Goal: Task Accomplishment & Management: Complete application form

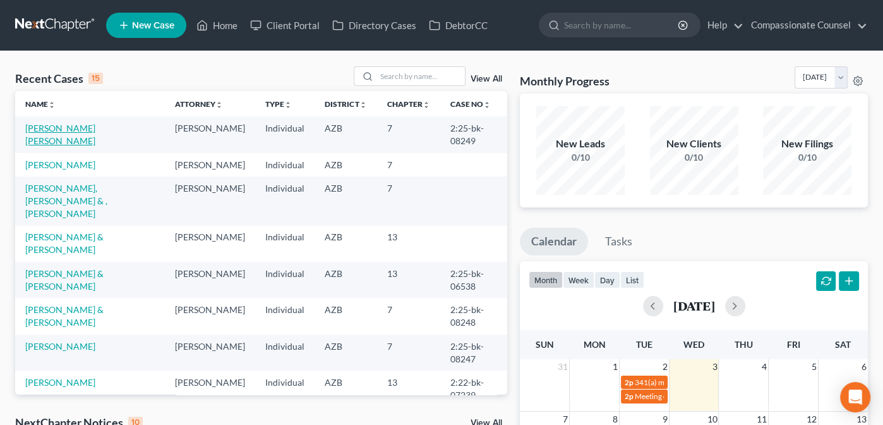
click at [69, 126] on link "[PERSON_NAME] [PERSON_NAME]" at bounding box center [60, 134] width 70 height 23
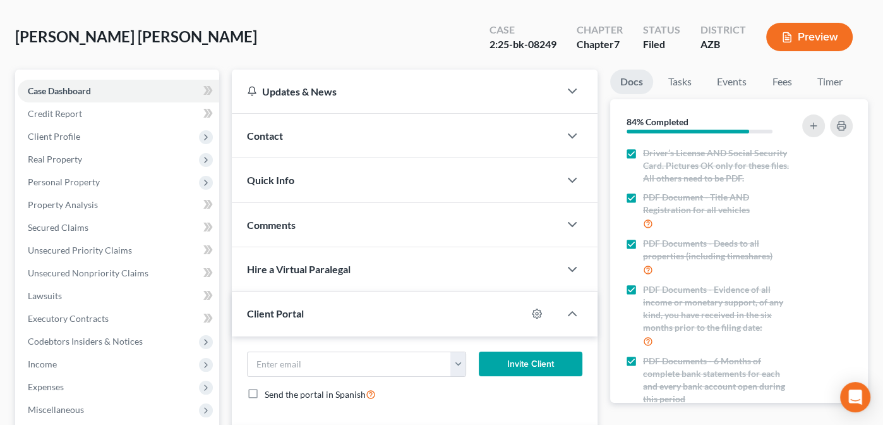
scroll to position [33, 0]
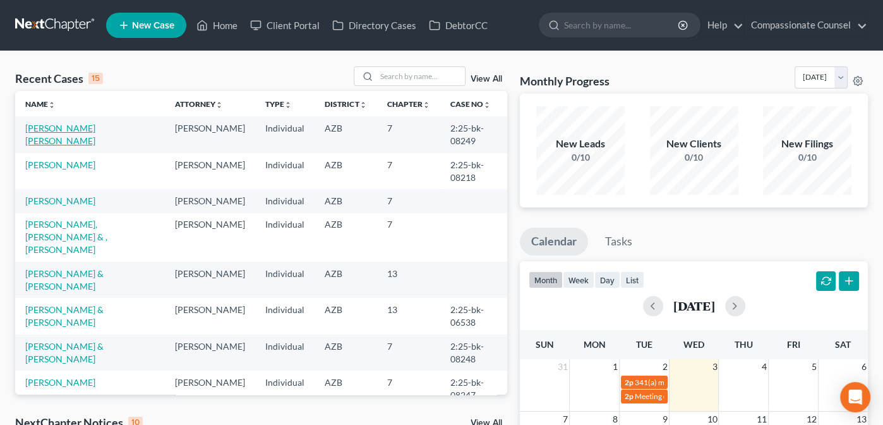
click at [72, 126] on link "[PERSON_NAME] [PERSON_NAME]" at bounding box center [60, 134] width 70 height 23
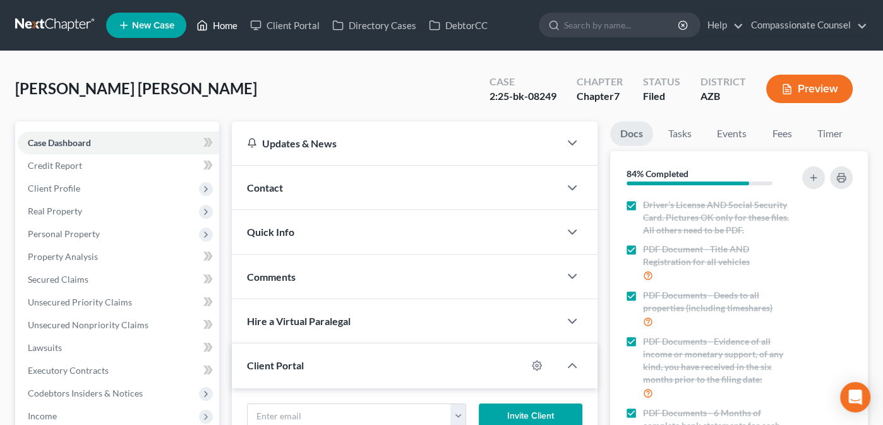
click at [223, 22] on link "Home" at bounding box center [217, 25] width 54 height 23
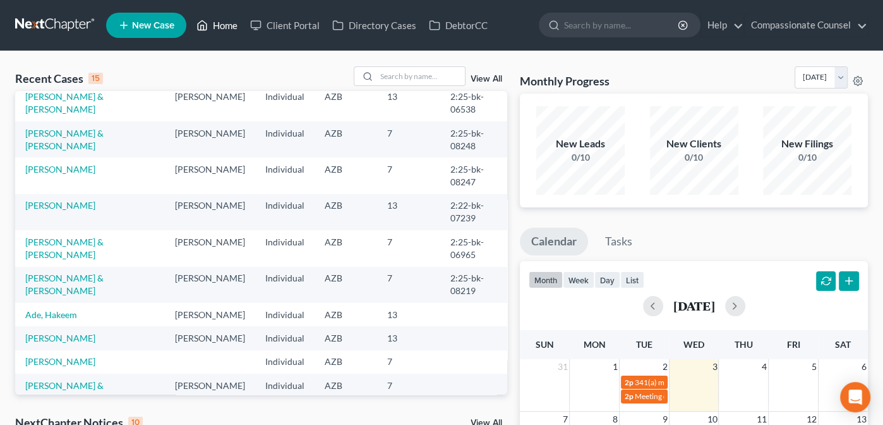
scroll to position [225, 0]
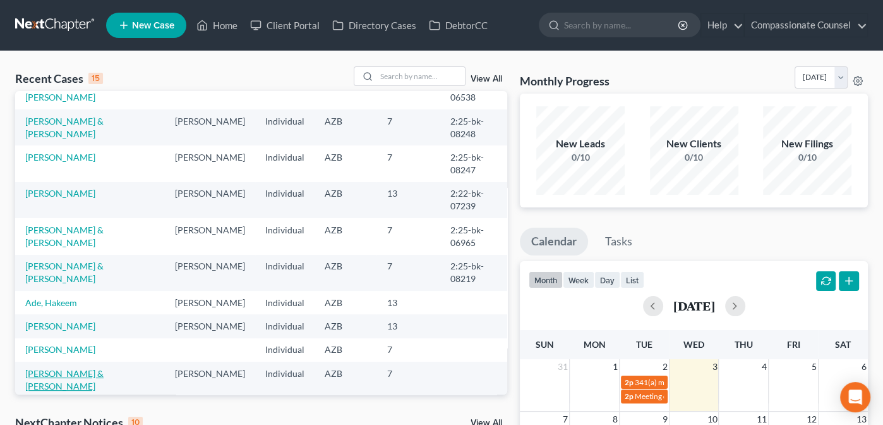
click at [47, 368] on link "[PERSON_NAME] & [PERSON_NAME]" at bounding box center [64, 379] width 78 height 23
select select "10"
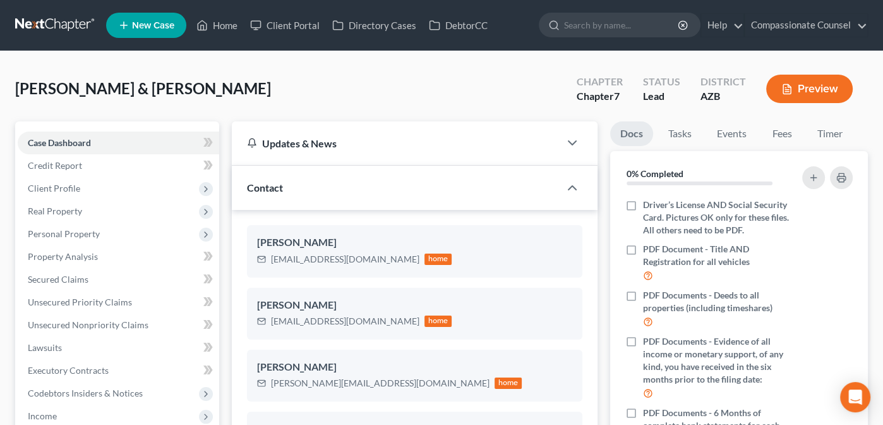
scroll to position [217, 0]
click at [52, 140] on span "Case Dashboard" at bounding box center [59, 142] width 63 height 11
click at [42, 163] on span "Credit Report" at bounding box center [55, 165] width 54 height 11
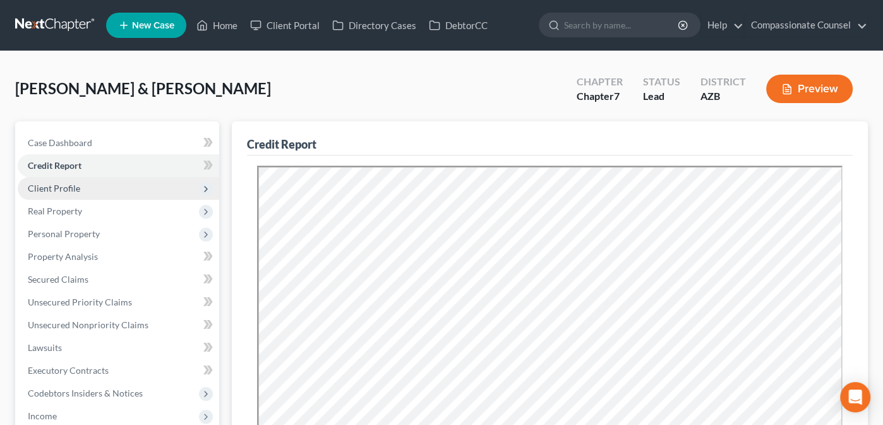
click at [43, 181] on span "Client Profile" at bounding box center [119, 188] width 202 height 23
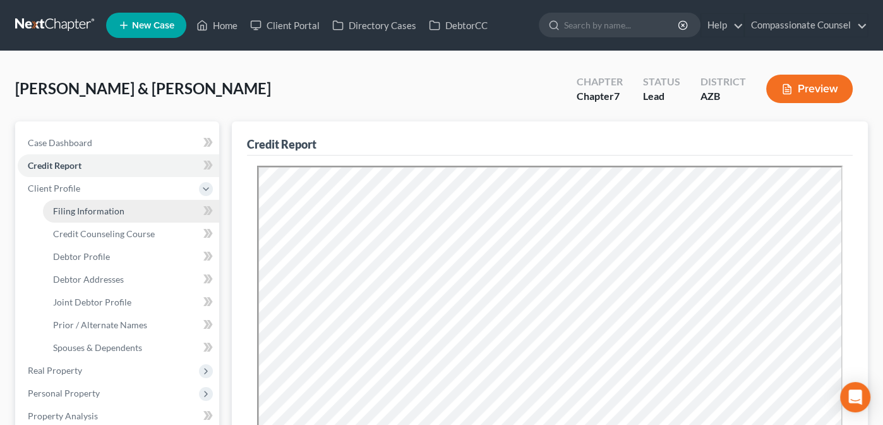
click at [83, 211] on span "Filing Information" at bounding box center [88, 210] width 71 height 11
select select "0"
select select "3"
select select "1"
select select "0"
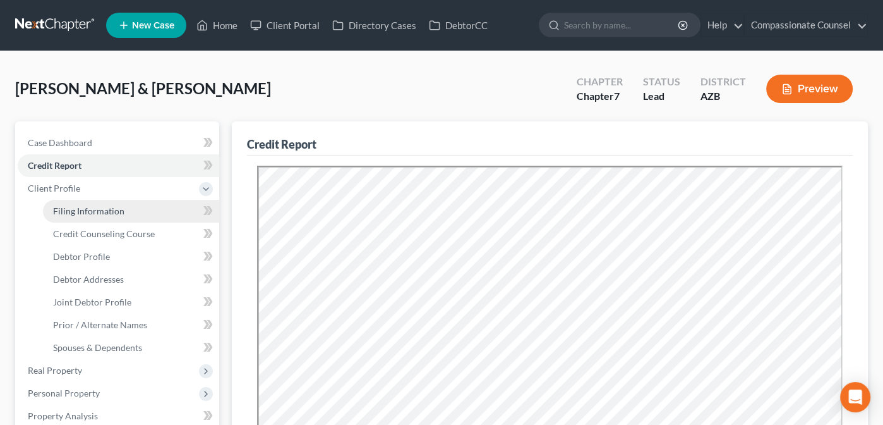
select select "3"
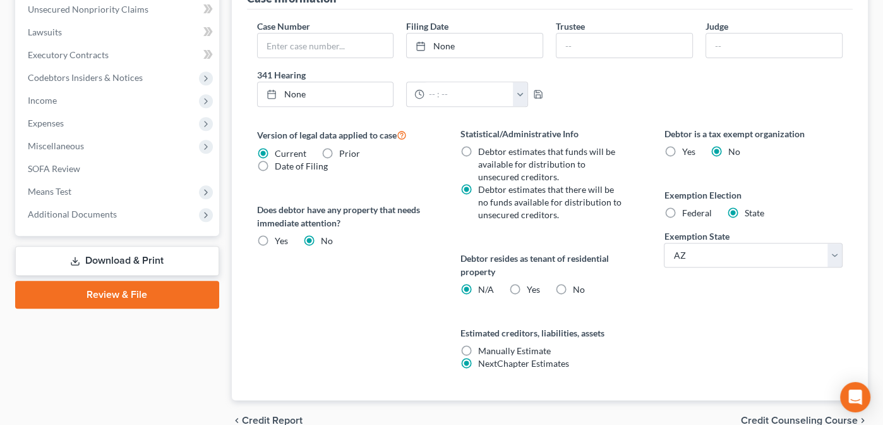
scroll to position [488, 0]
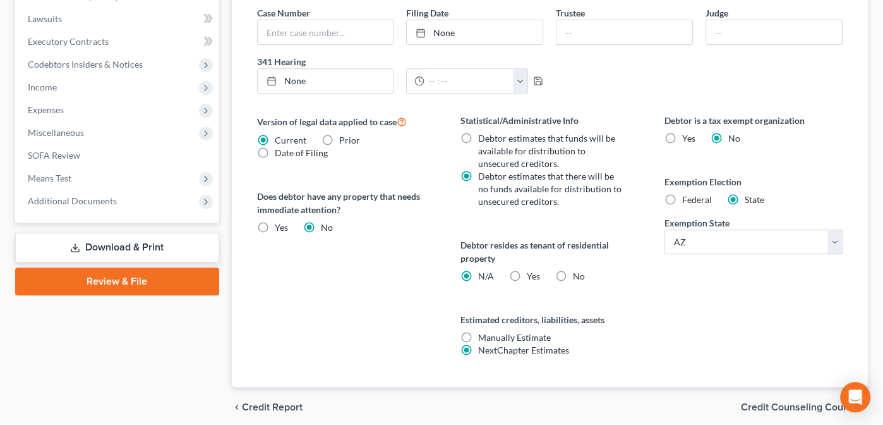
click at [791, 402] on span "Credit Counseling Course" at bounding box center [799, 407] width 117 height 10
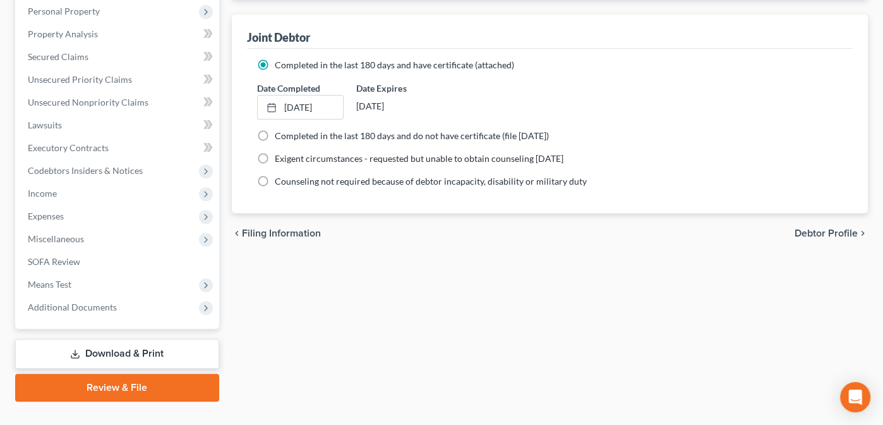
scroll to position [387, 0]
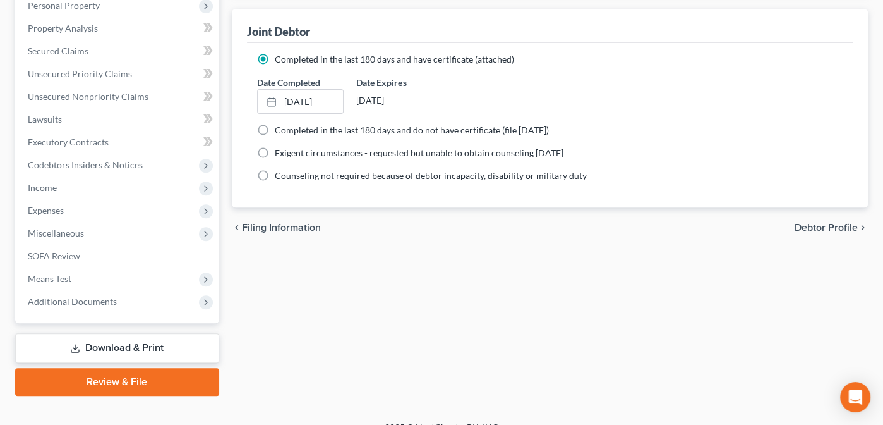
click at [817, 223] on span "Debtor Profile" at bounding box center [826, 227] width 63 height 10
select select "1"
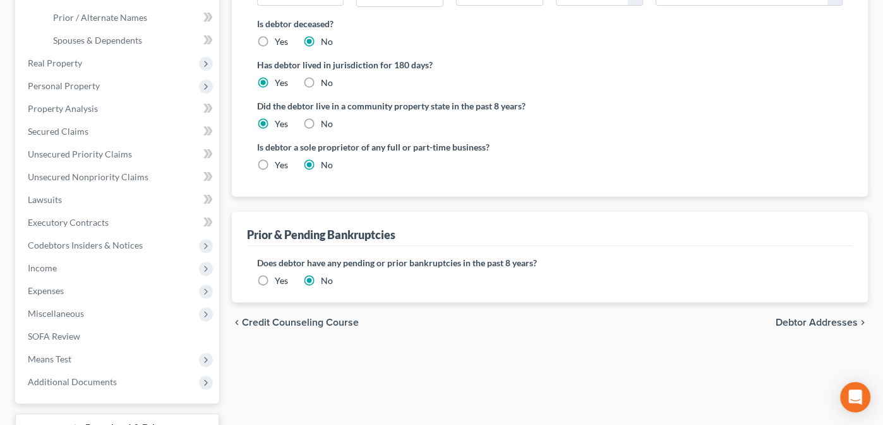
scroll to position [310, 0]
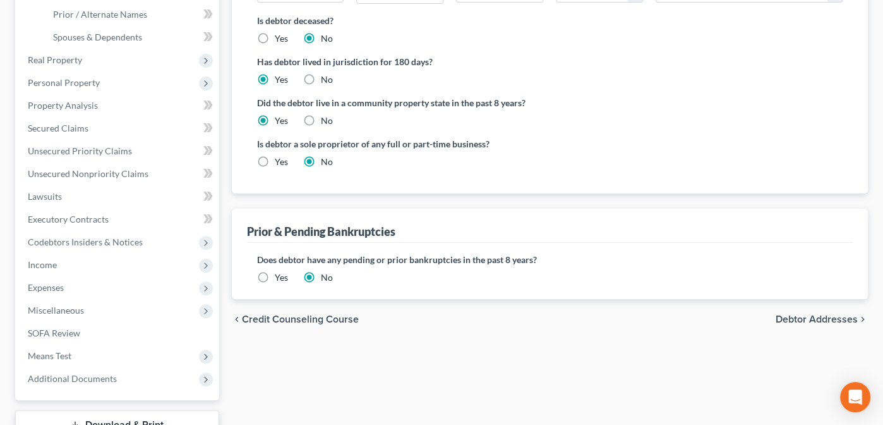
click at [798, 317] on span "Debtor Addresses" at bounding box center [817, 319] width 82 height 10
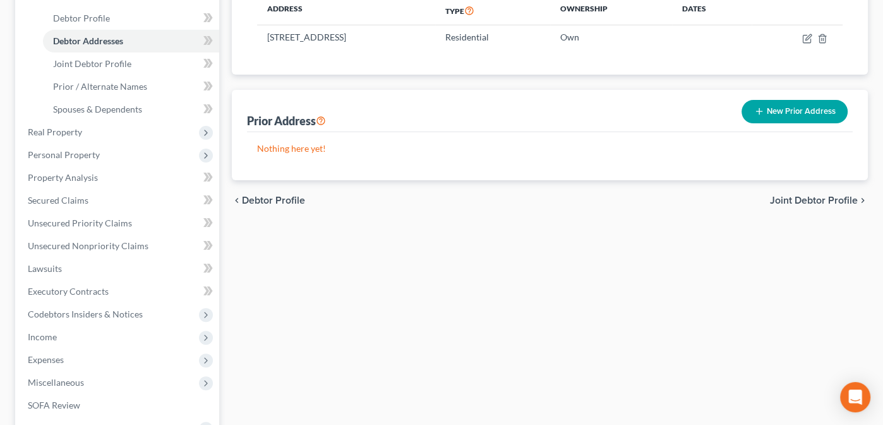
scroll to position [241, 0]
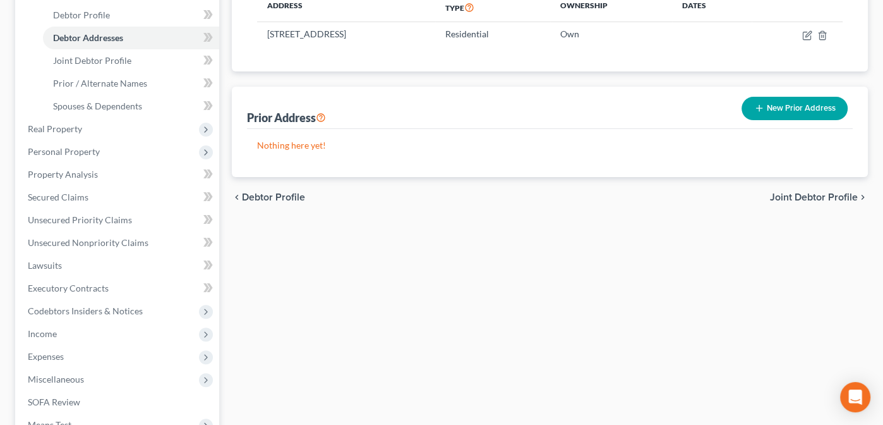
click at [805, 194] on span "Joint Debtor Profile" at bounding box center [814, 197] width 88 height 10
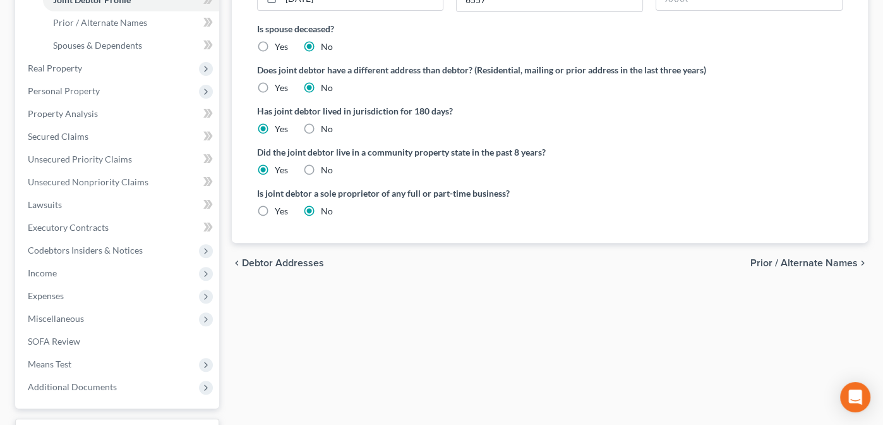
scroll to position [303, 0]
click at [791, 256] on span "Prior / Alternate Names" at bounding box center [803, 261] width 107 height 10
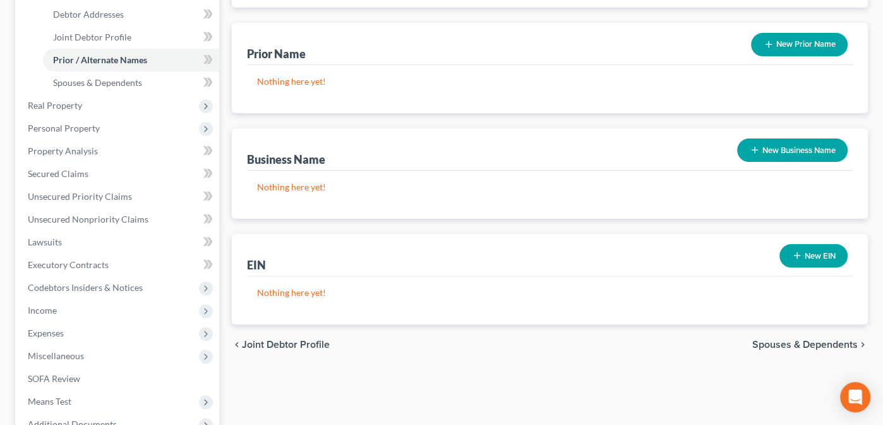
scroll to position [279, 0]
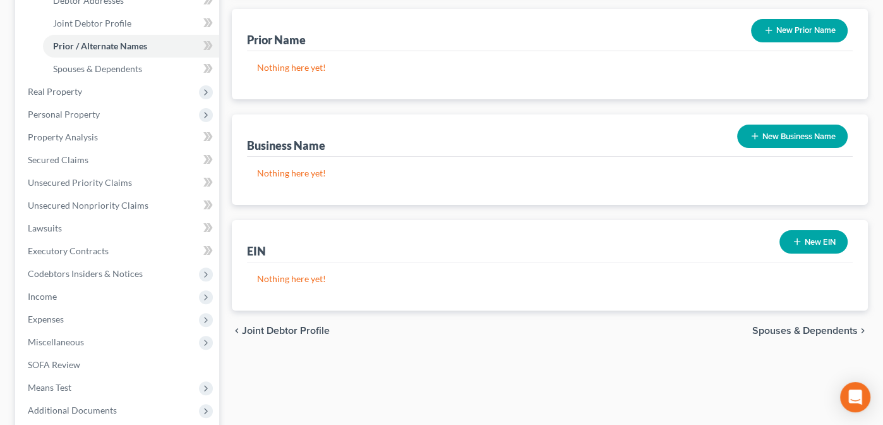
click at [784, 327] on span "Spouses & Dependents" at bounding box center [804, 330] width 105 height 10
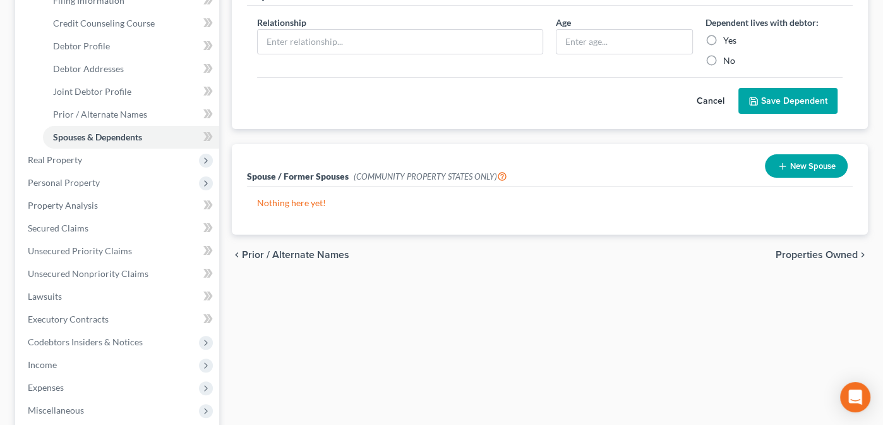
scroll to position [251, 0]
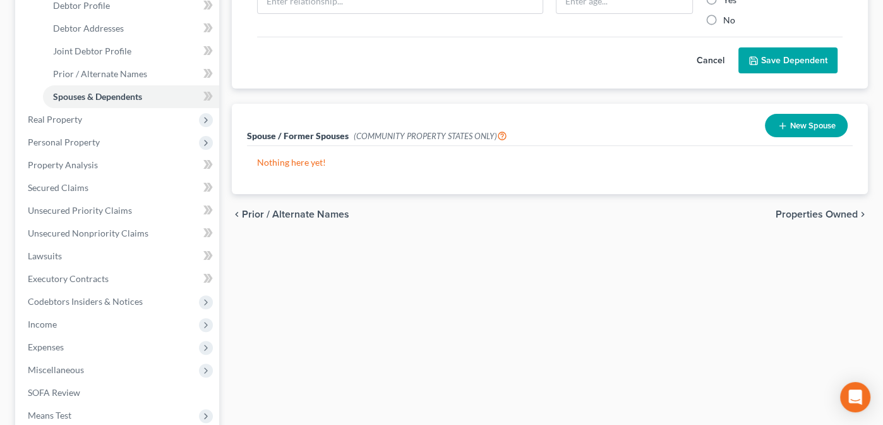
click at [811, 212] on span "Properties Owned" at bounding box center [817, 214] width 82 height 10
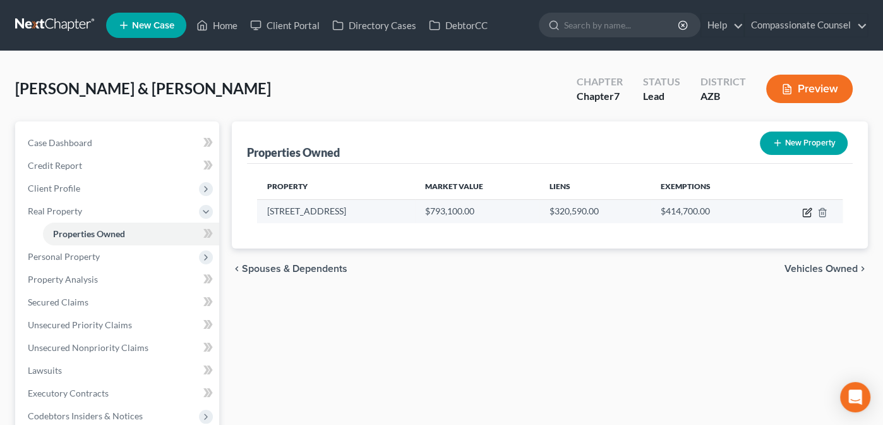
click at [808, 212] on icon "button" at bounding box center [807, 212] width 10 height 10
select select "3"
select select "4"
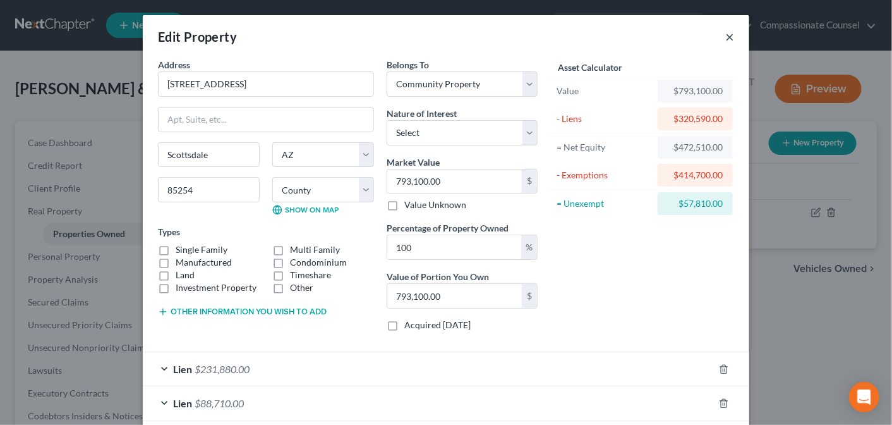
click at [725, 35] on button "×" at bounding box center [729, 36] width 9 height 15
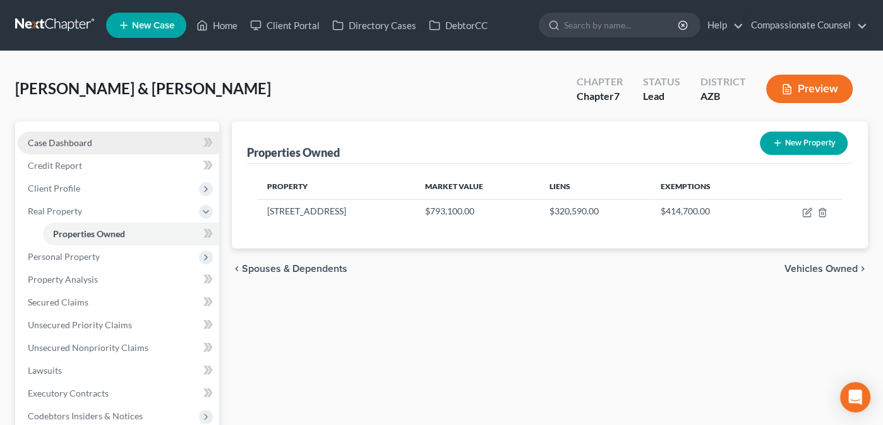
click at [49, 140] on span "Case Dashboard" at bounding box center [60, 142] width 64 height 11
select select "10"
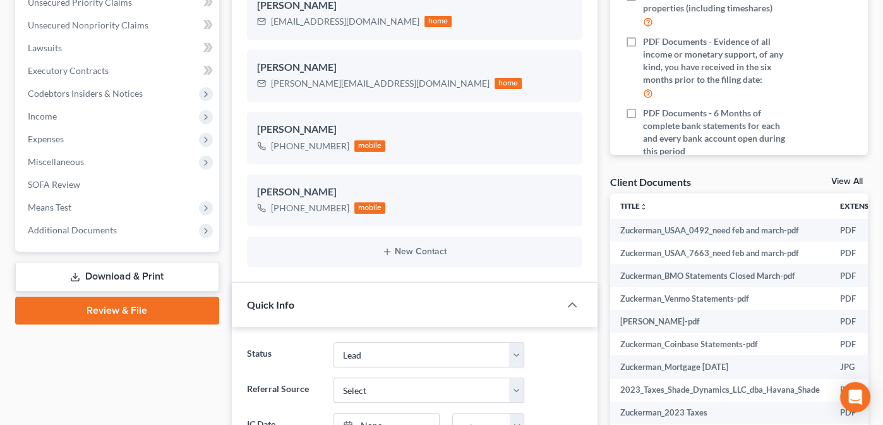
scroll to position [293, 0]
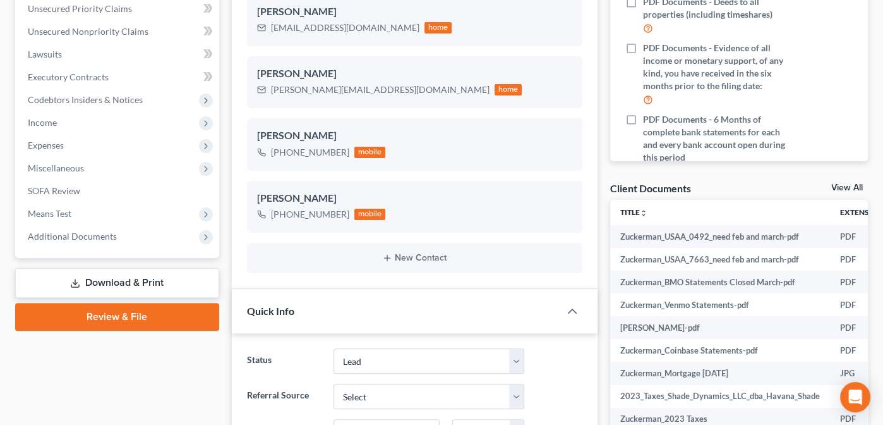
click at [847, 183] on link "View All" at bounding box center [847, 187] width 32 height 9
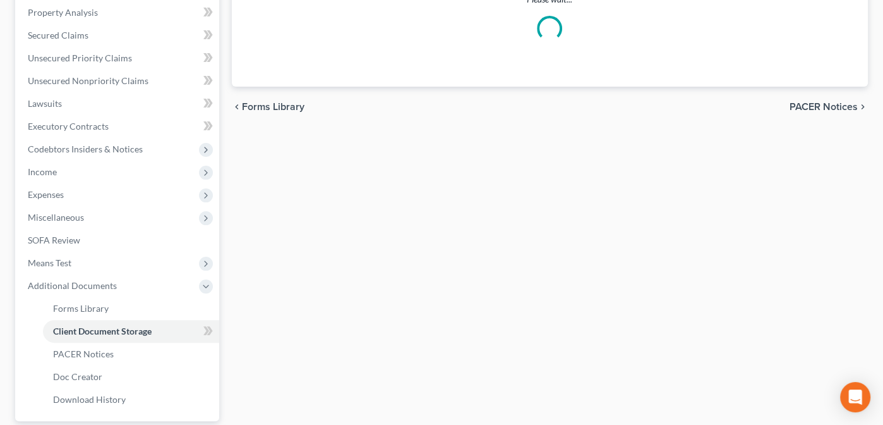
scroll to position [198, 0]
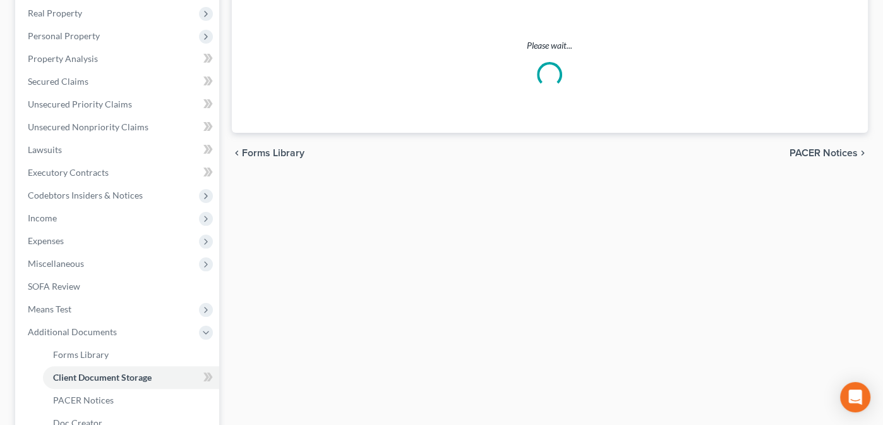
select select "14"
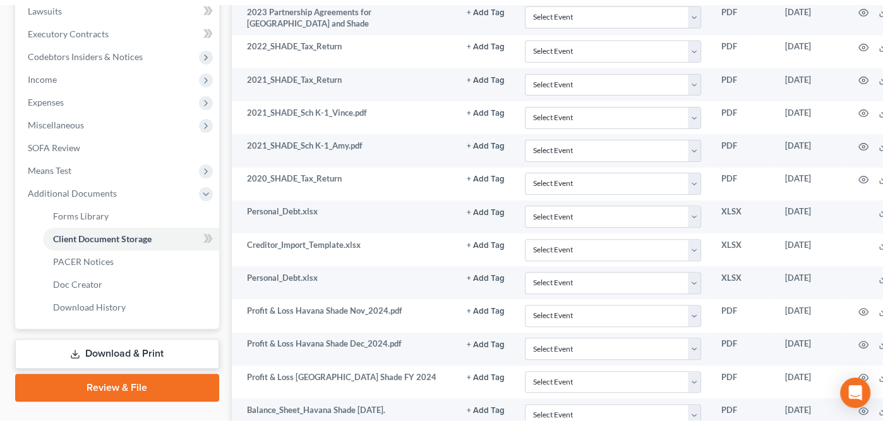
scroll to position [0, 0]
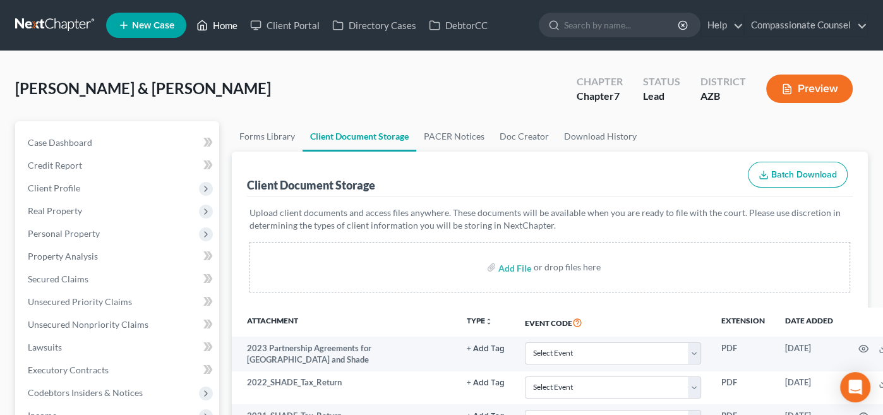
click at [218, 22] on link "Home" at bounding box center [217, 25] width 54 height 23
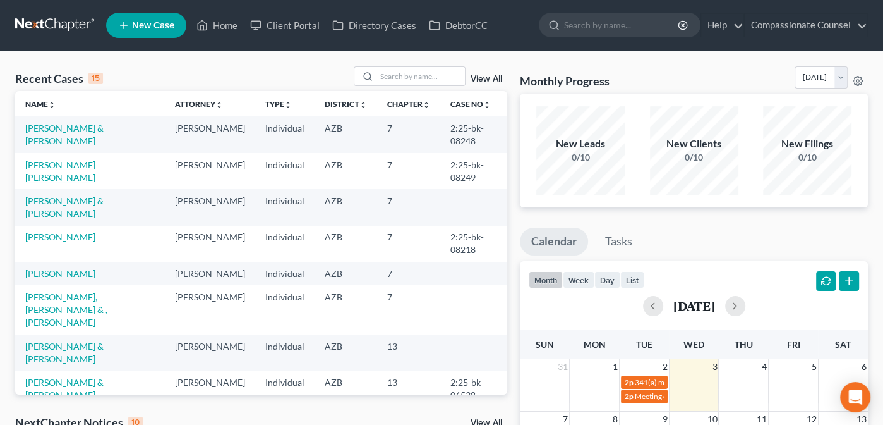
click at [66, 166] on link "[PERSON_NAME] [PERSON_NAME]" at bounding box center [60, 170] width 70 height 23
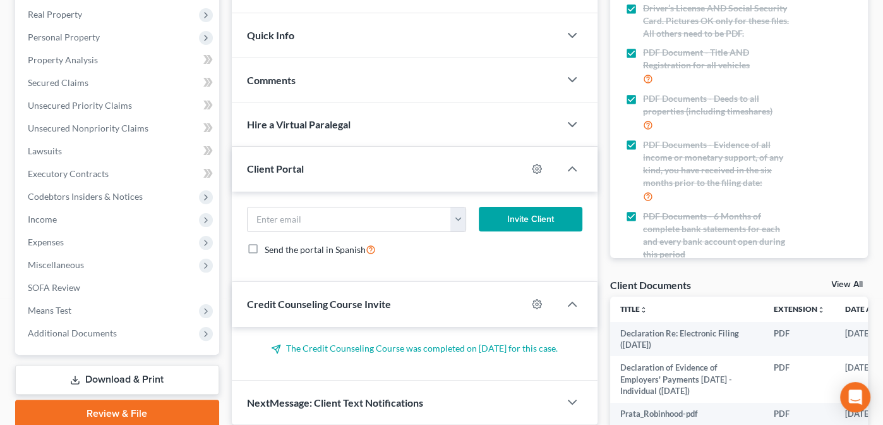
scroll to position [203, 0]
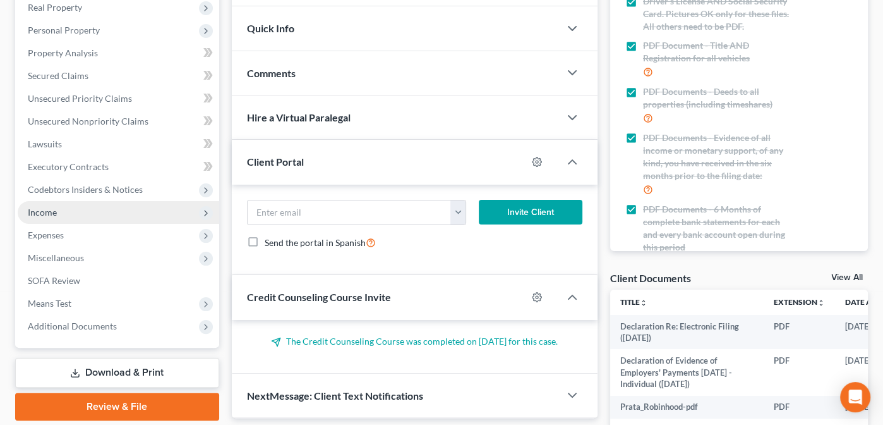
click at [37, 209] on span "Income" at bounding box center [42, 212] width 29 height 11
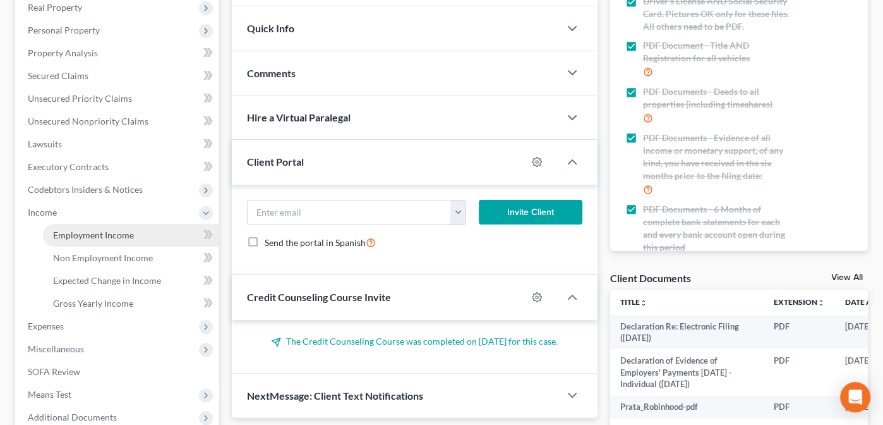
click at [95, 229] on span "Employment Income" at bounding box center [93, 234] width 81 height 11
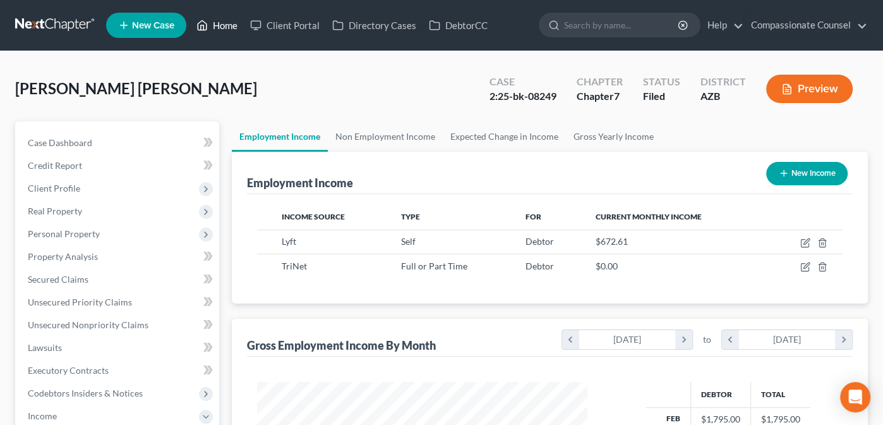
click at [229, 24] on link "Home" at bounding box center [217, 25] width 54 height 23
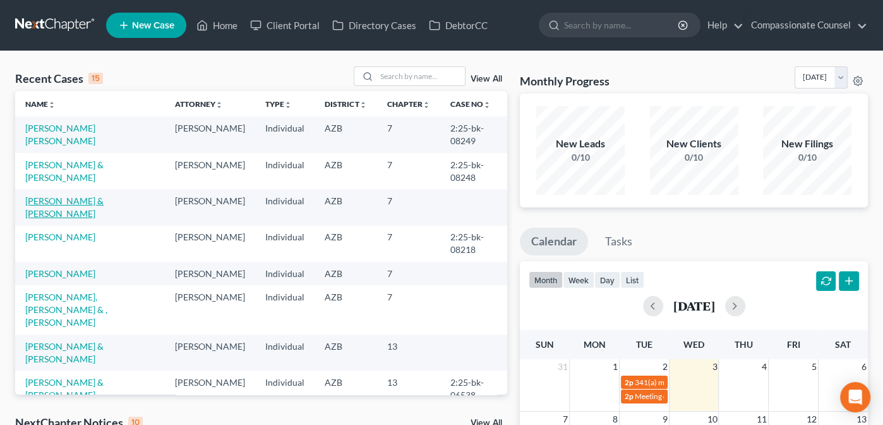
click at [52, 205] on link "[PERSON_NAME] & [PERSON_NAME]" at bounding box center [64, 206] width 78 height 23
select select "10"
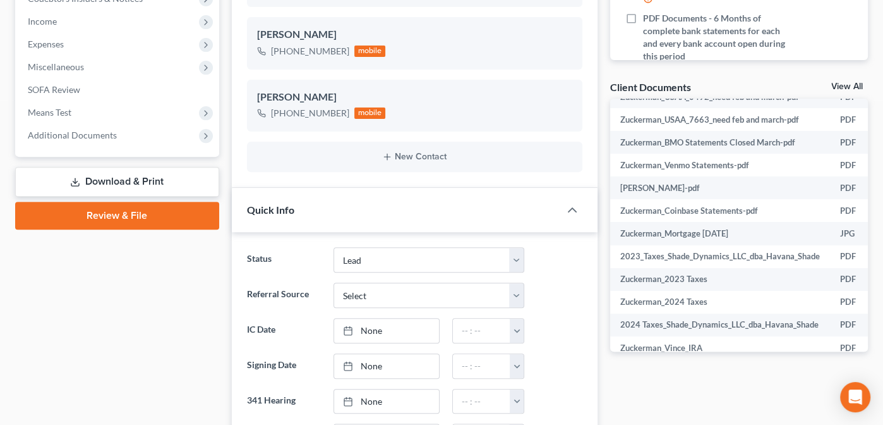
scroll to position [44, 0]
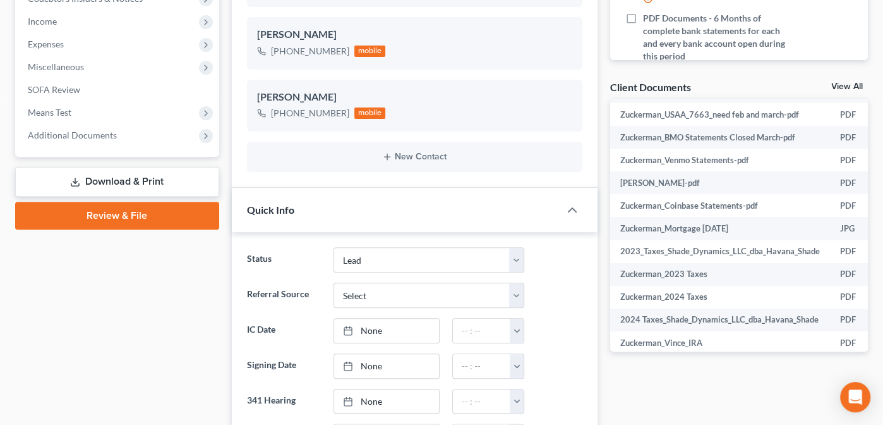
click at [840, 84] on link "View All" at bounding box center [847, 86] width 32 height 9
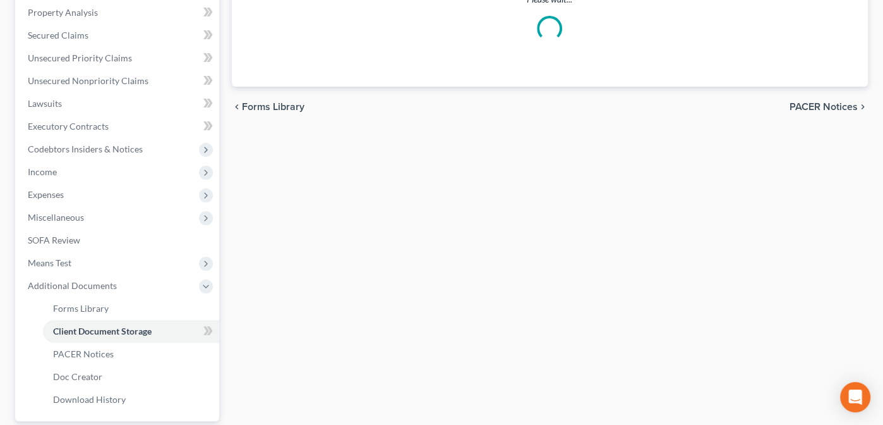
scroll to position [210, 0]
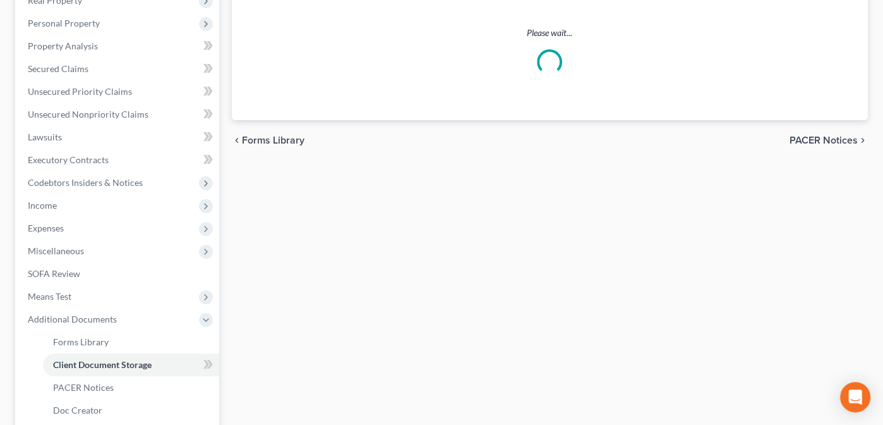
select select "14"
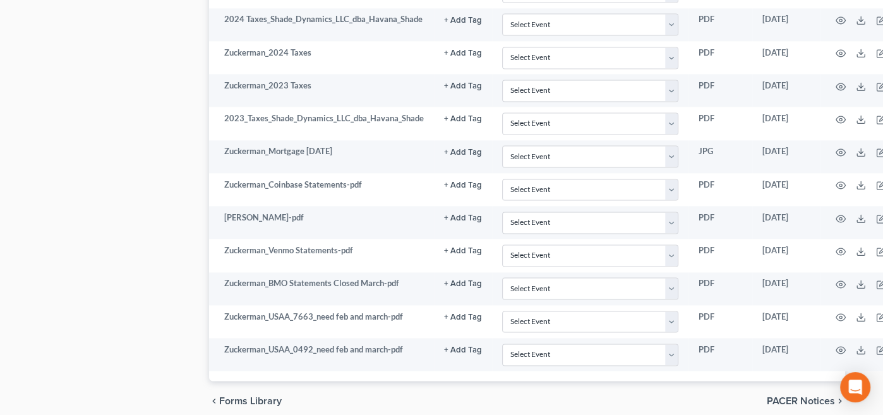
scroll to position [1650, 66]
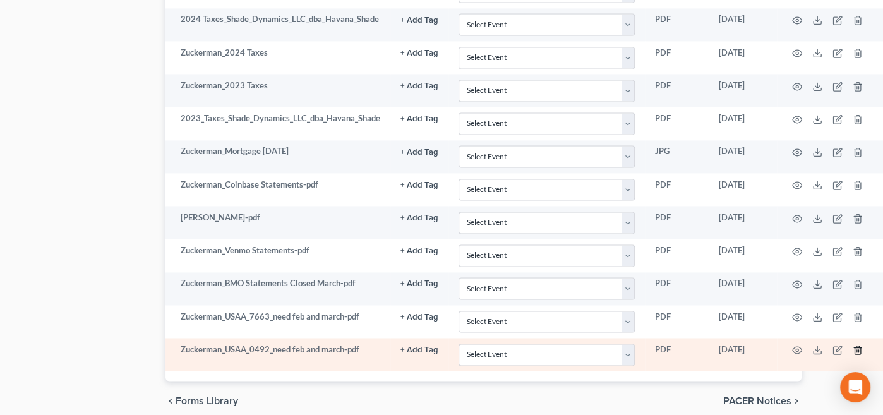
click at [856, 345] on icon "button" at bounding box center [858, 350] width 10 height 10
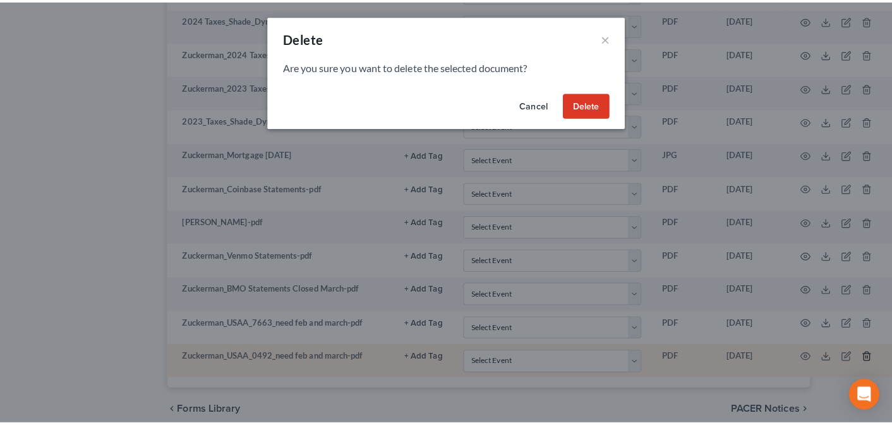
scroll to position [1650, 59]
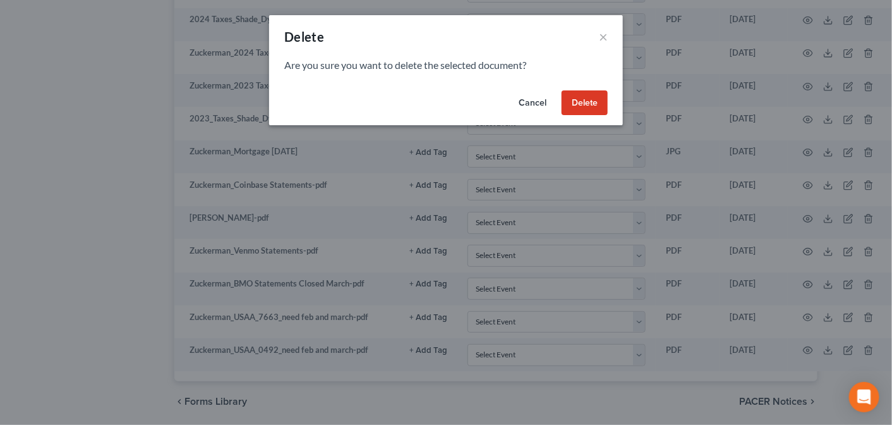
click at [584, 98] on button "Delete" at bounding box center [585, 102] width 46 height 25
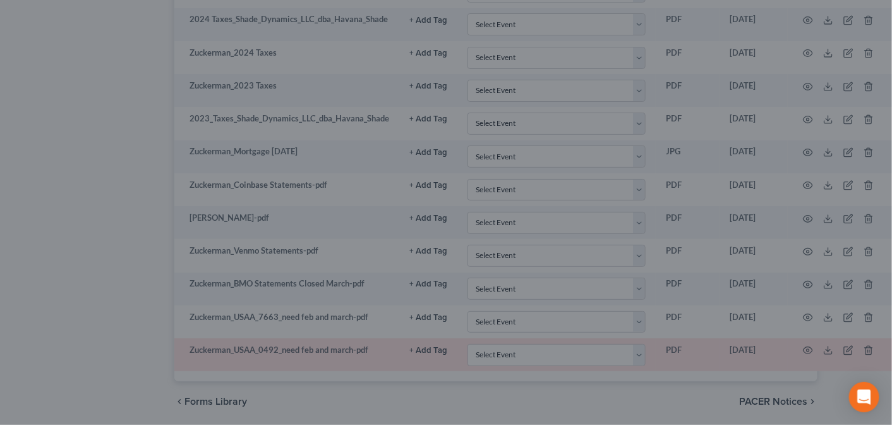
scroll to position [1642, 59]
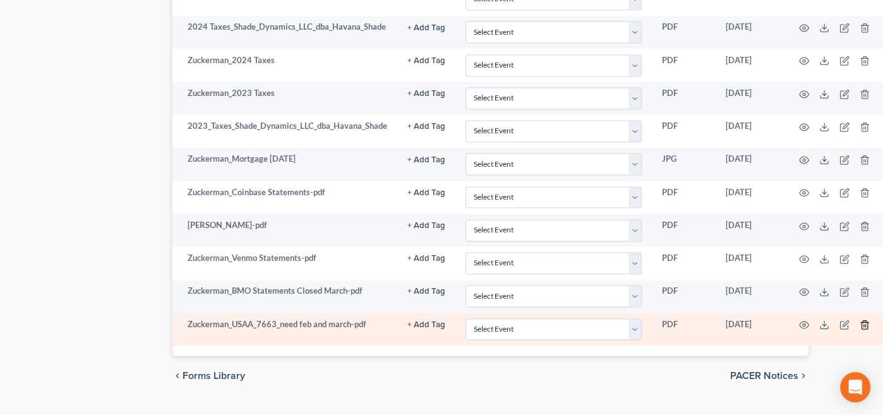
click at [865, 320] on icon "button" at bounding box center [865, 325] width 10 height 10
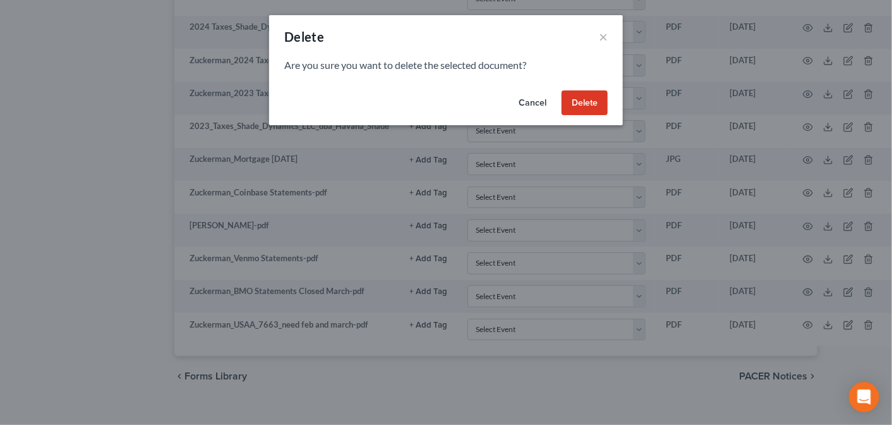
click at [584, 101] on button "Delete" at bounding box center [585, 102] width 46 height 25
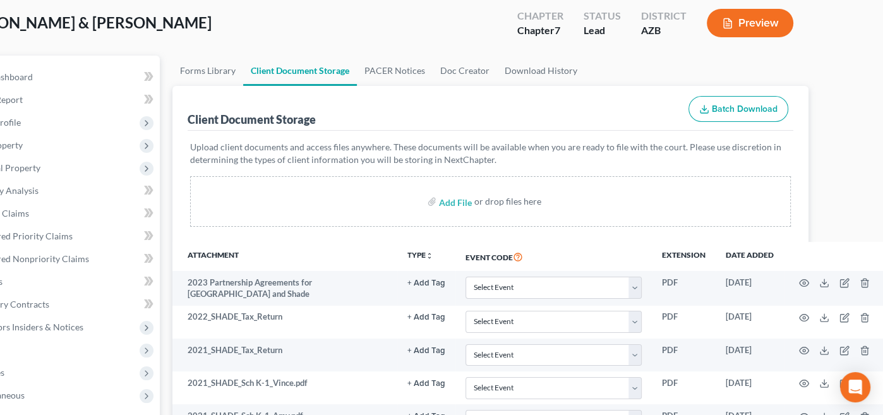
scroll to position [0, 59]
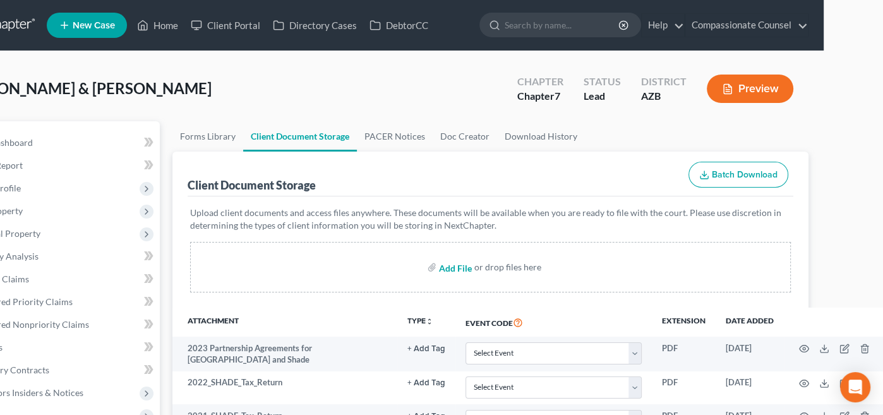
click at [452, 268] on input "file" at bounding box center [454, 267] width 30 height 23
type input "C:\fakepath\Zuckerman_Bank Statements 7663.pdf"
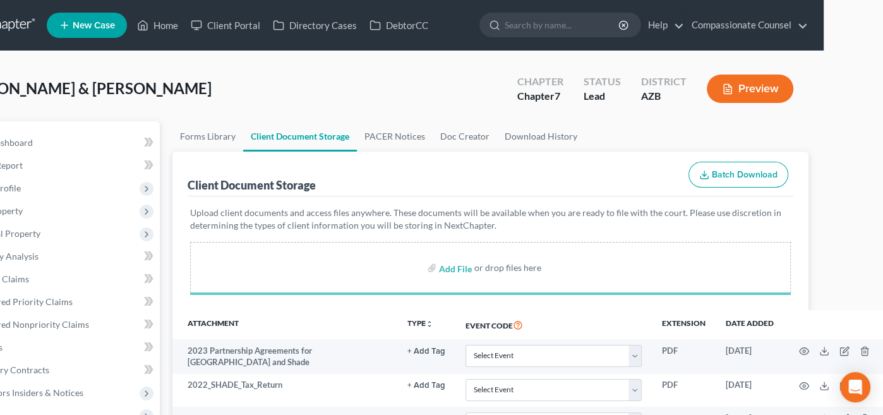
select select "14"
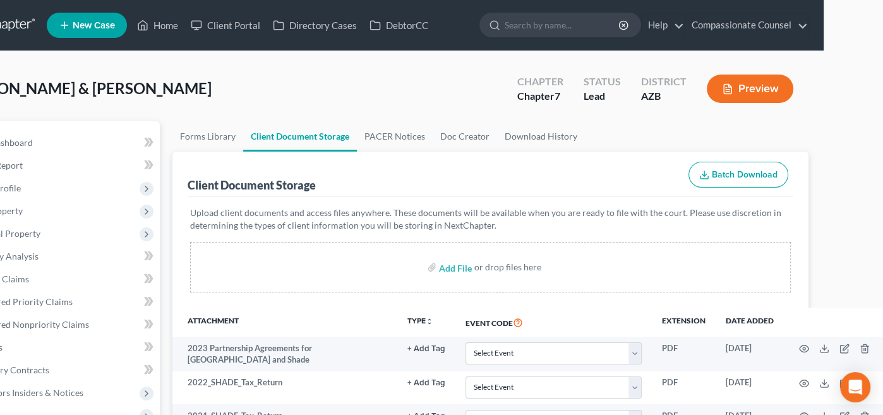
select select "14"
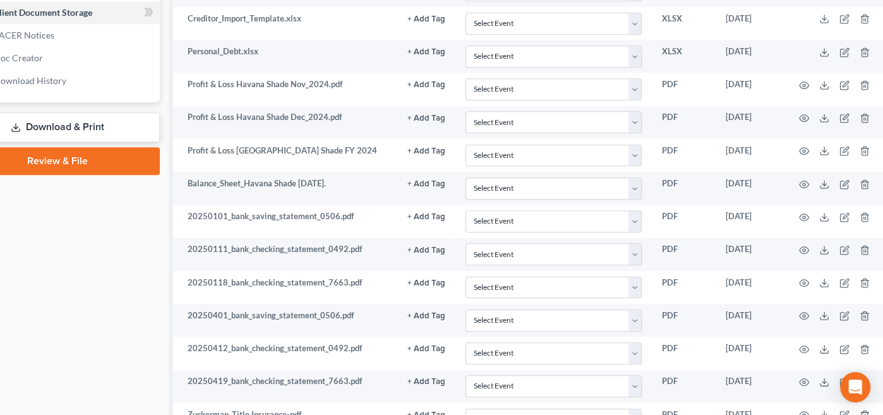
scroll to position [570, 59]
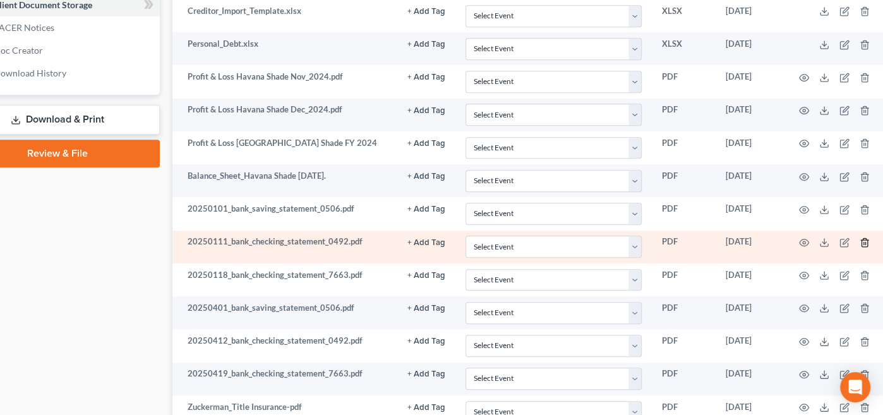
click at [867, 238] on icon "button" at bounding box center [865, 243] width 10 height 10
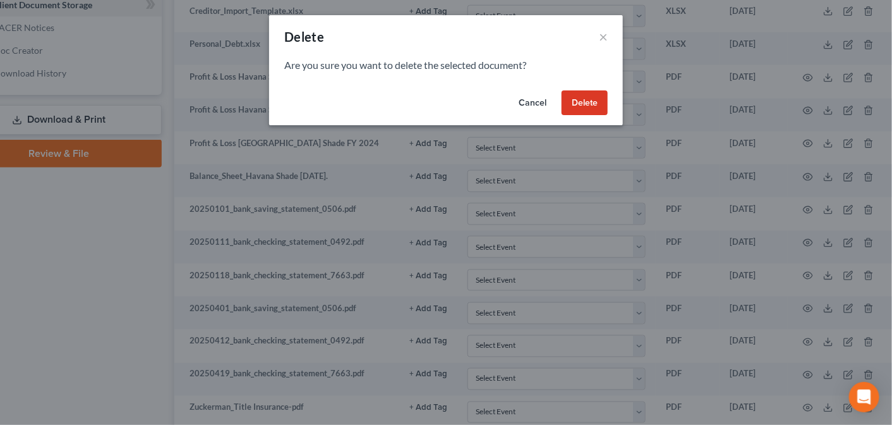
click at [586, 101] on button "Delete" at bounding box center [585, 102] width 46 height 25
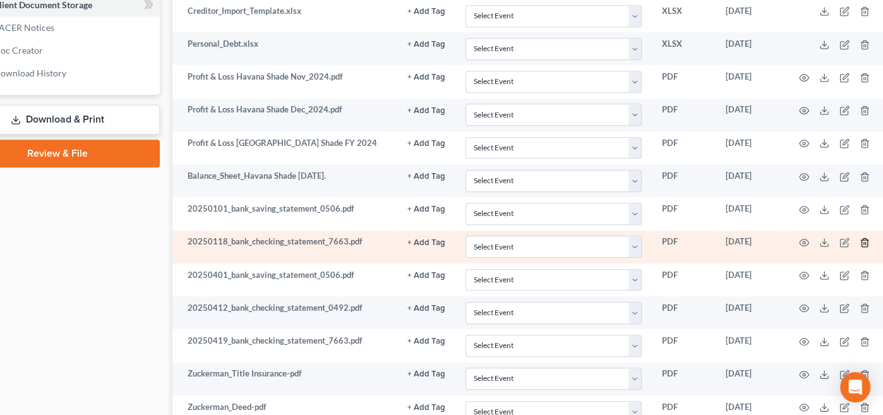
click at [865, 238] on icon "button" at bounding box center [865, 243] width 10 height 10
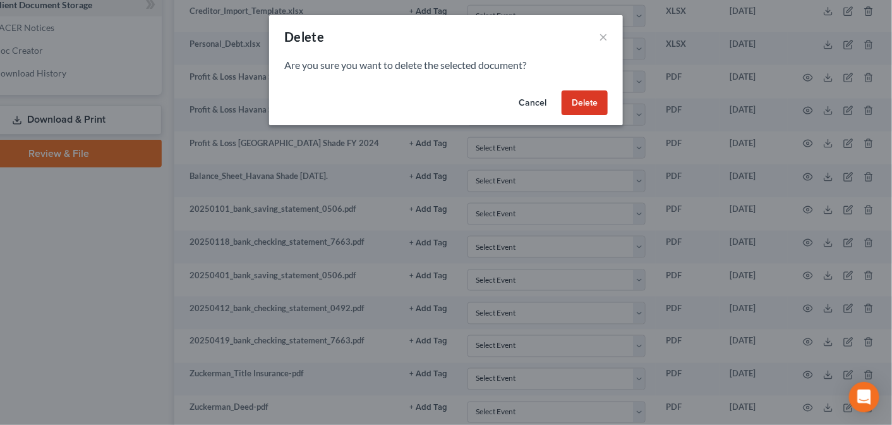
click at [576, 102] on button "Delete" at bounding box center [585, 102] width 46 height 25
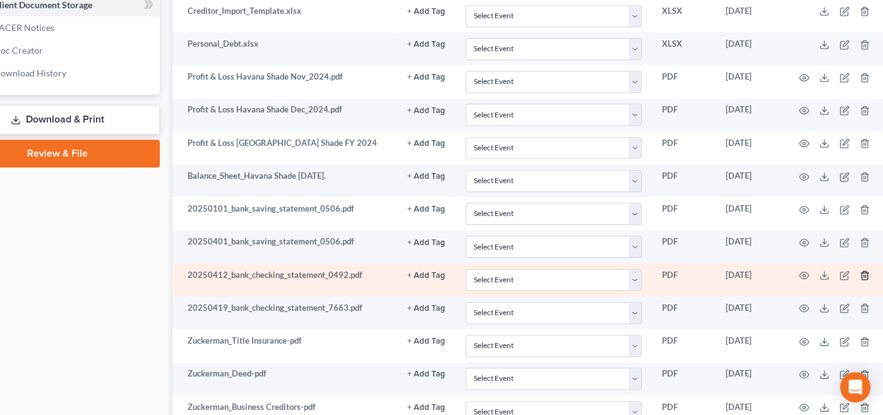
click at [863, 270] on icon "button" at bounding box center [865, 275] width 10 height 10
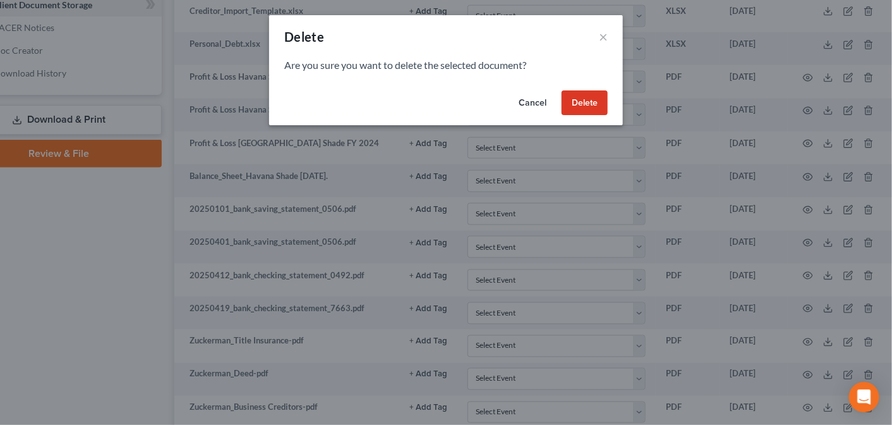
click at [575, 102] on button "Delete" at bounding box center [585, 102] width 46 height 25
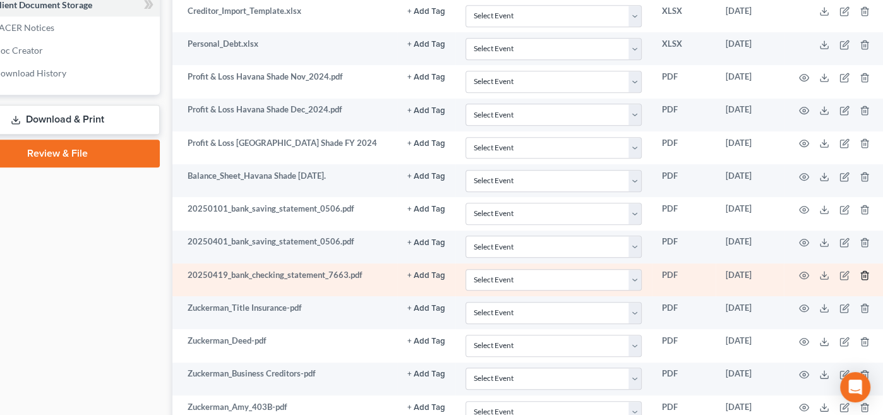
click at [864, 273] on polyline "button" at bounding box center [865, 273] width 8 height 0
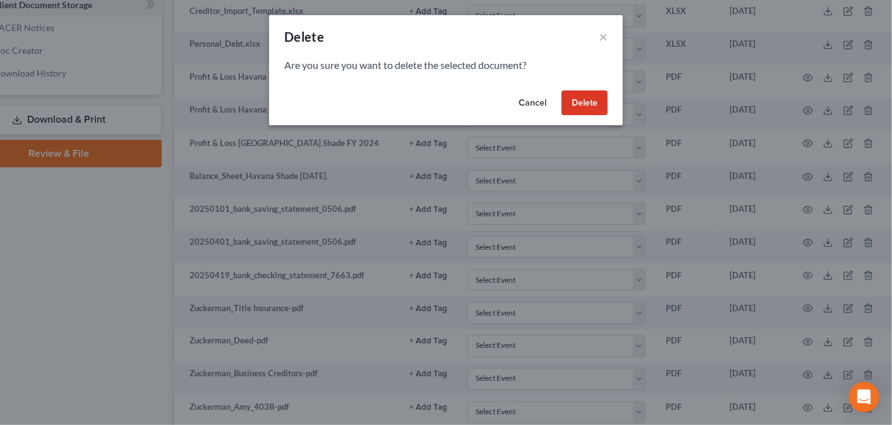
click at [574, 102] on button "Delete" at bounding box center [585, 102] width 46 height 25
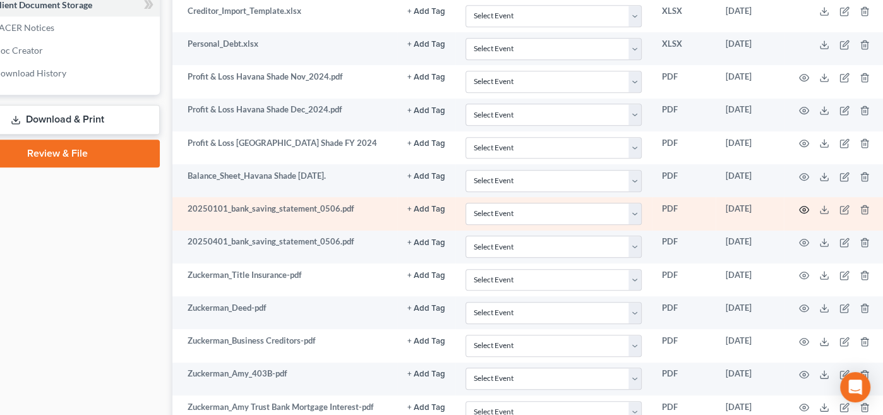
click at [804, 208] on circle "button" at bounding box center [804, 209] width 3 height 3
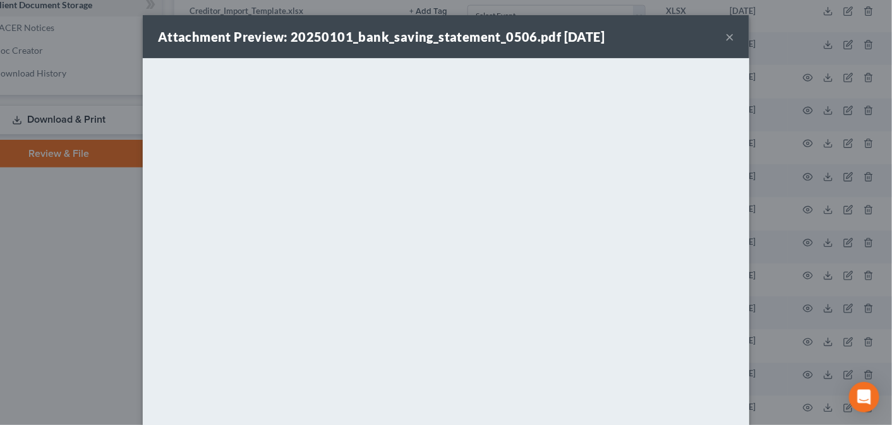
click at [725, 37] on button "×" at bounding box center [729, 36] width 9 height 15
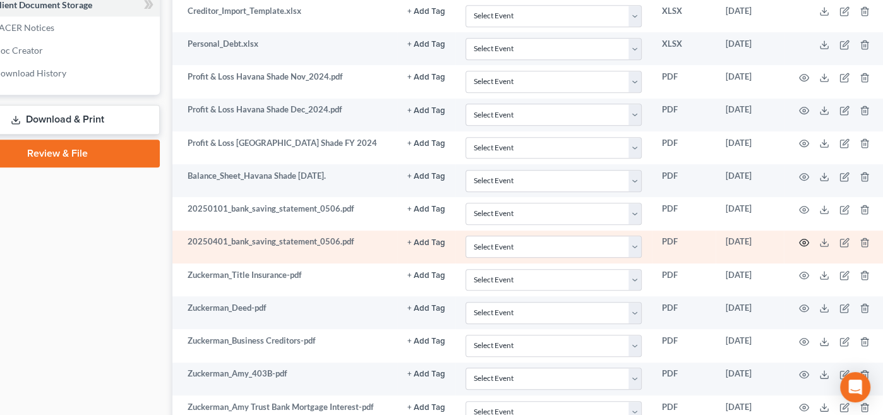
click at [805, 241] on circle "button" at bounding box center [804, 242] width 3 height 3
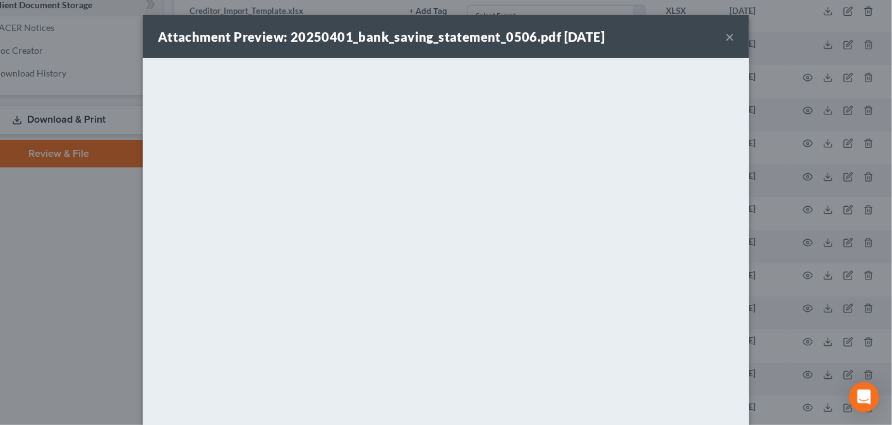
click at [725, 33] on button "×" at bounding box center [729, 36] width 9 height 15
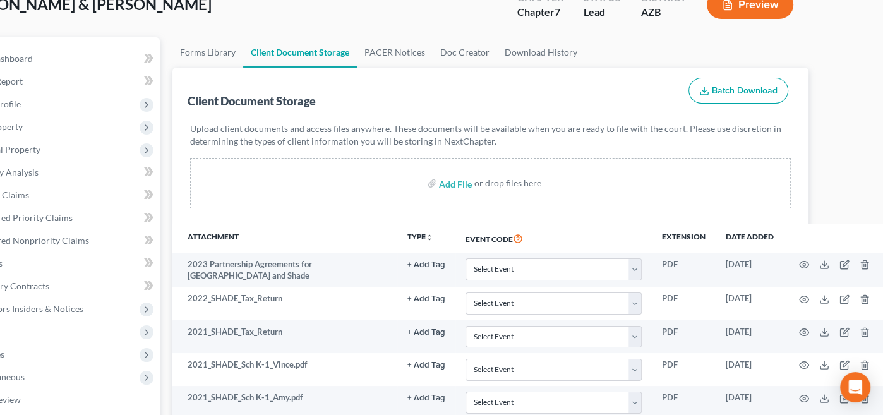
scroll to position [0, 59]
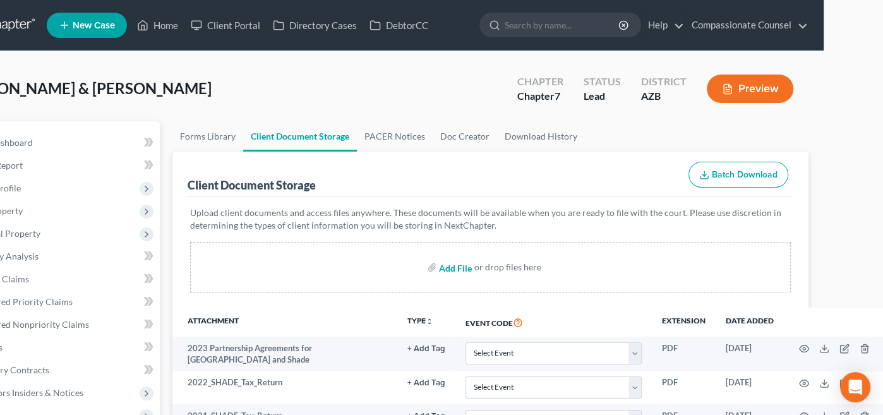
click at [454, 263] on input "file" at bounding box center [454, 267] width 30 height 23
type input "C:\fakepath\Zuckerman_0506_1 to 3.pdf"
select select "14"
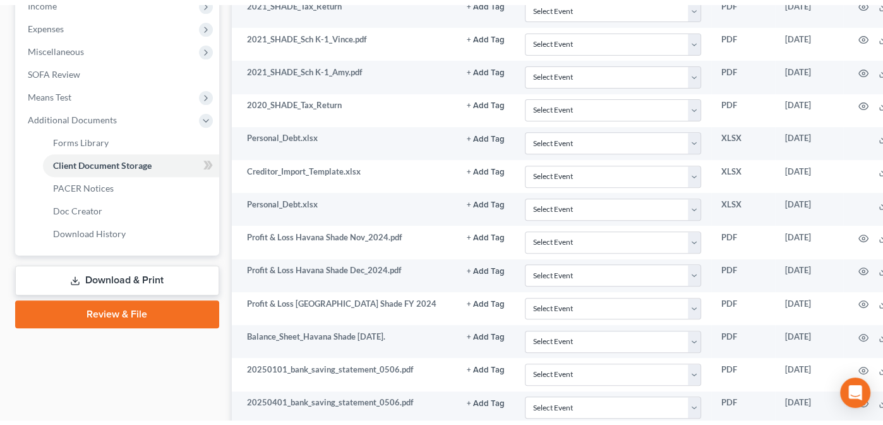
scroll to position [0, 0]
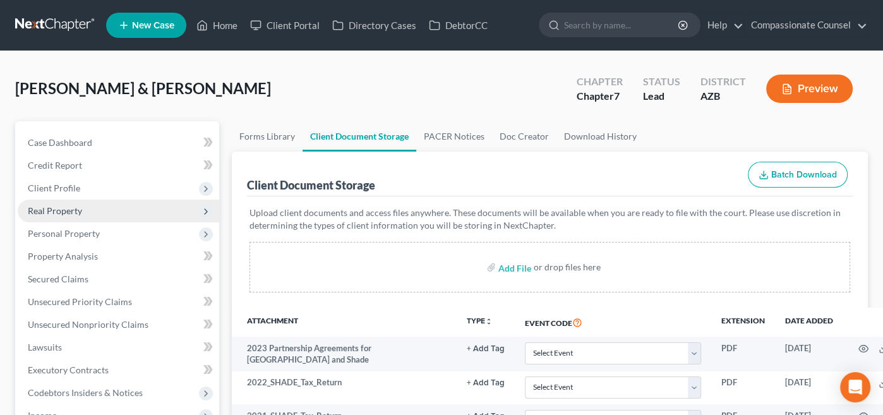
click at [44, 209] on span "Real Property" at bounding box center [55, 210] width 54 height 11
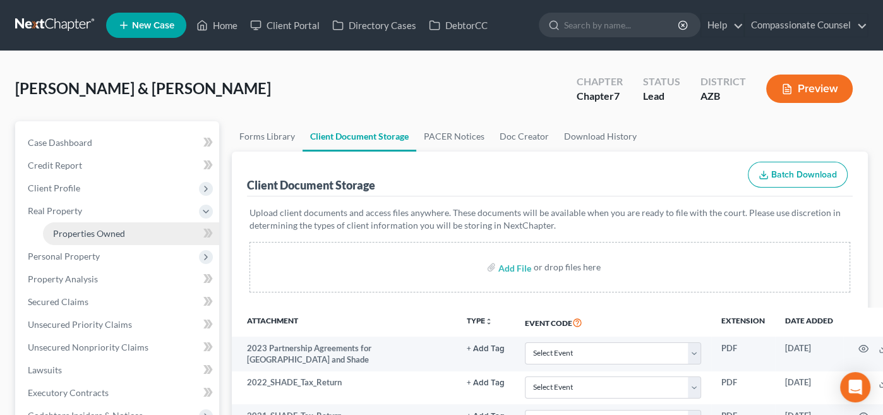
click at [79, 232] on span "Properties Owned" at bounding box center [89, 233] width 72 height 11
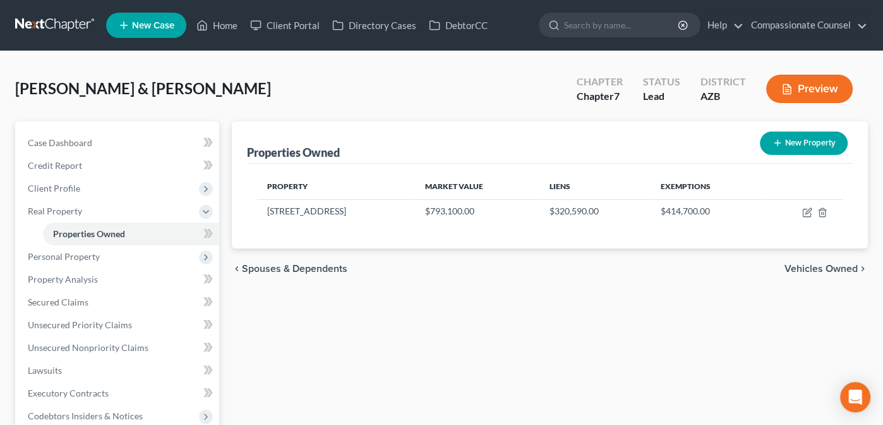
click at [814, 264] on span "Vehicles Owned" at bounding box center [821, 268] width 73 height 10
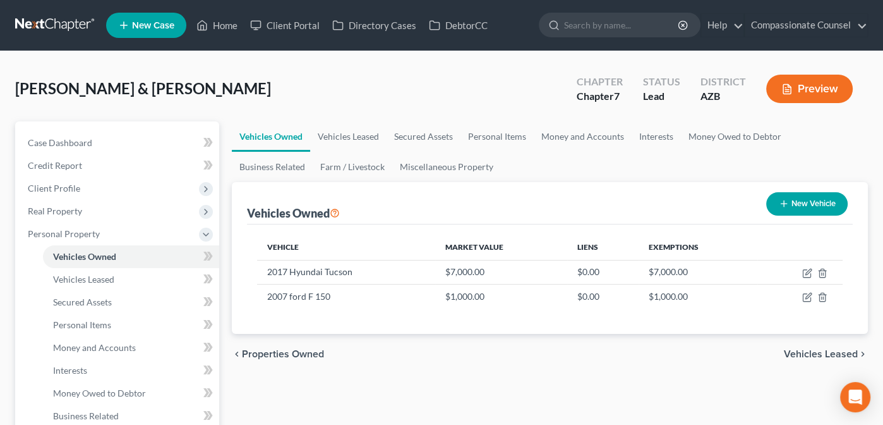
click at [823, 349] on span "Vehicles Leased" at bounding box center [821, 354] width 74 height 10
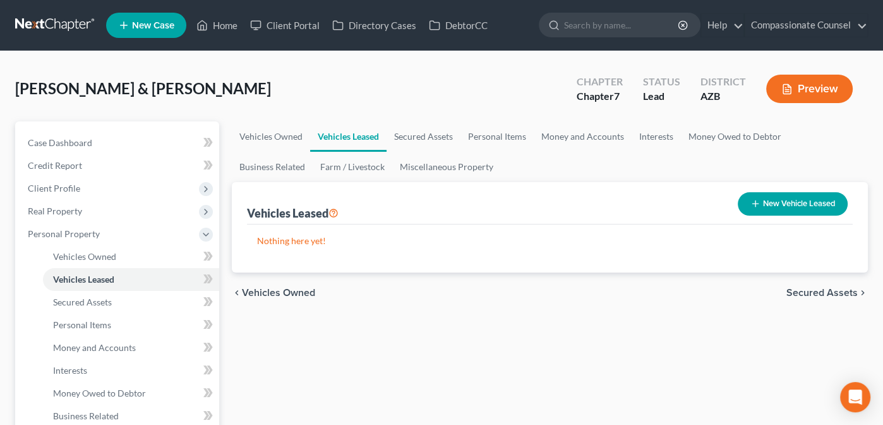
click at [810, 291] on span "Secured Assets" at bounding box center [821, 292] width 71 height 10
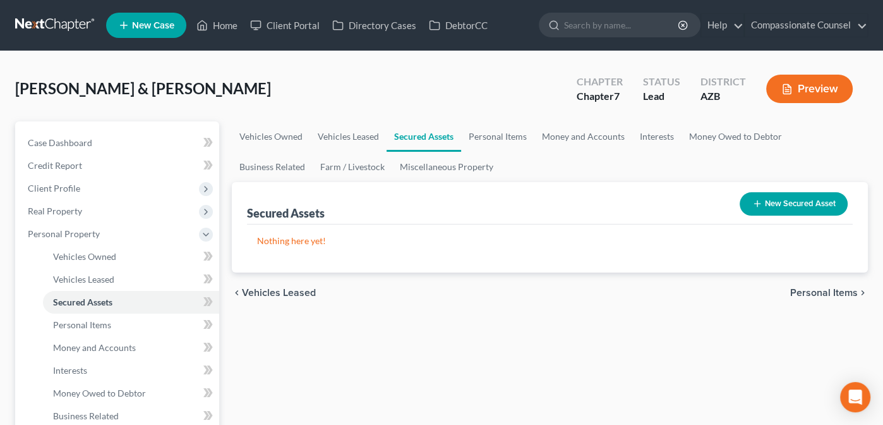
click at [812, 289] on span "Personal Items" at bounding box center [824, 292] width 68 height 10
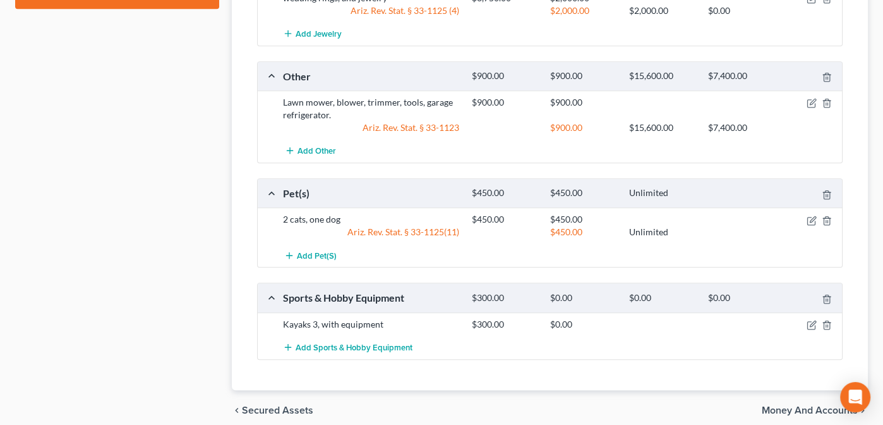
scroll to position [869, 0]
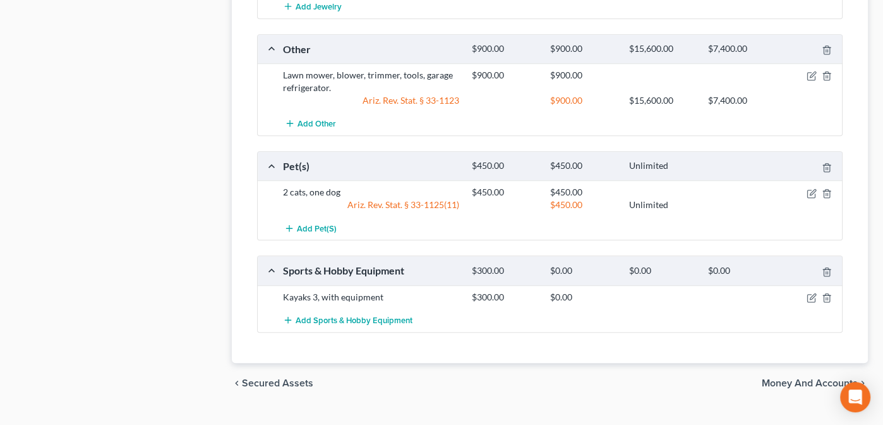
click at [793, 378] on span "Money and Accounts" at bounding box center [810, 383] width 96 height 10
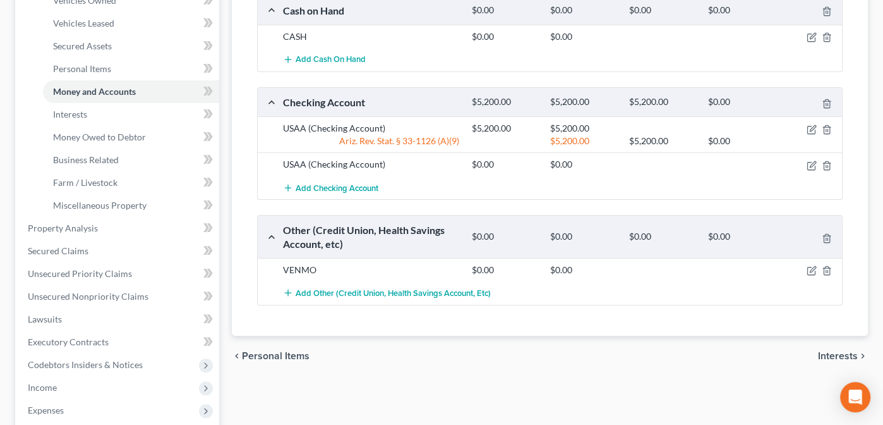
scroll to position [262, 0]
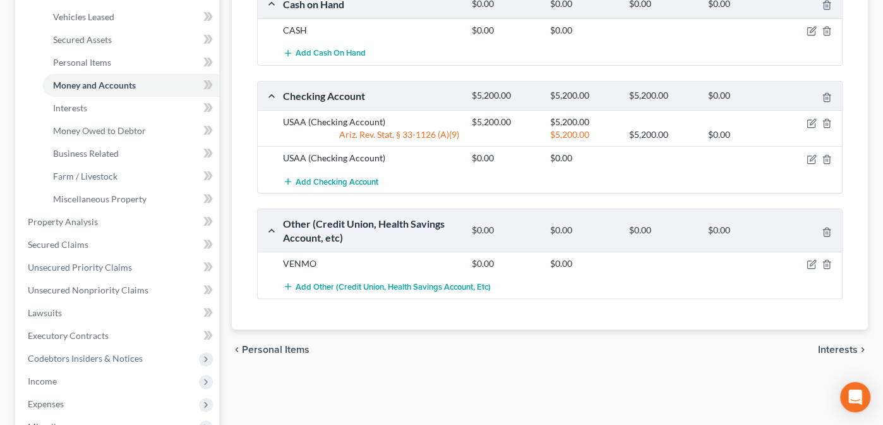
click at [835, 347] on span "Interests" at bounding box center [838, 349] width 40 height 10
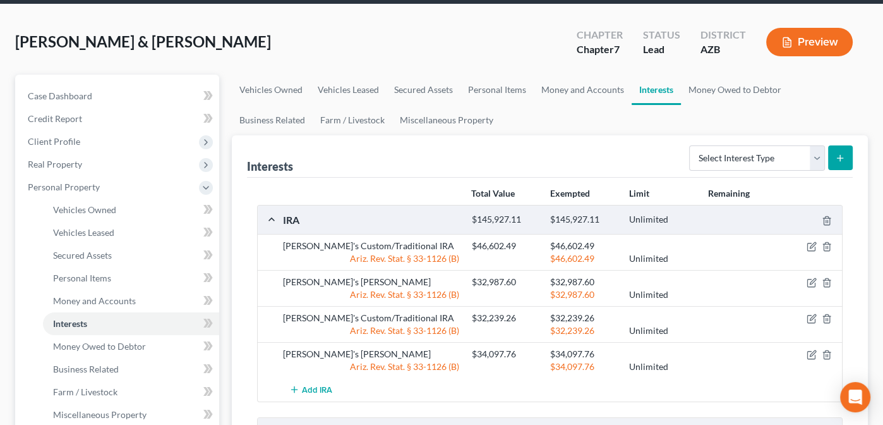
scroll to position [42, 0]
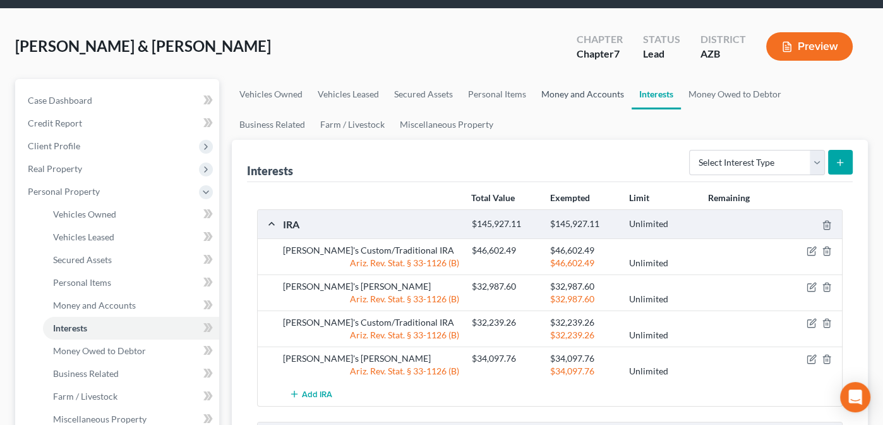
click at [557, 90] on link "Money and Accounts" at bounding box center [583, 94] width 98 height 30
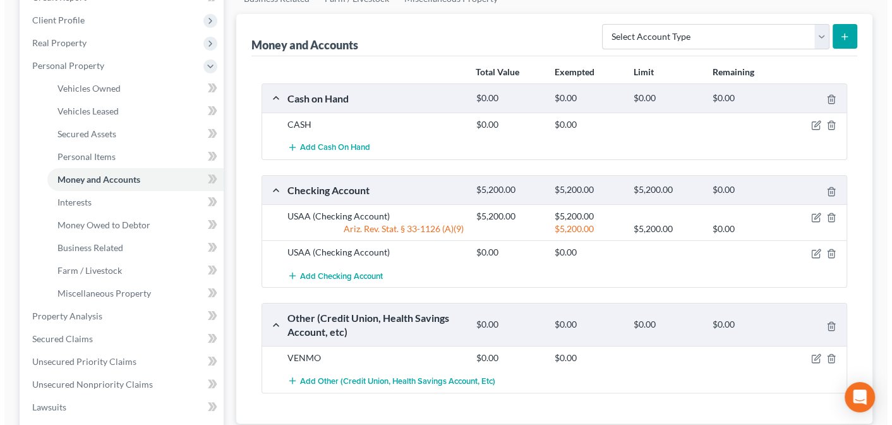
scroll to position [171, 0]
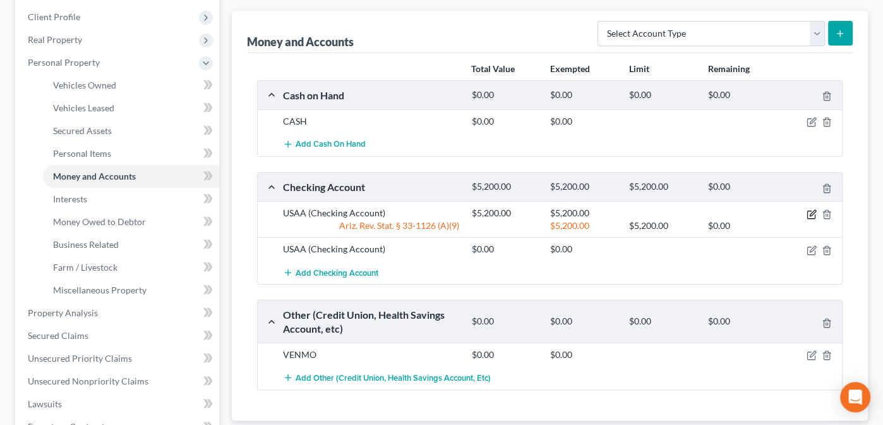
click at [809, 212] on icon "button" at bounding box center [812, 214] width 10 height 10
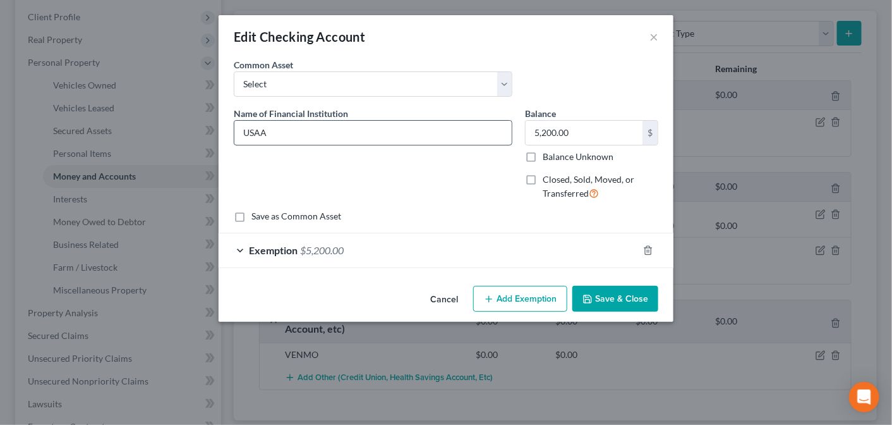
click at [274, 126] on input "USAA" at bounding box center [372, 133] width 277 height 24
type input "USAA 0492"
click at [619, 291] on button "Save & Close" at bounding box center [615, 299] width 86 height 27
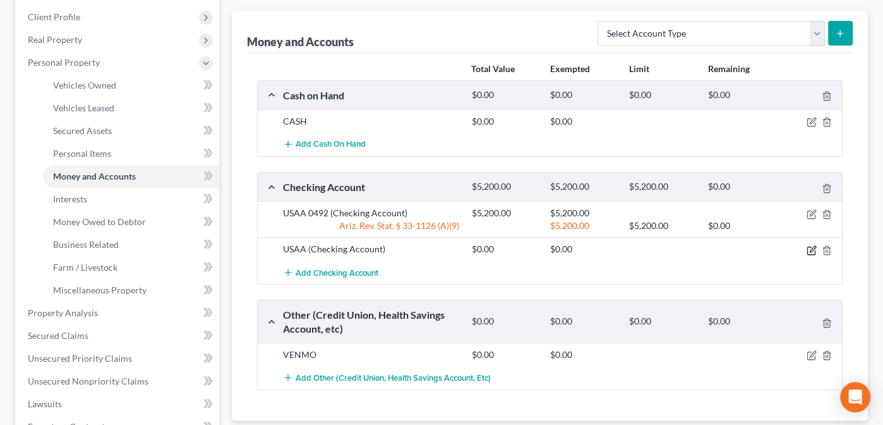
click at [811, 246] on icon "button" at bounding box center [812, 250] width 10 height 10
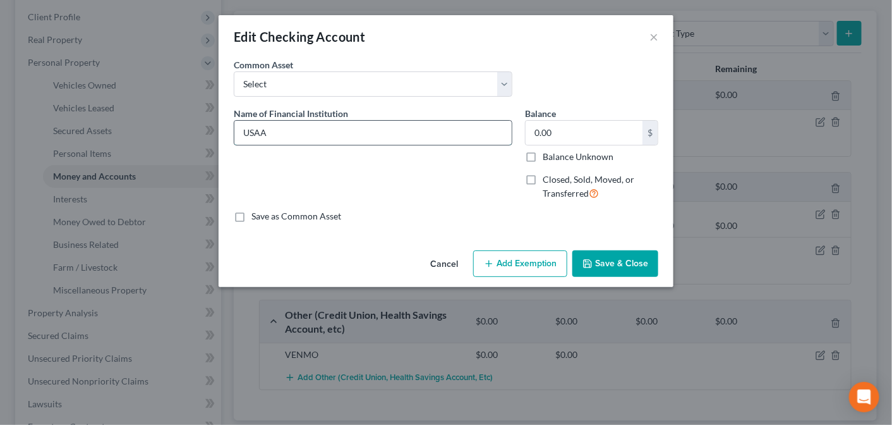
click at [310, 136] on input "USAA" at bounding box center [372, 133] width 277 height 24
type input "USAA 7663"
click at [598, 255] on button "Save & Close" at bounding box center [615, 263] width 86 height 27
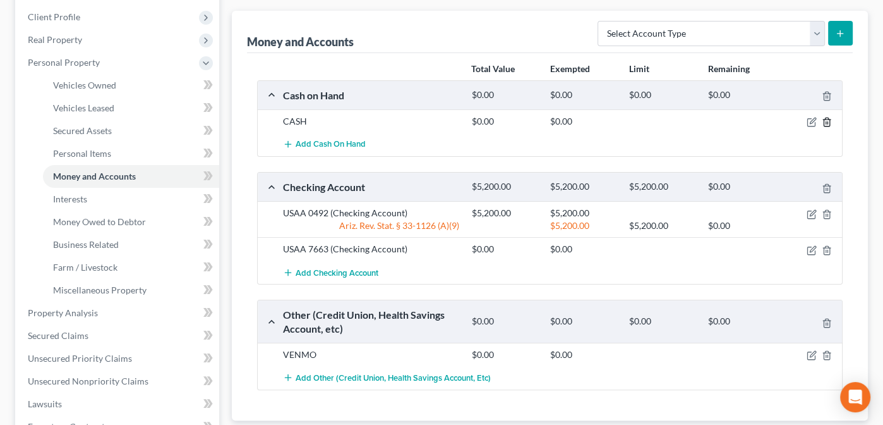
click at [825, 119] on icon "button" at bounding box center [827, 122] width 10 height 10
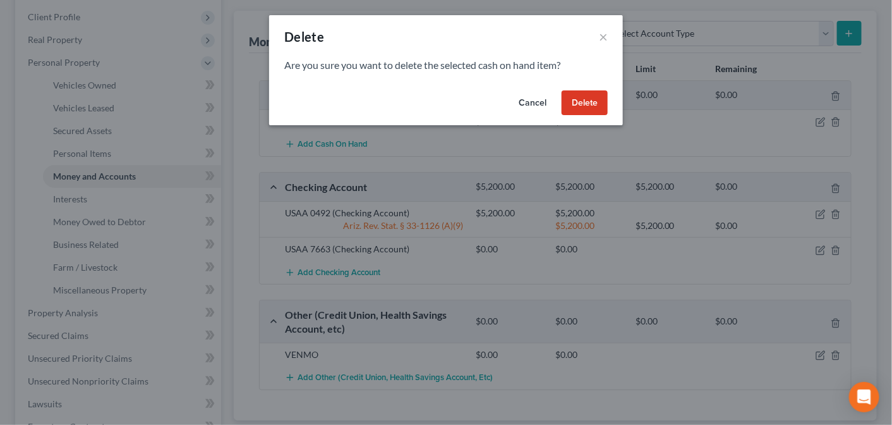
click at [592, 99] on button "Delete" at bounding box center [585, 102] width 46 height 25
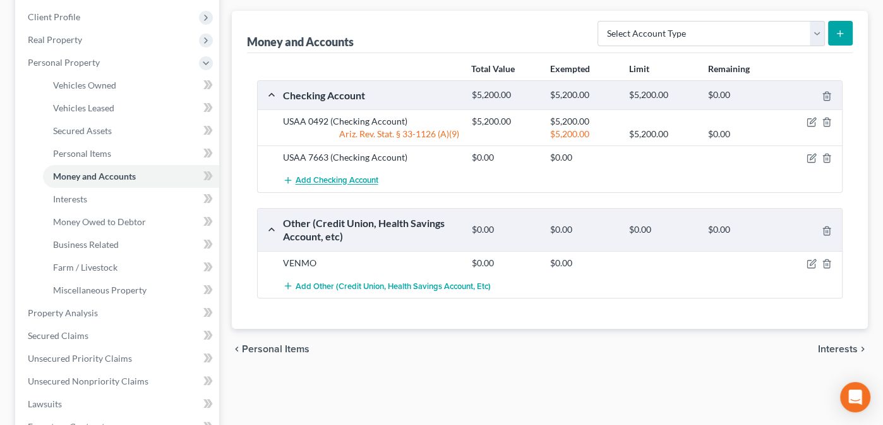
click at [299, 178] on span "Add Checking Account" at bounding box center [337, 181] width 83 height 10
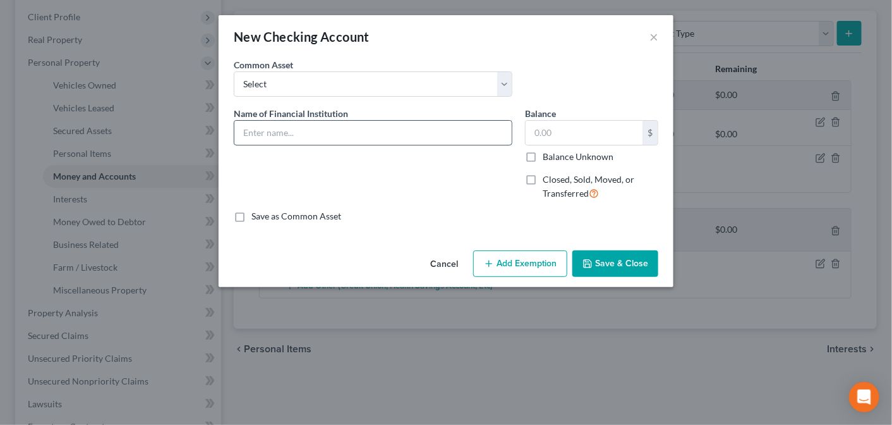
click at [250, 131] on input "text" at bounding box center [372, 133] width 277 height 24
type input "BMO"
click at [543, 178] on label "Closed, Sold, Moved, or Transferred" at bounding box center [601, 186] width 116 height 27
click at [548, 178] on input "Closed, Sold, Moved, or Transferred" at bounding box center [552, 177] width 8 height 8
checkbox input "true"
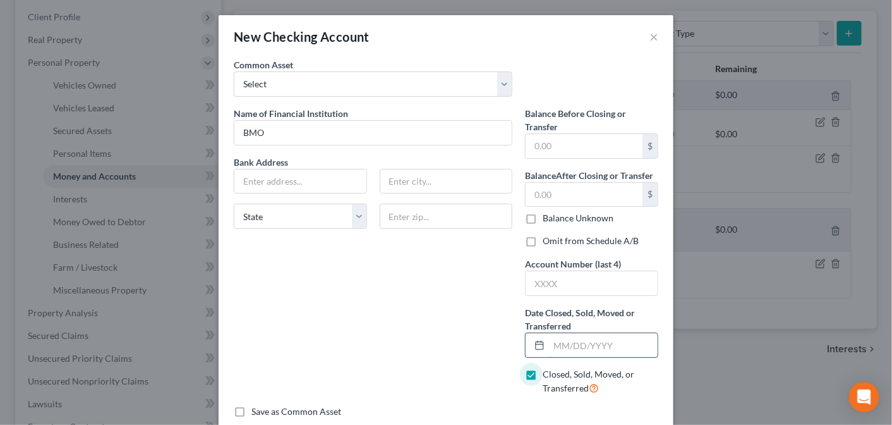
click at [550, 343] on input "text" at bounding box center [603, 345] width 109 height 24
click at [568, 342] on input "[DATE]" at bounding box center [603, 345] width 109 height 24
type input "[DATE]"
click at [544, 190] on input "text" at bounding box center [584, 195] width 117 height 24
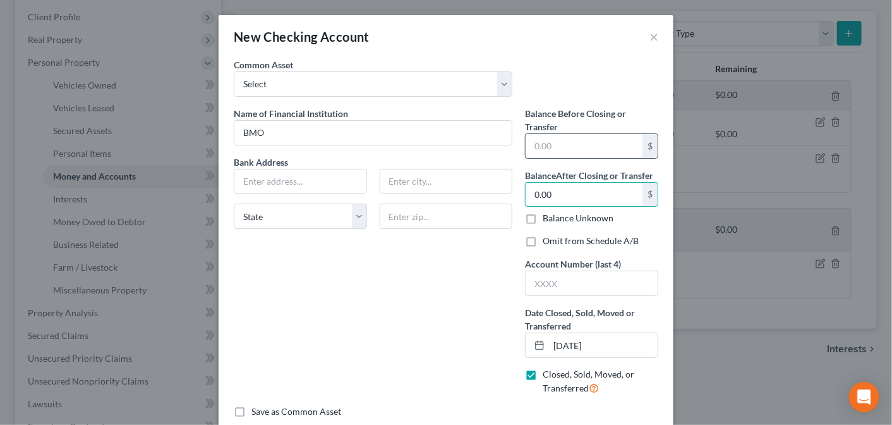
type input "0.00"
click at [541, 143] on input "text" at bounding box center [584, 146] width 117 height 24
type input "0.98"
click at [531, 282] on input "text" at bounding box center [592, 283] width 132 height 24
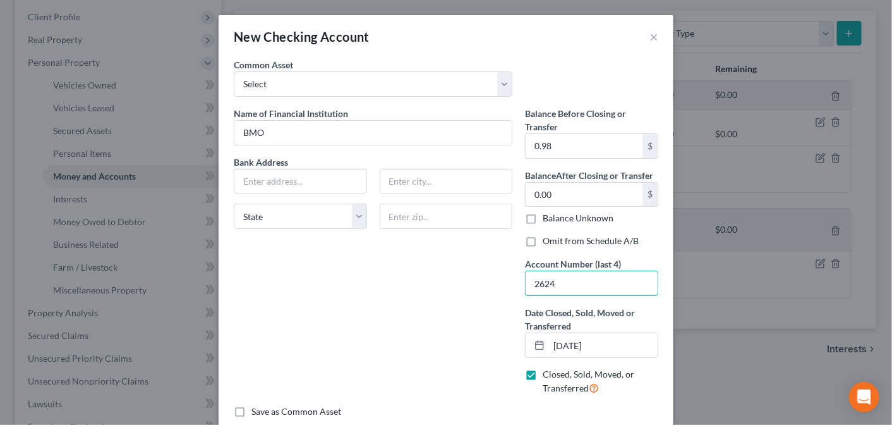
type input "2624"
click at [411, 215] on input "text" at bounding box center [446, 215] width 133 height 25
type input "60094"
click at [420, 273] on div "Name of Financial Institution * BMO Bank Address State [US_STATE][GEOGRAPHIC_DA…" at bounding box center [372, 256] width 291 height 298
type input "Palatine"
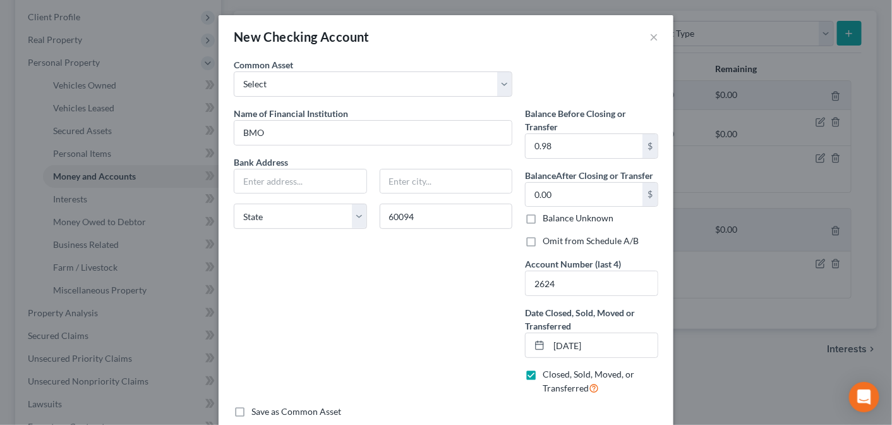
select select "14"
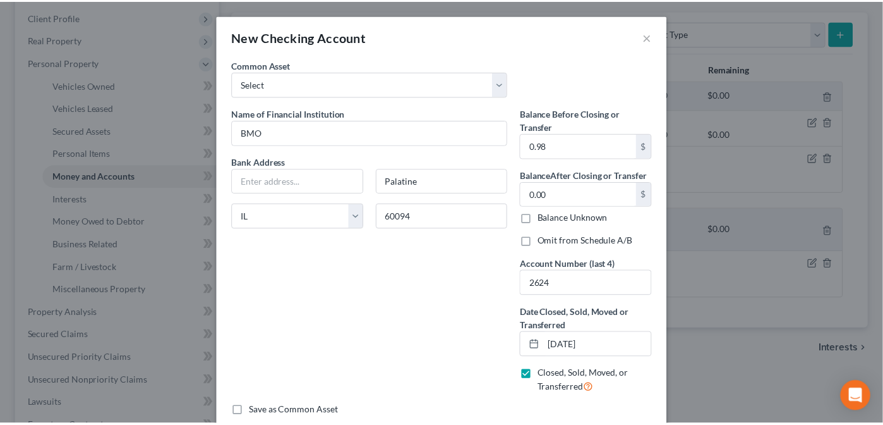
scroll to position [70, 0]
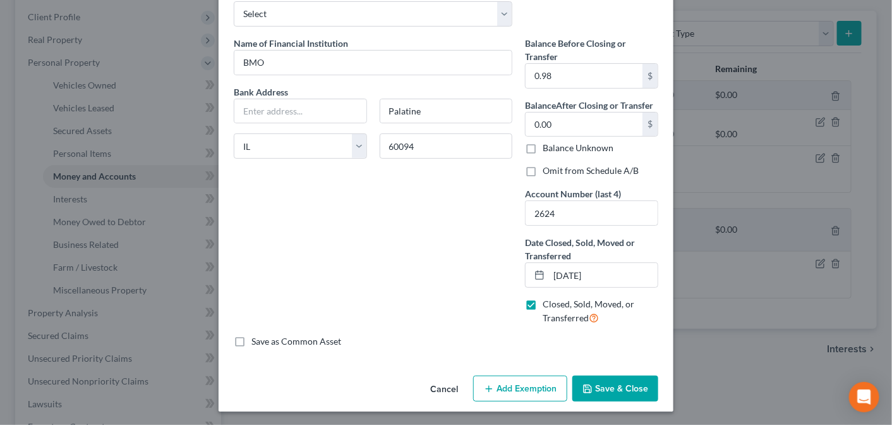
click at [608, 381] on button "Save & Close" at bounding box center [615, 388] width 86 height 27
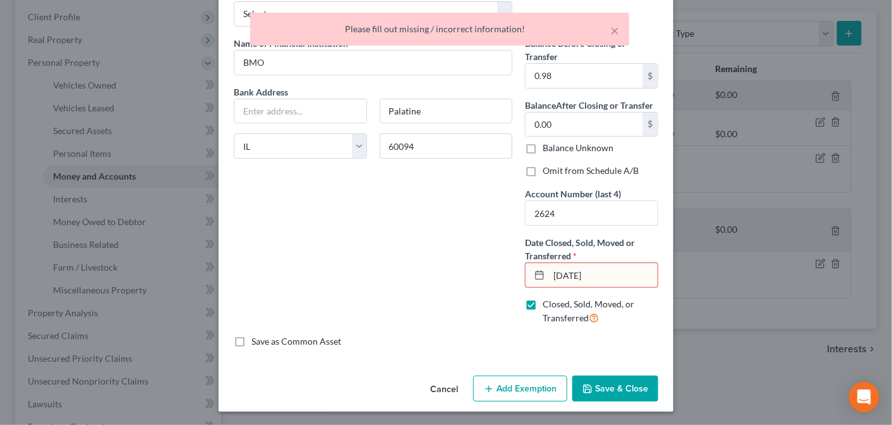
click at [570, 272] on input "[DATE]" at bounding box center [603, 275] width 109 height 24
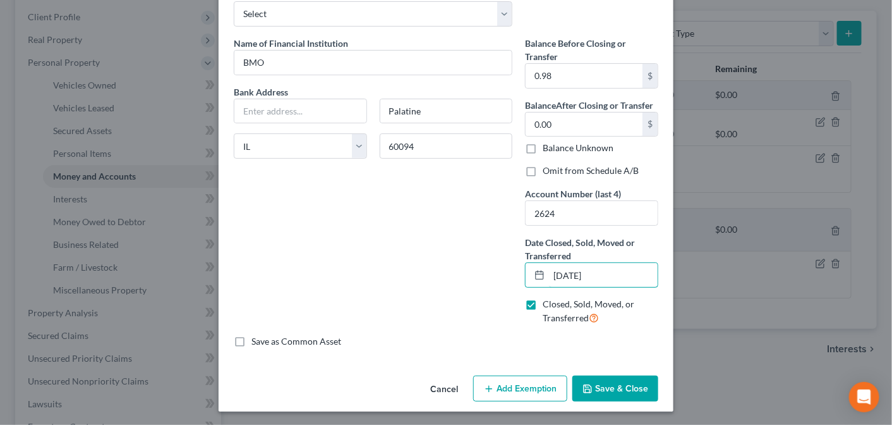
type input "[DATE]"
click at [601, 385] on button "Save & Close" at bounding box center [615, 388] width 86 height 27
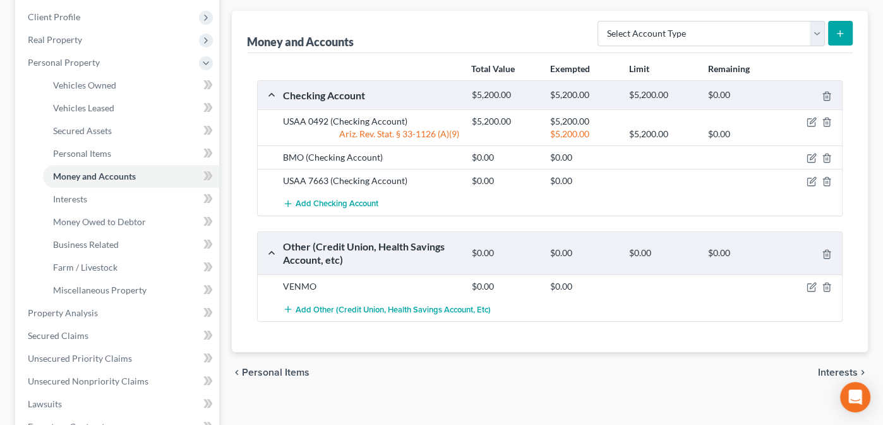
drag, startPoint x: 607, startPoint y: 400, endPoint x: 702, endPoint y: 393, distance: 95.6
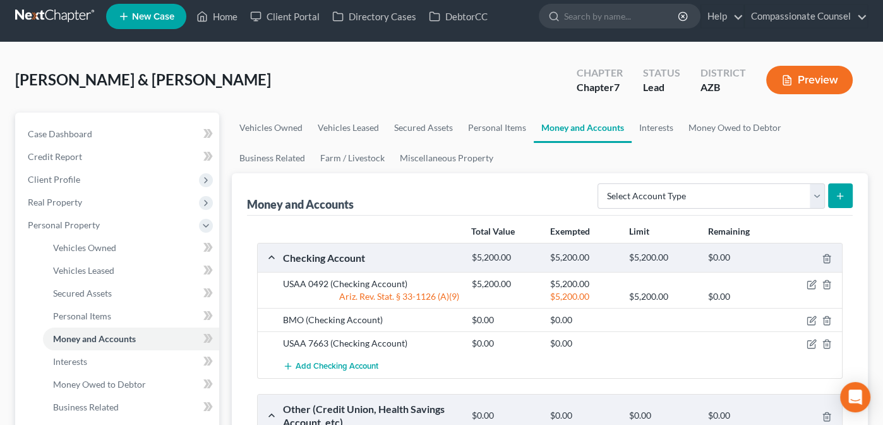
scroll to position [1, 0]
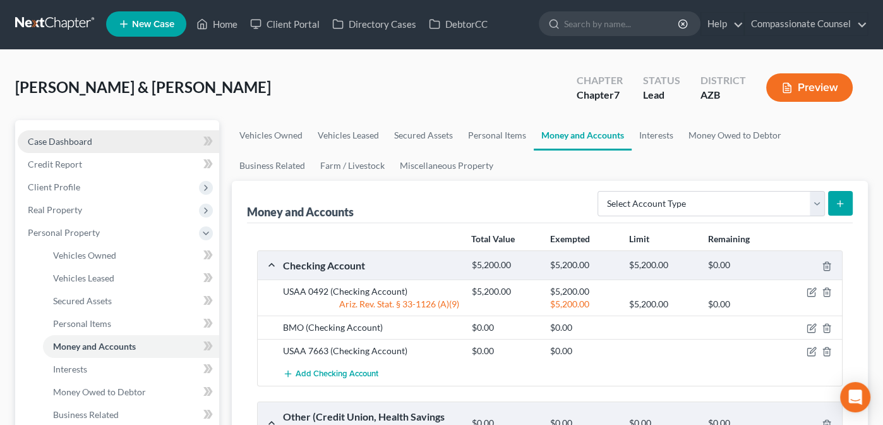
click at [64, 140] on span "Case Dashboard" at bounding box center [60, 141] width 64 height 11
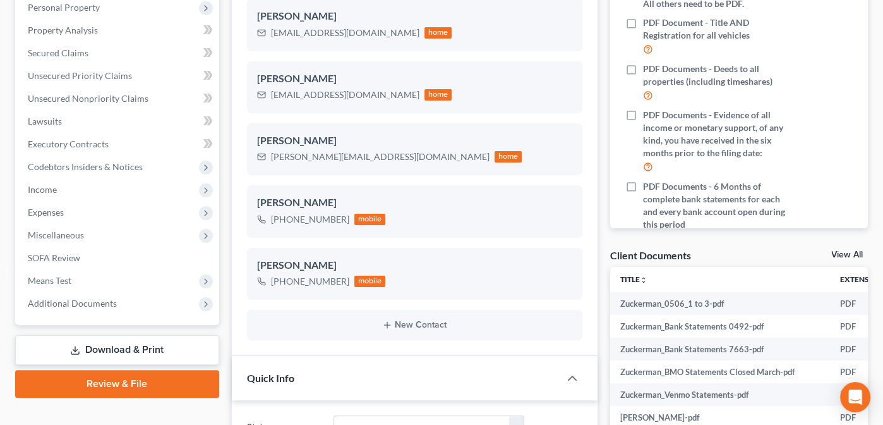
scroll to position [260, 0]
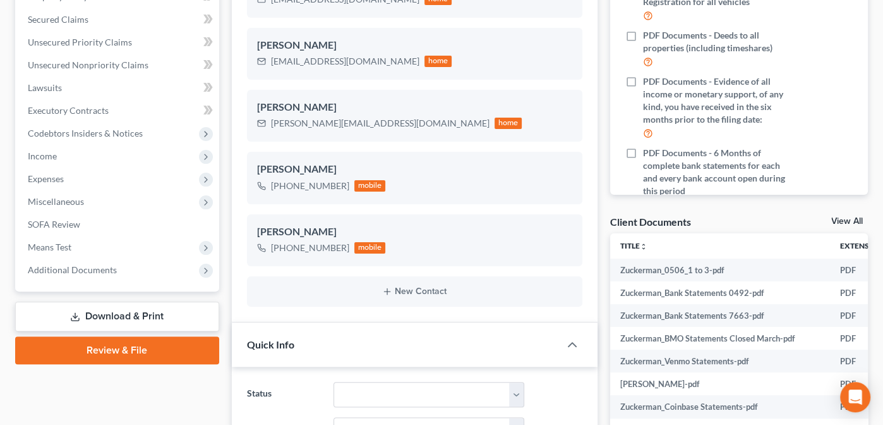
click at [842, 219] on link "View All" at bounding box center [847, 221] width 32 height 9
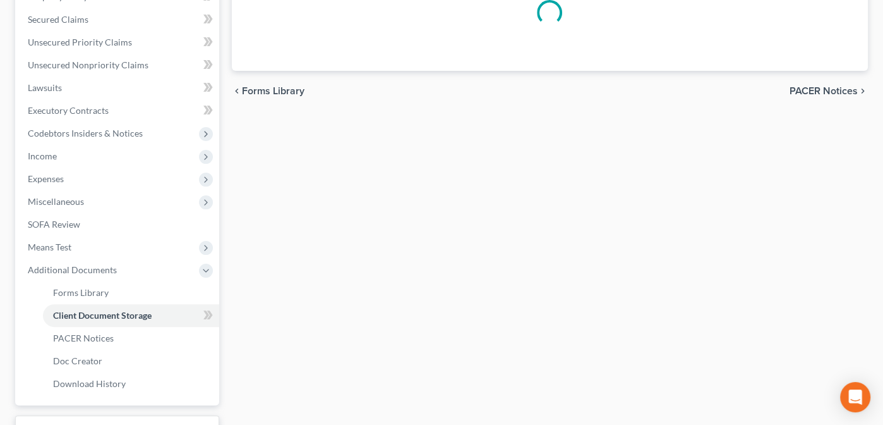
scroll to position [210, 0]
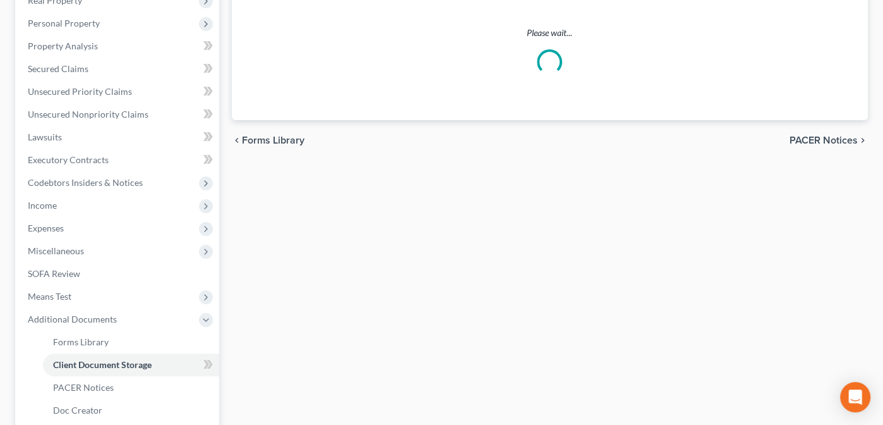
select select "14"
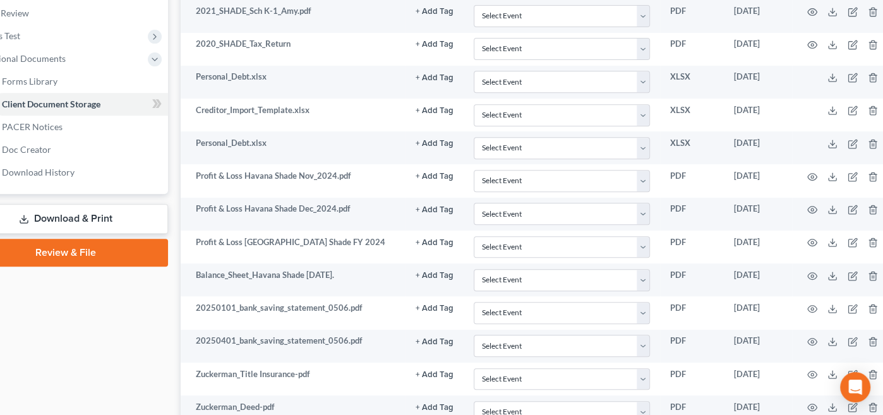
scroll to position [471, 66]
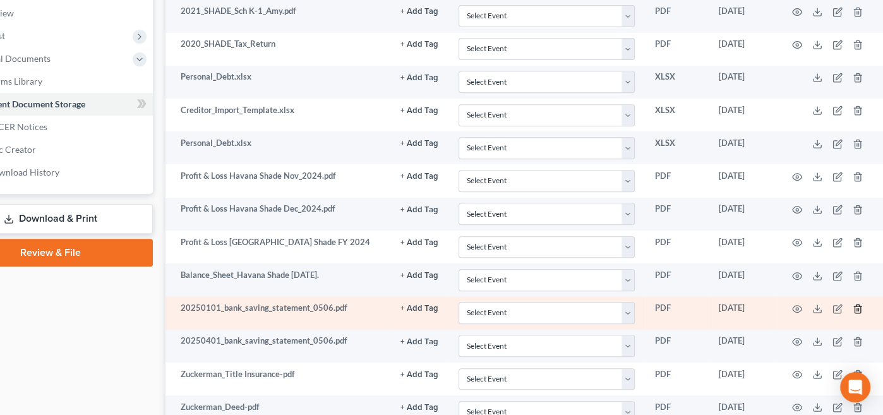
click at [856, 304] on icon "button" at bounding box center [858, 308] width 6 height 8
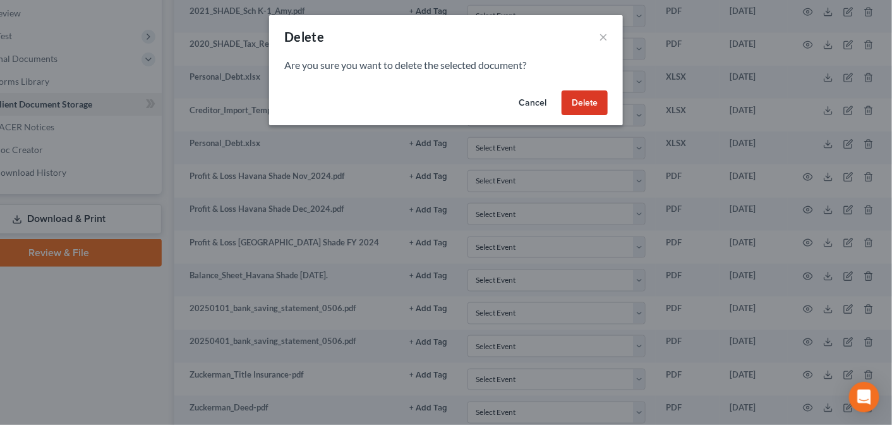
click at [583, 99] on button "Delete" at bounding box center [585, 102] width 46 height 25
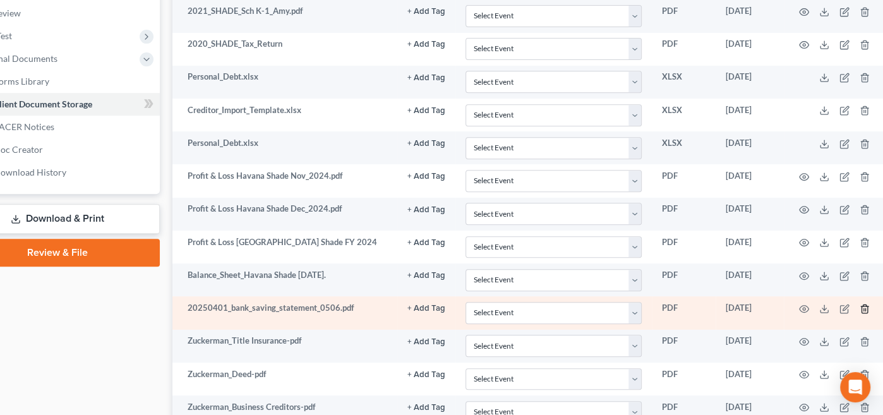
click at [865, 304] on icon "button" at bounding box center [865, 309] width 10 height 10
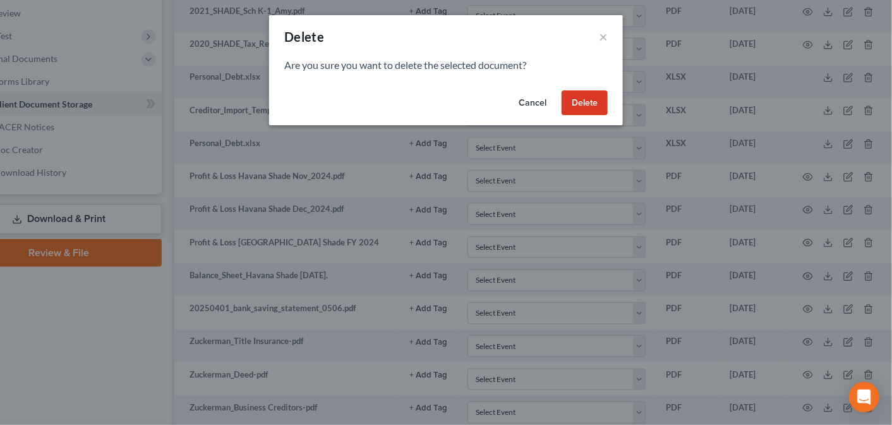
click at [589, 97] on button "Delete" at bounding box center [585, 102] width 46 height 25
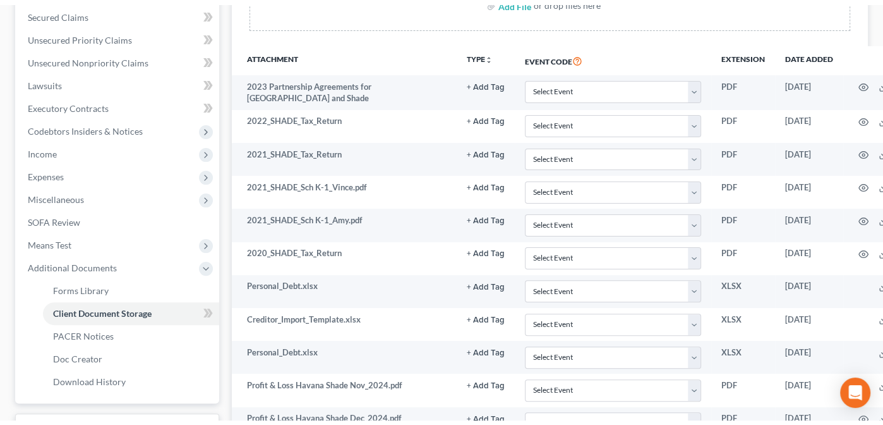
scroll to position [0, 0]
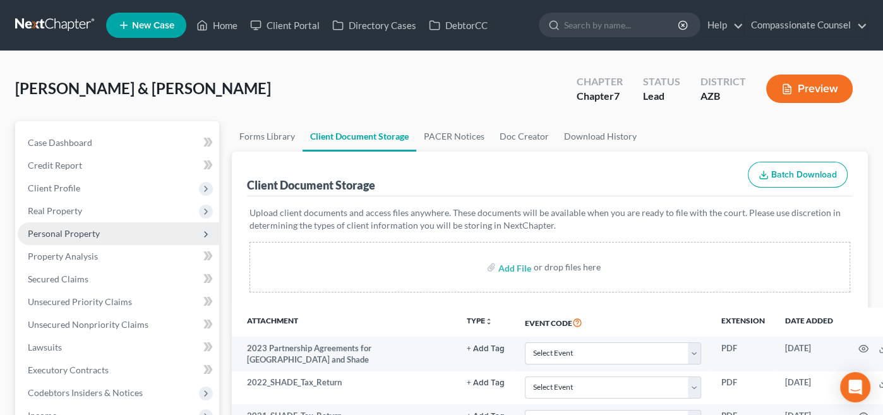
click at [51, 232] on span "Personal Property" at bounding box center [64, 233] width 72 height 11
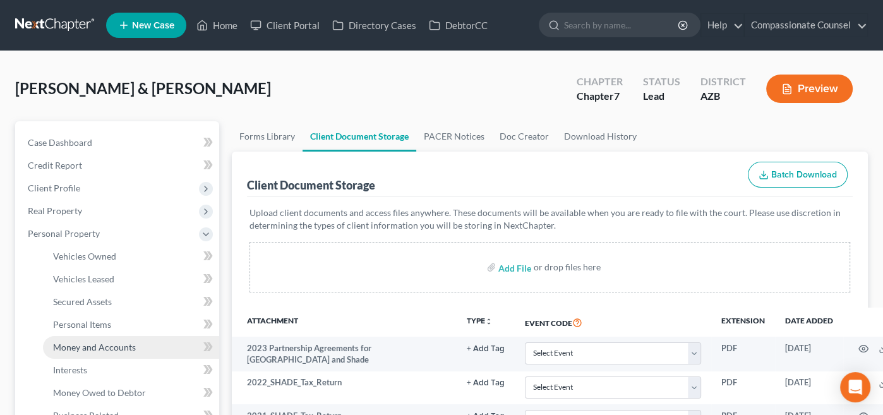
click at [87, 342] on span "Money and Accounts" at bounding box center [94, 347] width 83 height 11
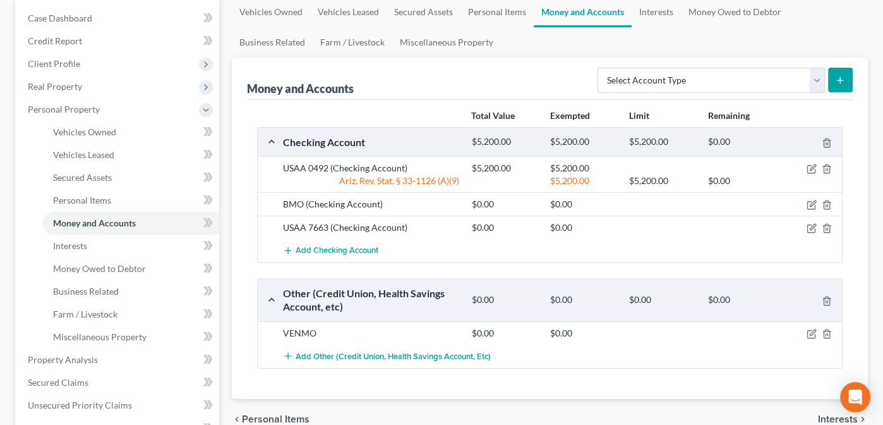
scroll to position [126, 0]
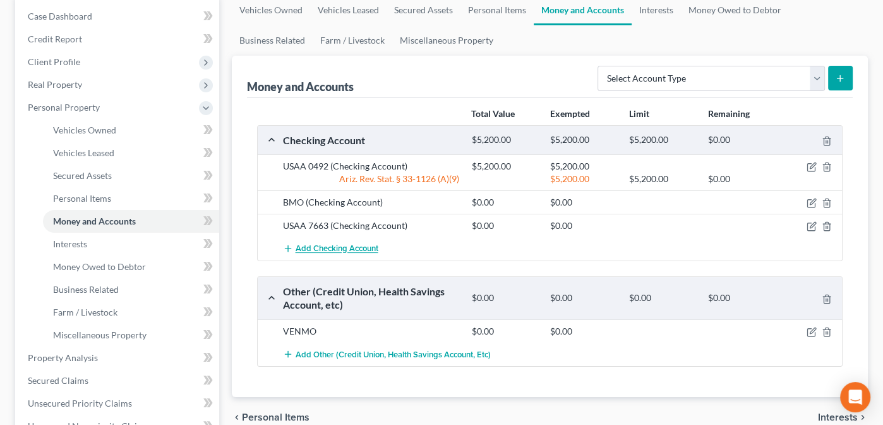
click at [332, 246] on span "Add Checking Account" at bounding box center [337, 249] width 83 height 10
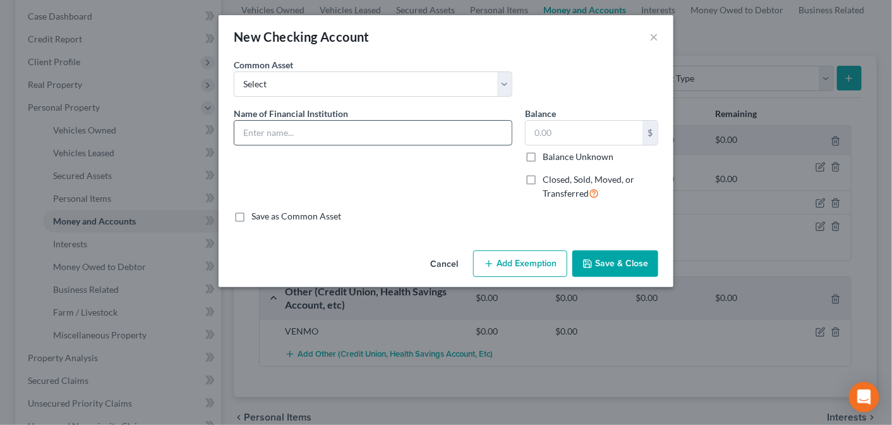
click at [272, 133] on input "text" at bounding box center [372, 133] width 277 height 24
type input "USAA 0506"
click at [540, 132] on input "text" at bounding box center [584, 133] width 117 height 24
type input "0.00"
click at [620, 260] on button "Save & Close" at bounding box center [615, 263] width 86 height 27
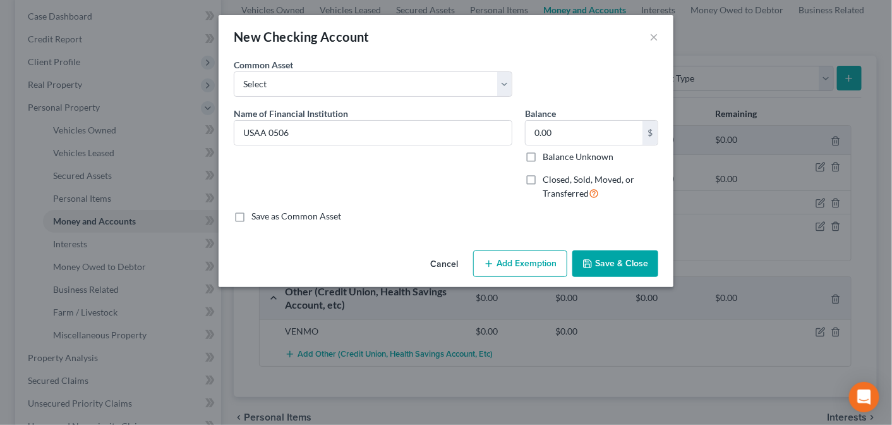
click at [620, 260] on button "Save & Close" at bounding box center [615, 263] width 86 height 27
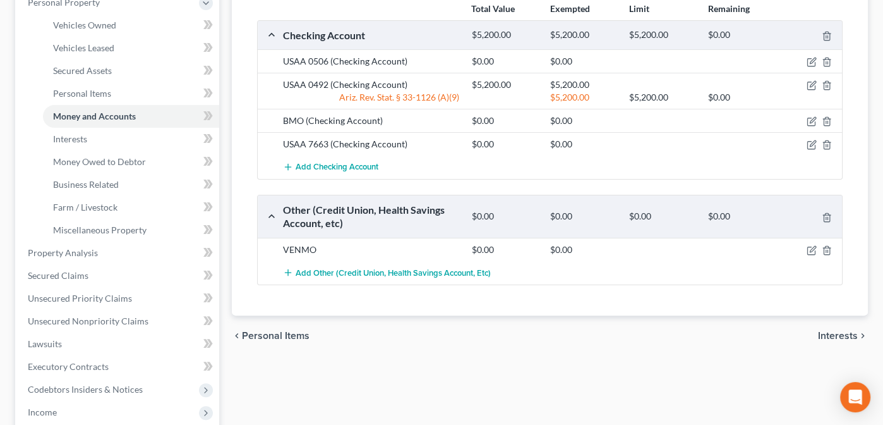
scroll to position [233, 0]
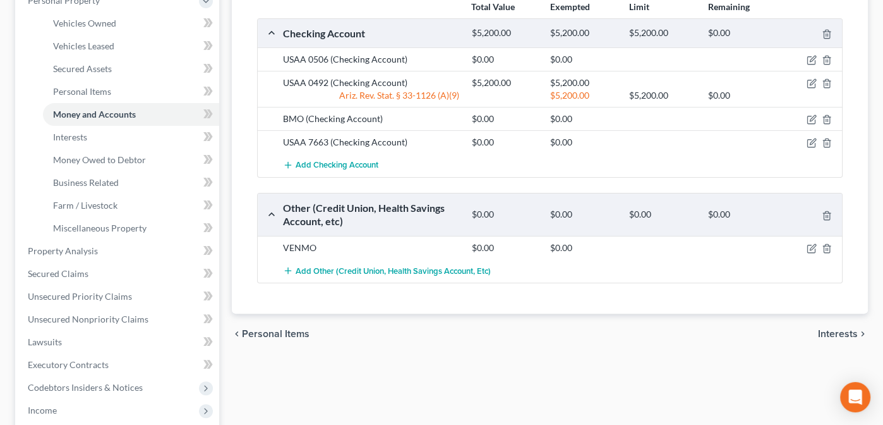
click at [833, 330] on span "Interests" at bounding box center [838, 333] width 40 height 10
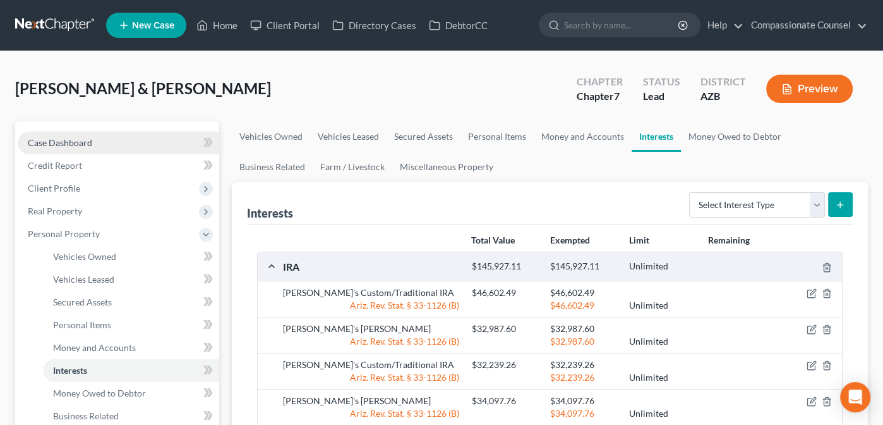
click at [47, 143] on span "Case Dashboard" at bounding box center [60, 142] width 64 height 11
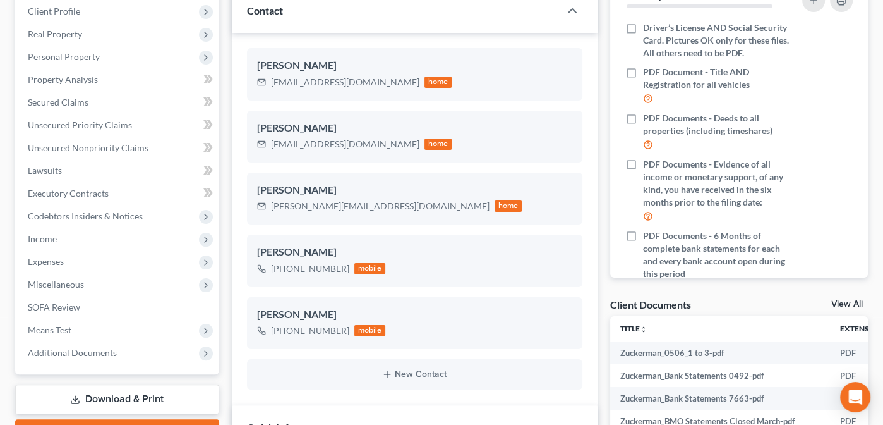
scroll to position [245, 0]
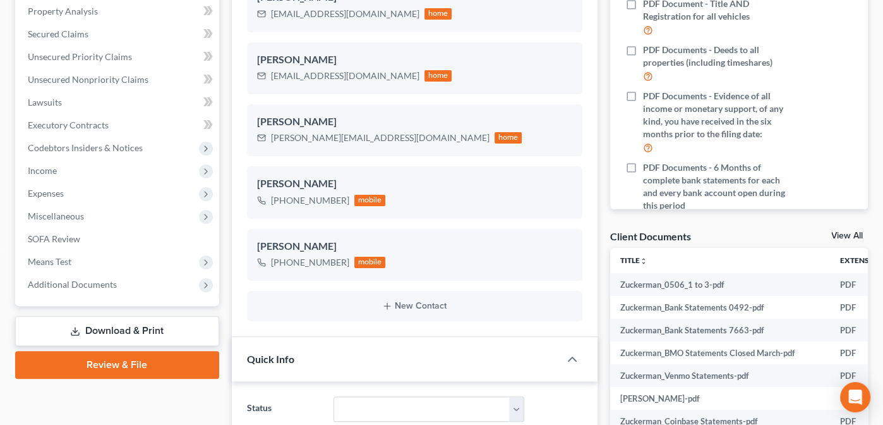
click at [843, 234] on link "View All" at bounding box center [847, 235] width 32 height 9
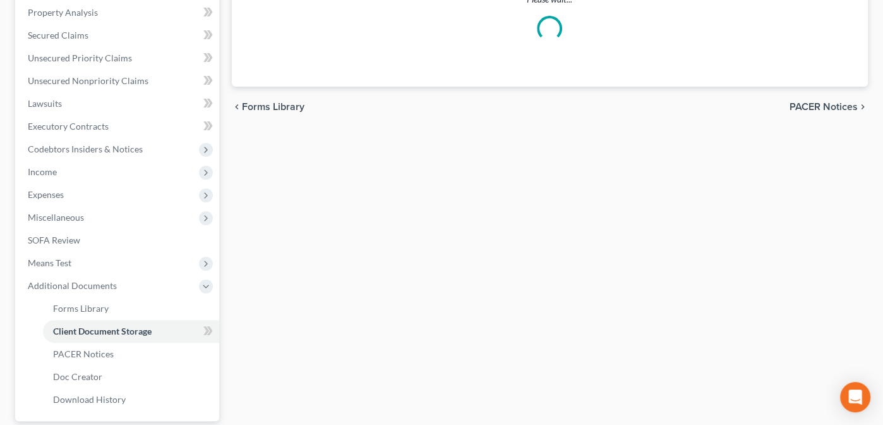
scroll to position [221, 0]
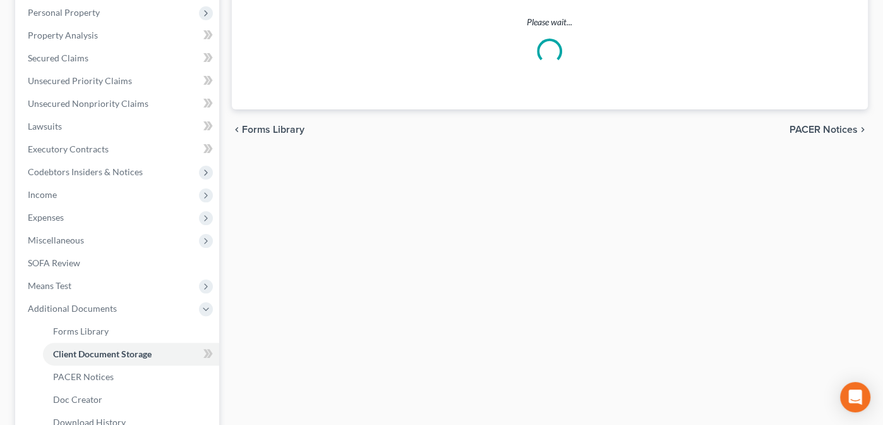
select select "14"
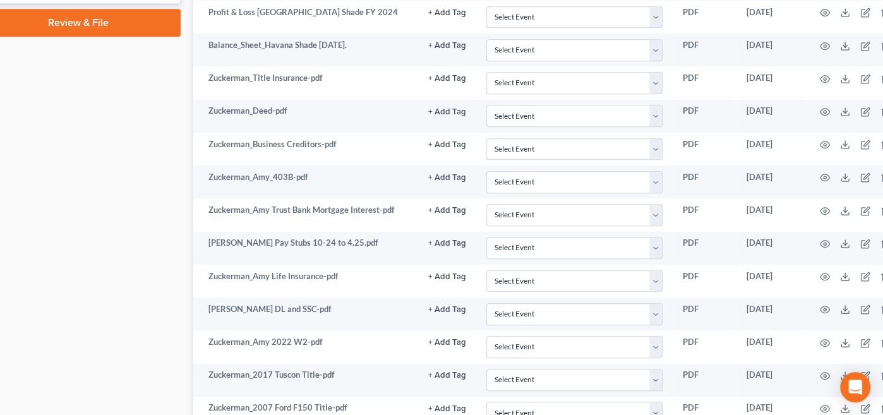
scroll to position [701, 66]
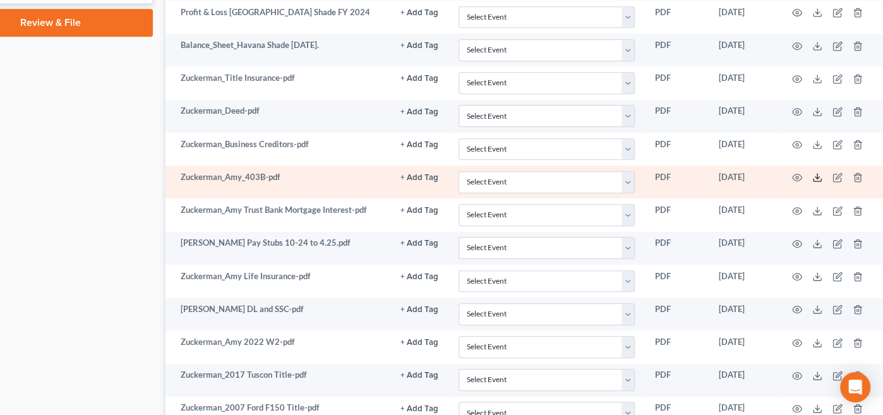
click at [819, 172] on icon at bounding box center [817, 177] width 10 height 10
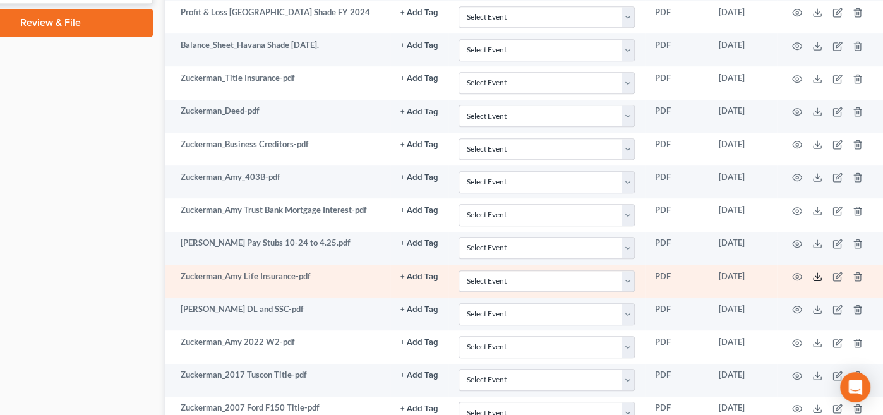
click at [817, 273] on line at bounding box center [817, 275] width 0 height 5
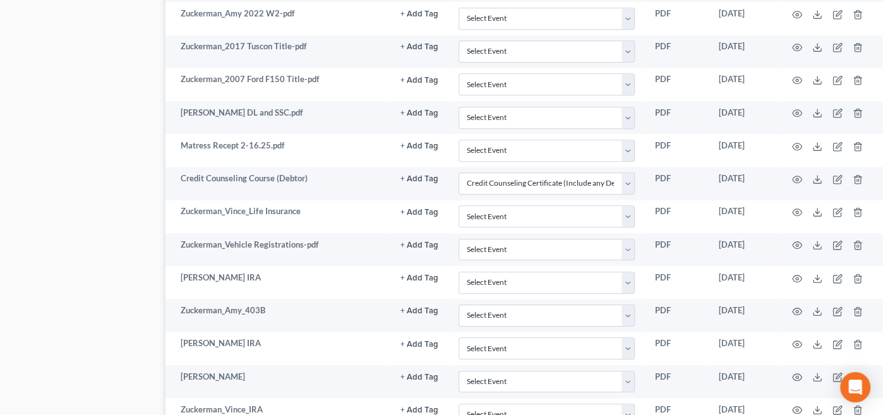
scroll to position [1054, 66]
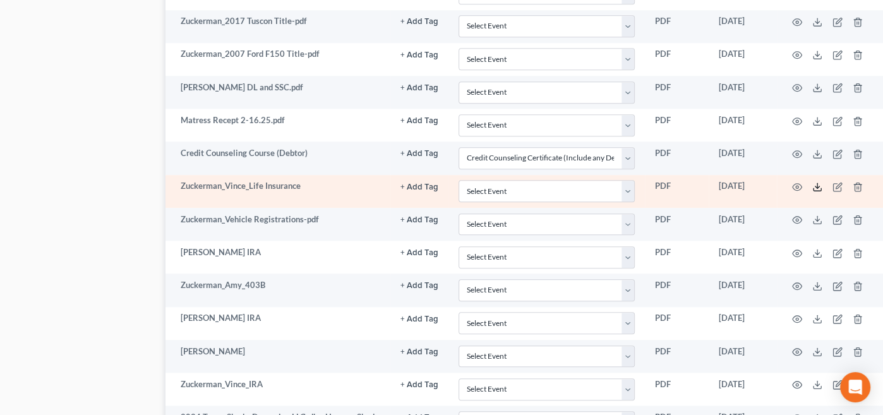
click at [817, 183] on line at bounding box center [817, 185] width 0 height 5
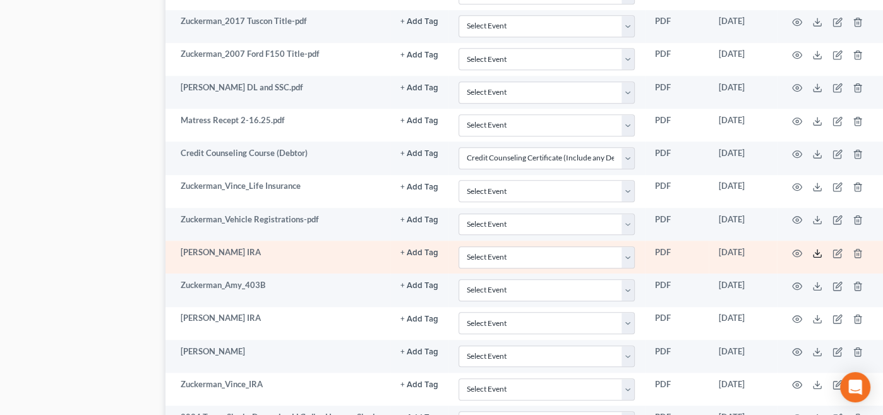
click at [819, 252] on polyline at bounding box center [818, 253] width 4 height 2
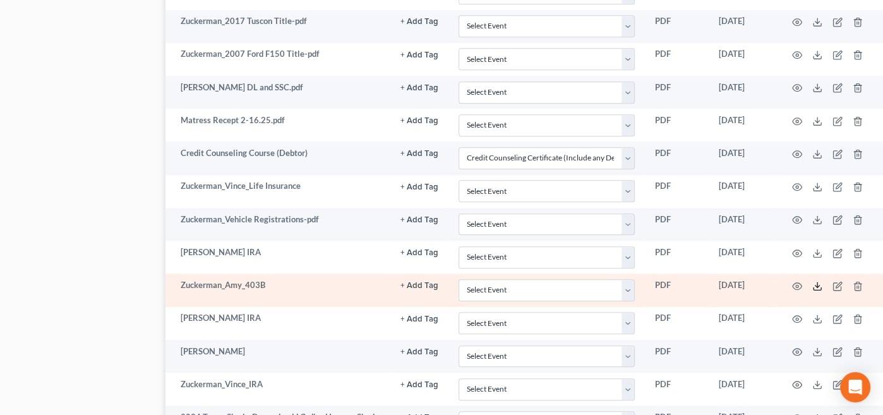
click at [814, 287] on icon at bounding box center [818, 288] width 8 height 3
click at [816, 281] on icon at bounding box center [817, 286] width 10 height 10
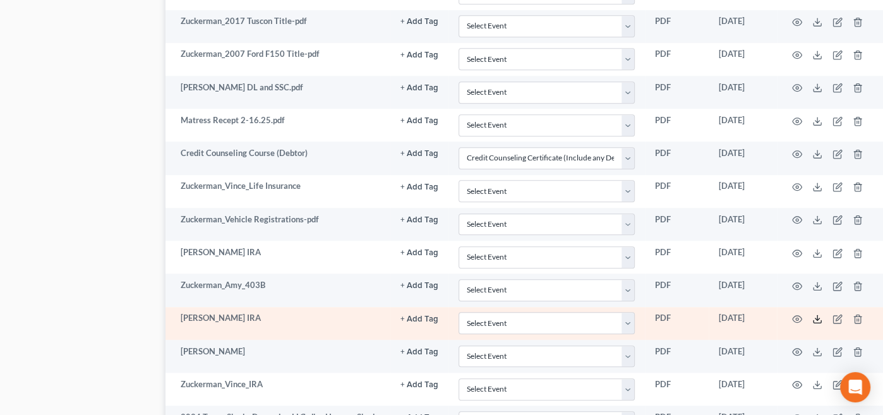
click at [819, 318] on polyline at bounding box center [818, 319] width 4 height 2
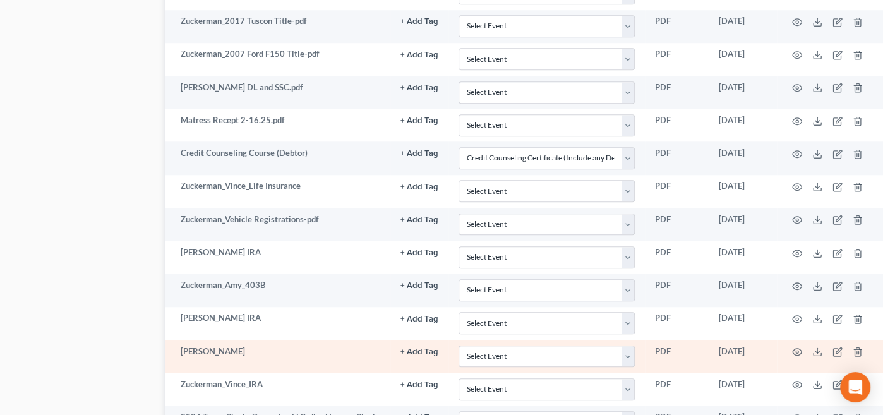
click at [819, 340] on td at bounding box center [830, 356] width 106 height 33
click at [818, 347] on icon at bounding box center [817, 352] width 10 height 10
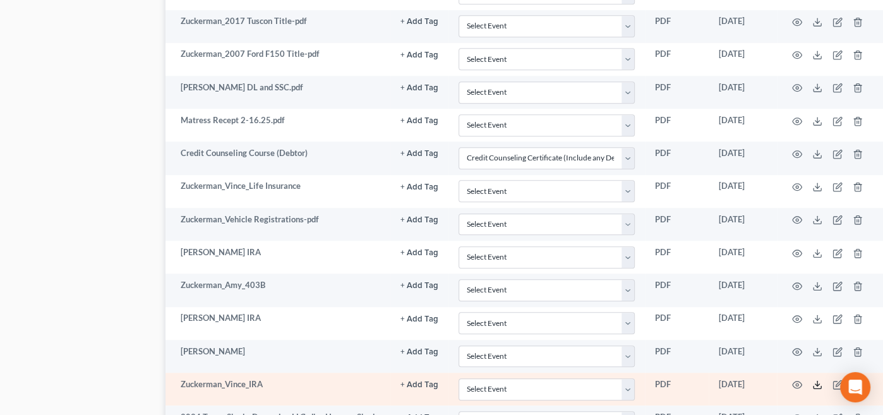
click at [819, 380] on icon at bounding box center [817, 385] width 10 height 10
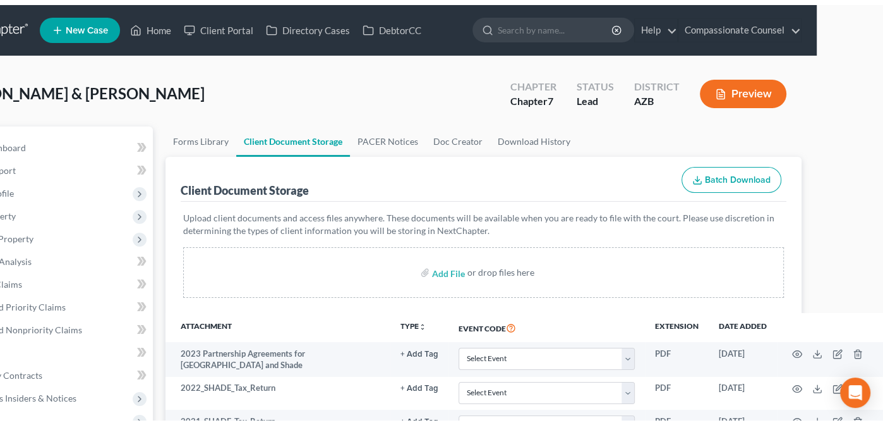
scroll to position [0, 0]
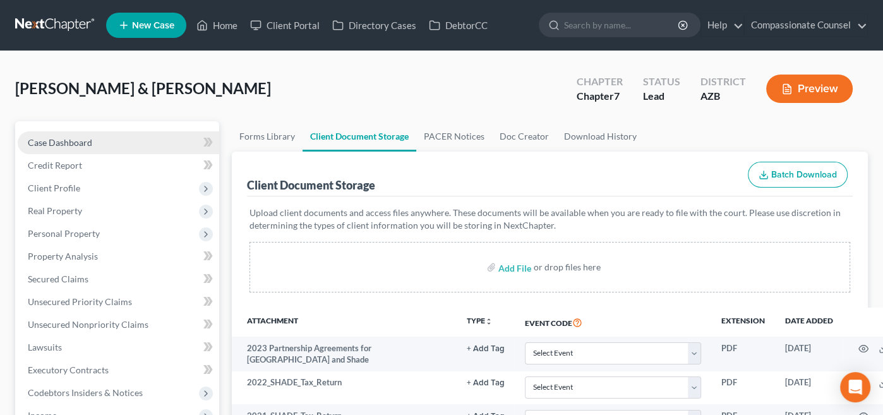
click at [56, 140] on span "Case Dashboard" at bounding box center [60, 142] width 64 height 11
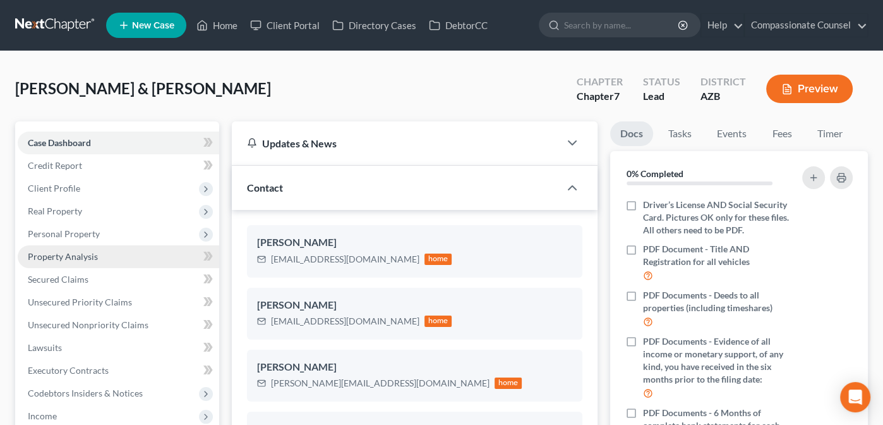
scroll to position [217, 0]
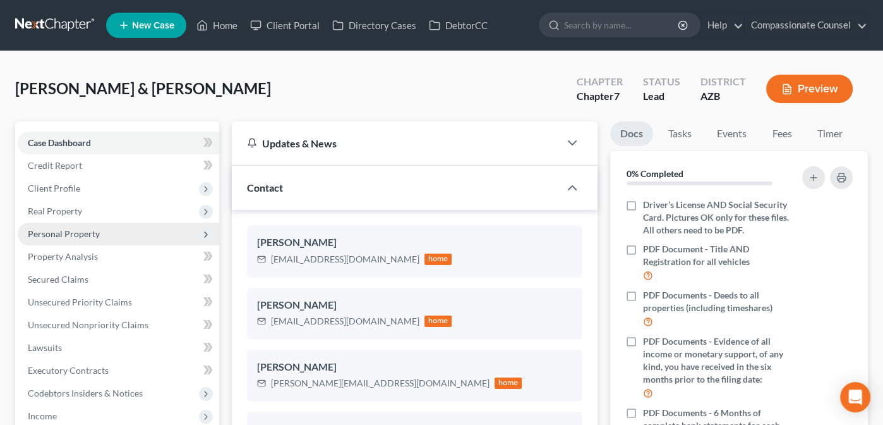
click at [58, 239] on span "Personal Property" at bounding box center [119, 233] width 202 height 23
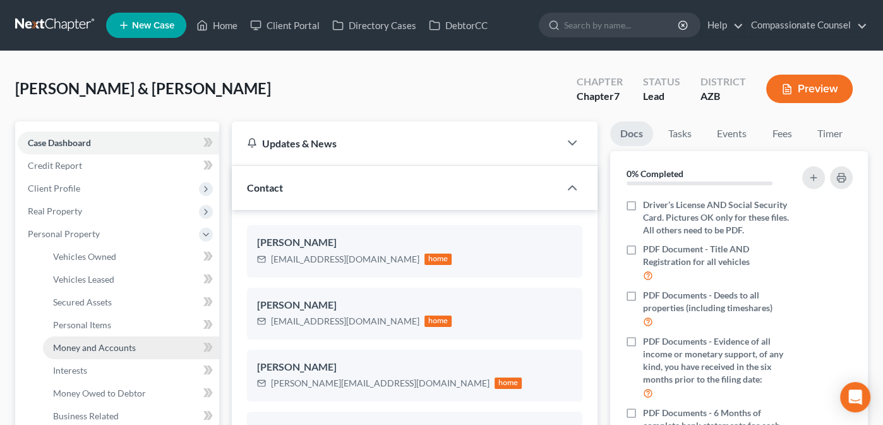
click at [80, 345] on span "Money and Accounts" at bounding box center [94, 347] width 83 height 11
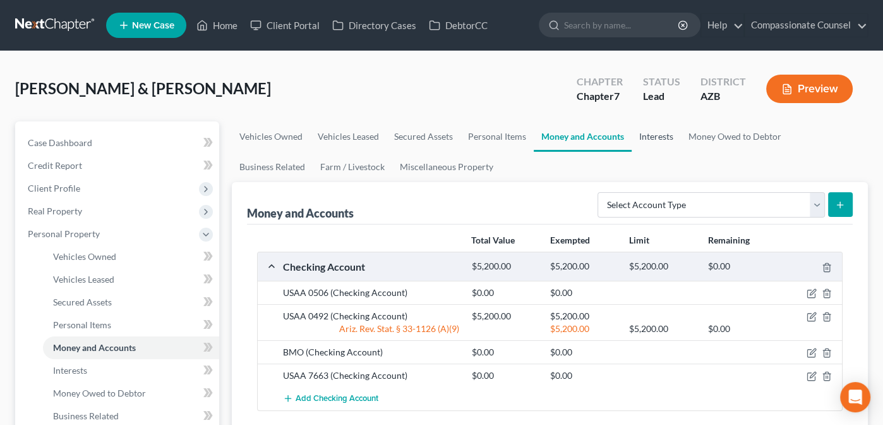
click at [661, 136] on link "Interests" at bounding box center [656, 136] width 49 height 30
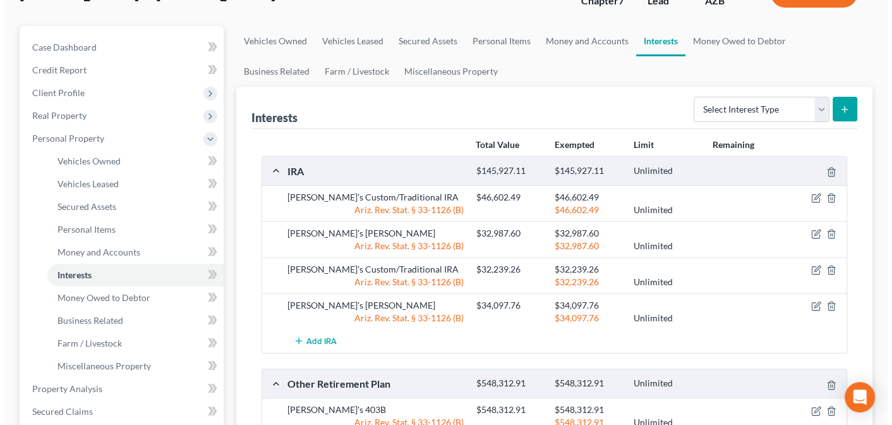
scroll to position [100, 0]
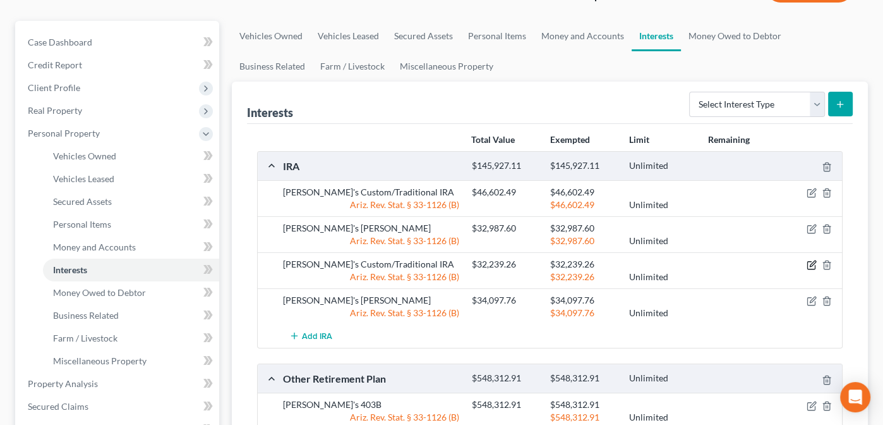
click at [809, 261] on icon "button" at bounding box center [812, 265] width 10 height 10
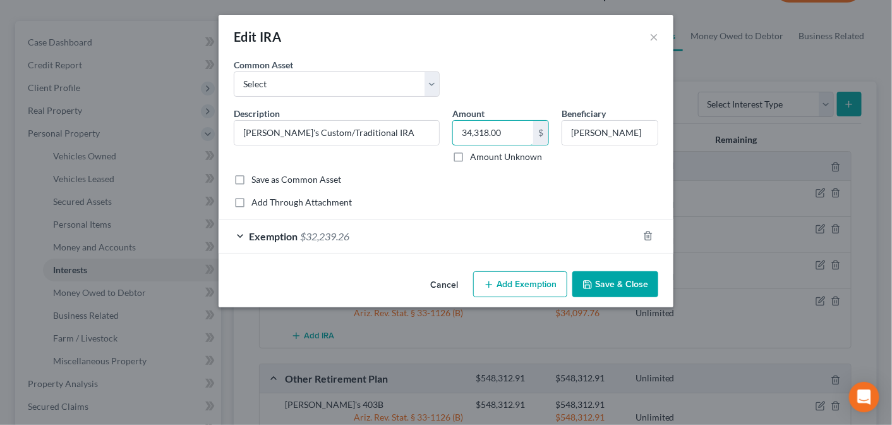
type input "34,318.00"
click at [240, 230] on div "Exemption $32,239.26" at bounding box center [428, 235] width 419 height 33
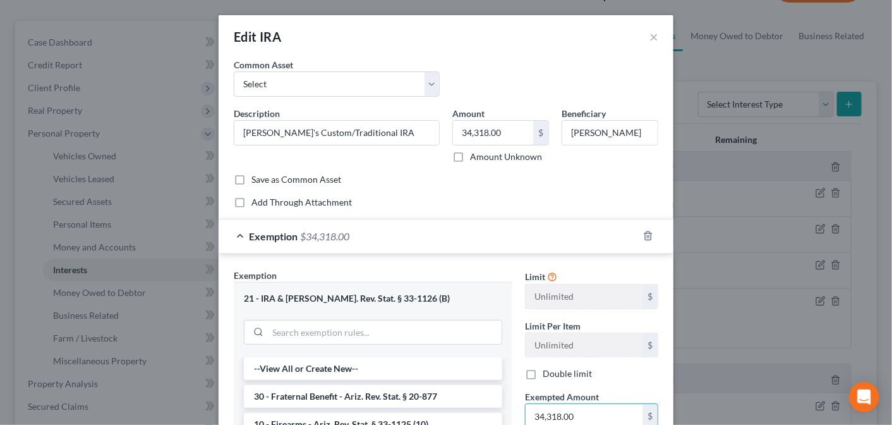
type input "34,318.00"
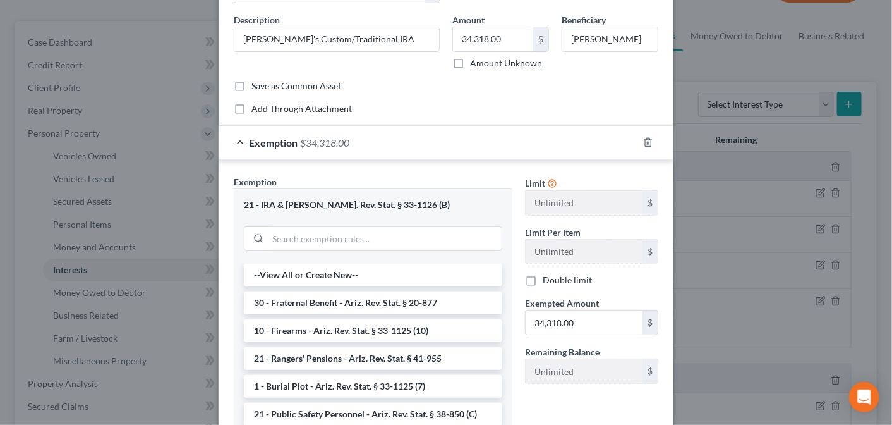
scroll to position [223, 0]
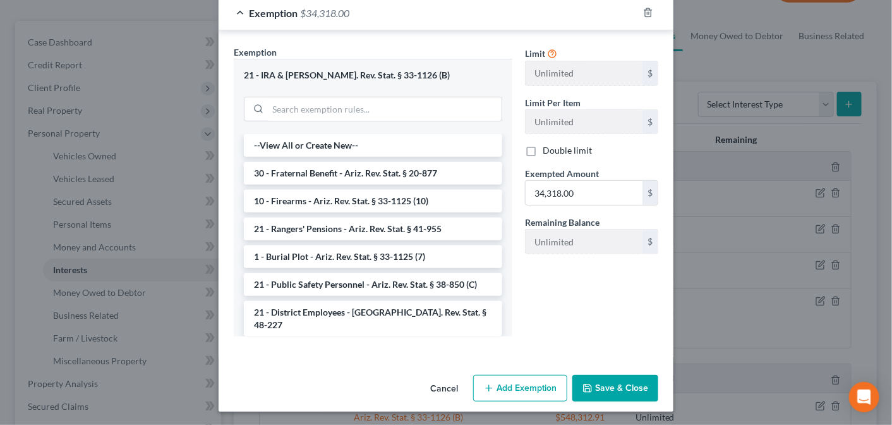
click at [617, 388] on button "Save & Close" at bounding box center [615, 388] width 86 height 27
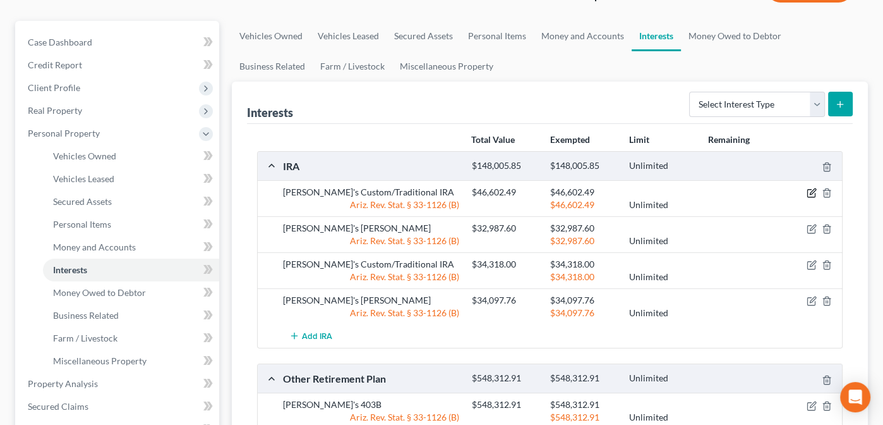
click at [809, 190] on icon "button" at bounding box center [812, 193] width 10 height 10
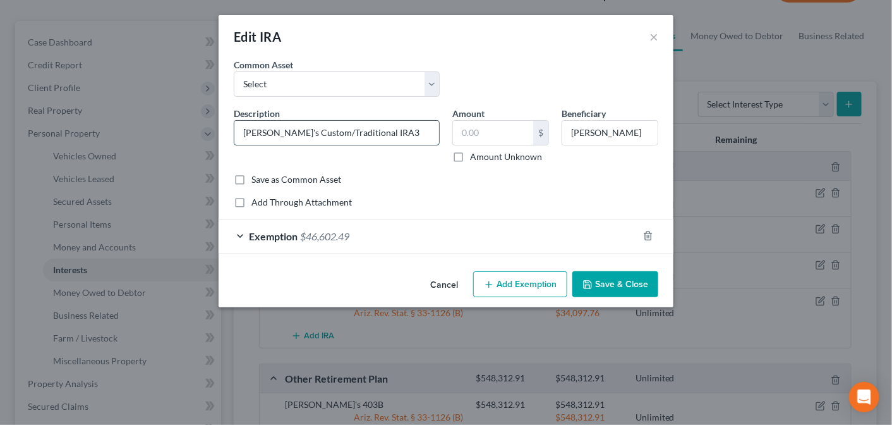
type input "[PERSON_NAME]'s Custom/Traditional IRA"
click at [503, 129] on input "text" at bounding box center [493, 133] width 80 height 24
type input "36,301.00"
click at [395, 231] on div "Exemption $46,602.49" at bounding box center [428, 235] width 419 height 33
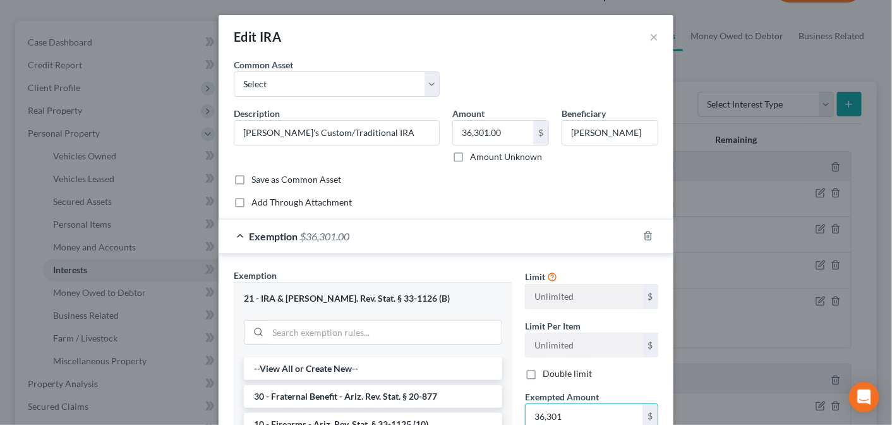
type input "36,301"
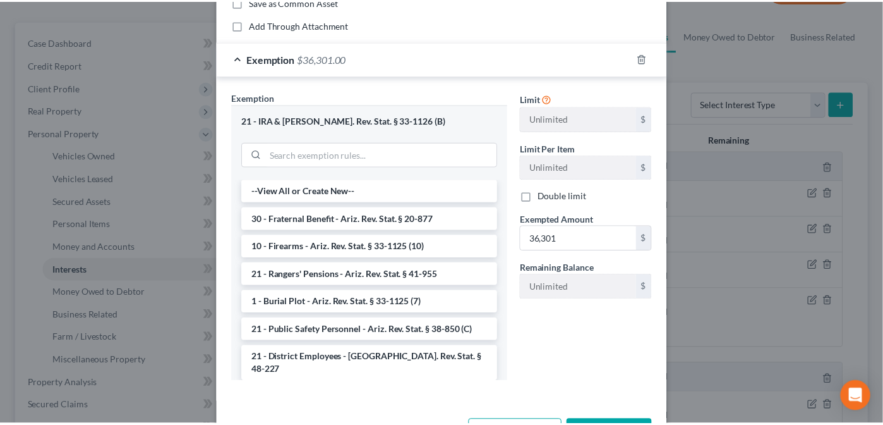
scroll to position [192, 0]
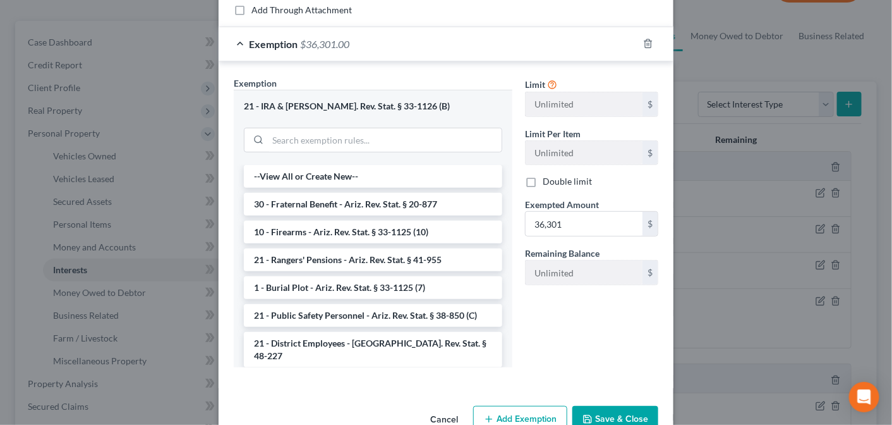
click at [598, 411] on button "Save & Close" at bounding box center [615, 419] width 86 height 27
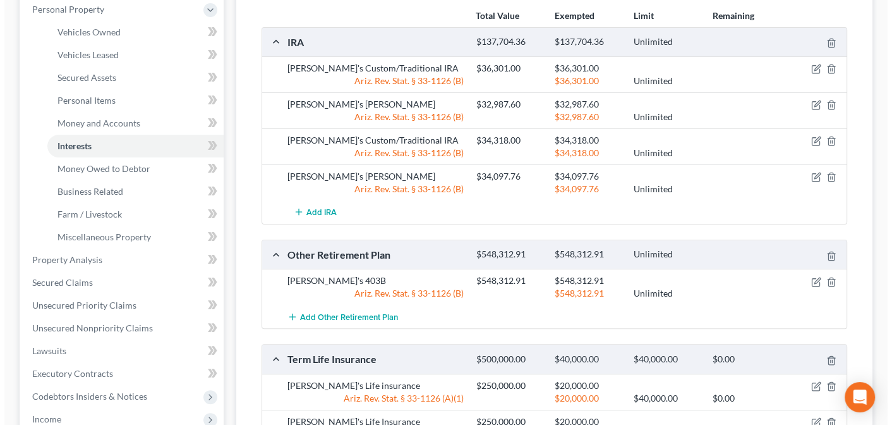
scroll to position [231, 0]
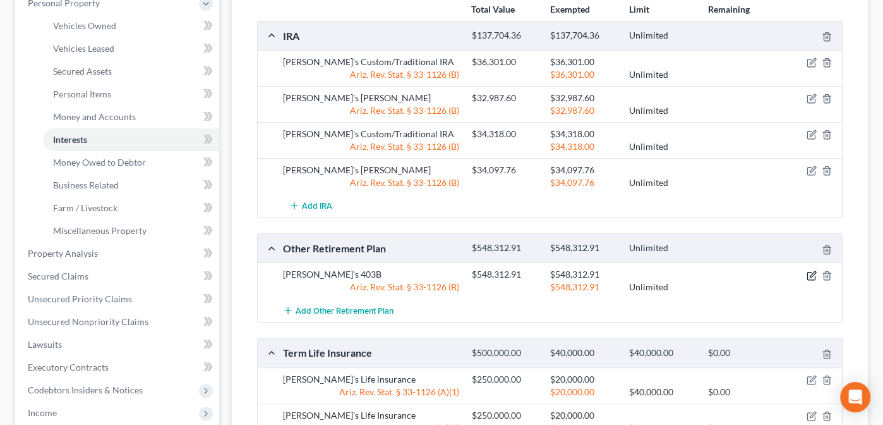
click at [810, 270] on icon "button" at bounding box center [812, 275] width 10 height 10
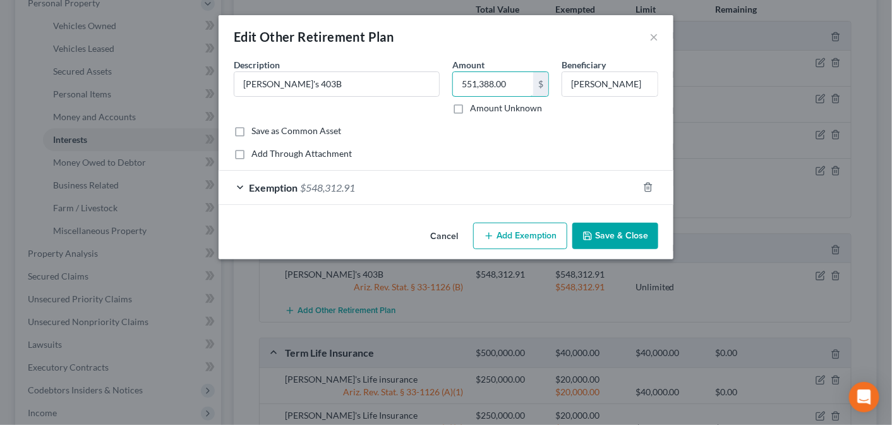
type input "551,388.00"
click at [345, 189] on span "$548,312.91" at bounding box center [327, 187] width 55 height 12
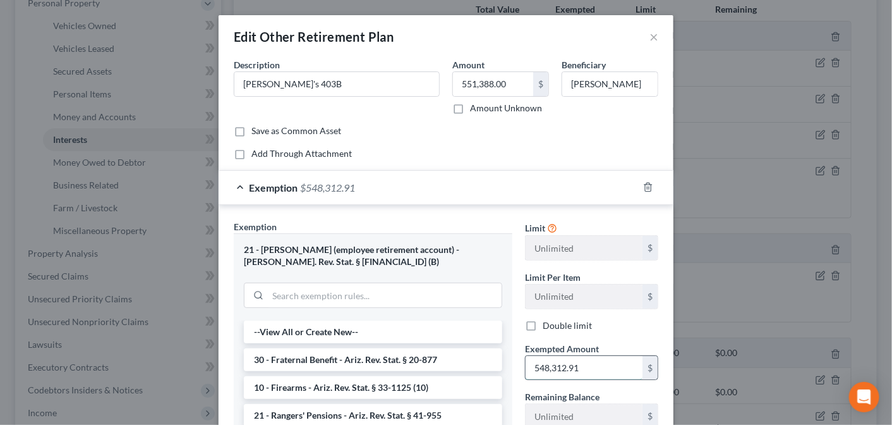
click at [580, 366] on input "548,312.91" at bounding box center [584, 368] width 117 height 24
type input "551,388.00"
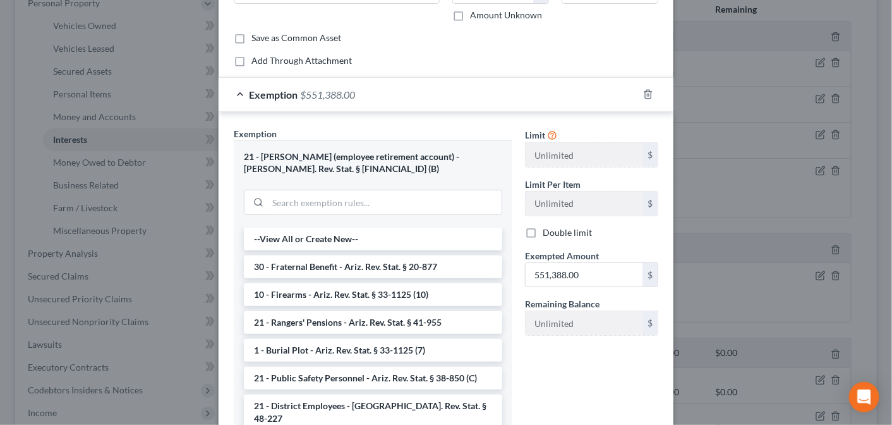
scroll to position [186, 0]
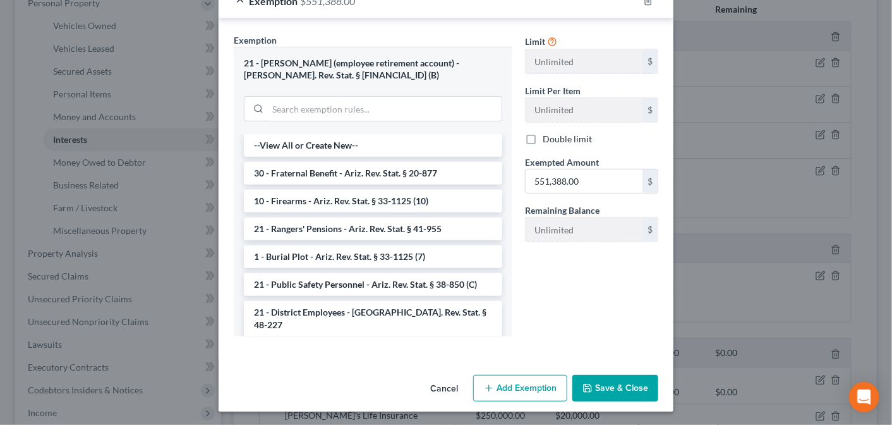
click at [607, 385] on button "Save & Close" at bounding box center [615, 388] width 86 height 27
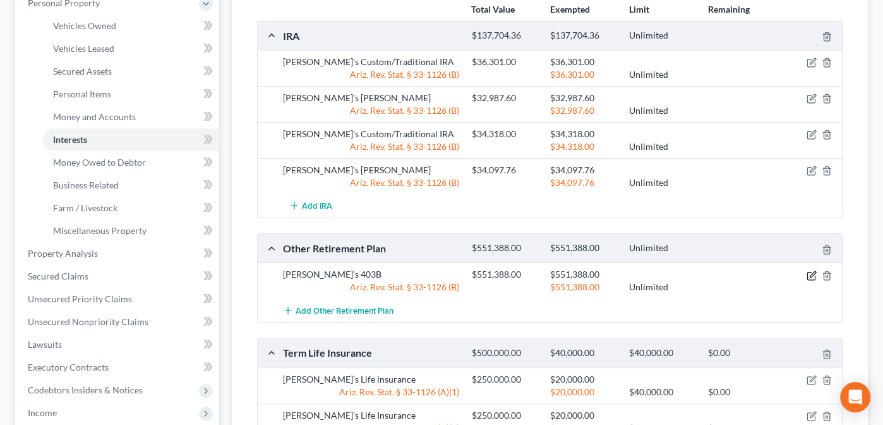
click at [810, 271] on icon "button" at bounding box center [812, 275] width 10 height 10
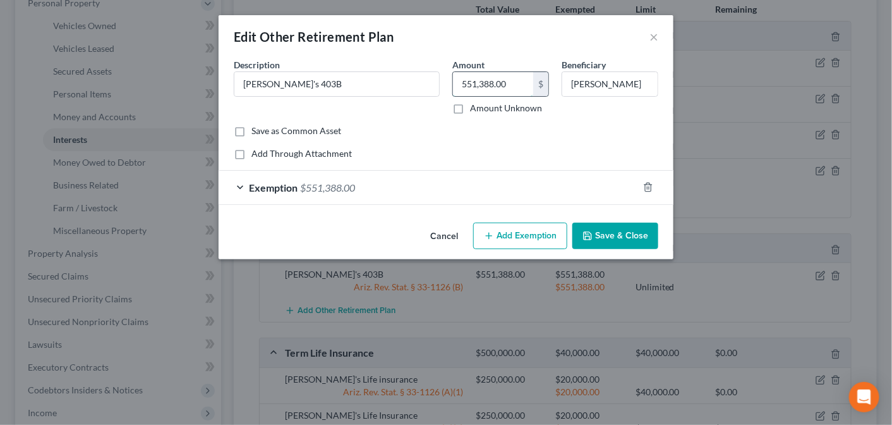
click at [477, 81] on input "551,388.00" at bounding box center [493, 84] width 80 height 24
type input "555,388"
click at [377, 188] on div "Exemption $551,388.00" at bounding box center [428, 187] width 419 height 33
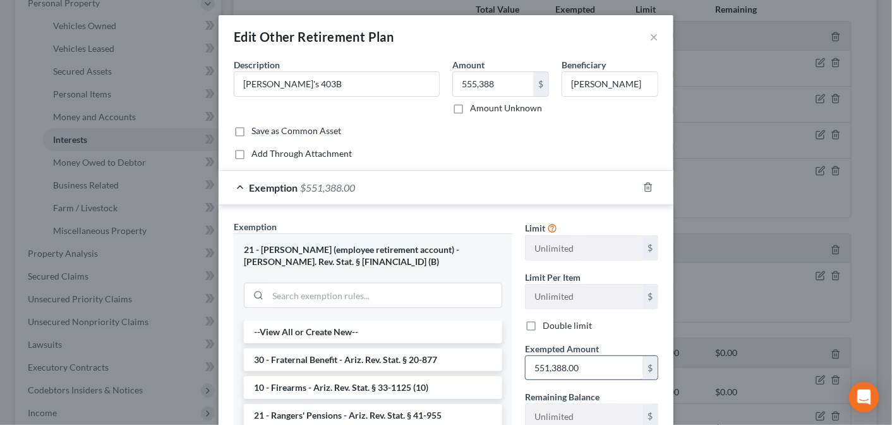
click at [566, 363] on input "551,388.00" at bounding box center [584, 368] width 117 height 24
type input "555,388"
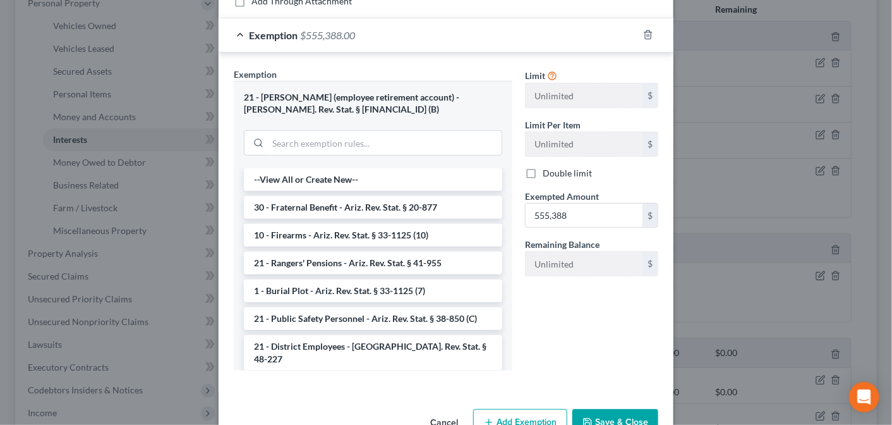
scroll to position [153, 0]
click at [605, 411] on button "Save & Close" at bounding box center [615, 421] width 86 height 27
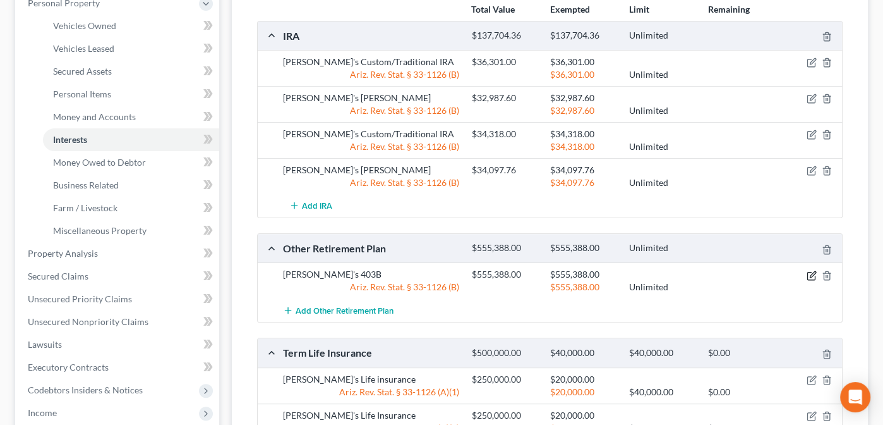
click at [811, 273] on icon "button" at bounding box center [813, 274] width 6 height 6
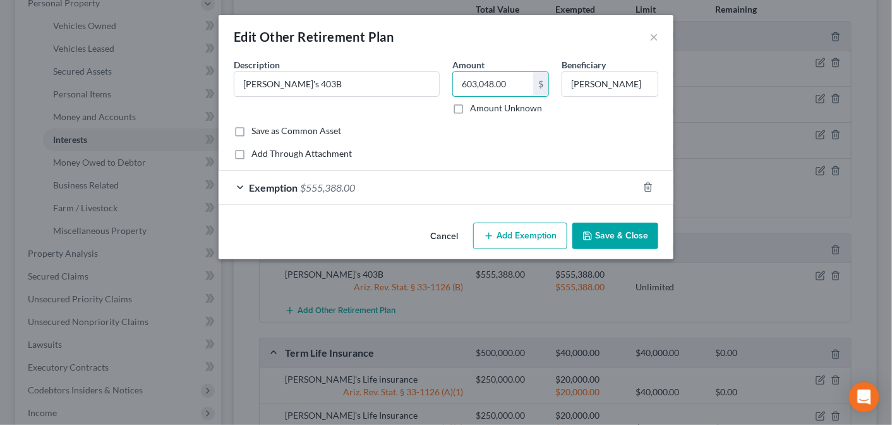
type input "603,048.00"
click at [359, 189] on div "Exemption $555,388.00" at bounding box center [428, 187] width 419 height 33
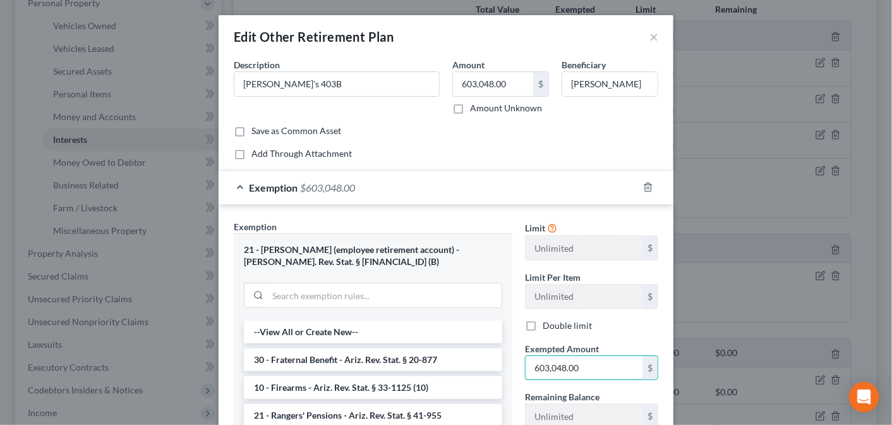
type input "603,048.00"
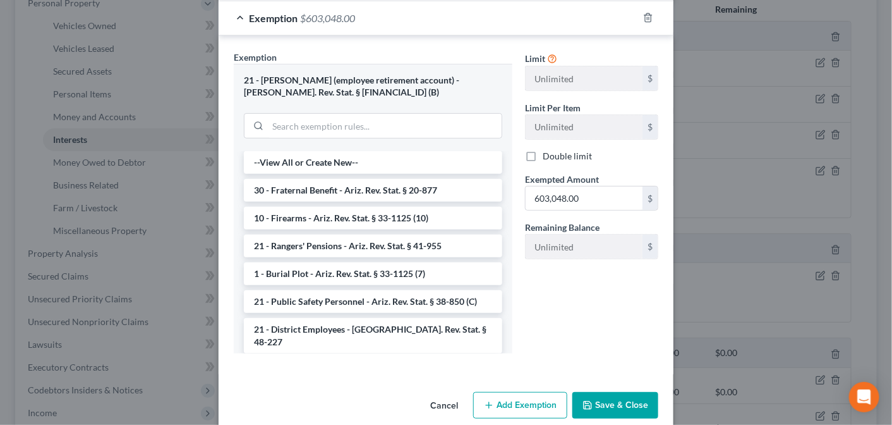
click at [599, 411] on button "Save & Close" at bounding box center [615, 405] width 86 height 27
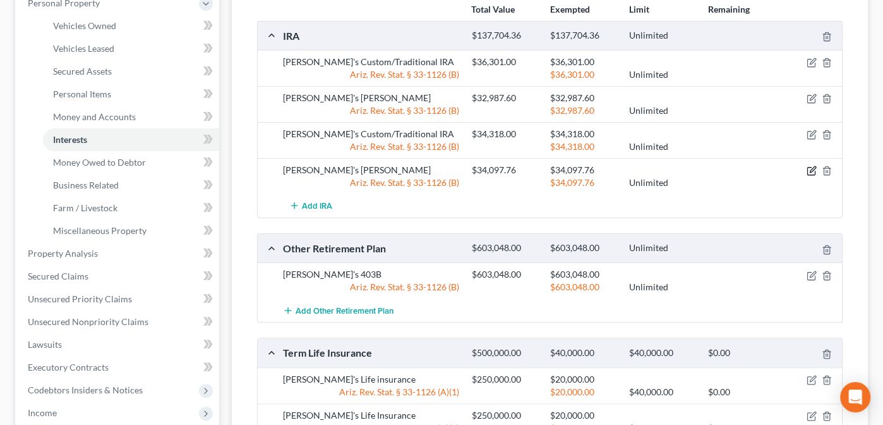
click at [810, 169] on icon "button" at bounding box center [812, 171] width 10 height 10
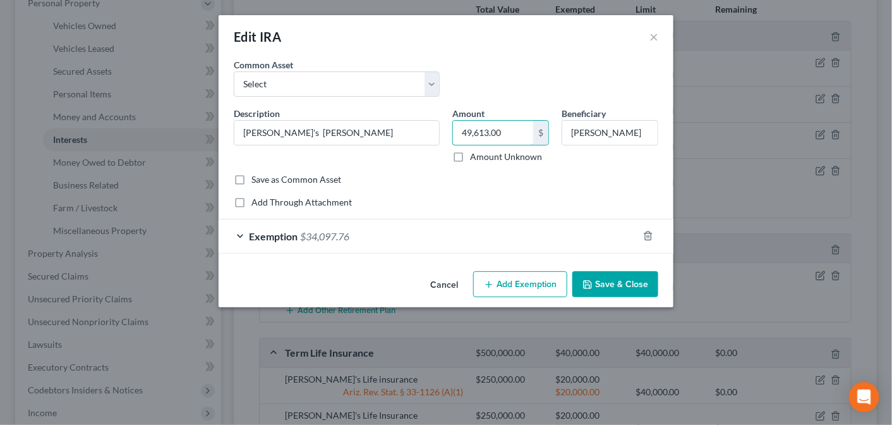
type input "49,613.00"
click at [399, 228] on div "Exemption $34,097.76" at bounding box center [428, 235] width 419 height 33
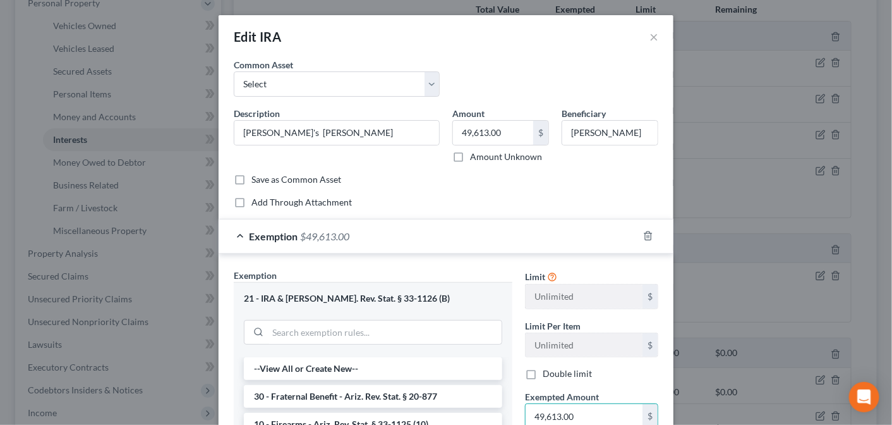
type input "49,613.00"
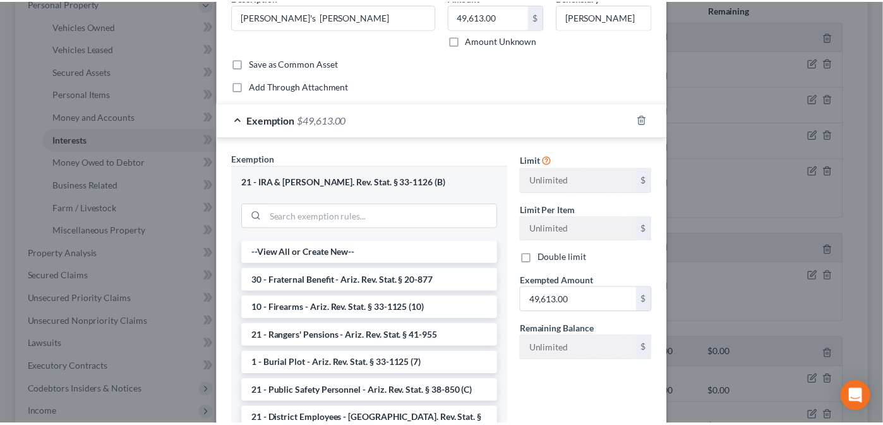
scroll to position [223, 0]
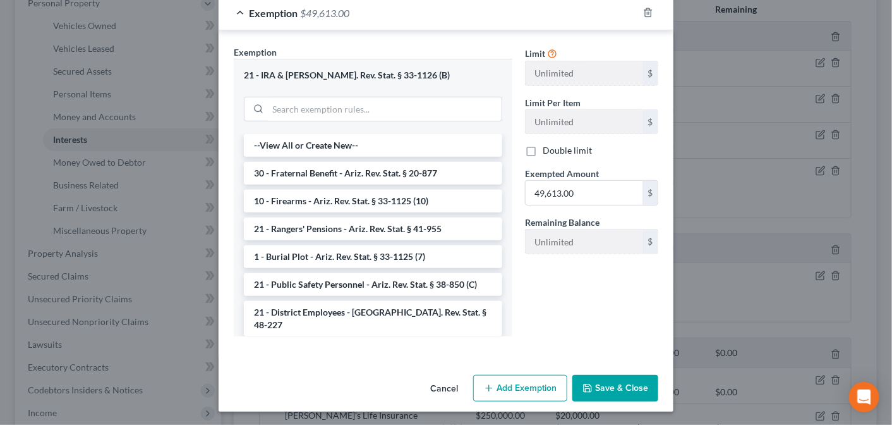
click at [624, 387] on button "Save & Close" at bounding box center [615, 388] width 86 height 27
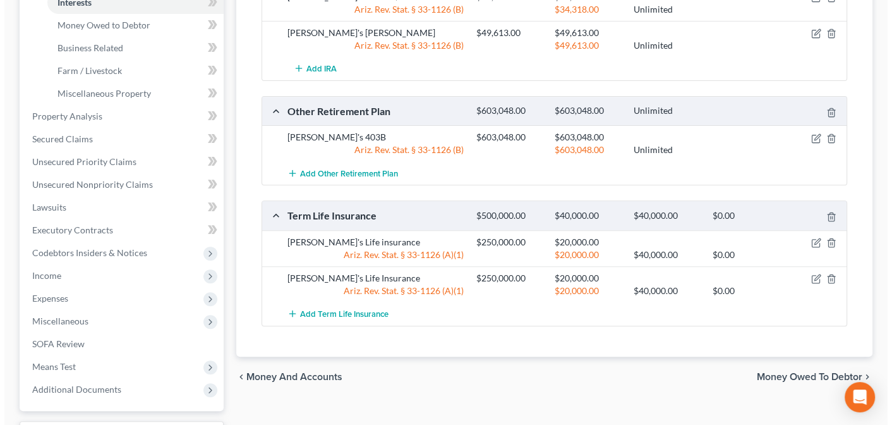
scroll to position [366, 0]
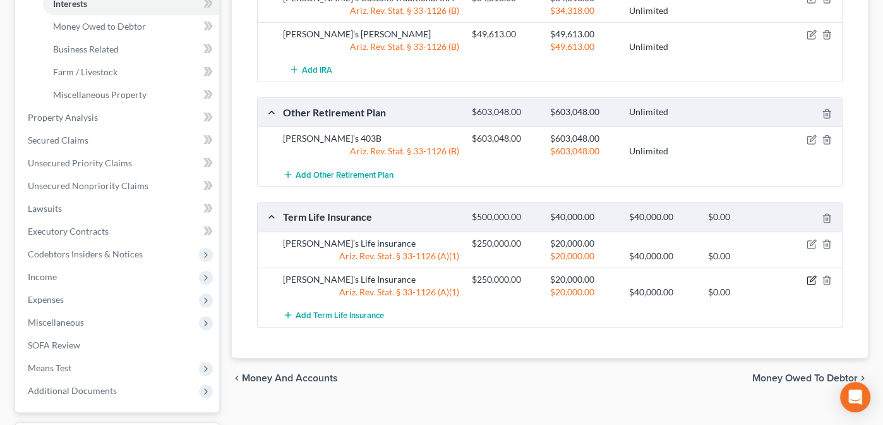
click at [813, 276] on icon "button" at bounding box center [813, 278] width 6 height 6
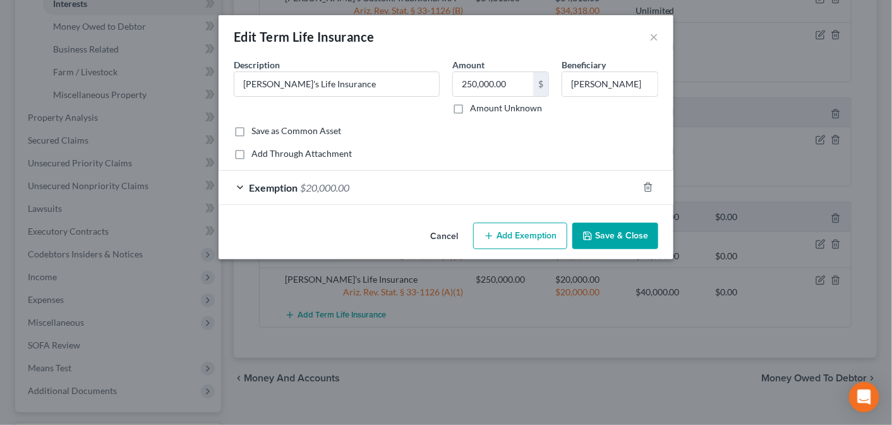
click at [279, 183] on span "Exemption" at bounding box center [273, 187] width 49 height 12
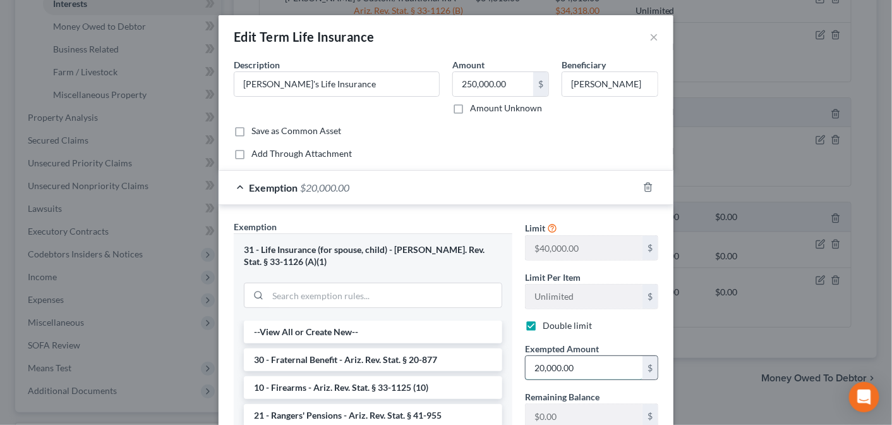
click at [571, 366] on input "20,000.00" at bounding box center [584, 368] width 117 height 24
type input "2"
type input "32.00"
click at [502, 85] on input "250,000.00" at bounding box center [493, 84] width 80 height 24
click at [470, 106] on label "Amount Unknown" at bounding box center [506, 108] width 72 height 13
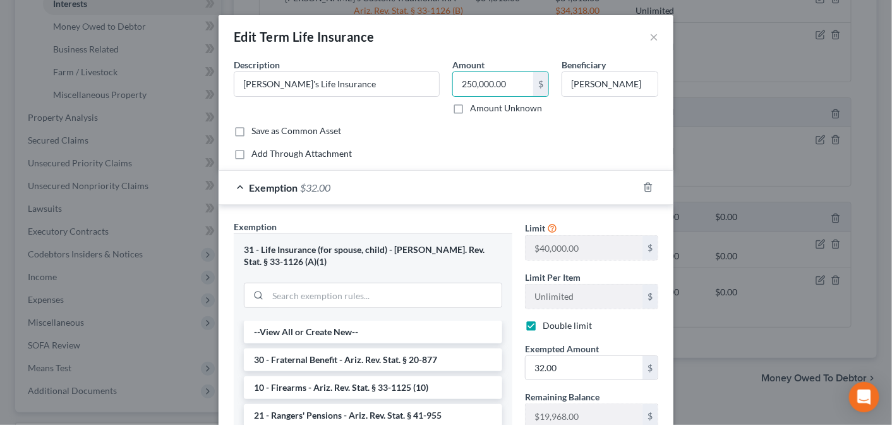
click at [475, 106] on input "Amount Unknown" at bounding box center [479, 106] width 8 height 8
click at [470, 107] on label "Amount Unknown" at bounding box center [506, 108] width 72 height 13
click at [475, 107] on input "Amount Unknown" at bounding box center [479, 106] width 8 height 8
checkbox input "false"
click at [509, 81] on input "250,000.00" at bounding box center [493, 84] width 80 height 24
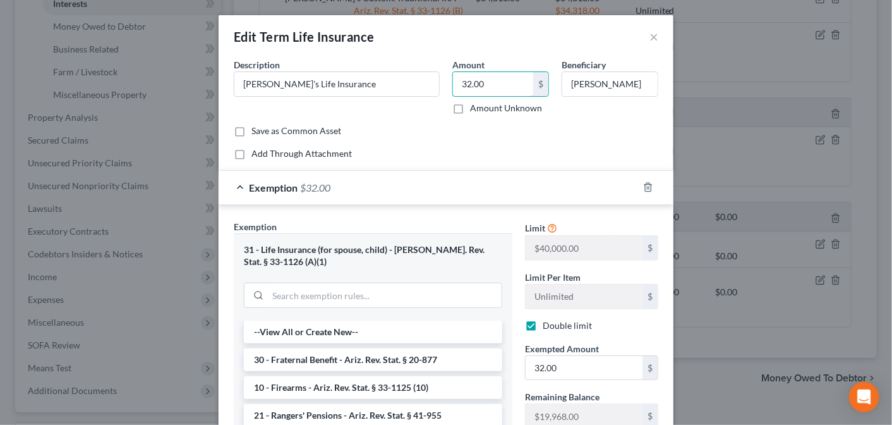
type input "32.00"
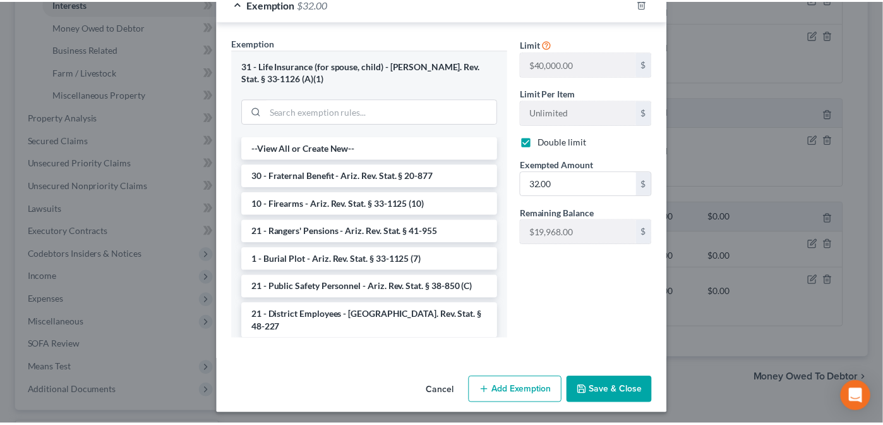
scroll to position [186, 0]
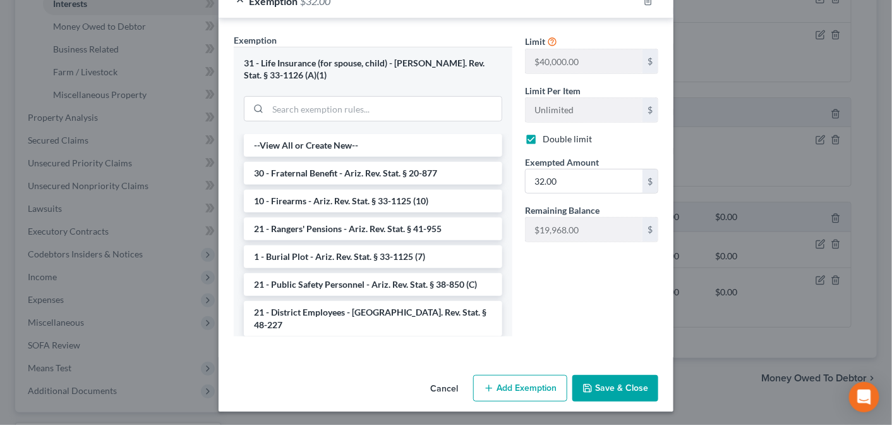
click at [616, 385] on button "Save & Close" at bounding box center [615, 388] width 86 height 27
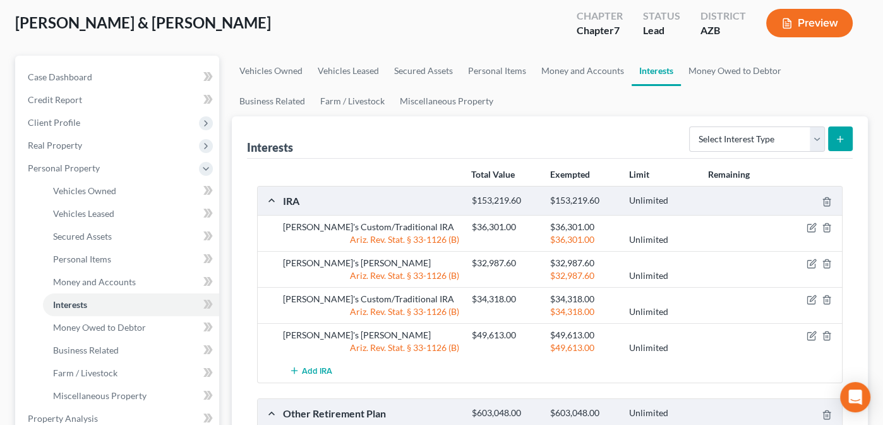
scroll to position [49, 0]
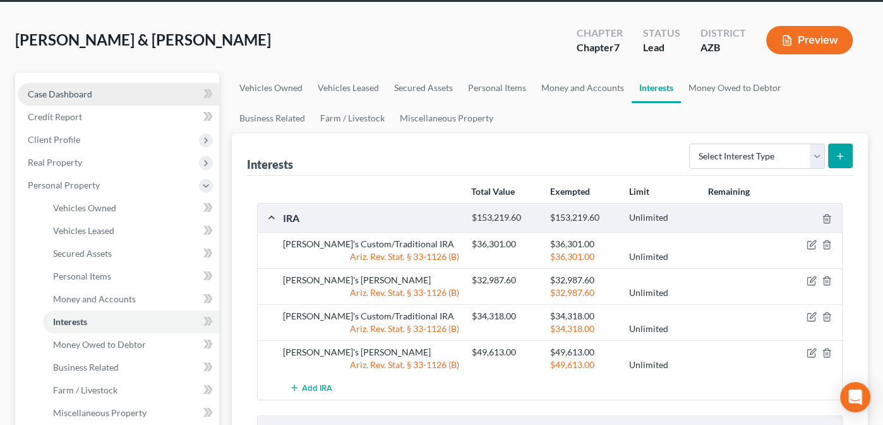
click at [57, 90] on span "Case Dashboard" at bounding box center [60, 93] width 64 height 11
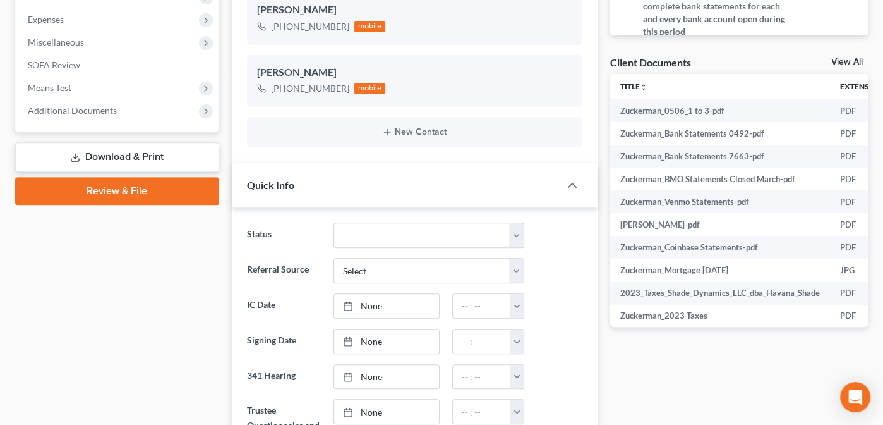
scroll to position [407, 0]
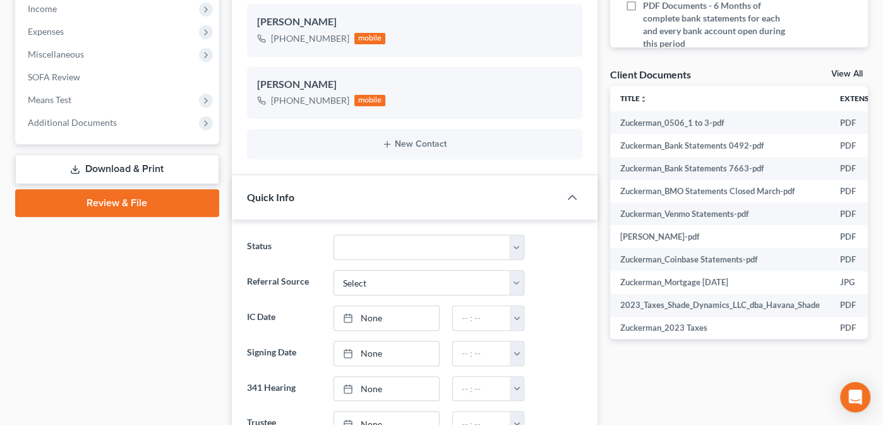
click at [841, 70] on link "View All" at bounding box center [847, 73] width 32 height 9
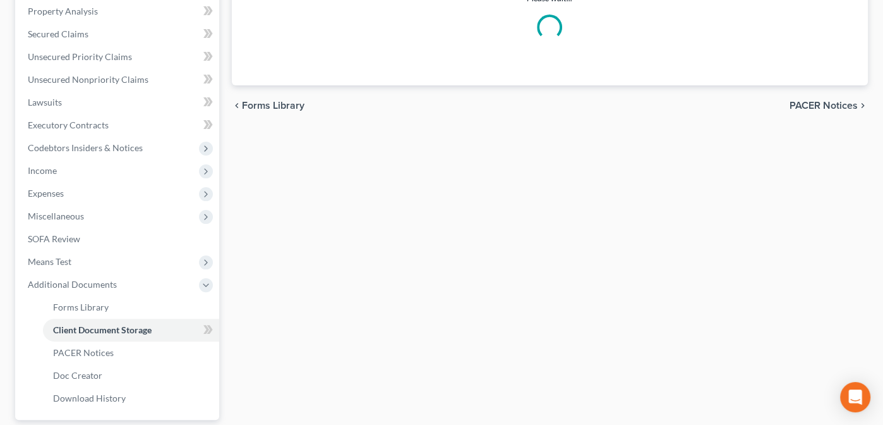
scroll to position [210, 0]
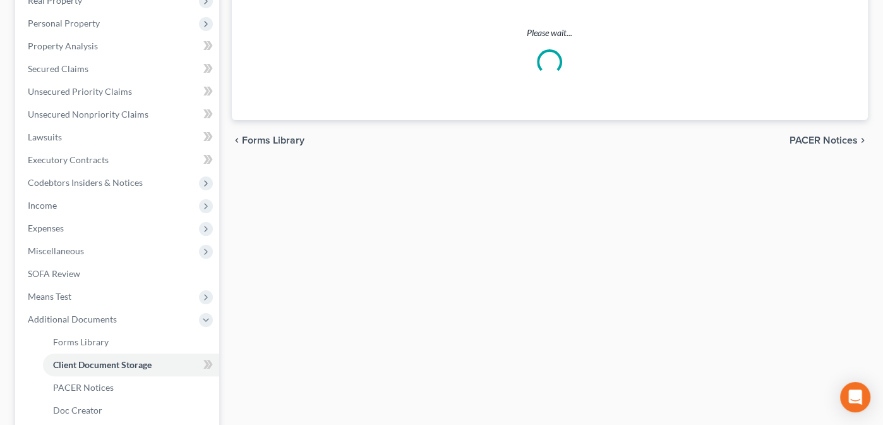
select select "14"
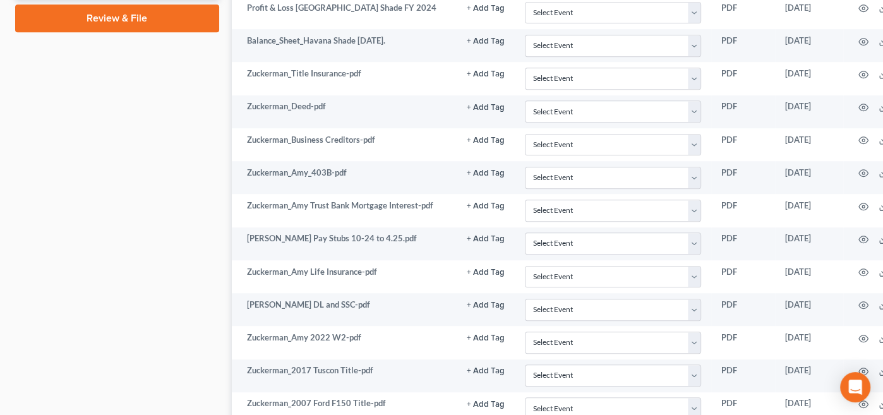
scroll to position [703, 0]
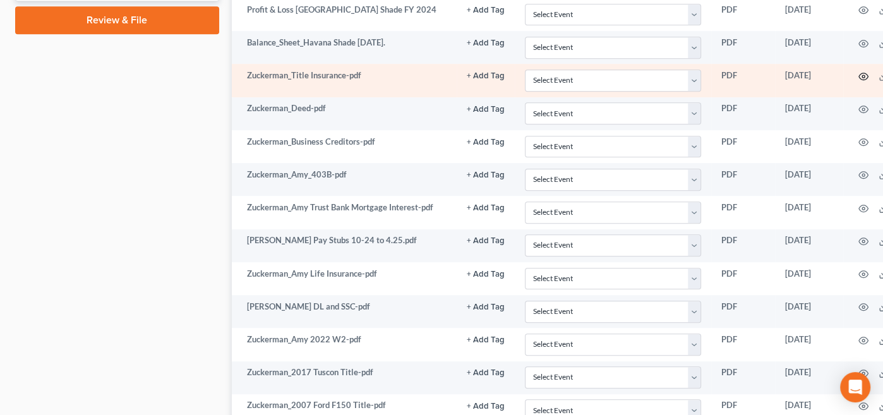
click at [863, 71] on icon "button" at bounding box center [864, 76] width 10 height 10
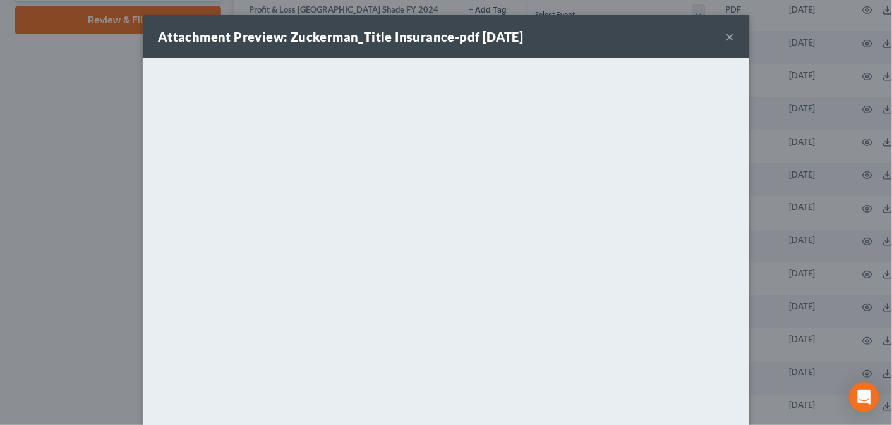
click at [725, 38] on button "×" at bounding box center [729, 36] width 9 height 15
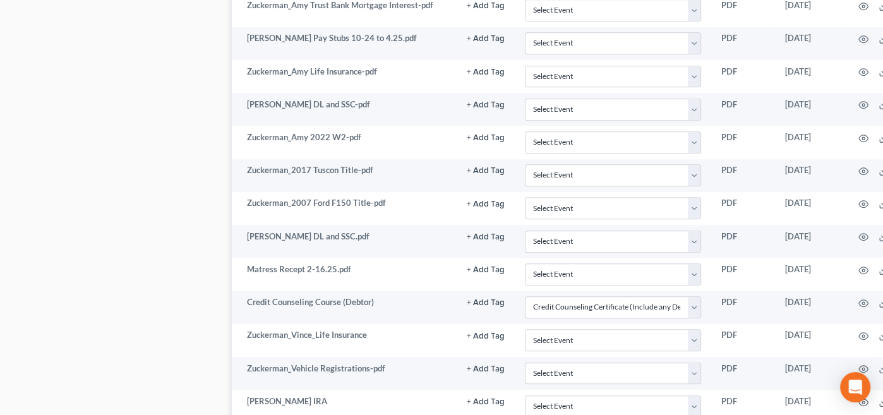
scroll to position [913, 0]
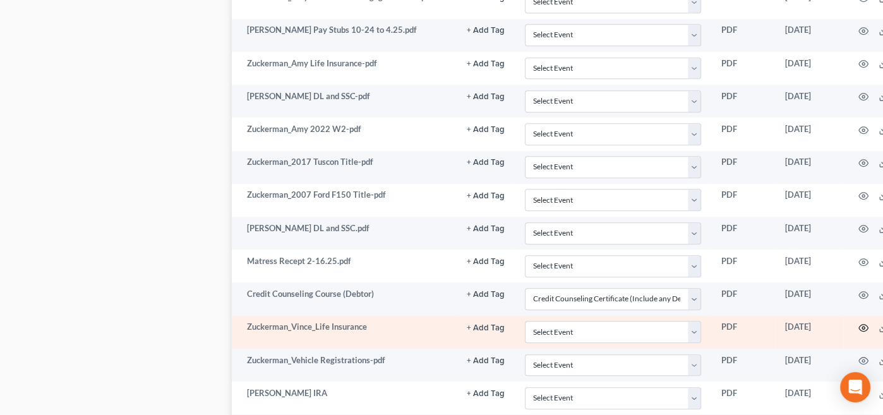
click at [863, 323] on icon "button" at bounding box center [864, 328] width 10 height 10
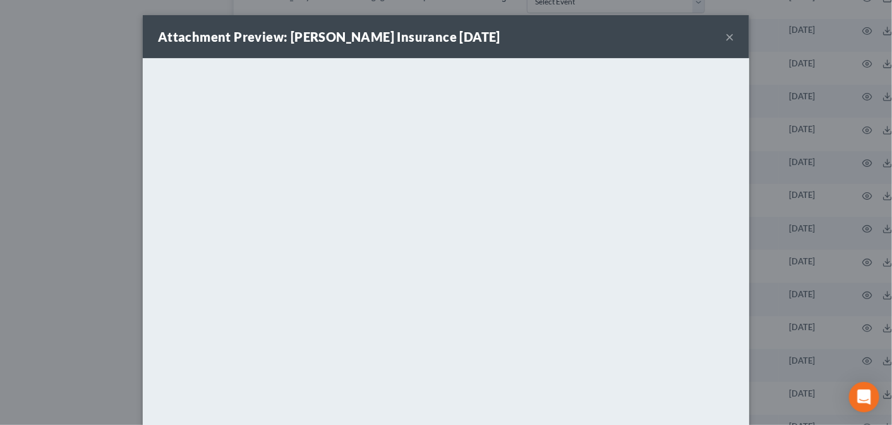
click at [726, 35] on button "×" at bounding box center [729, 36] width 9 height 15
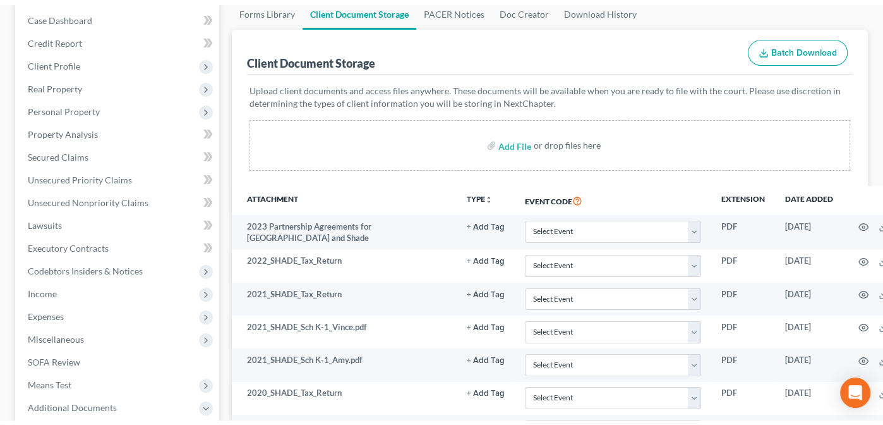
scroll to position [141, 0]
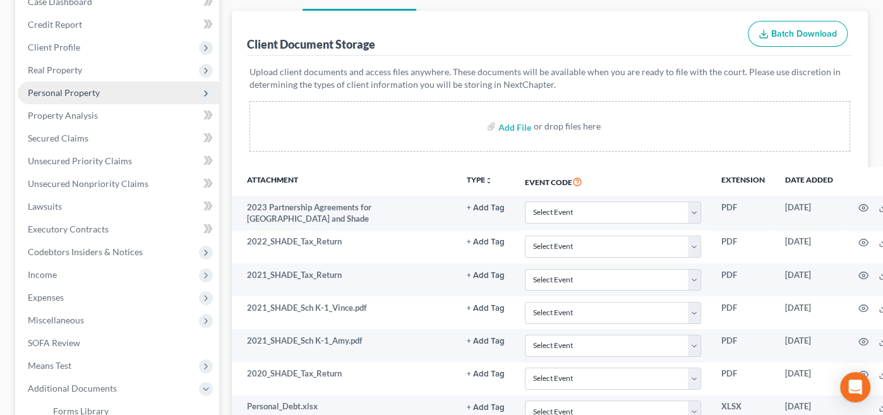
click at [54, 88] on span "Personal Property" at bounding box center [64, 92] width 72 height 11
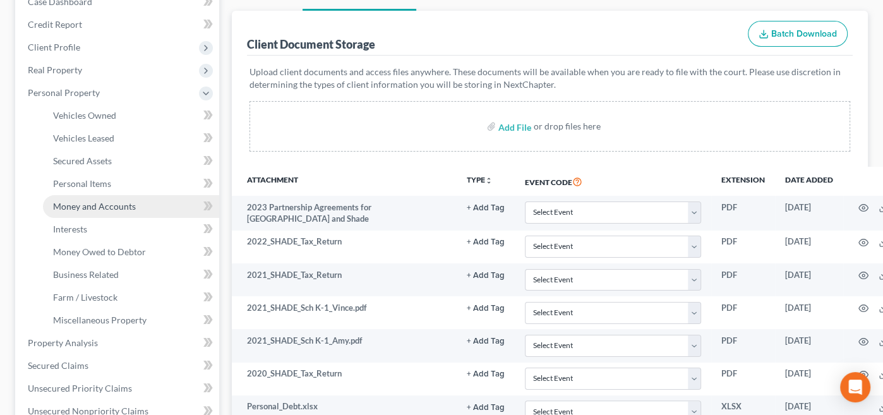
click at [80, 202] on span "Money and Accounts" at bounding box center [94, 206] width 83 height 11
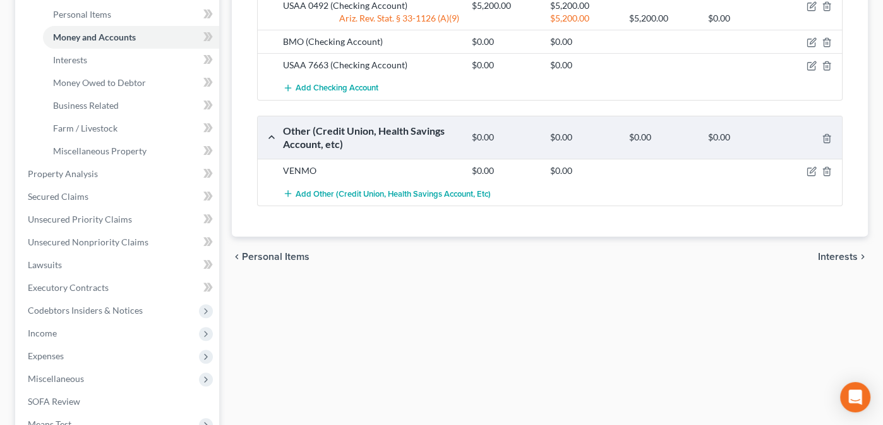
scroll to position [300, 0]
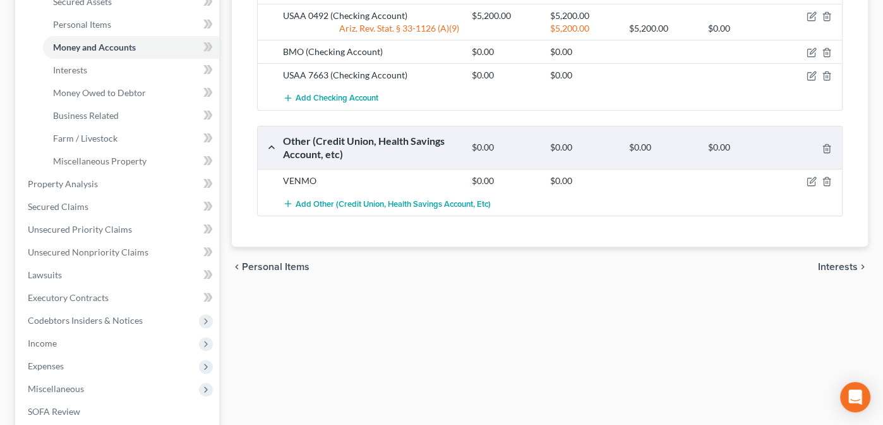
click at [840, 263] on span "Interests" at bounding box center [838, 267] width 40 height 10
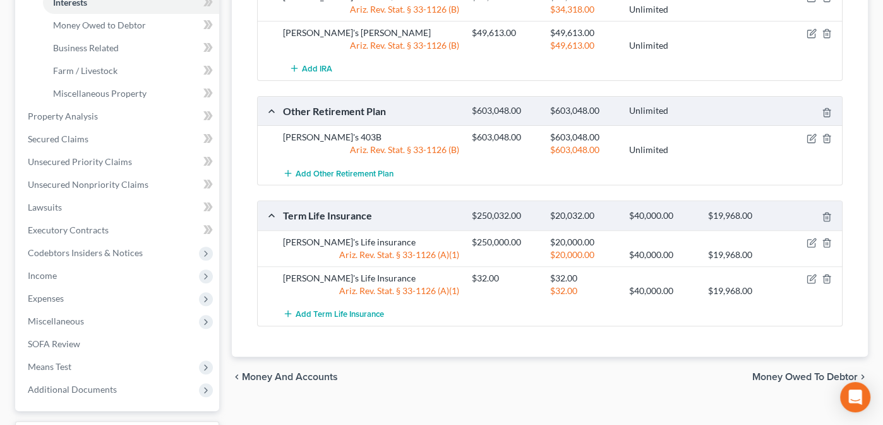
scroll to position [377, 0]
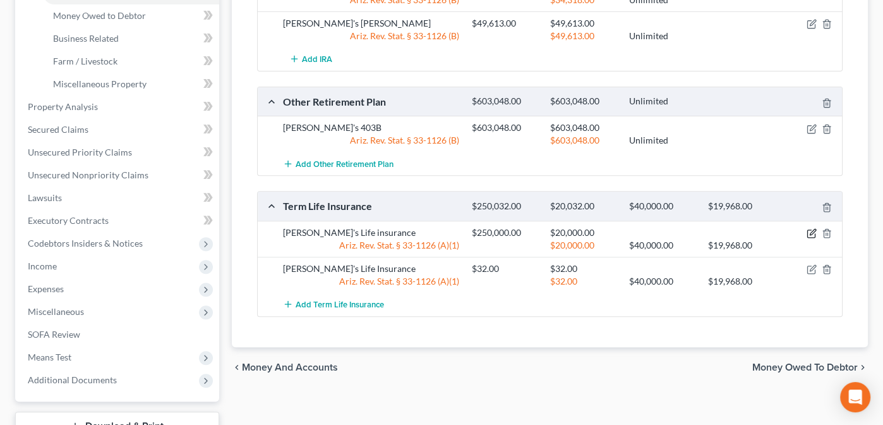
click at [811, 229] on icon "button" at bounding box center [812, 233] width 10 height 10
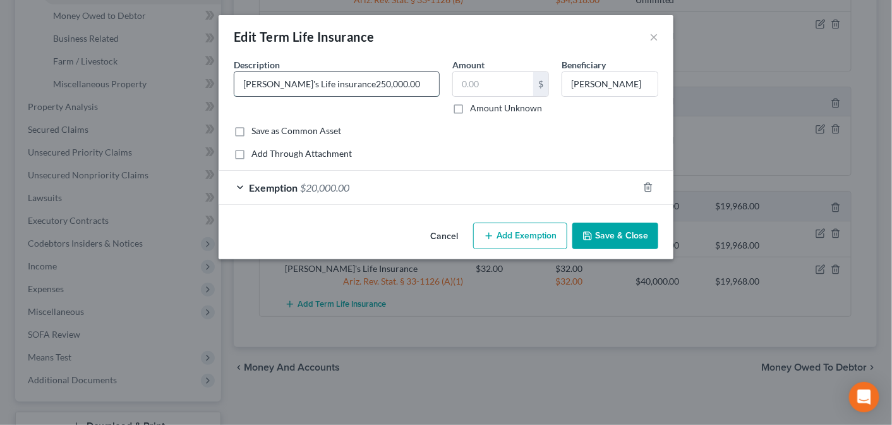
type input "[PERSON_NAME]'s Life insurance"
click at [470, 105] on label "Amount Unknown" at bounding box center [506, 108] width 72 height 13
click at [475, 105] on input "Amount Unknown" at bounding box center [479, 106] width 8 height 8
checkbox input "true"
click at [610, 232] on button "Save & Close" at bounding box center [615, 235] width 86 height 27
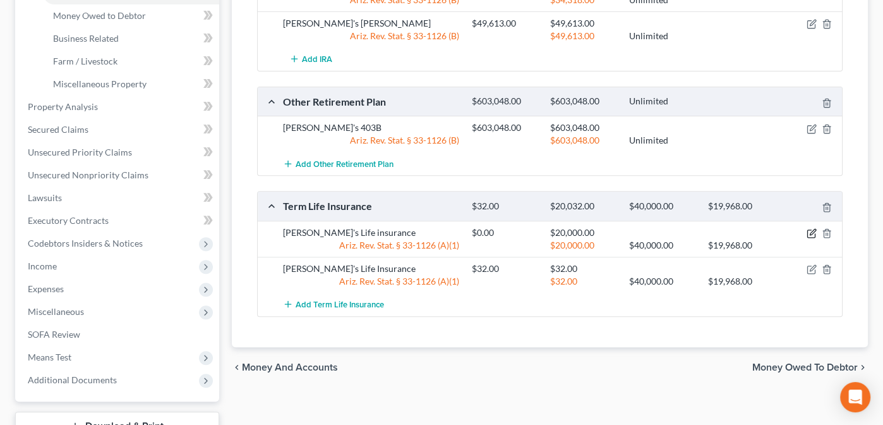
click at [810, 228] on icon "button" at bounding box center [812, 233] width 10 height 10
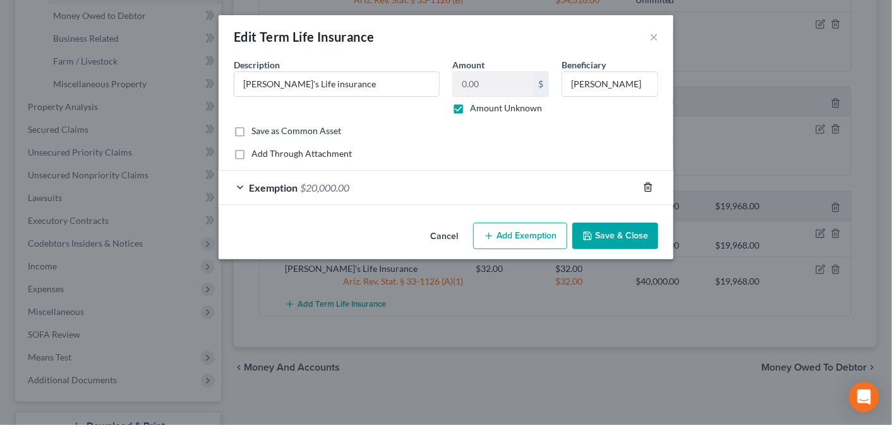
click at [648, 187] on icon "button" at bounding box center [648, 187] width 10 height 10
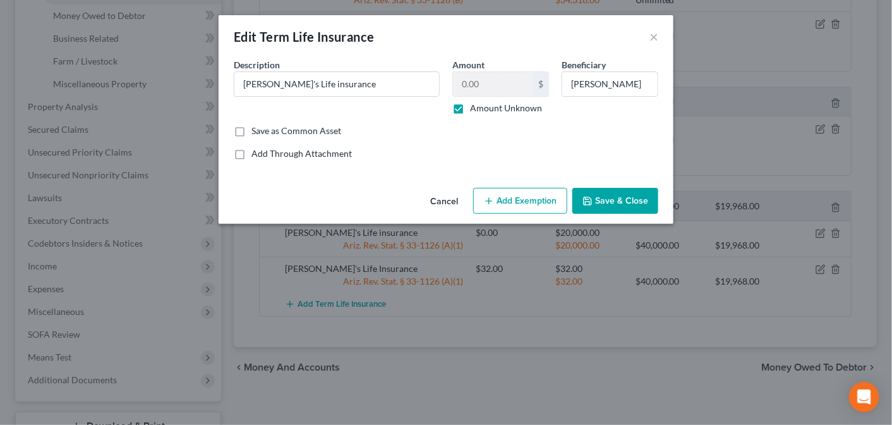
click at [631, 195] on button "Save & Close" at bounding box center [615, 201] width 86 height 27
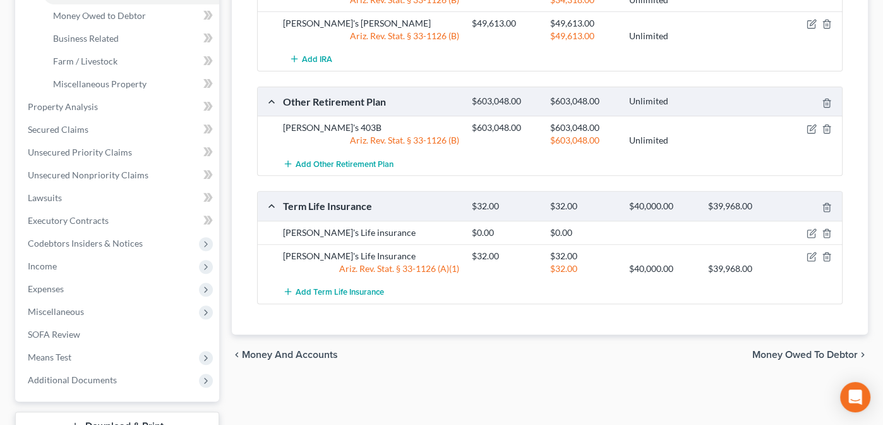
click at [809, 349] on span "Money Owed to Debtor" at bounding box center [804, 354] width 105 height 10
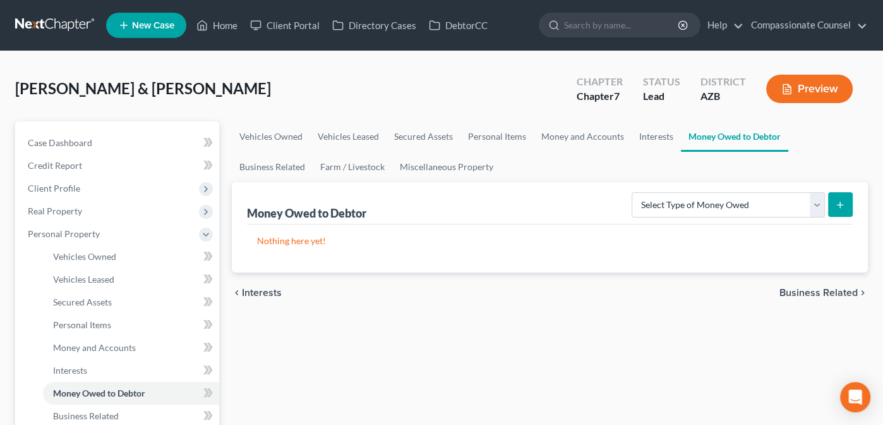
click at [804, 291] on span "Business Related" at bounding box center [819, 292] width 78 height 10
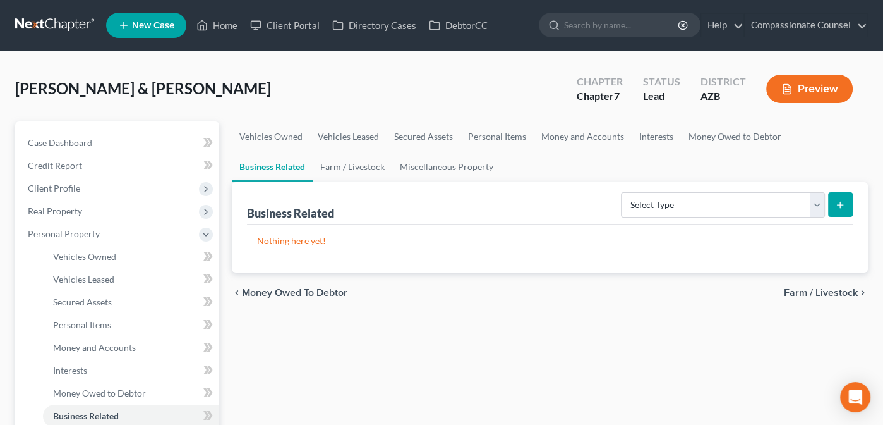
click at [802, 289] on span "Farm / Livestock" at bounding box center [821, 292] width 74 height 10
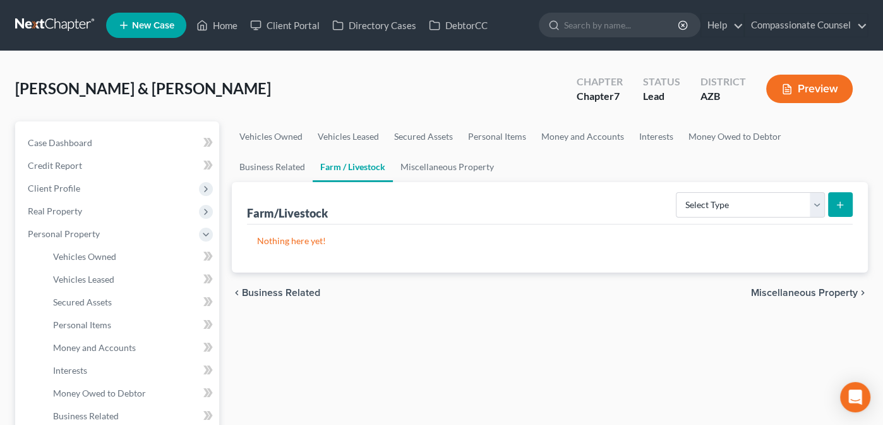
click at [797, 290] on span "Miscellaneous Property" at bounding box center [804, 292] width 107 height 10
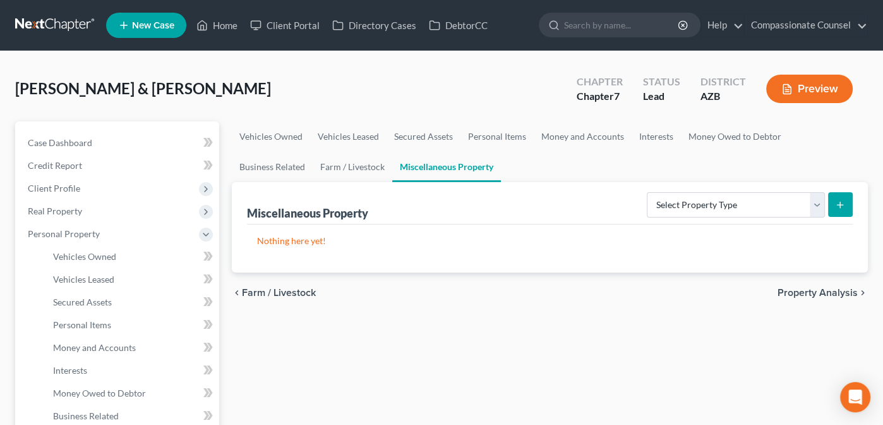
click at [795, 291] on span "Property Analysis" at bounding box center [818, 292] width 80 height 10
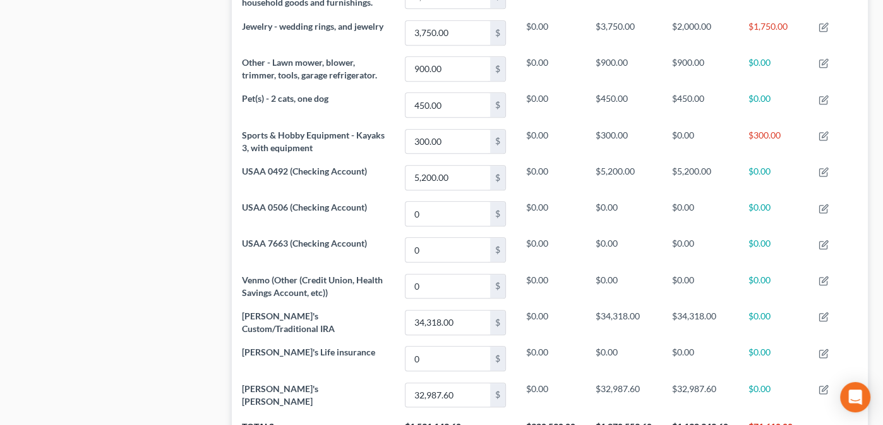
scroll to position [949, 0]
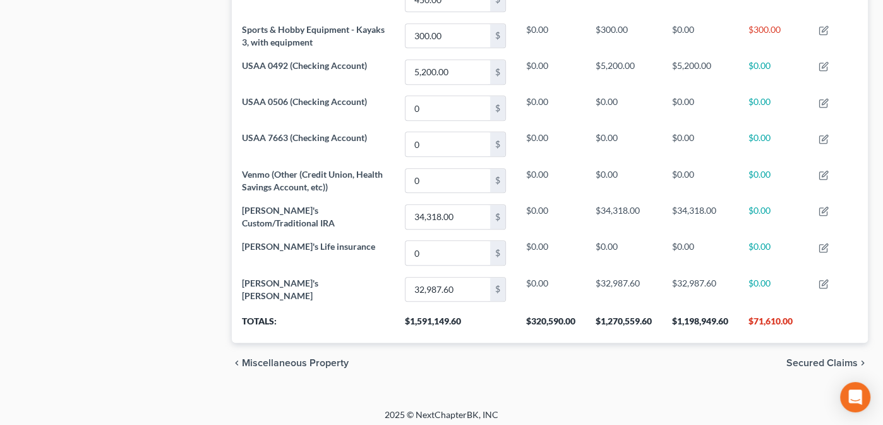
click at [821, 358] on span "Secured Claims" at bounding box center [821, 363] width 71 height 10
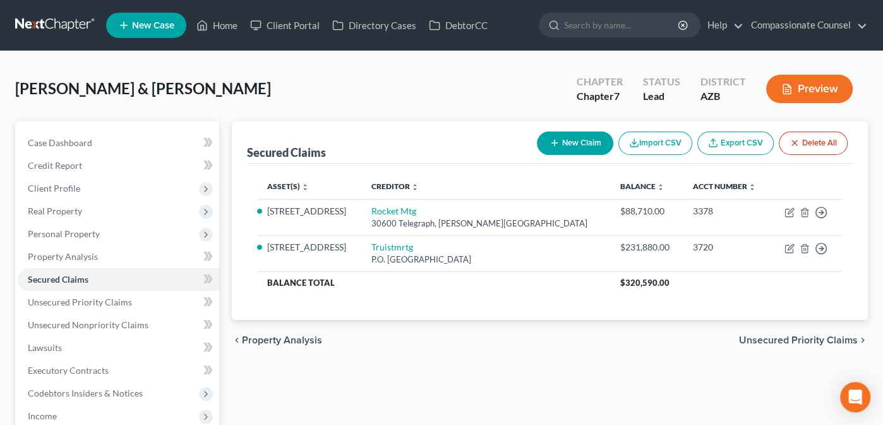
click at [816, 335] on span "Unsecured Priority Claims" at bounding box center [798, 340] width 119 height 10
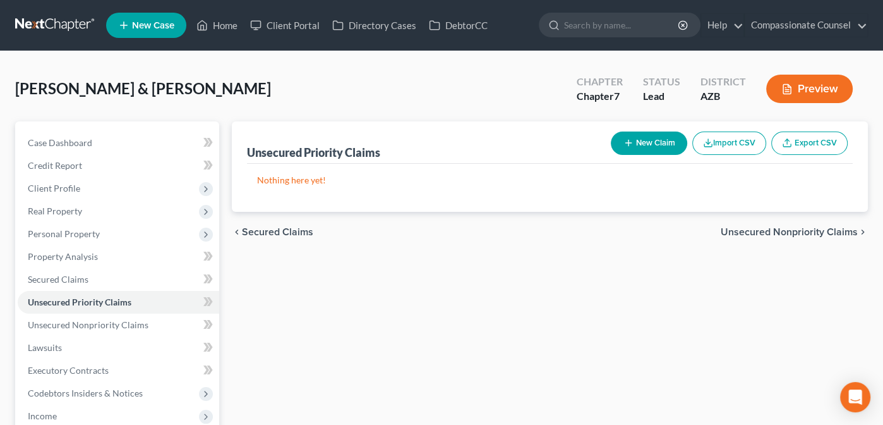
click at [795, 230] on span "Unsecured Nonpriority Claims" at bounding box center [789, 232] width 137 height 10
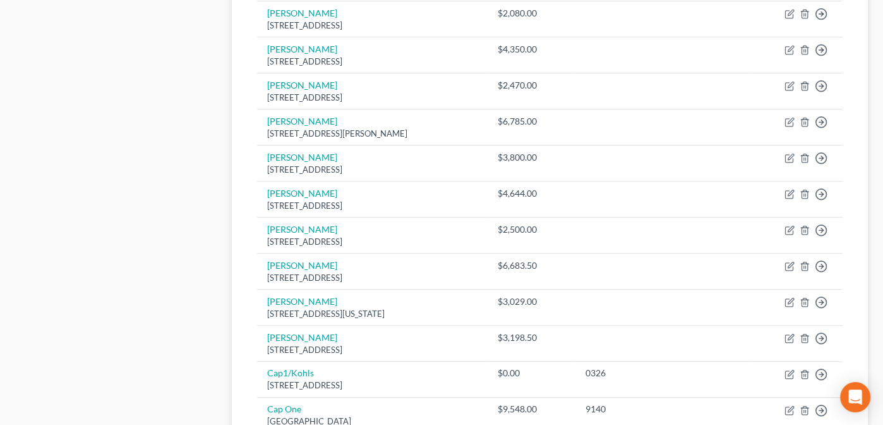
scroll to position [1018, 0]
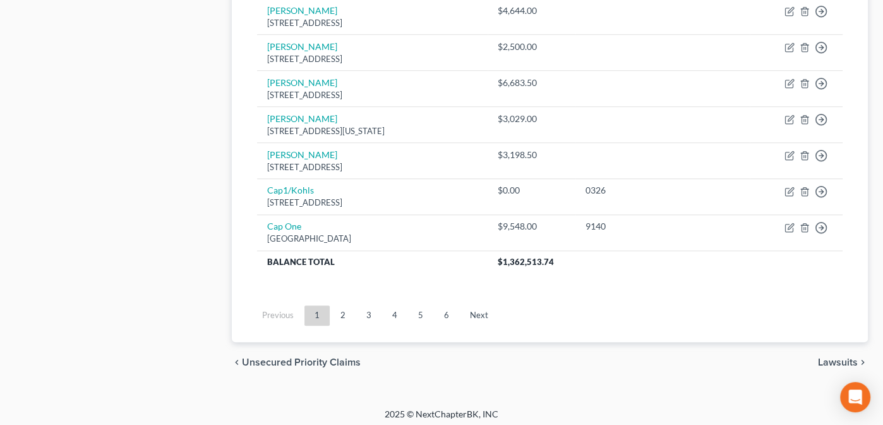
click at [839, 357] on span "Lawsuits" at bounding box center [838, 362] width 40 height 10
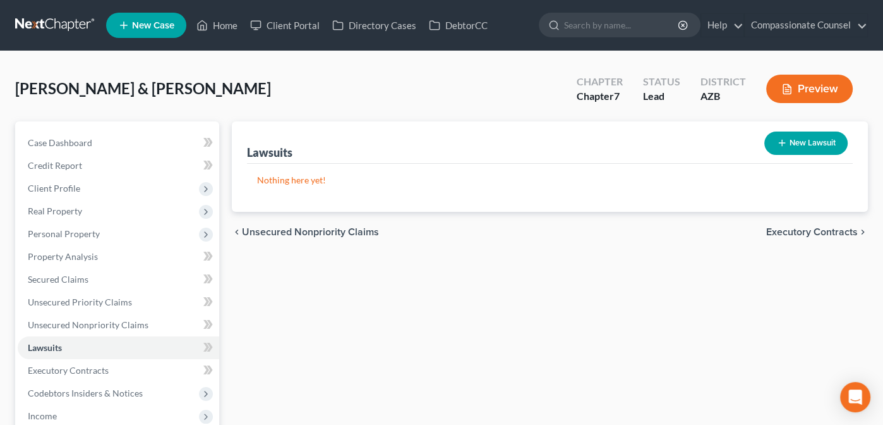
click at [807, 227] on span "Executory Contracts" at bounding box center [812, 232] width 92 height 10
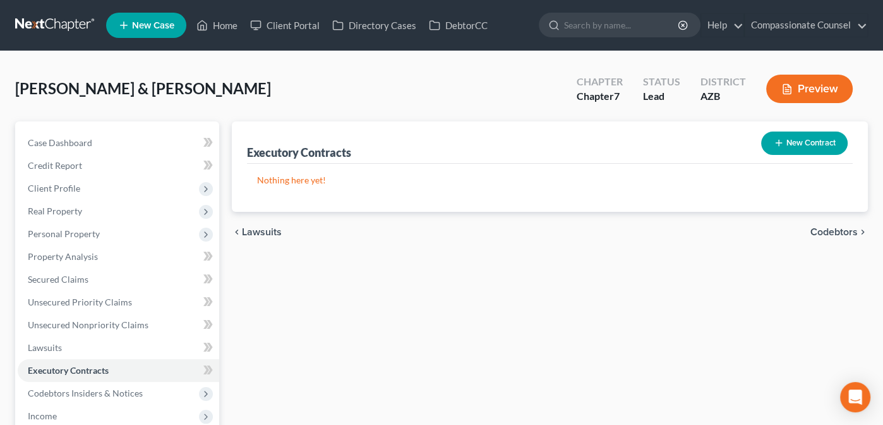
click at [807, 227] on div "chevron_left Lawsuits Codebtors chevron_right" at bounding box center [550, 232] width 637 height 40
click at [826, 223] on div "chevron_left Lawsuits Codebtors chevron_right" at bounding box center [550, 232] width 637 height 40
click at [826, 227] on span "Codebtors" at bounding box center [833, 232] width 47 height 10
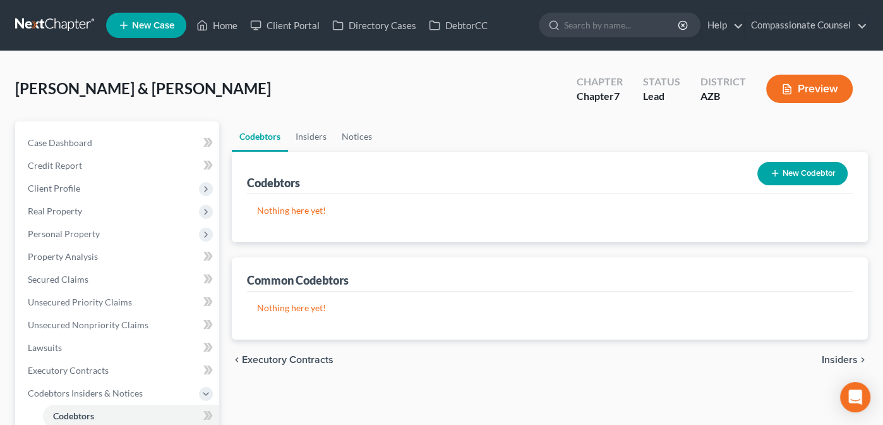
click at [846, 359] on span "Insiders" at bounding box center [840, 359] width 36 height 10
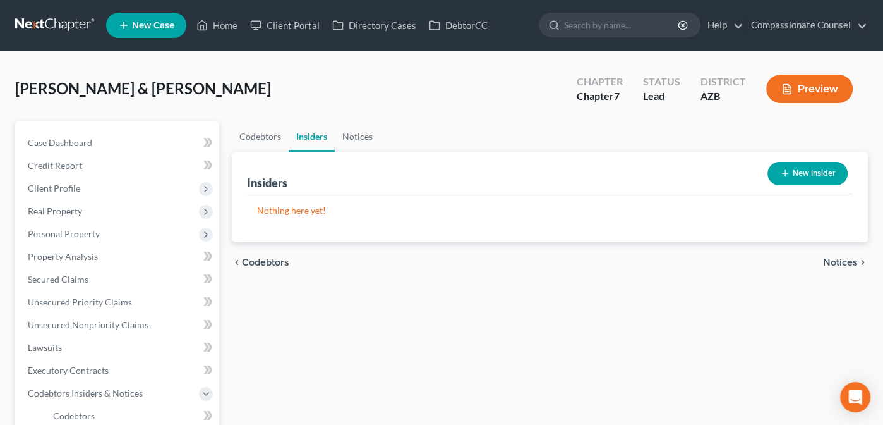
click at [838, 259] on span "Notices" at bounding box center [840, 262] width 35 height 10
click at [838, 259] on span "Employment Income" at bounding box center [812, 262] width 91 height 10
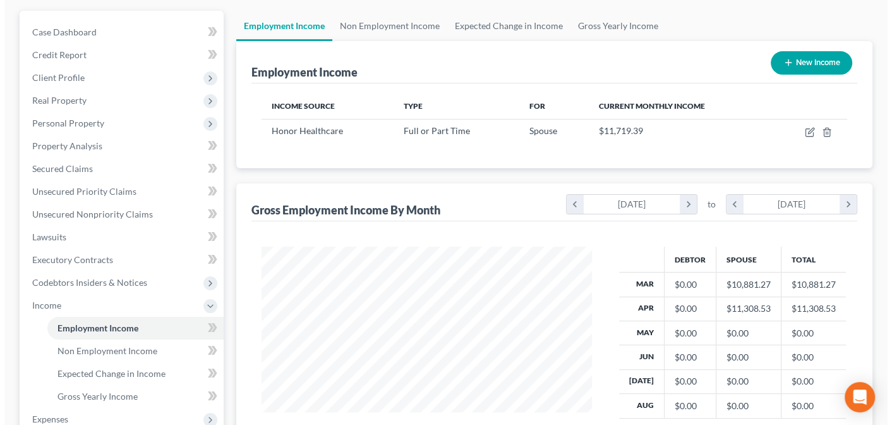
scroll to position [97, 0]
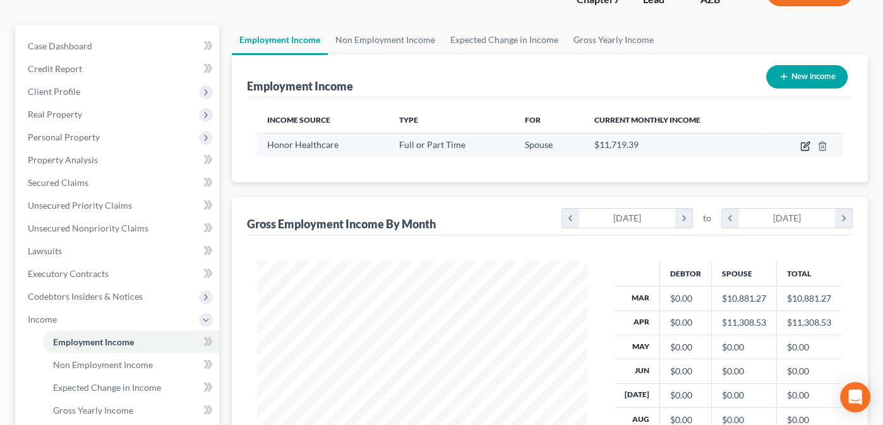
click at [804, 143] on icon "button" at bounding box center [805, 147] width 8 height 8
select select "0"
select select "3"
select select "2"
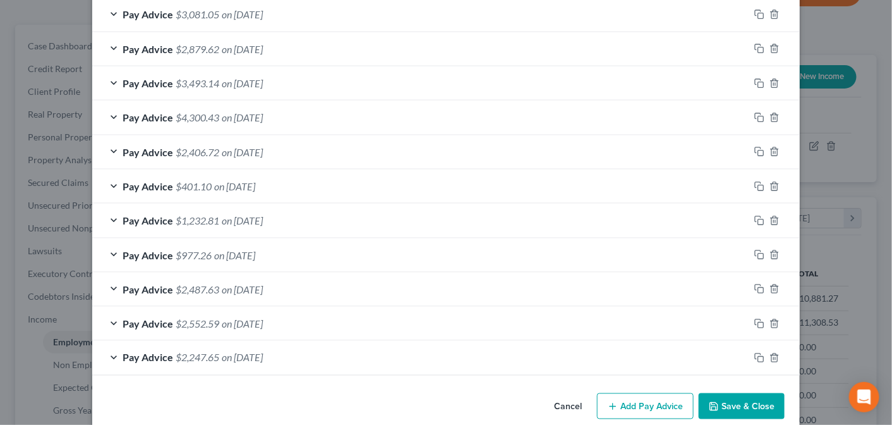
scroll to position [546, 0]
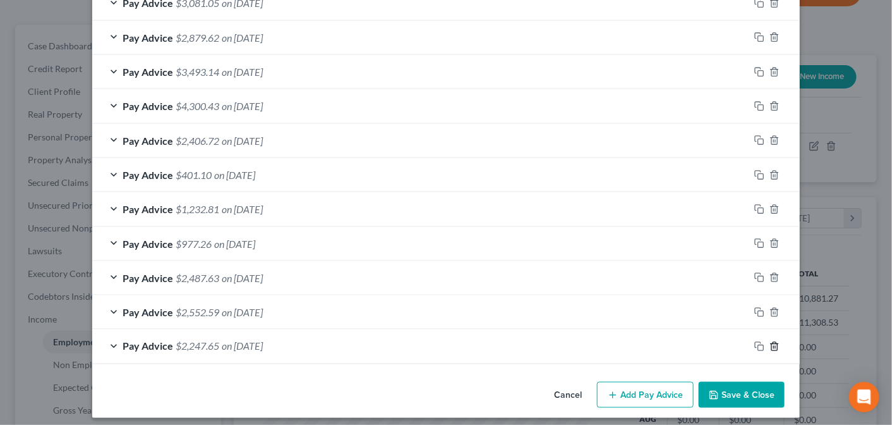
click at [775, 346] on line "button" at bounding box center [775, 347] width 0 height 3
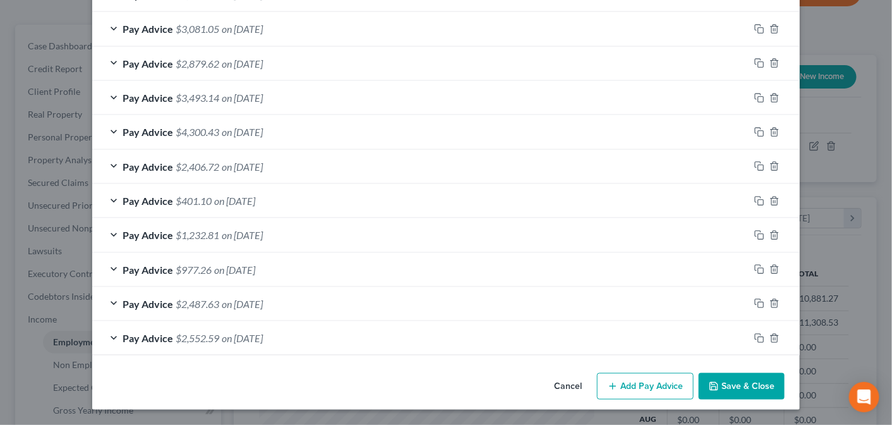
scroll to position [517, 0]
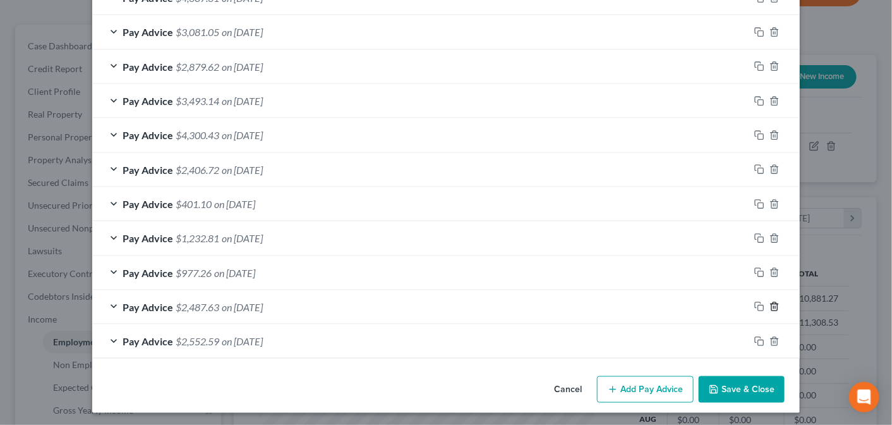
click at [769, 301] on icon "button" at bounding box center [774, 306] width 10 height 10
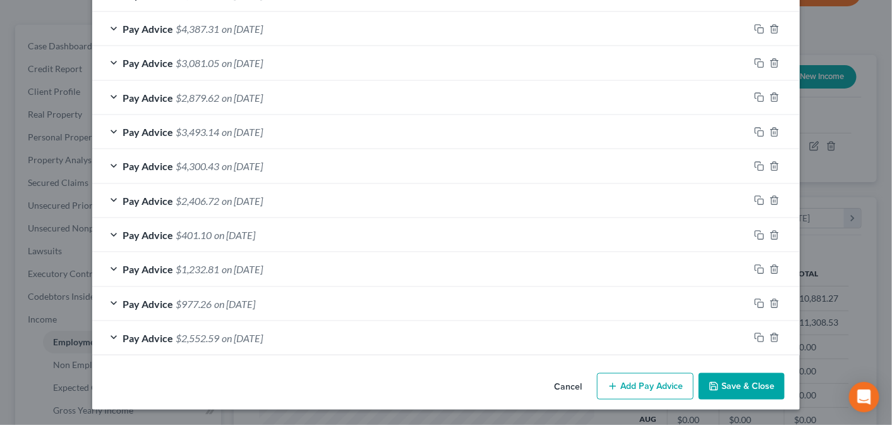
scroll to position [483, 0]
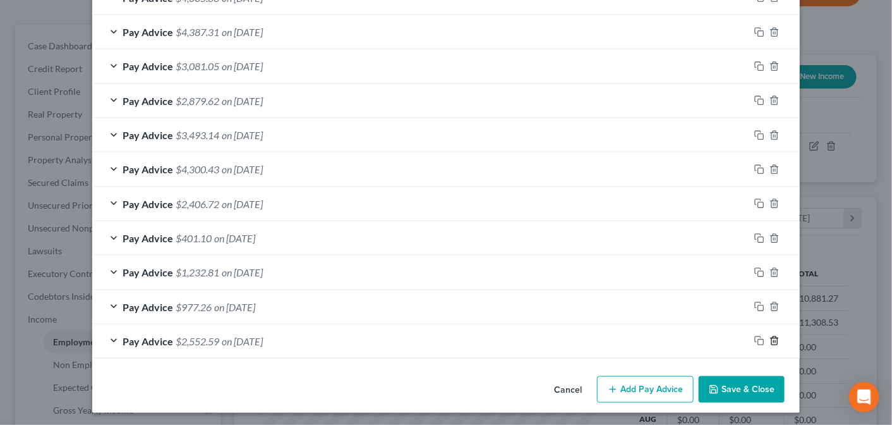
click at [770, 336] on icon "button" at bounding box center [774, 340] width 10 height 10
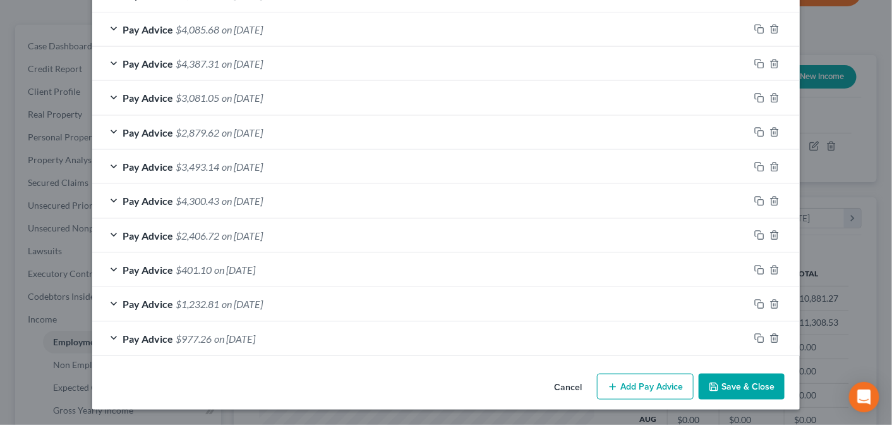
scroll to position [449, 0]
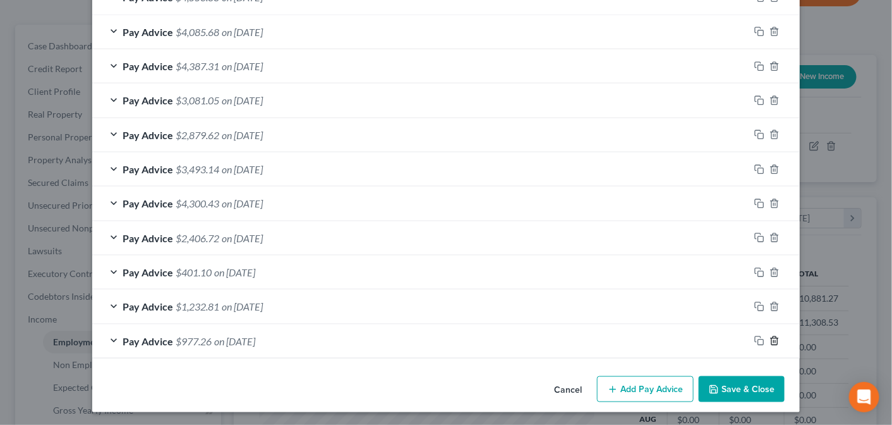
click at [771, 336] on icon "button" at bounding box center [774, 340] width 10 height 10
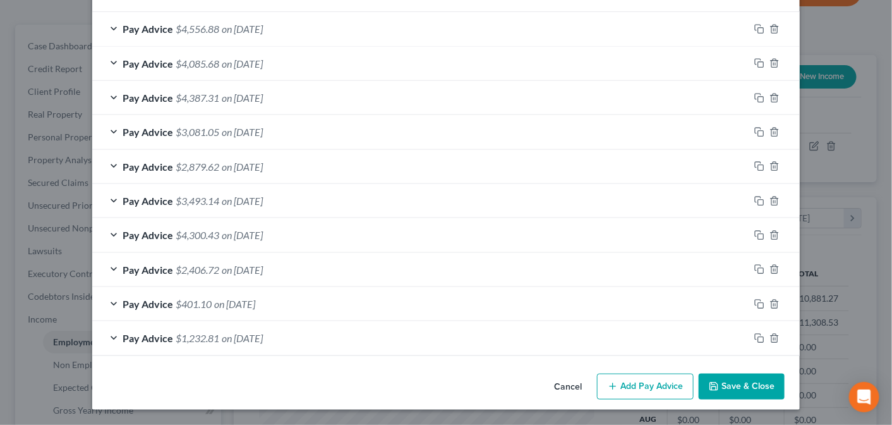
scroll to position [415, 0]
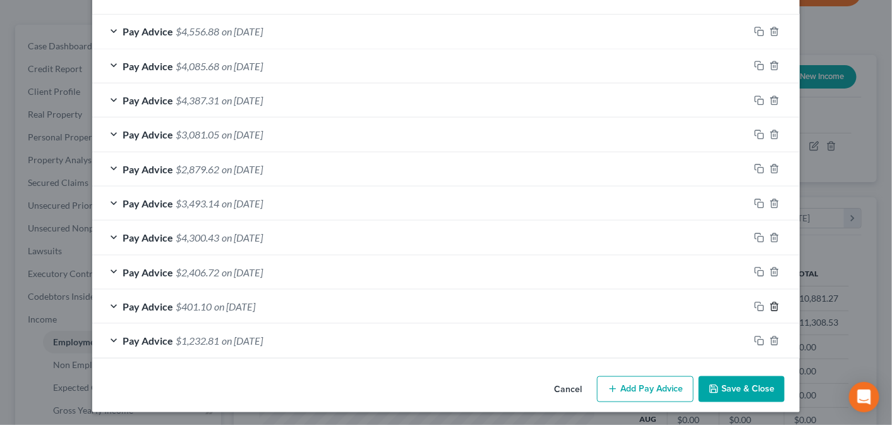
click at [771, 303] on icon "button" at bounding box center [774, 306] width 6 height 8
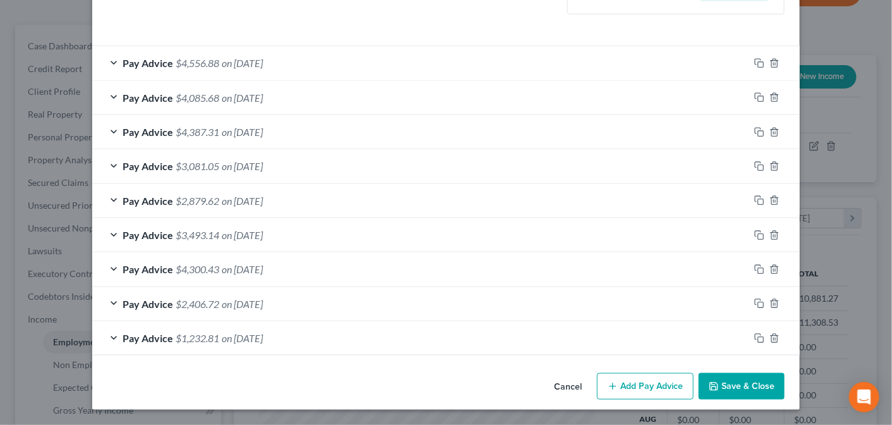
scroll to position [380, 0]
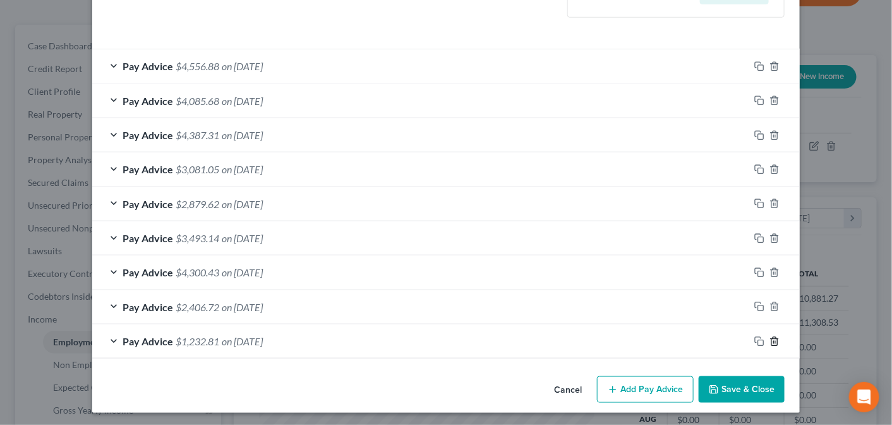
click at [771, 336] on icon "button" at bounding box center [774, 341] width 10 height 10
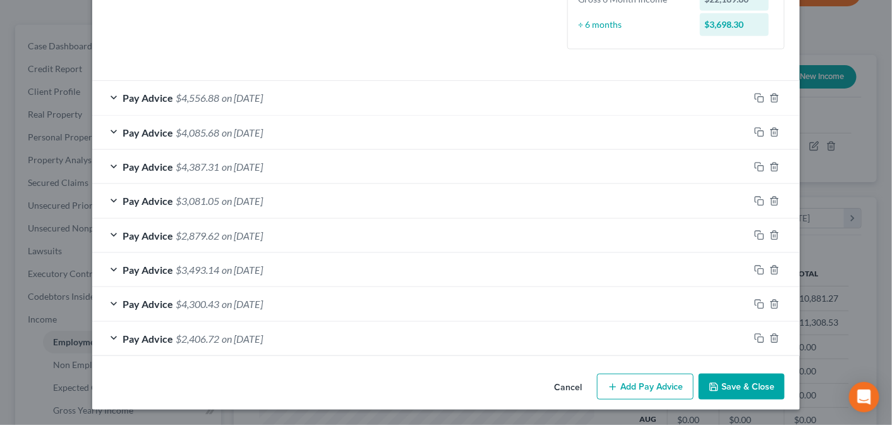
scroll to position [347, 0]
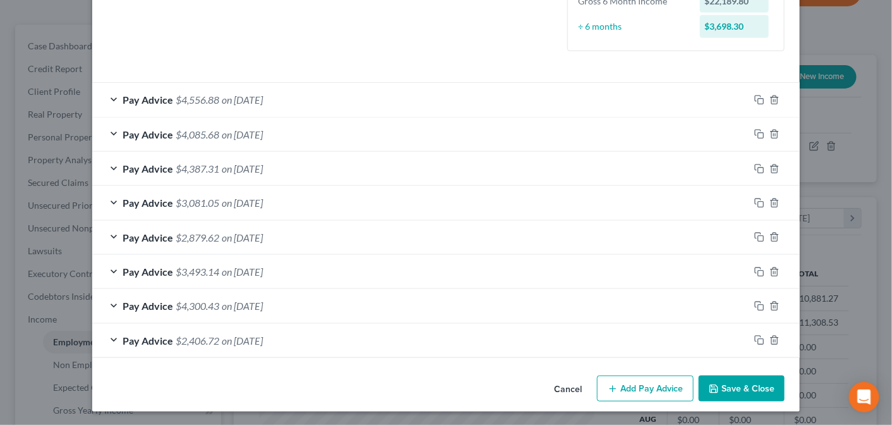
click at [642, 385] on button "Add Pay Advice" at bounding box center [645, 388] width 97 height 27
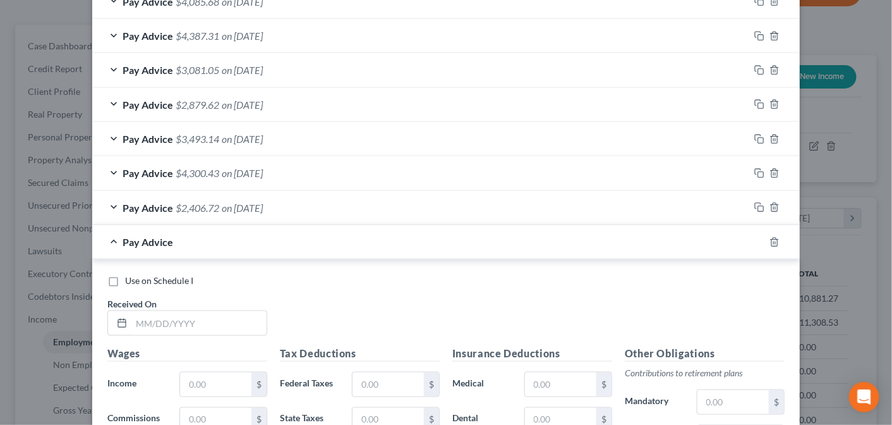
scroll to position [574, 0]
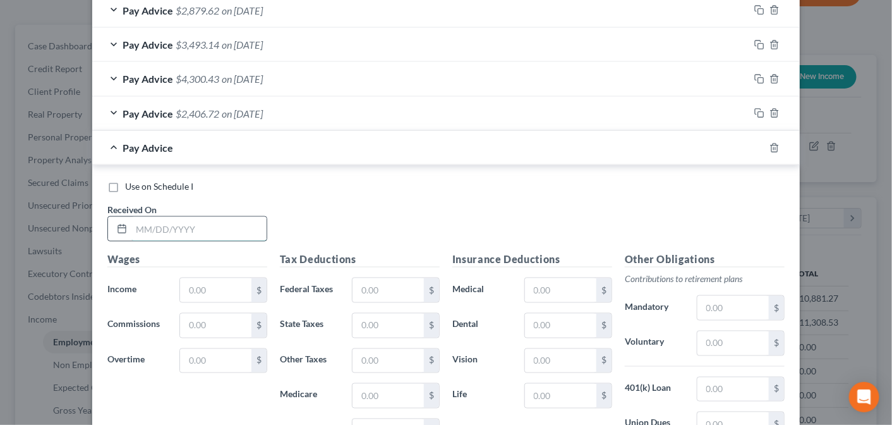
click at [135, 222] on input "text" at bounding box center [198, 229] width 135 height 24
type input "[DATE]"
click at [190, 286] on input "text" at bounding box center [215, 290] width 71 height 24
type input "8,276.21"
click at [376, 279] on input "text" at bounding box center [387, 290] width 71 height 24
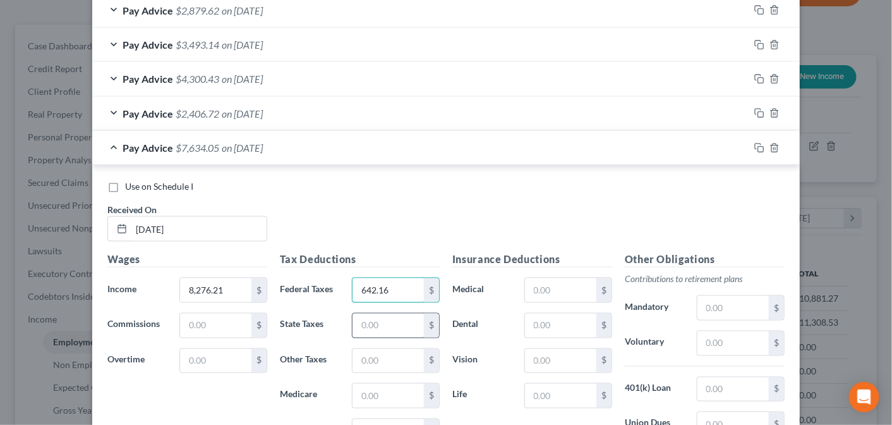
type input "642.16"
click at [365, 314] on input "text" at bounding box center [387, 325] width 71 height 24
type input "156.52"
click at [370, 383] on input "text" at bounding box center [387, 395] width 71 height 24
type input "85.26"
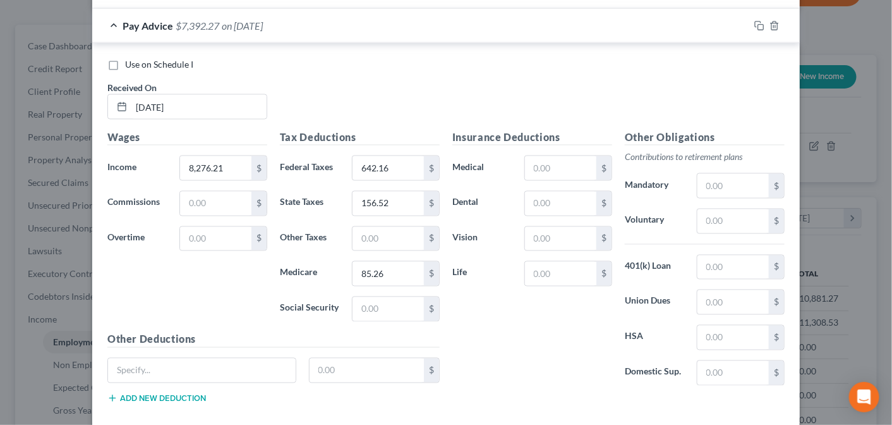
scroll to position [697, 0]
click at [366, 297] on input "text" at bounding box center [387, 308] width 71 height 24
type input "364.53"
click at [711, 215] on input "text" at bounding box center [732, 220] width 71 height 24
type input "251.13"
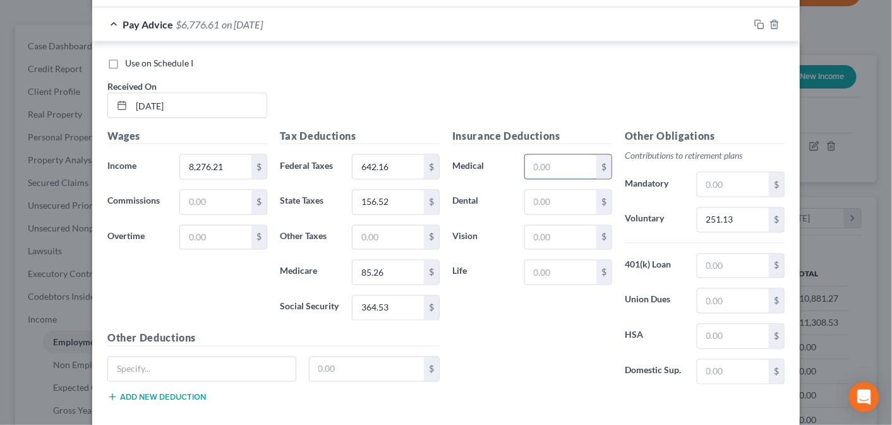
click at [550, 157] on input "text" at bounding box center [560, 167] width 71 height 24
type input "220.00"
click at [725, 325] on input "text" at bounding box center [732, 336] width 71 height 24
type input "125.00"
click at [567, 191] on input "text" at bounding box center [560, 202] width 71 height 24
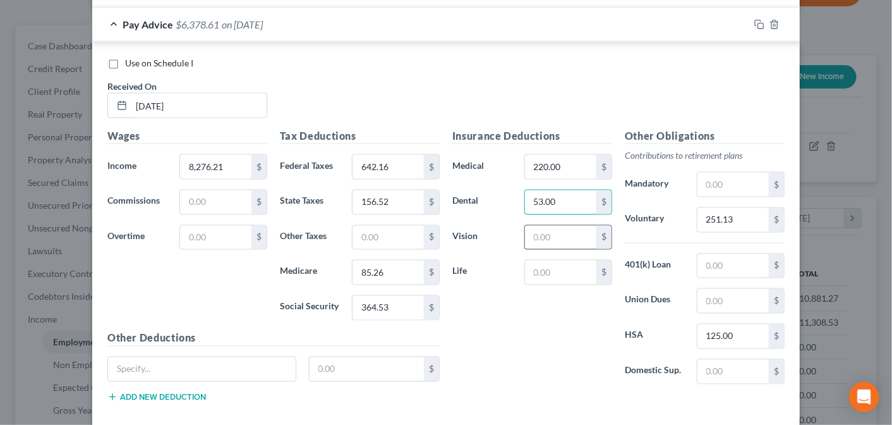
type input "53.00"
click at [551, 234] on input "text" at bounding box center [560, 238] width 71 height 24
type input "5.53"
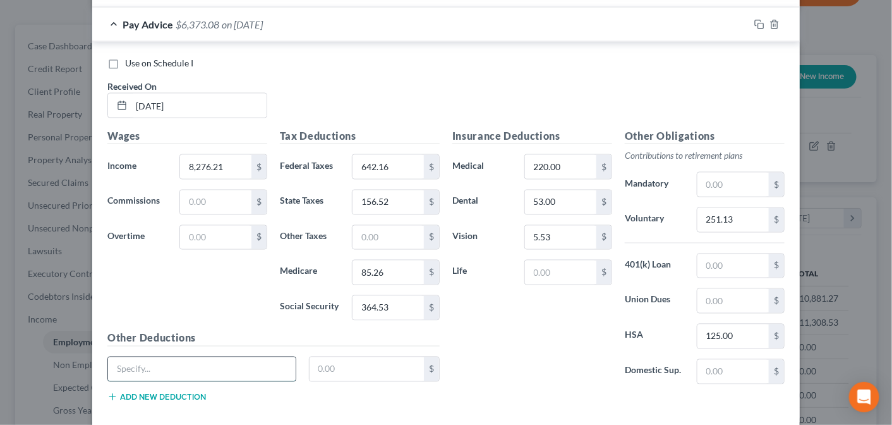
click at [155, 357] on input "text" at bounding box center [202, 369] width 188 height 24
type input "c"
type input "CAFE"
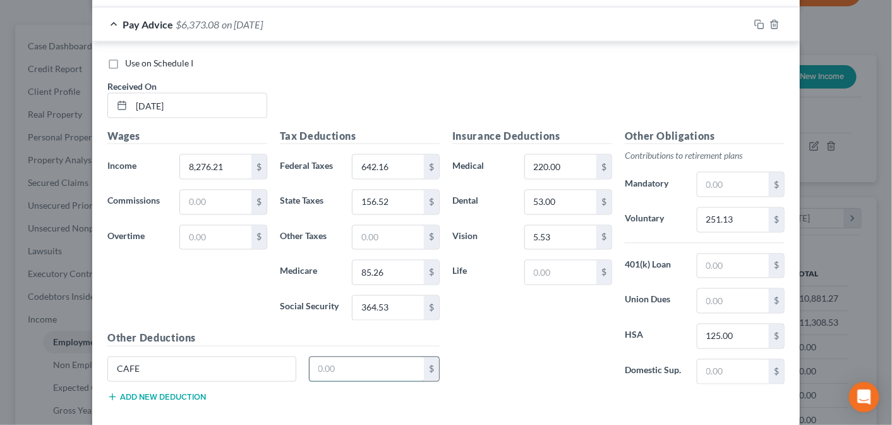
click at [343, 358] on input "text" at bounding box center [367, 369] width 115 height 24
type input "1.80"
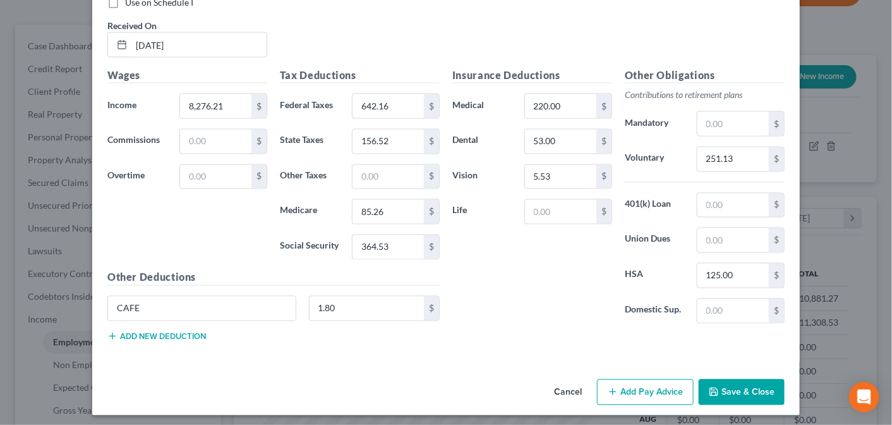
scroll to position [758, 0]
click at [642, 384] on button "Add Pay Advice" at bounding box center [645, 391] width 97 height 27
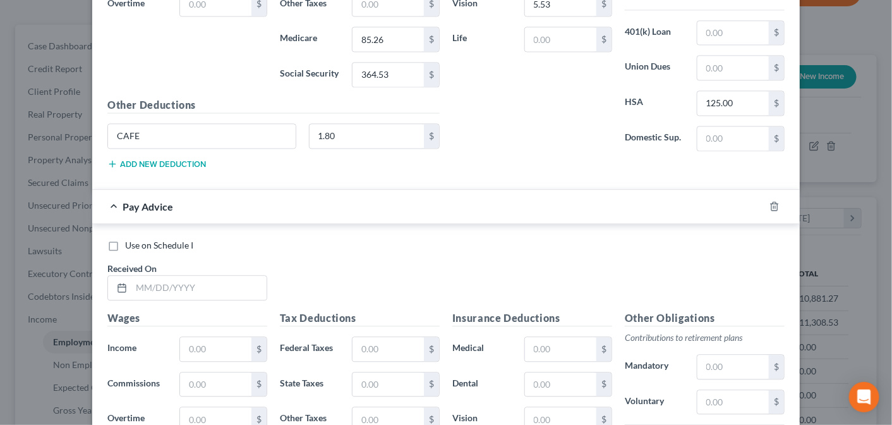
scroll to position [937, 0]
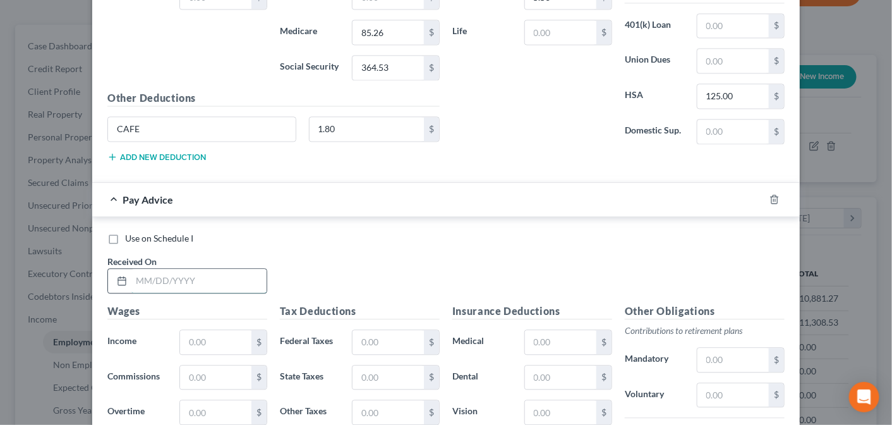
click at [136, 274] on input "text" at bounding box center [198, 280] width 135 height 24
type input "[DATE]"
click at [186, 334] on input "text" at bounding box center [215, 342] width 71 height 24
type input "4,541.84"
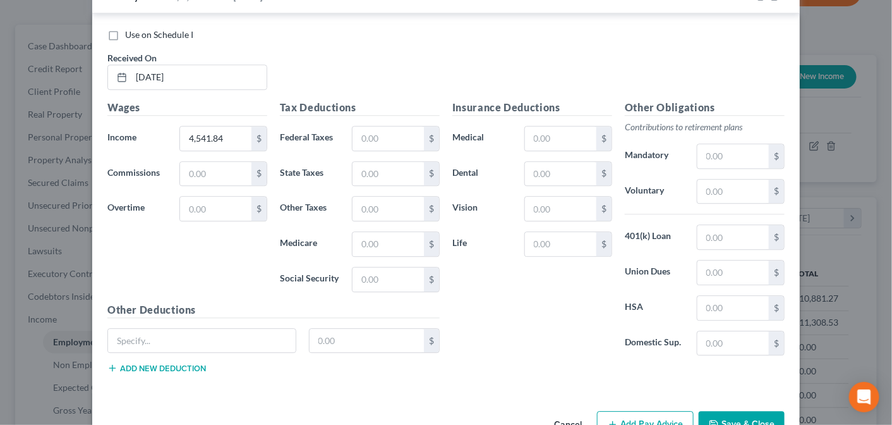
scroll to position [1142, 0]
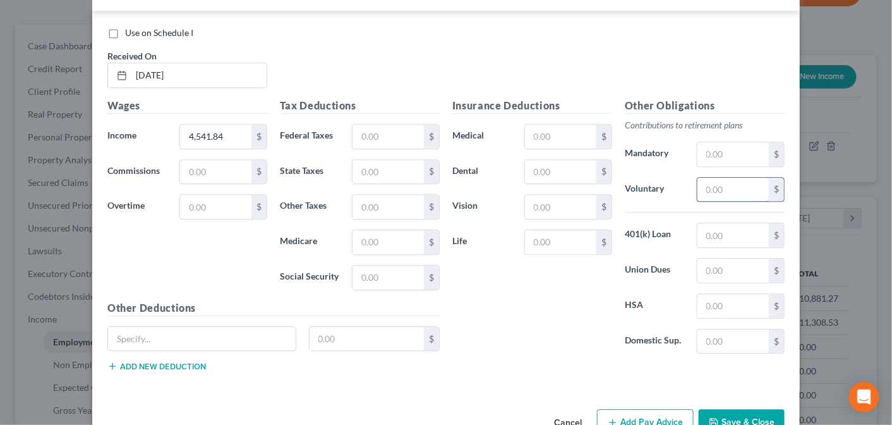
click at [706, 179] on input "text" at bounding box center [732, 190] width 71 height 24
type input "216.36"
click at [550, 166] on input "text" at bounding box center [560, 172] width 71 height 24
type input "53.00"
click at [733, 297] on input "text" at bounding box center [732, 306] width 71 height 24
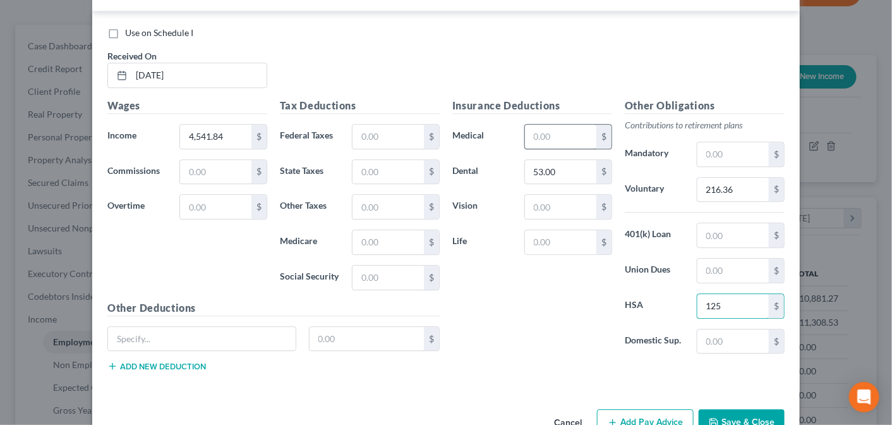
type input "125"
click at [531, 133] on input "text" at bounding box center [560, 136] width 71 height 24
type input "220.00"
click at [535, 195] on input "text" at bounding box center [560, 207] width 71 height 24
type input "5.53"
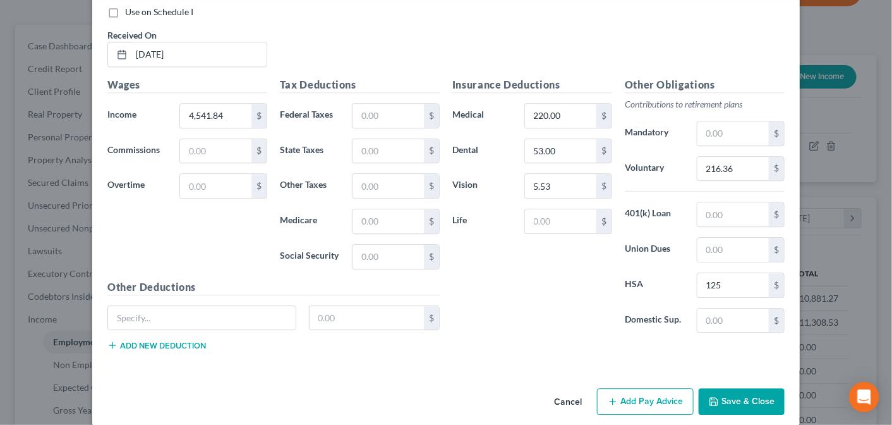
scroll to position [1170, 0]
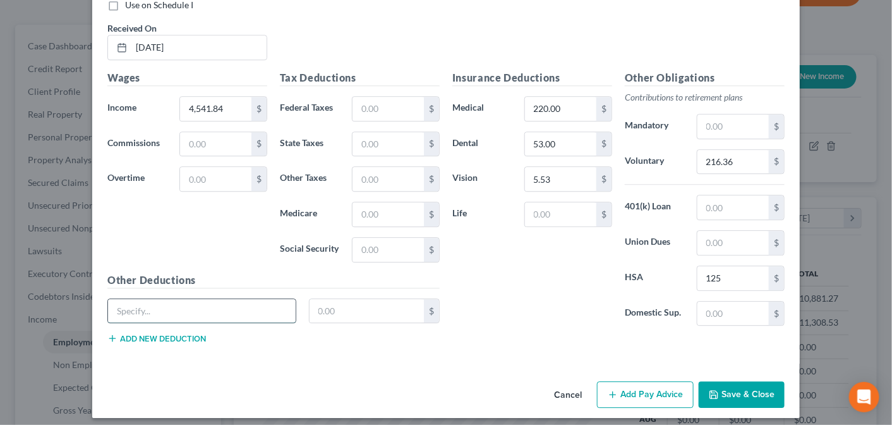
click at [191, 306] on input "text" at bounding box center [202, 311] width 188 height 24
type input "other"
click at [326, 299] on input "text" at bounding box center [367, 311] width 115 height 24
type input "408.11"
click at [133, 333] on button "Add new deduction" at bounding box center [156, 338] width 99 height 10
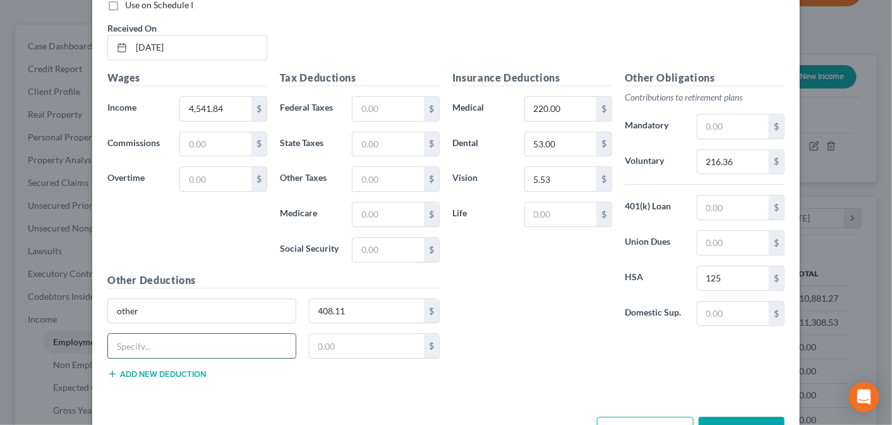
click at [119, 334] on input "text" at bounding box center [202, 346] width 188 height 24
type input "Taxes"
click at [328, 334] on input "text" at bounding box center [367, 346] width 115 height 24
type input "960.54"
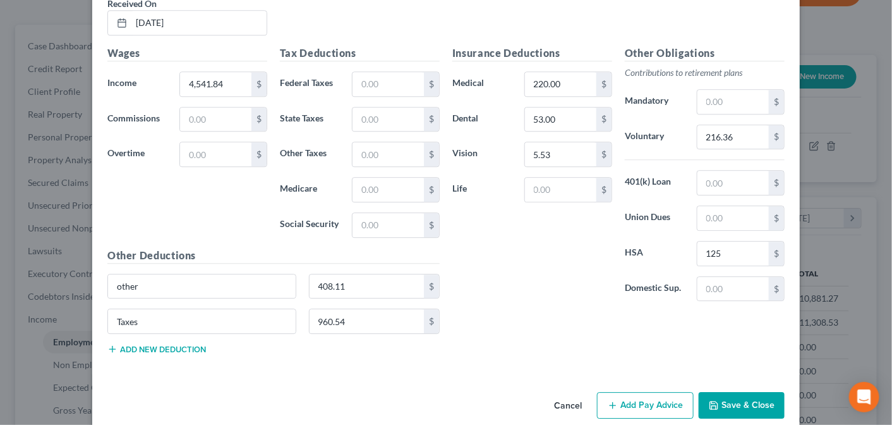
scroll to position [1205, 0]
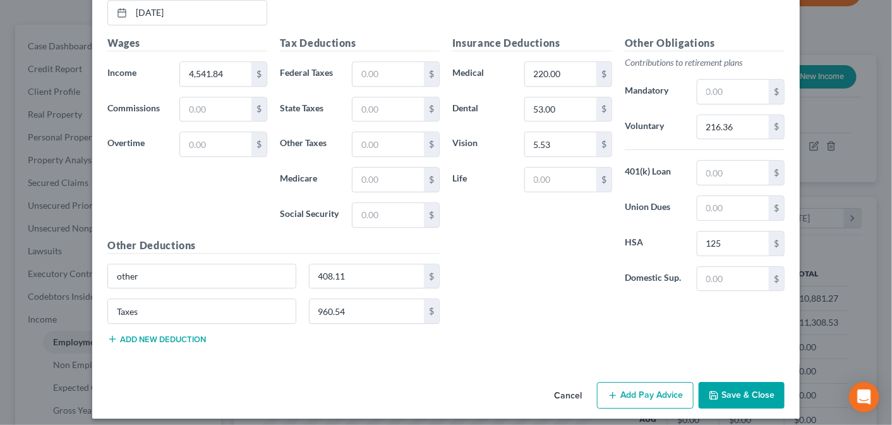
click at [640, 385] on button "Add Pay Advice" at bounding box center [645, 395] width 97 height 27
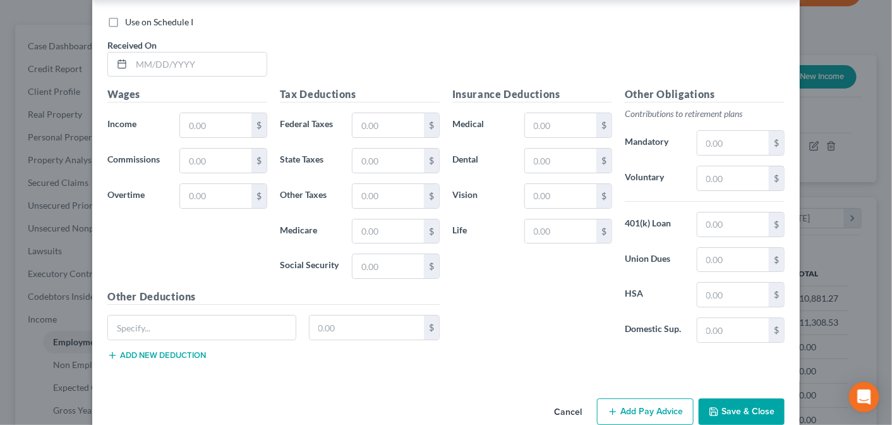
scroll to position [1608, 0]
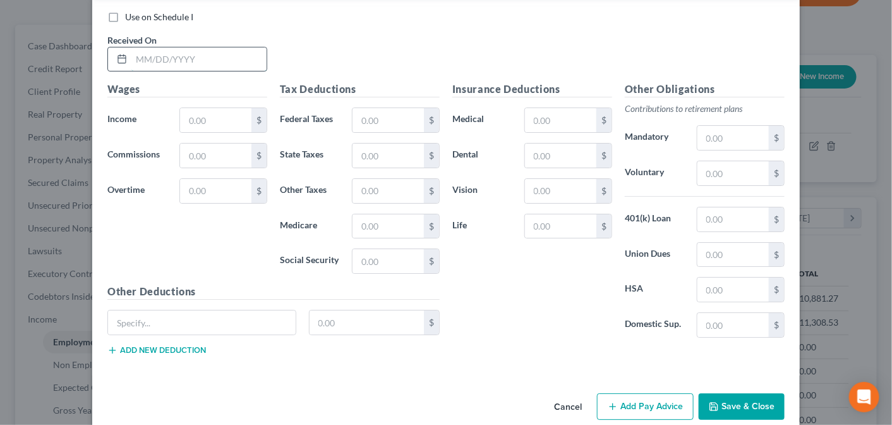
click at [136, 47] on input "text" at bounding box center [198, 59] width 135 height 24
type input "[DATE]"
click at [197, 108] on input "text" at bounding box center [215, 120] width 71 height 24
type input "5,356.46"
click at [540, 108] on input "text" at bounding box center [560, 120] width 71 height 24
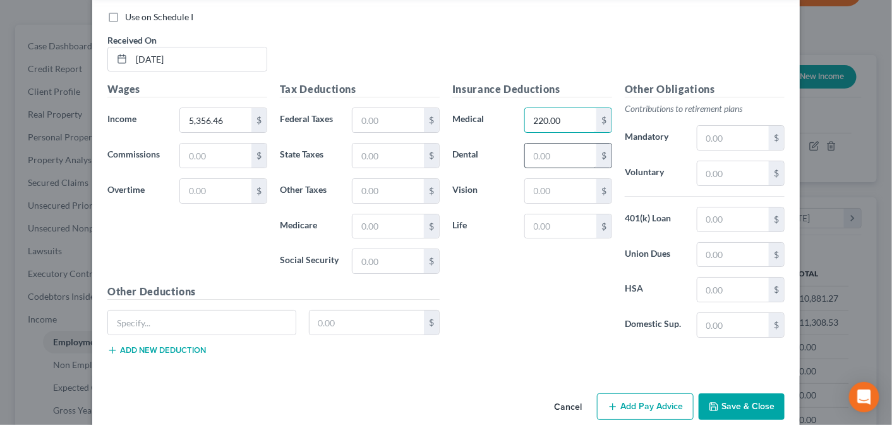
type input "220.00"
click at [542, 143] on input "text" at bounding box center [560, 155] width 71 height 24
type input "53"
click at [534, 179] on input "text" at bounding box center [560, 191] width 71 height 24
type input "2"
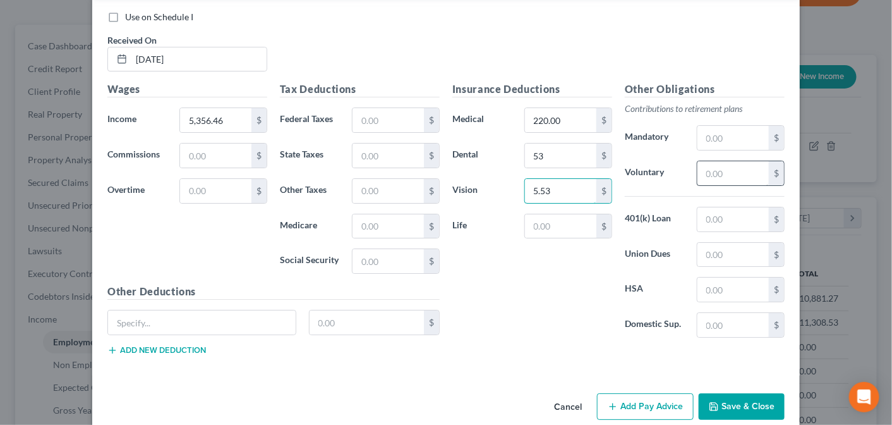
type input "5.53"
click at [714, 164] on input "text" at bounding box center [732, 173] width 71 height 24
type input "214.26"
click at [123, 310] on input "text" at bounding box center [202, 322] width 188 height 24
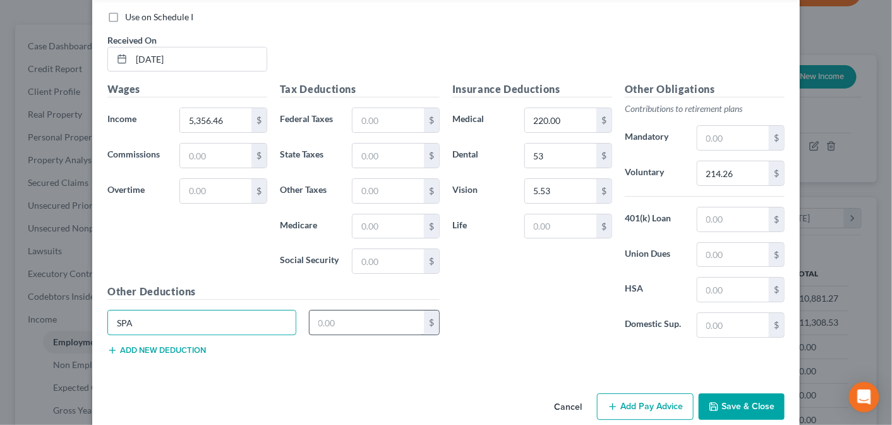
type input "SPA"
click at [338, 310] on input "text" at bounding box center [367, 322] width 115 height 24
type input "172.00"
click at [732, 277] on input "text" at bounding box center [732, 289] width 71 height 24
type input "125"
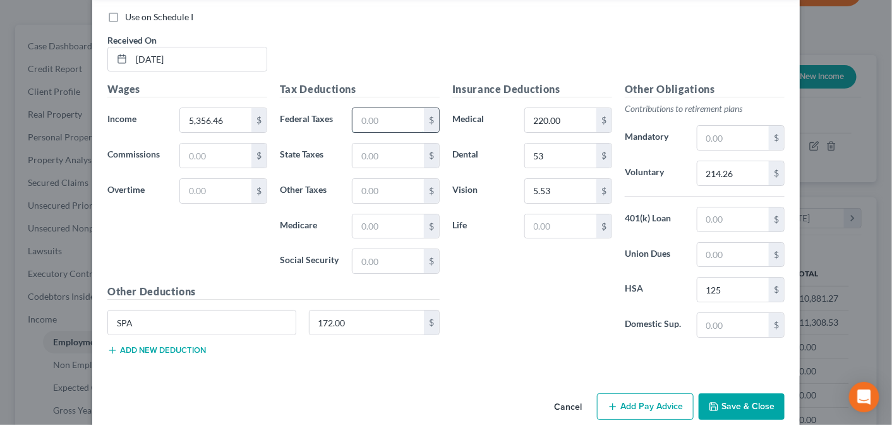
click at [359, 111] on input "text" at bounding box center [387, 120] width 71 height 24
type input "461.83"
click at [370, 145] on input "text" at bounding box center [387, 155] width 71 height 24
type input "165.85"
click at [354, 214] on input "text" at bounding box center [387, 226] width 71 height 24
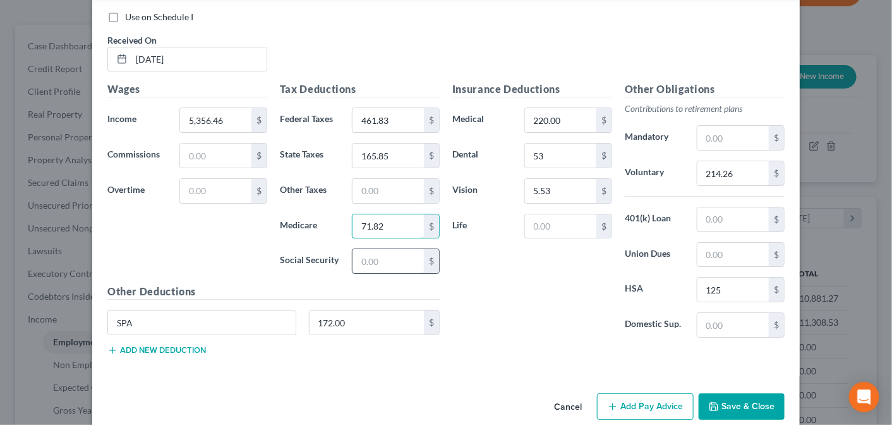
type input "71.82"
click at [370, 249] on input "text" at bounding box center [387, 261] width 71 height 24
type input "307.08"
click at [642, 393] on button "Add Pay Advice" at bounding box center [645, 406] width 97 height 27
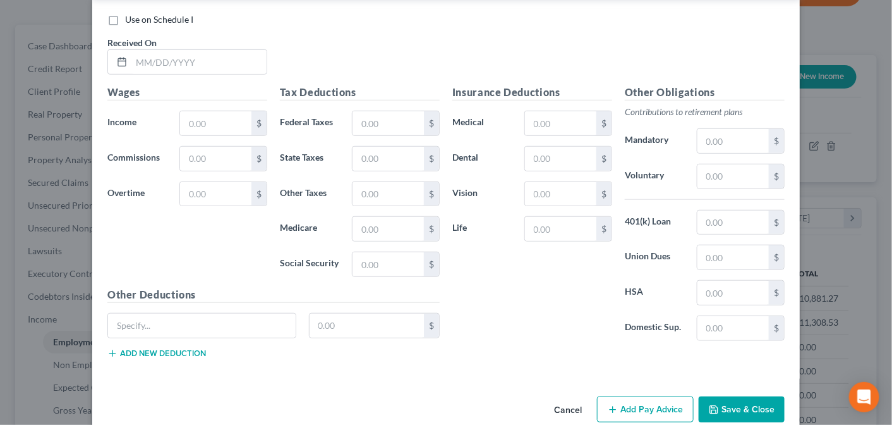
scroll to position [2028, 0]
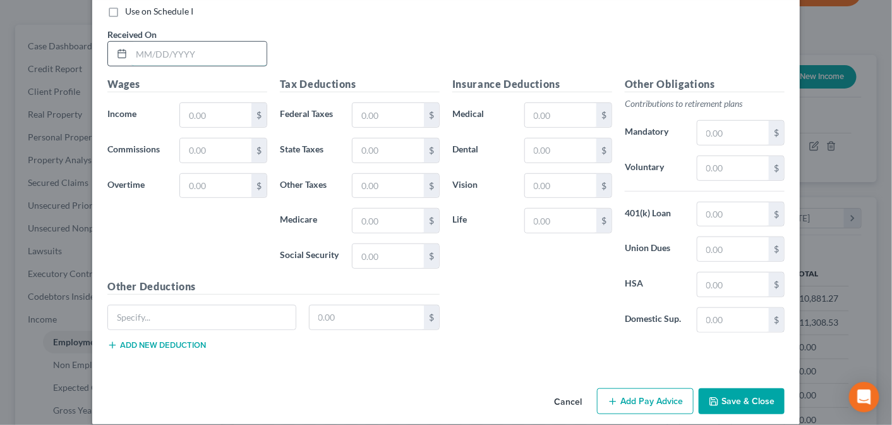
click at [138, 42] on input "text" at bounding box center [198, 54] width 135 height 24
type input "[DATE]"
click at [373, 103] on input "text" at bounding box center [387, 115] width 71 height 24
type input "385.69"
click at [376, 139] on input "text" at bounding box center [387, 150] width 71 height 24
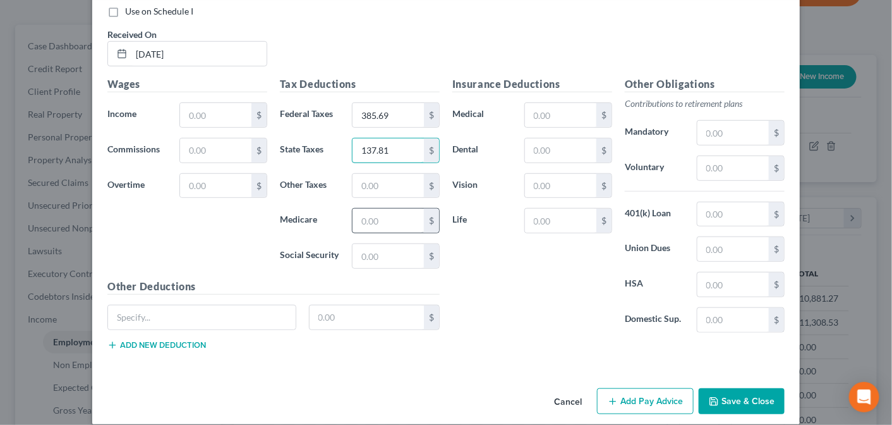
type input "137.81"
click at [358, 208] on input "text" at bounding box center [387, 220] width 71 height 24
type input "59.78"
click at [371, 244] on input "text" at bounding box center [387, 256] width 71 height 24
type input "255.65"
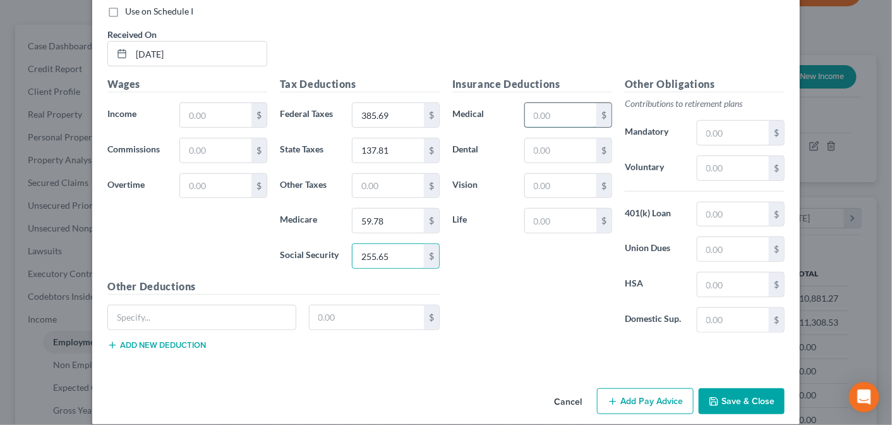
click at [546, 104] on input "text" at bounding box center [560, 115] width 71 height 24
type input "220.00"
click at [551, 138] on input "text" at bounding box center [560, 150] width 71 height 24
type input "53.00"
click at [562, 174] on input "text" at bounding box center [560, 186] width 71 height 24
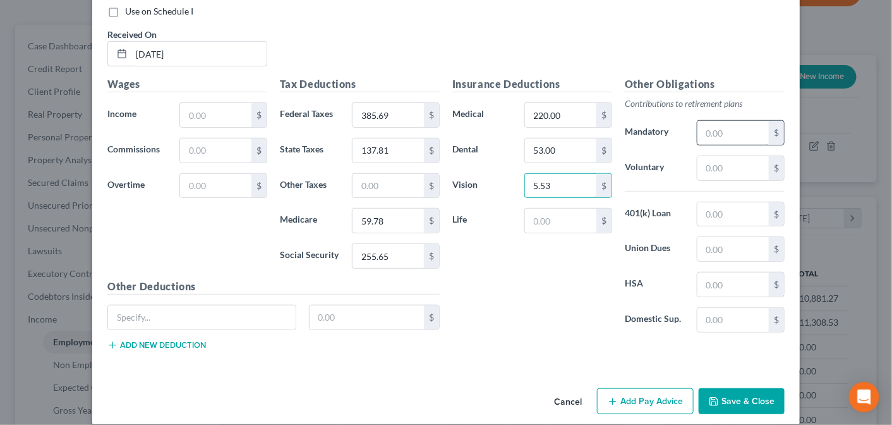
type input "5.53"
click at [716, 121] on input "text" at bounding box center [732, 133] width 71 height 24
type input "180.55"
click at [706, 272] on input "text" at bounding box center [732, 284] width 71 height 24
type input "125.00"
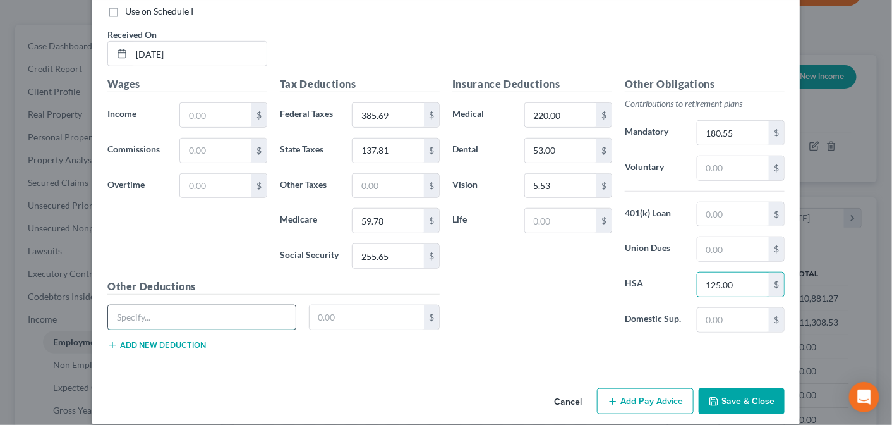
click at [175, 305] on input "text" at bounding box center [202, 317] width 188 height 24
type input "Cafe"
click at [365, 305] on input "text" at bounding box center [367, 317] width 115 height 24
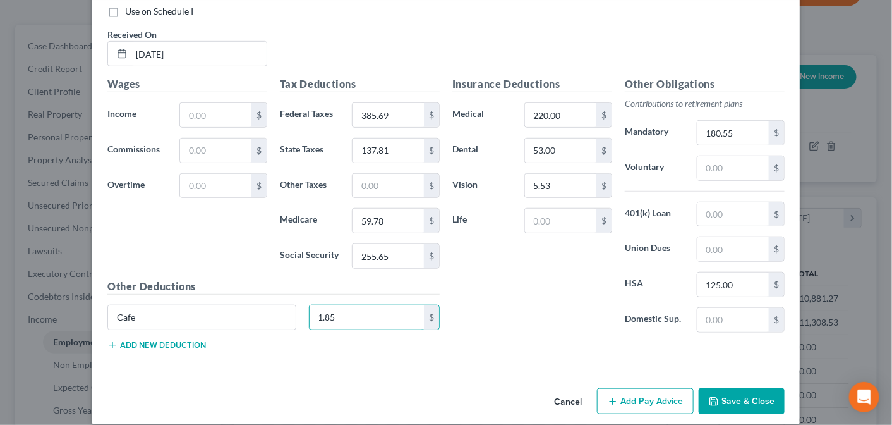
type input "1.85"
click at [202, 103] on input "text" at bounding box center [215, 115] width 71 height 24
type input "4,521.36"
click at [653, 388] on button "Add Pay Advice" at bounding box center [645, 401] width 97 height 27
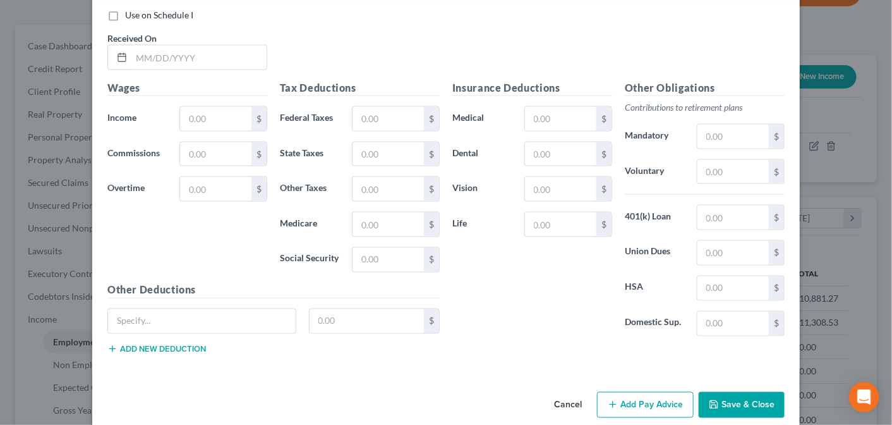
scroll to position [2440, 0]
click at [149, 45] on input "text" at bounding box center [198, 57] width 135 height 24
type input "[DATE]"
click at [200, 106] on input "text" at bounding box center [215, 118] width 71 height 24
type input "6"
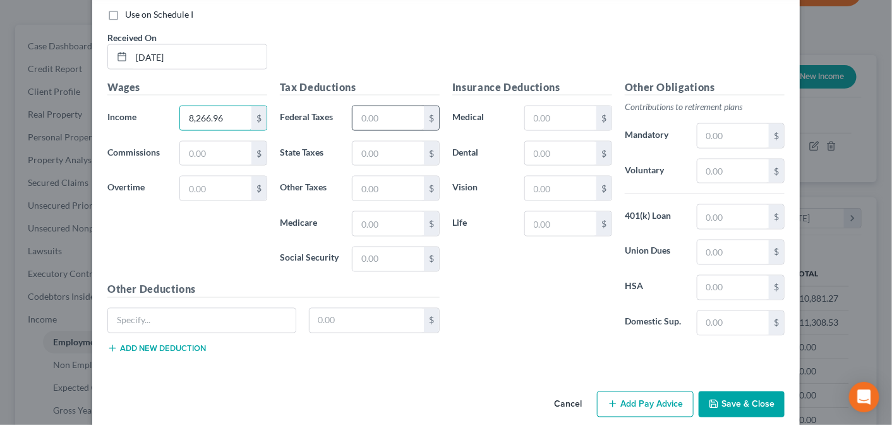
type input "8,266.96"
click at [385, 106] on input "text" at bounding box center [387, 118] width 71 height 24
type input "631.07"
click at [370, 142] on input "text" at bounding box center [387, 154] width 71 height 24
type input "195.07"
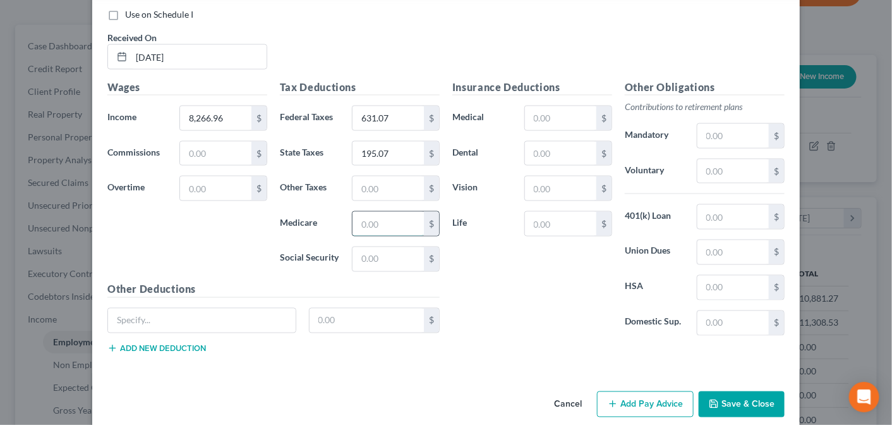
click at [370, 212] on input "text" at bounding box center [387, 224] width 71 height 24
type input "84.50"
click at [370, 247] on input "text" at bounding box center [387, 259] width 71 height 24
type input "361.29"
click at [709, 159] on input "text" at bounding box center [732, 171] width 71 height 24
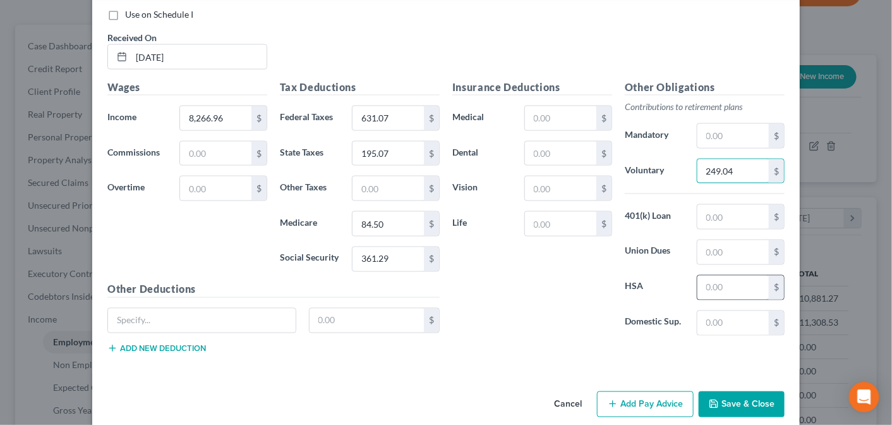
type input "249.04"
click at [711, 275] on input "text" at bounding box center [732, 287] width 71 height 24
type input "125.00"
click at [543, 106] on input "text" at bounding box center [560, 118] width 71 height 24
type input "220.00"
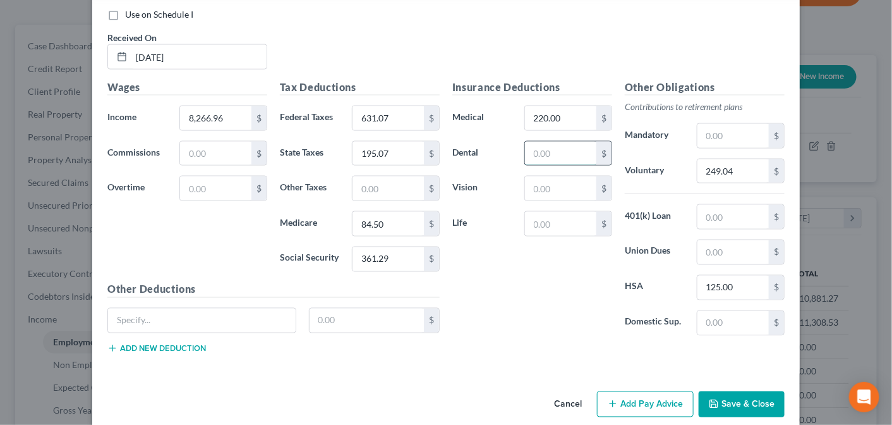
click at [552, 142] on input "text" at bounding box center [560, 154] width 71 height 24
type input "53.00"
click at [562, 176] on input "text" at bounding box center [560, 188] width 71 height 24
type input "5.53"
click at [117, 308] on input "text" at bounding box center [202, 320] width 188 height 24
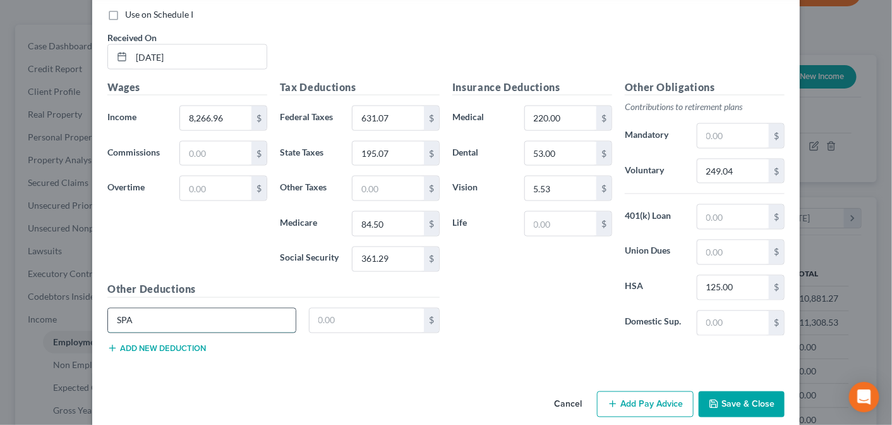
type input "SPA"
type input "98.55"
click at [117, 343] on button "Add new deduction" at bounding box center [156, 348] width 99 height 10
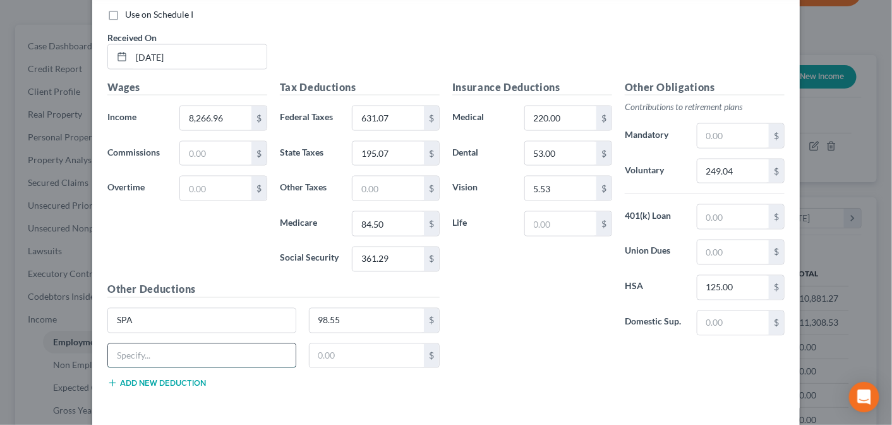
click at [116, 344] on input "text" at bounding box center [202, 356] width 188 height 24
type input "CAFE"
type input "3.95"
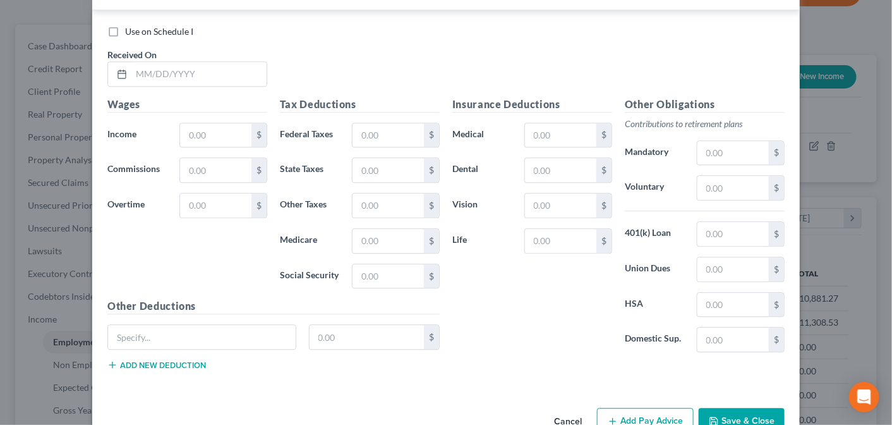
scroll to position [2887, 0]
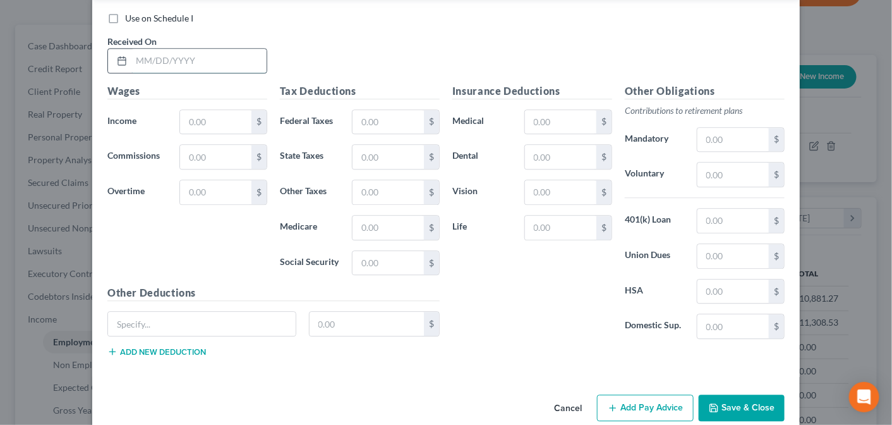
click at [145, 49] on input "text" at bounding box center [198, 61] width 135 height 24
type input "[DATE]"
click at [197, 110] on input "text" at bounding box center [215, 122] width 71 height 24
type input "6,484.94"
click at [362, 110] on input "text" at bounding box center [387, 122] width 71 height 24
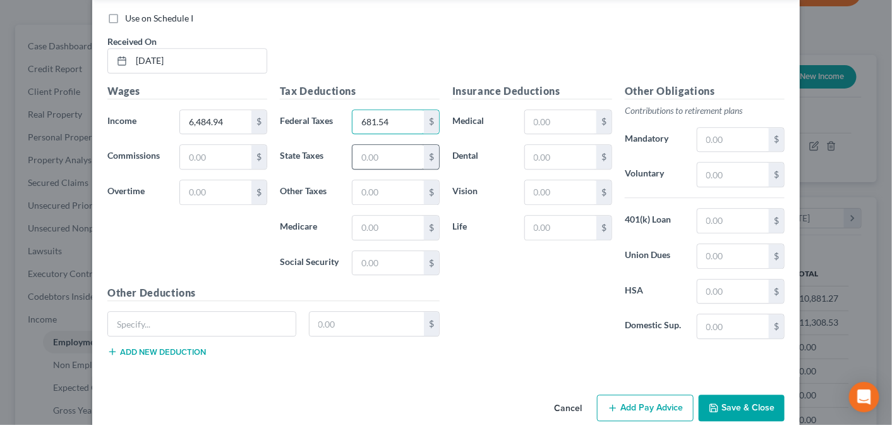
type input "681.54"
click at [365, 145] on input "text" at bounding box center [387, 157] width 71 height 24
type input "203.10"
click at [370, 215] on input "text" at bounding box center [387, 227] width 71 height 24
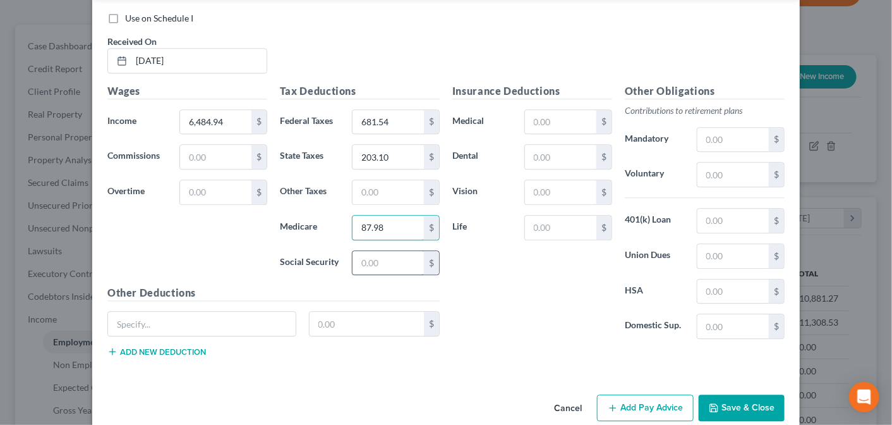
type input "87.98"
click at [367, 251] on input "text" at bounding box center [387, 263] width 71 height 24
type input "378.11"
click at [708, 162] on input "text" at bounding box center [732, 174] width 71 height 24
type input "258.80"
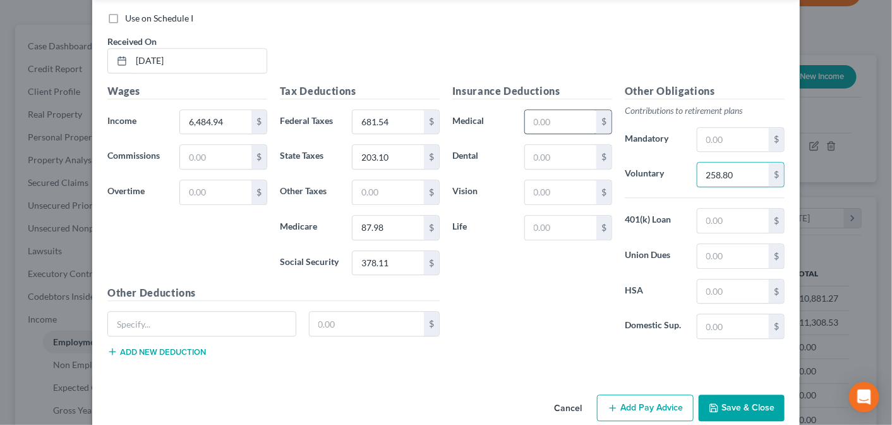
click at [554, 110] on input "text" at bounding box center [560, 122] width 71 height 24
type input "220.00"
click at [556, 145] on input "text" at bounding box center [560, 157] width 71 height 24
type input "53.00"
click at [555, 180] on input "text" at bounding box center [560, 192] width 71 height 24
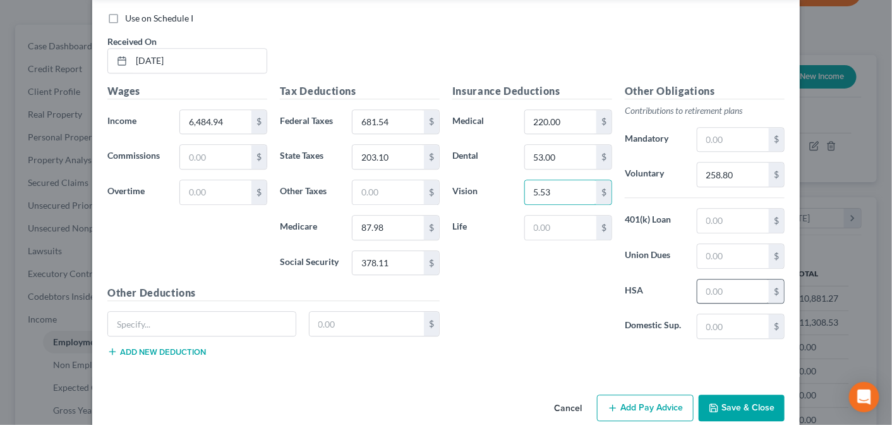
type input "5.53"
click at [722, 279] on input "text" at bounding box center [732, 291] width 71 height 24
type input "125.00"
click at [116, 311] on input "text" at bounding box center [202, 323] width 188 height 24
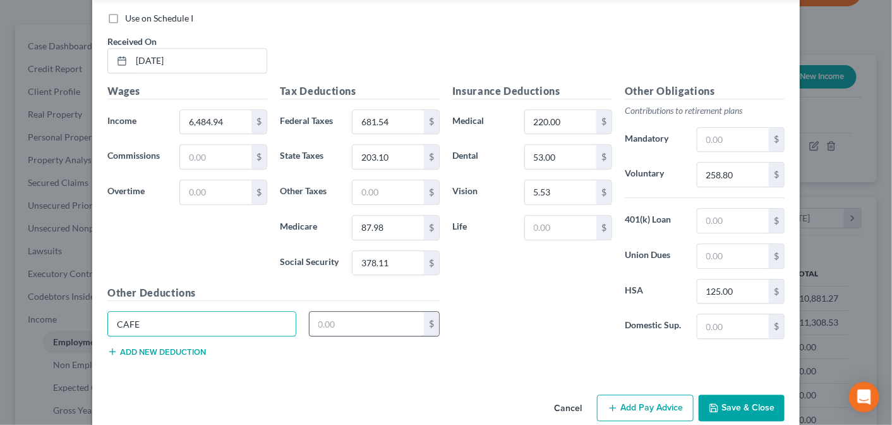
type input "CAFE"
click at [335, 311] on input "text" at bounding box center [367, 323] width 115 height 24
type input "14.34"
click at [652, 394] on button "Add Pay Advice" at bounding box center [645, 407] width 97 height 27
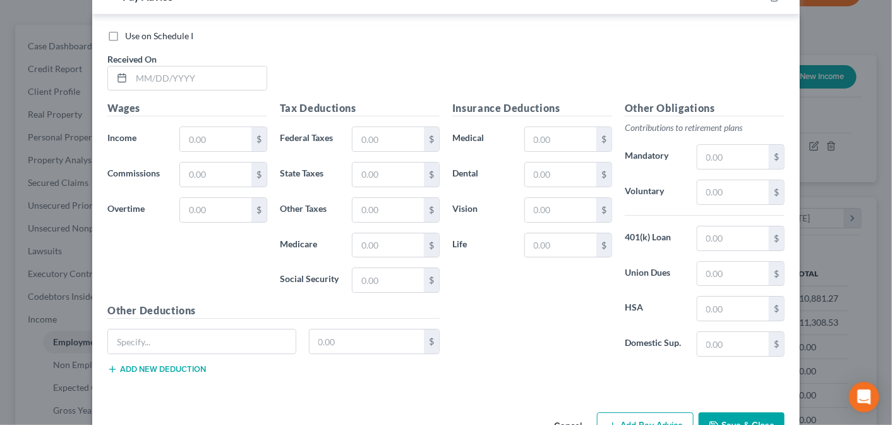
scroll to position [3293, 0]
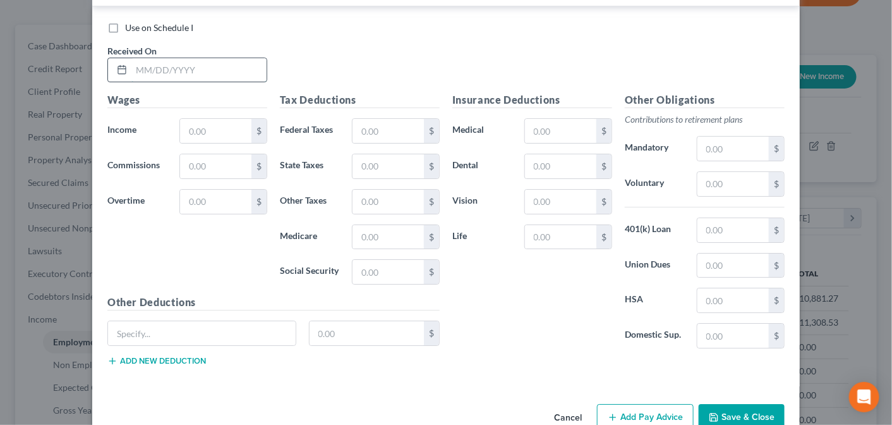
click at [150, 58] on input "text" at bounding box center [198, 70] width 135 height 24
type input "[DATE]"
click at [371, 119] on input "text" at bounding box center [387, 131] width 71 height 24
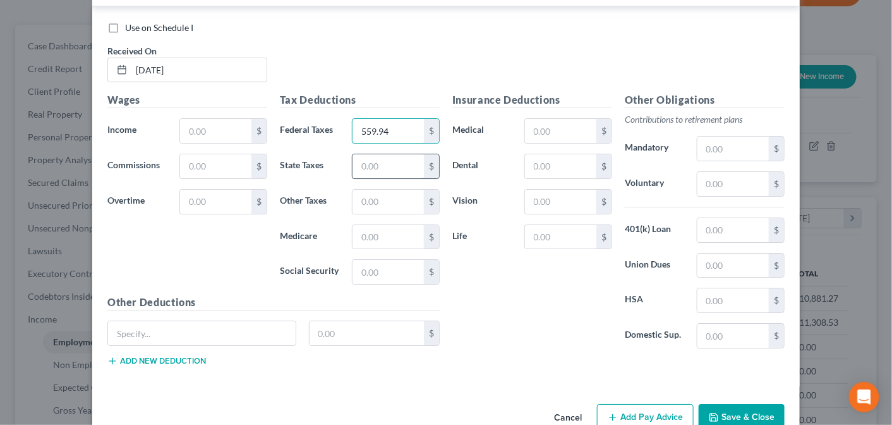
type input "559.94"
click at [375, 154] on input "text" at bounding box center [387, 166] width 71 height 24
type input "183.75"
click at [374, 225] on input "text" at bounding box center [387, 237] width 71 height 24
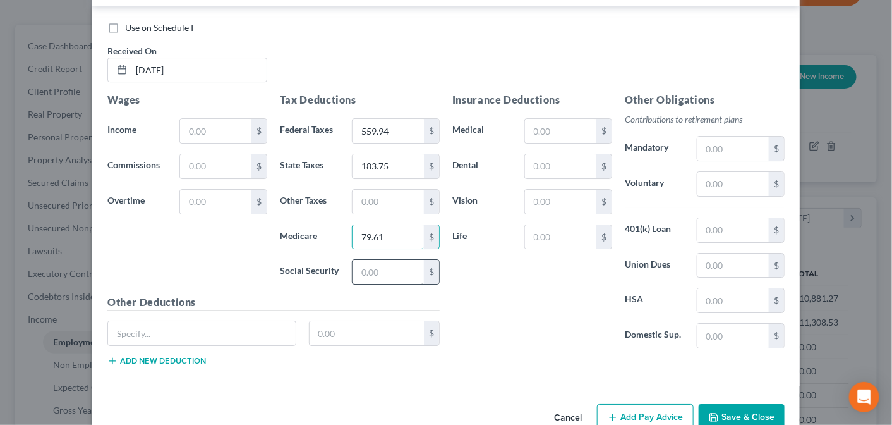
type input "79.61"
click at [381, 260] on input "text" at bounding box center [387, 272] width 71 height 24
type input "340.42"
click at [195, 119] on input "text" at bounding box center [215, 131] width 71 height 24
type input "5,889.17"
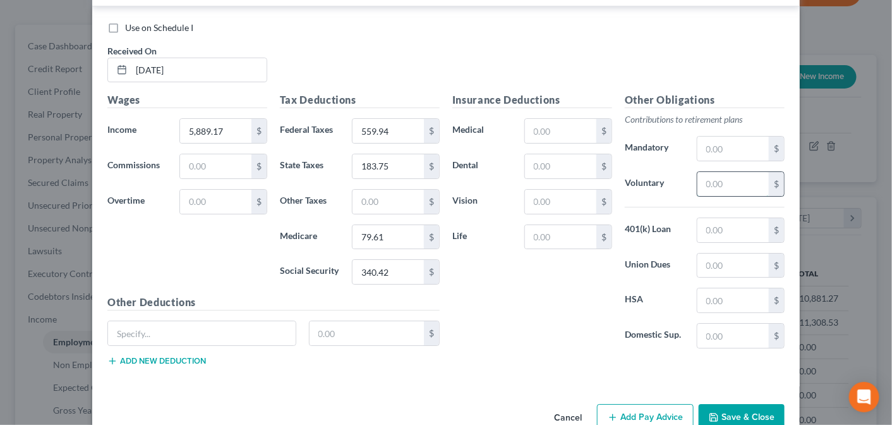
click at [712, 172] on input "text" at bounding box center [732, 184] width 71 height 24
type input "235.57"
click at [544, 119] on input "text" at bounding box center [560, 131] width 71 height 24
type input "220.00"
click at [543, 154] on input "text" at bounding box center [560, 166] width 71 height 24
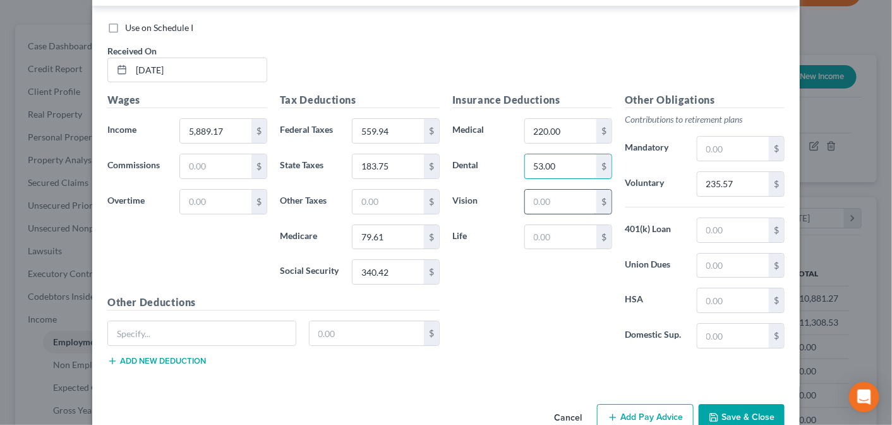
type input "53.00"
click at [547, 190] on input "text" at bounding box center [560, 202] width 71 height 24
type input "5.53"
click at [719, 288] on input "text" at bounding box center [732, 300] width 71 height 24
type input "125.00"
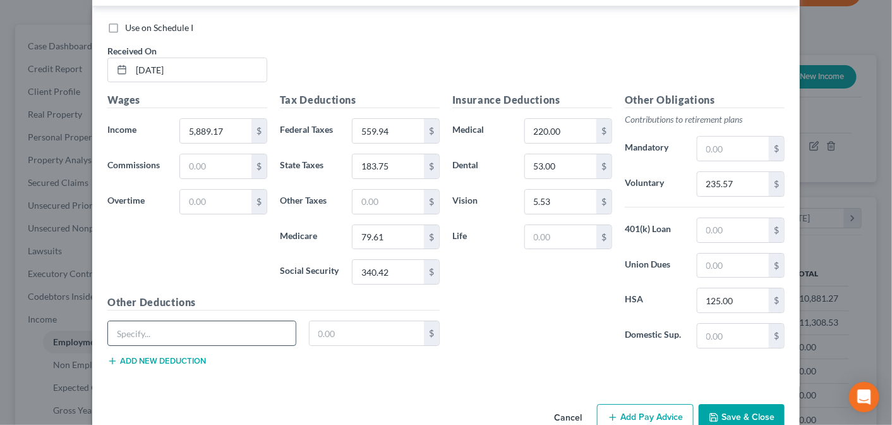
click at [186, 321] on input "text" at bounding box center [202, 333] width 188 height 24
type input "CAFE"
click at [323, 321] on input "text" at bounding box center [367, 333] width 115 height 24
type input "12.50"
click at [651, 404] on button "Add Pay Advice" at bounding box center [645, 417] width 97 height 27
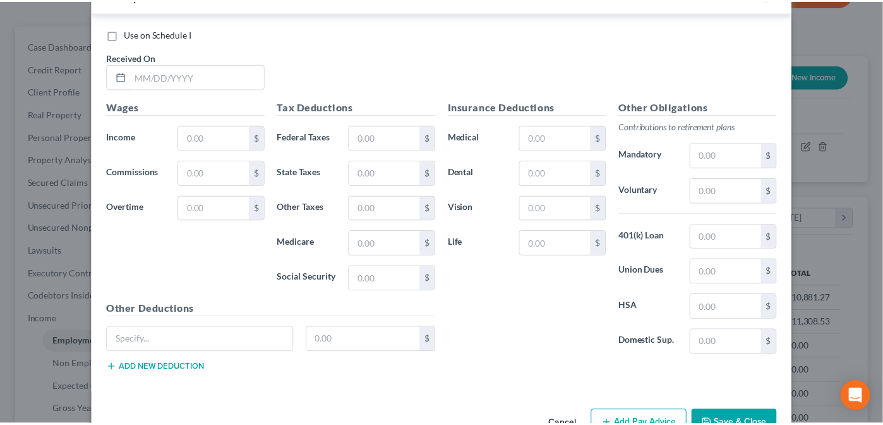
scroll to position [3705, 0]
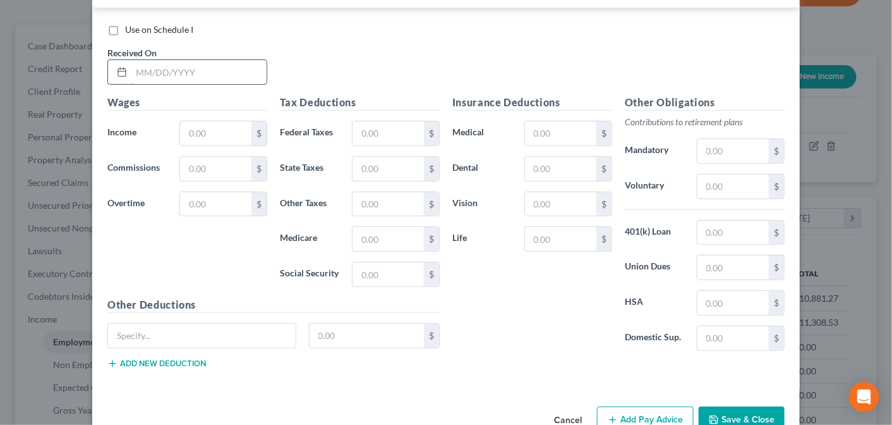
click at [145, 60] on input "text" at bounding box center [198, 72] width 135 height 24
type input "[DATE]"
click at [358, 121] on input "text" at bounding box center [387, 133] width 71 height 24
type input "515.54"
click at [361, 157] on input "text" at bounding box center [387, 169] width 71 height 24
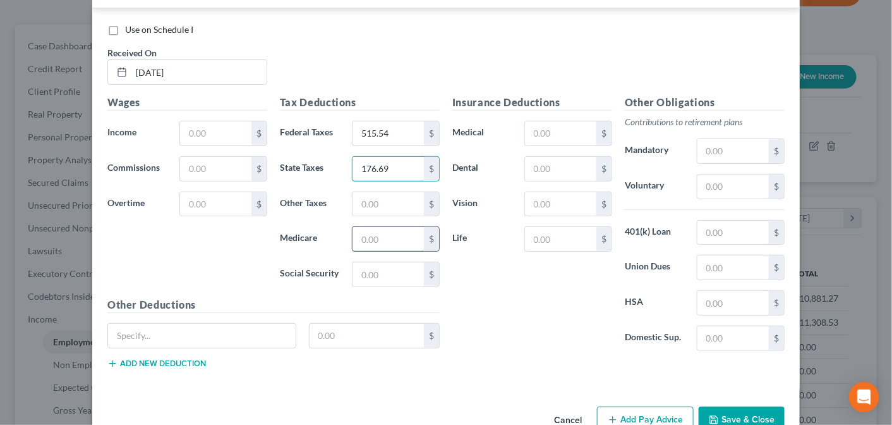
type input "176.69"
click at [368, 227] on input "text" at bounding box center [387, 239] width 71 height 24
type input "76.57"
click at [366, 262] on input "text" at bounding box center [387, 274] width 71 height 24
type input "327.38"
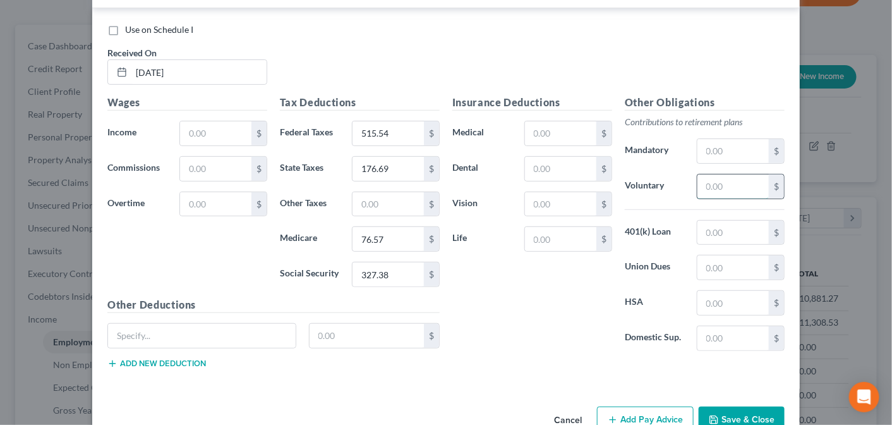
click at [716, 174] on input "text" at bounding box center [732, 186] width 71 height 24
type input "227.18"
click at [709, 291] on input "text" at bounding box center [732, 303] width 71 height 24
type input "125.00"
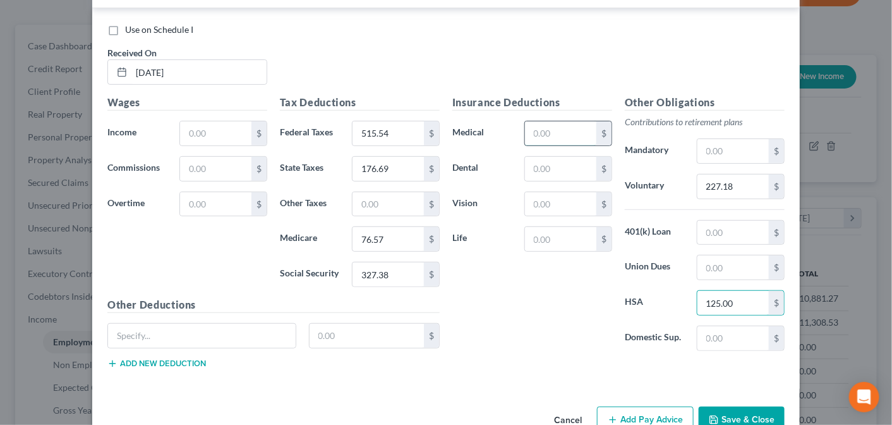
click at [537, 121] on input "text" at bounding box center [560, 133] width 71 height 24
type input "220.00"
click at [535, 157] on input "text" at bounding box center [560, 169] width 71 height 24
type input "53.00"
click at [530, 192] on input "text" at bounding box center [560, 204] width 71 height 24
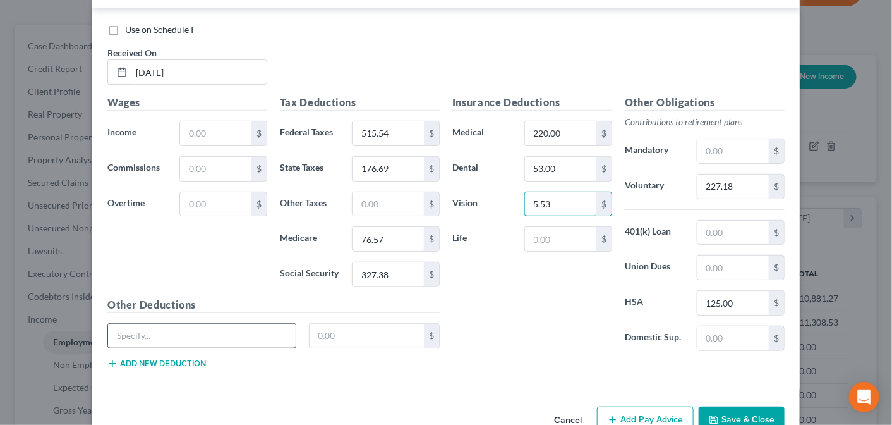
type input "5.53"
type input "SPA"
click at [321, 323] on input "text" at bounding box center [367, 335] width 115 height 24
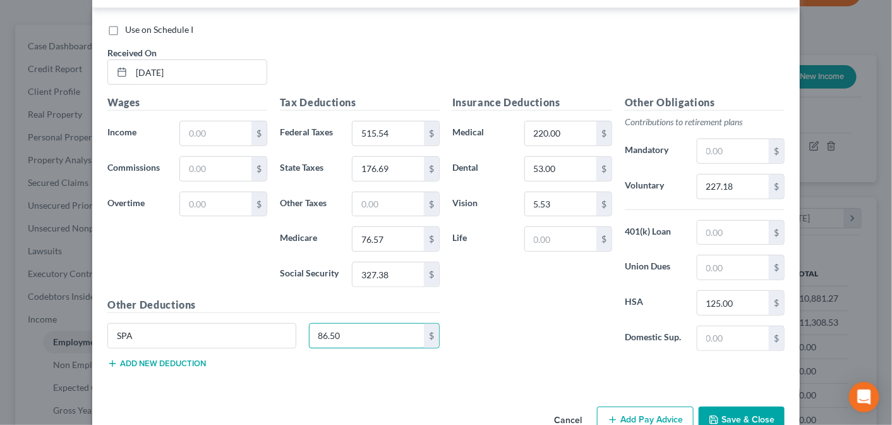
type input "86.50"
click at [121, 358] on button "Add new deduction" at bounding box center [156, 363] width 99 height 10
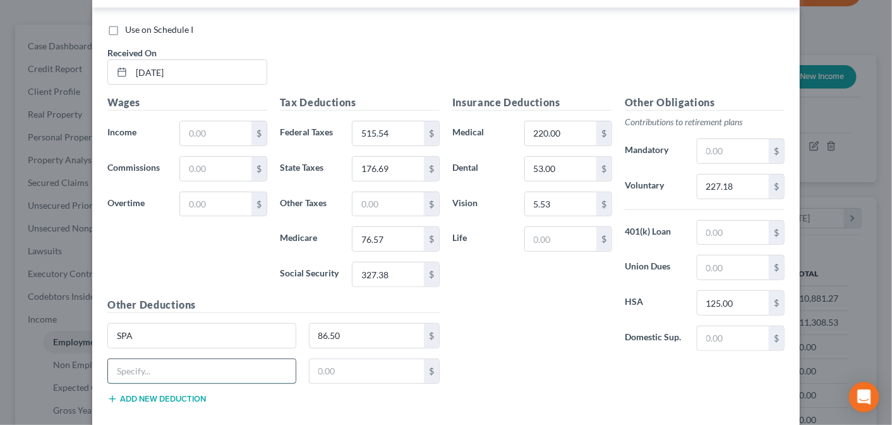
click at [114, 359] on input "text" at bounding box center [202, 371] width 188 height 24
type input "CAFE"
click at [325, 359] on input "text" at bounding box center [367, 371] width 115 height 24
type input "5.30"
click at [198, 121] on input "text" at bounding box center [215, 133] width 71 height 24
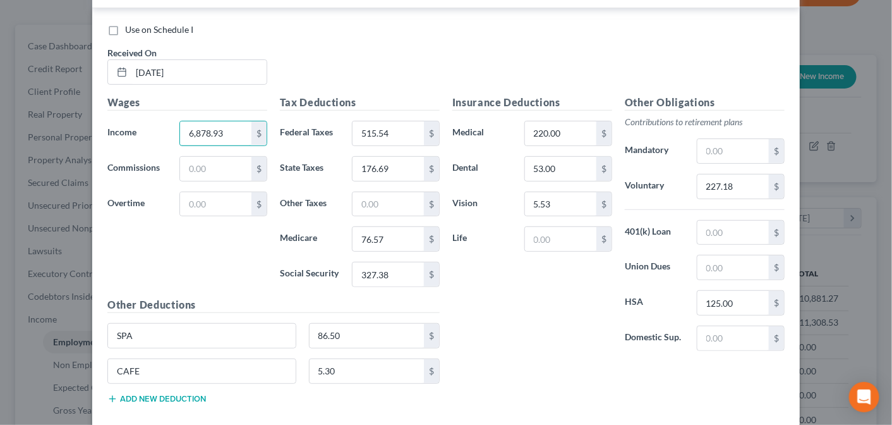
type input "6,878.93"
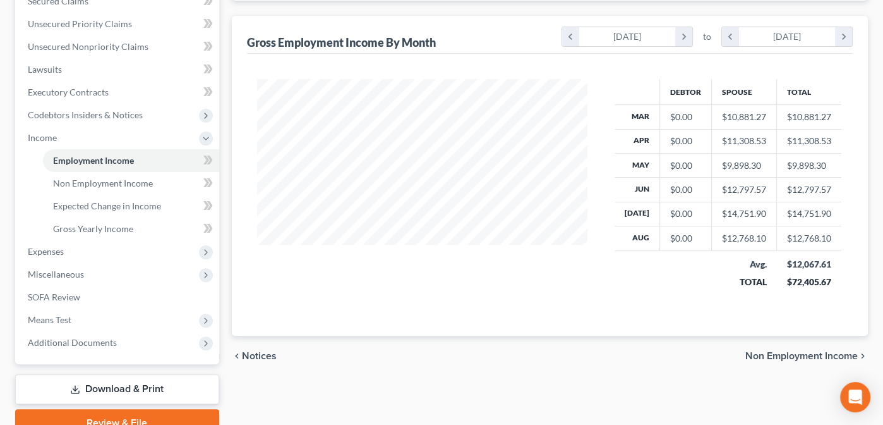
scroll to position [284, 0]
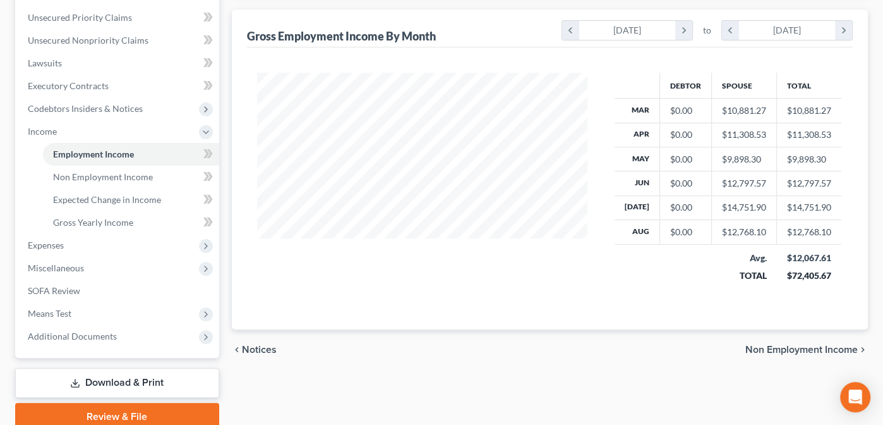
click at [770, 346] on span "Non Employment Income" at bounding box center [801, 349] width 112 height 10
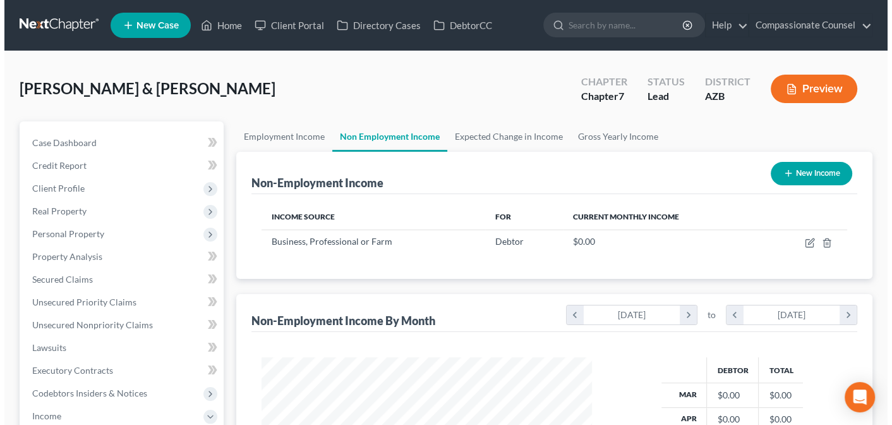
scroll to position [225, 356]
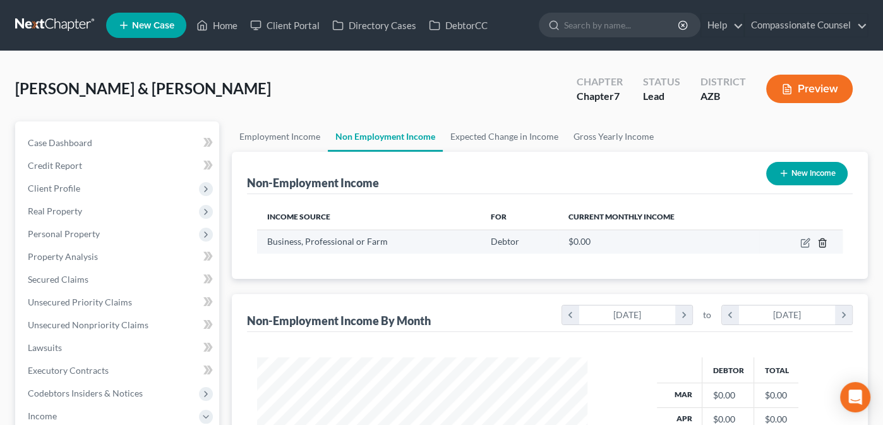
click at [822, 240] on polyline "button" at bounding box center [823, 240] width 8 height 0
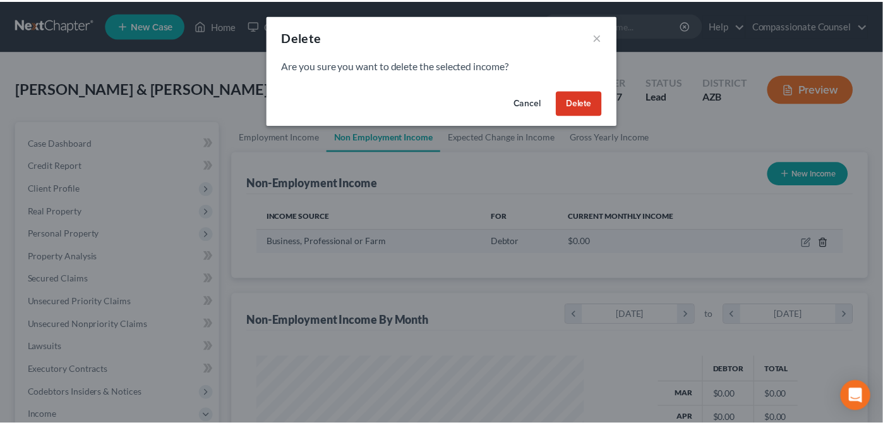
scroll to position [225, 360]
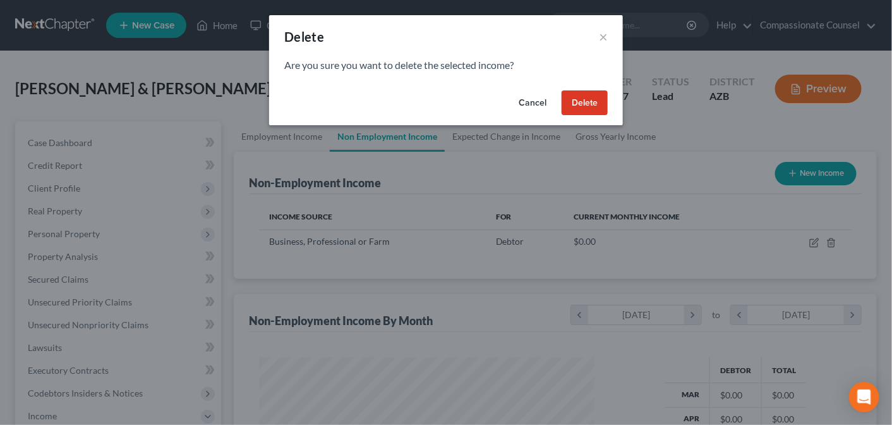
click at [589, 95] on button "Delete" at bounding box center [585, 102] width 46 height 25
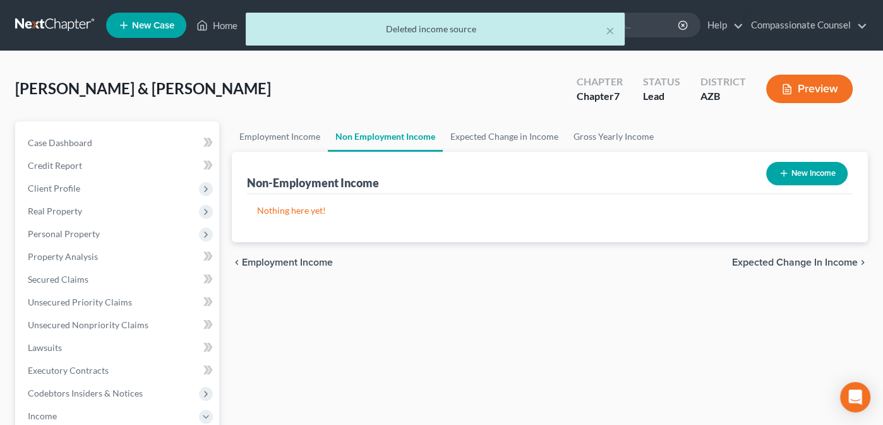
click at [798, 258] on span "Expected Change in Income" at bounding box center [795, 262] width 126 height 10
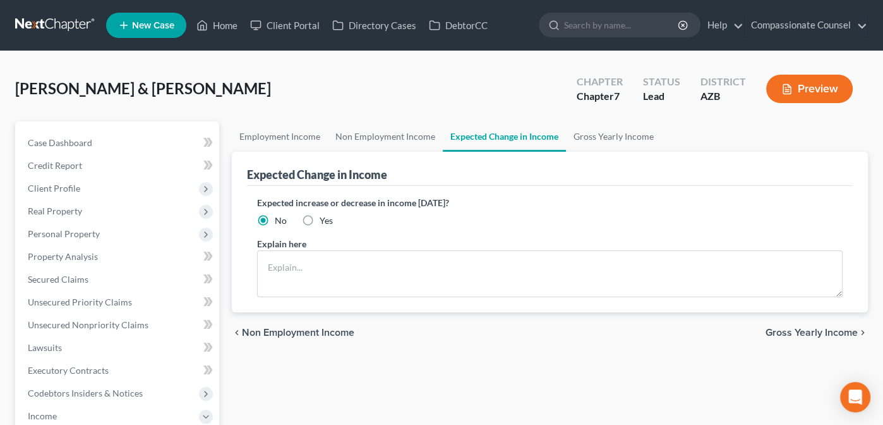
click at [818, 330] on span "Gross Yearly Income" at bounding box center [812, 332] width 92 height 10
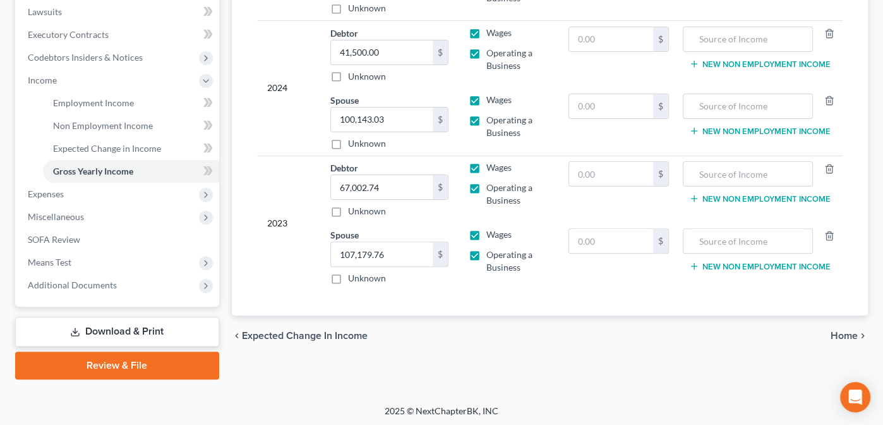
scroll to position [334, 0]
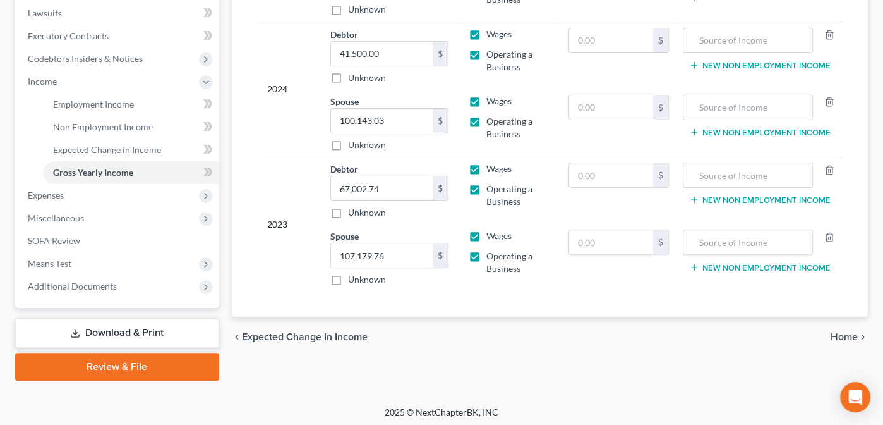
click at [840, 332] on span "Home" at bounding box center [844, 337] width 27 height 10
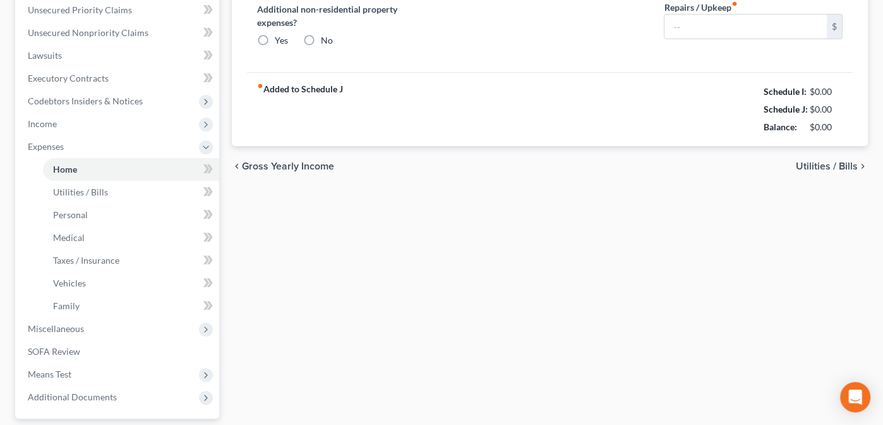
type input "2,667.98"
type input "831.97"
radio input "true"
type input "0.00"
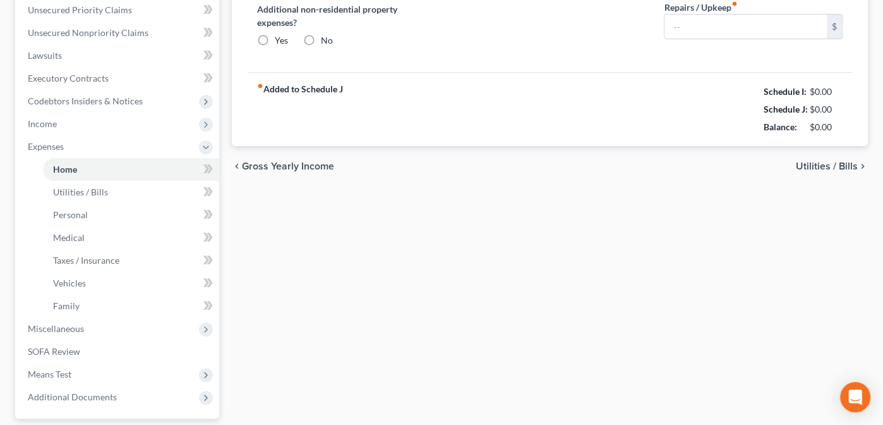
type input "0.00"
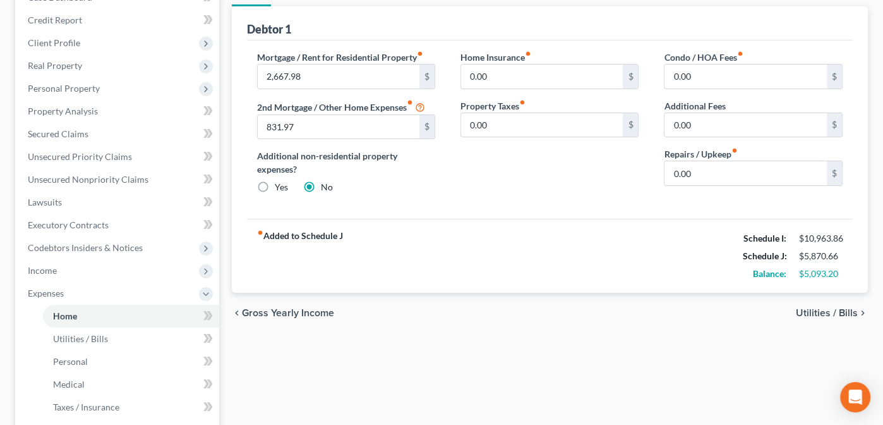
scroll to position [145, 0]
click at [810, 308] on span "Utilities / Bills" at bounding box center [827, 313] width 62 height 10
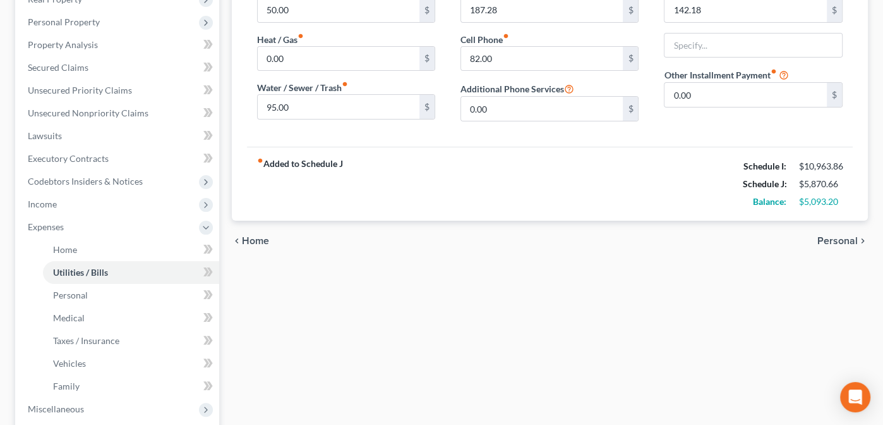
scroll to position [212, 0]
click at [844, 235] on span "Personal" at bounding box center [837, 240] width 40 height 10
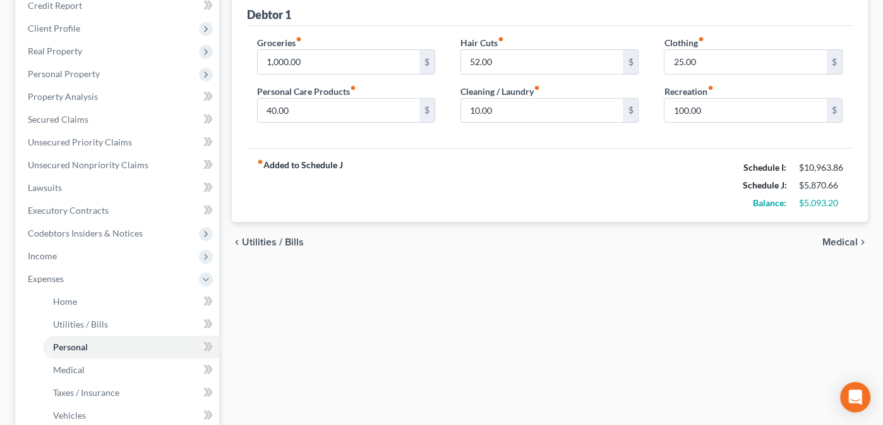
scroll to position [218, 0]
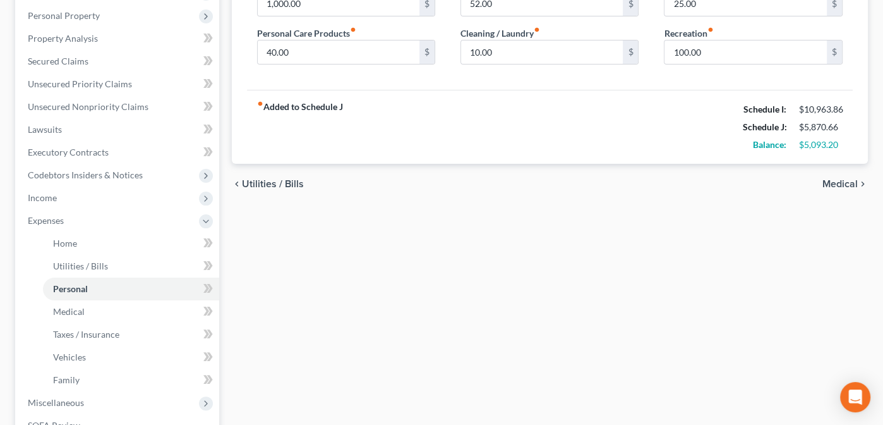
click at [840, 182] on span "Medical" at bounding box center [839, 184] width 35 height 10
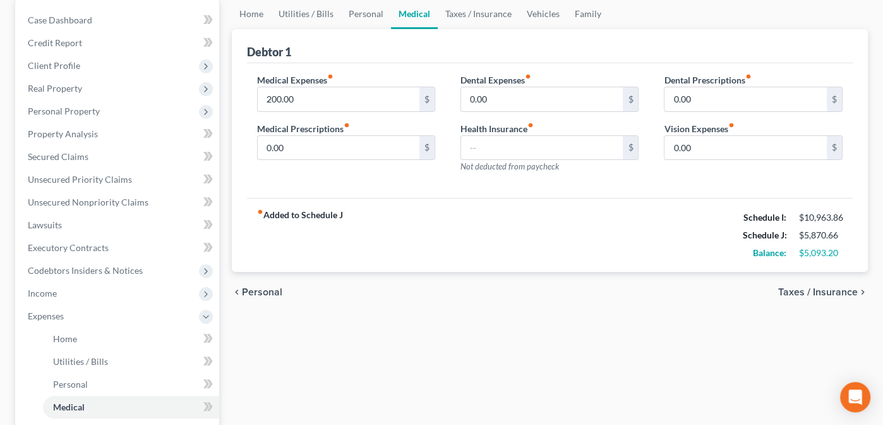
scroll to position [124, 0]
click at [804, 288] on span "Taxes / Insurance" at bounding box center [818, 290] width 80 height 10
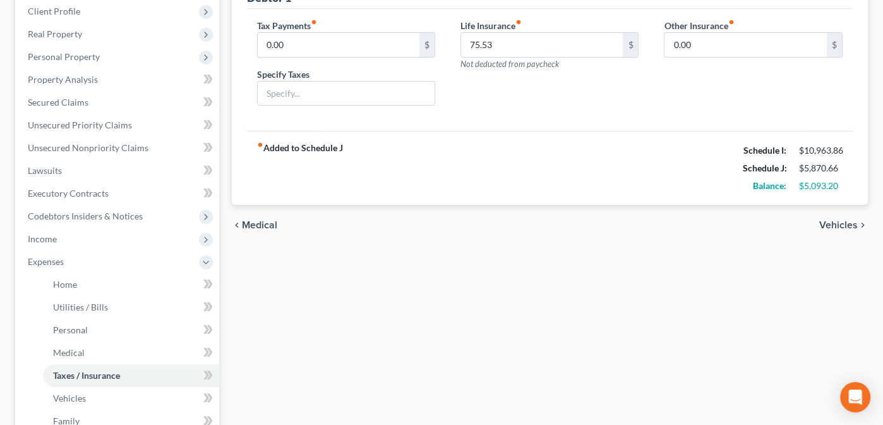
scroll to position [186, 0]
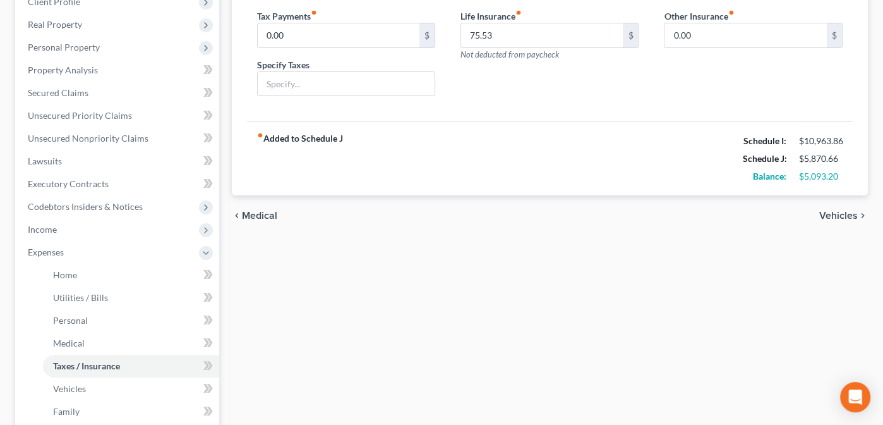
click at [839, 210] on span "Vehicles" at bounding box center [838, 215] width 39 height 10
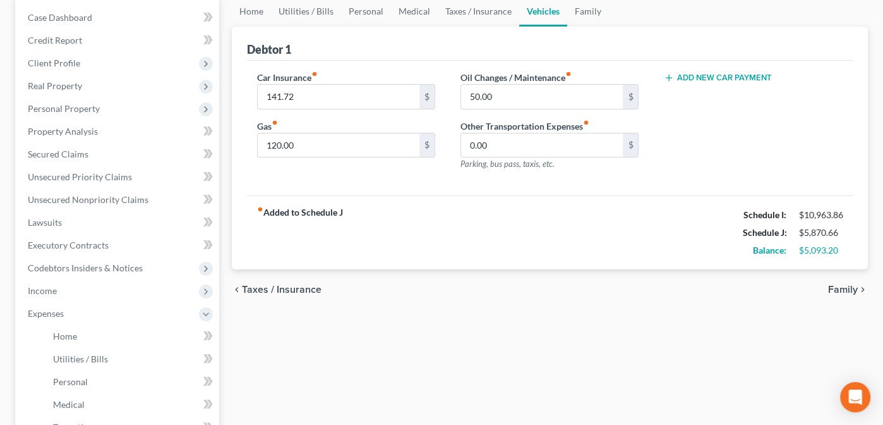
scroll to position [126, 0]
click at [838, 284] on span "Family" at bounding box center [843, 288] width 30 height 10
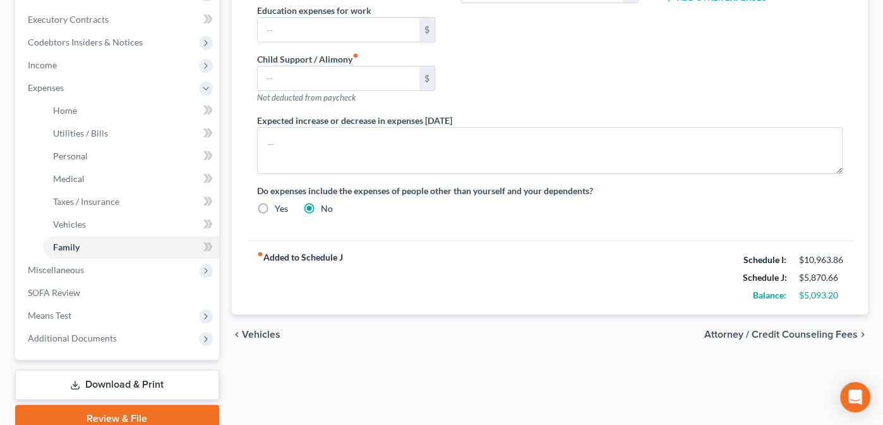
scroll to position [365, 0]
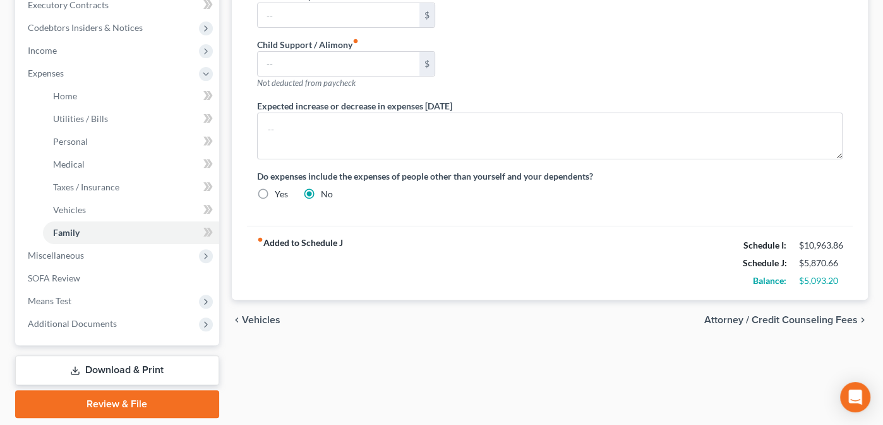
click at [800, 316] on span "Attorney / Credit Counseling Fees" at bounding box center [781, 320] width 154 height 10
select select "0"
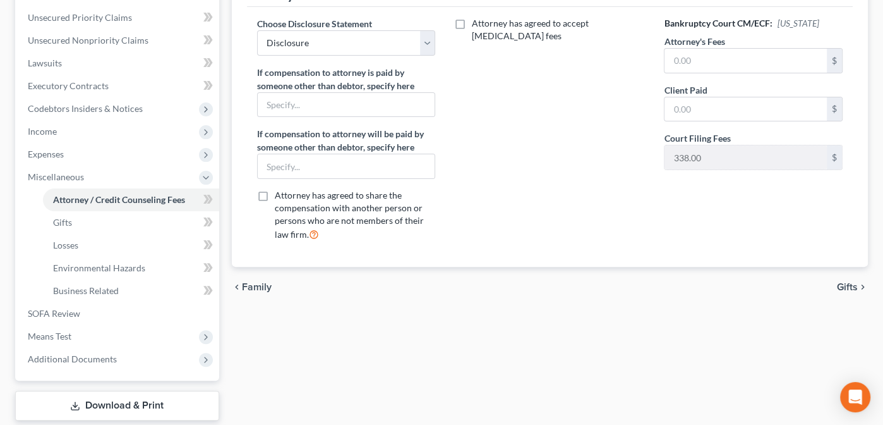
scroll to position [287, 0]
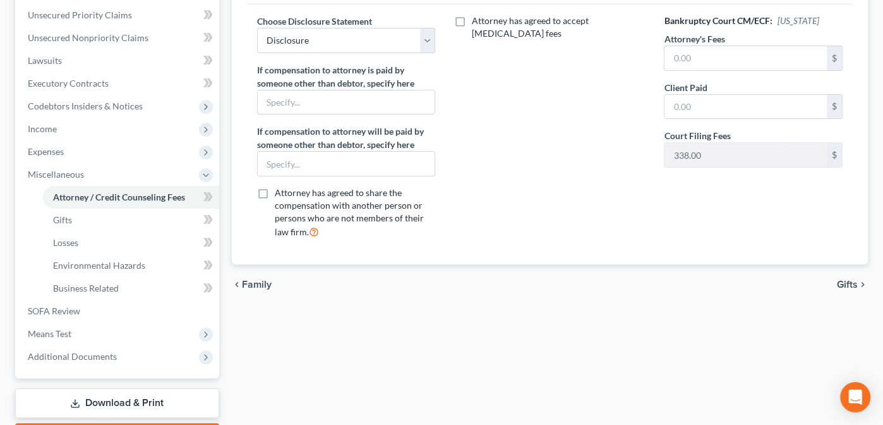
click at [853, 286] on span "Gifts" at bounding box center [847, 284] width 21 height 10
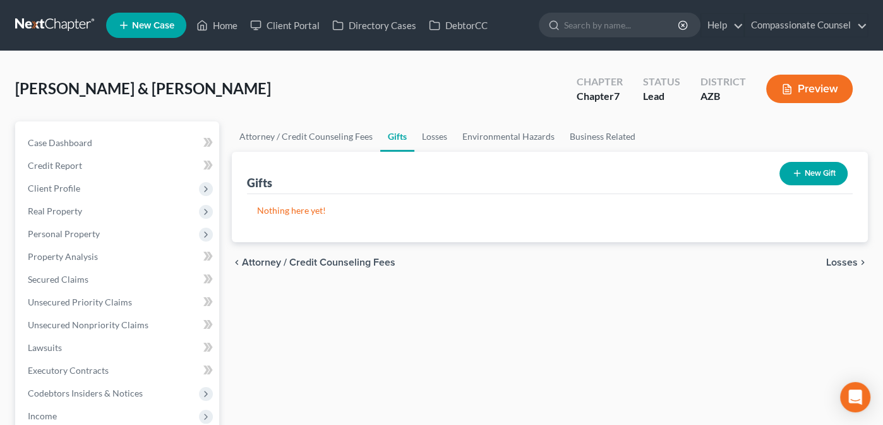
click at [840, 262] on span "Losses" at bounding box center [842, 262] width 32 height 10
click at [840, 262] on span "Environmental Hazards" at bounding box center [805, 262] width 106 height 10
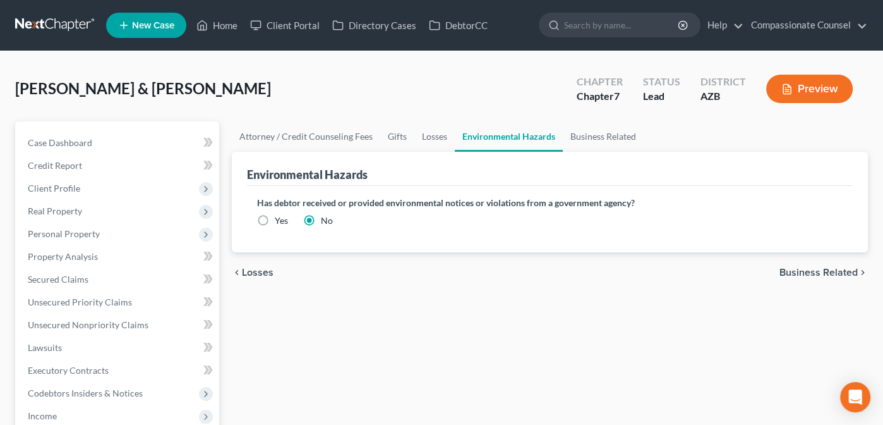
click at [832, 267] on span "Business Related" at bounding box center [819, 272] width 78 height 10
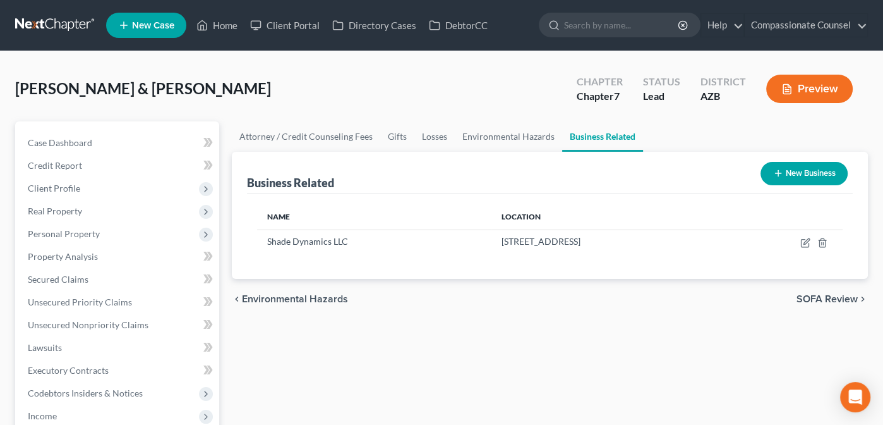
click at [817, 294] on span "SOFA Review" at bounding box center [827, 299] width 61 height 10
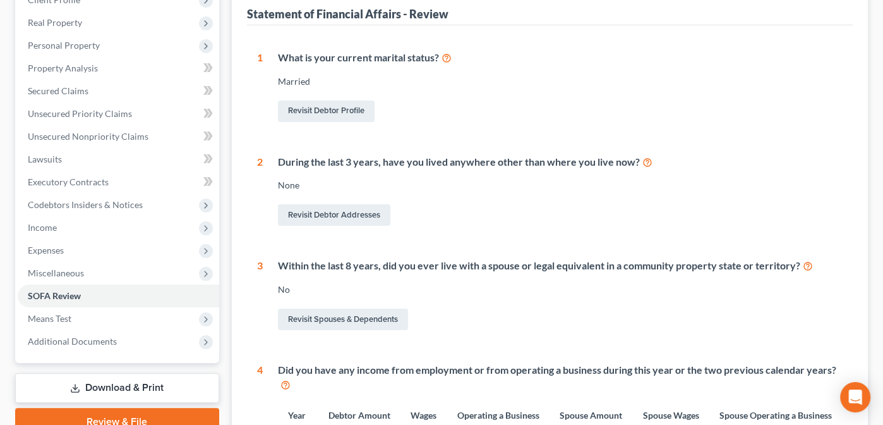
scroll to position [190, 0]
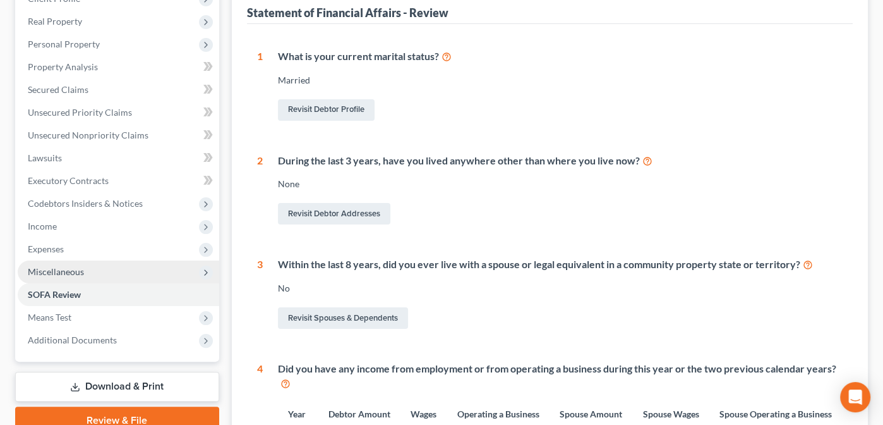
click at [49, 267] on span "Miscellaneous" at bounding box center [56, 271] width 56 height 11
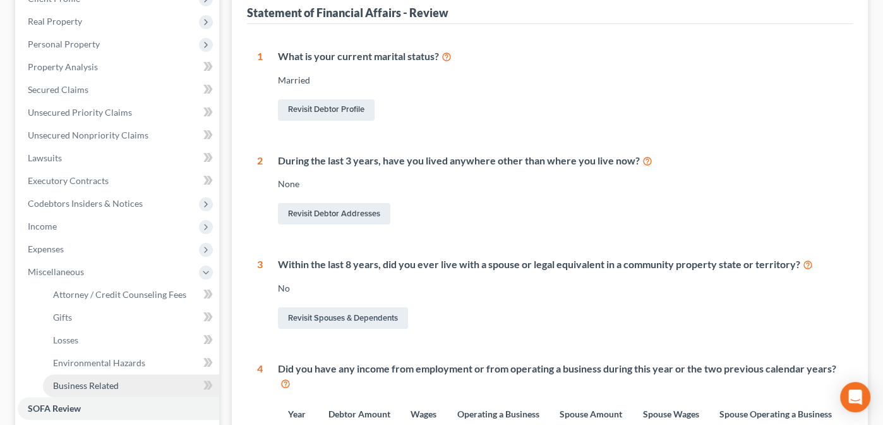
click at [78, 387] on span "Business Related" at bounding box center [86, 385] width 66 height 11
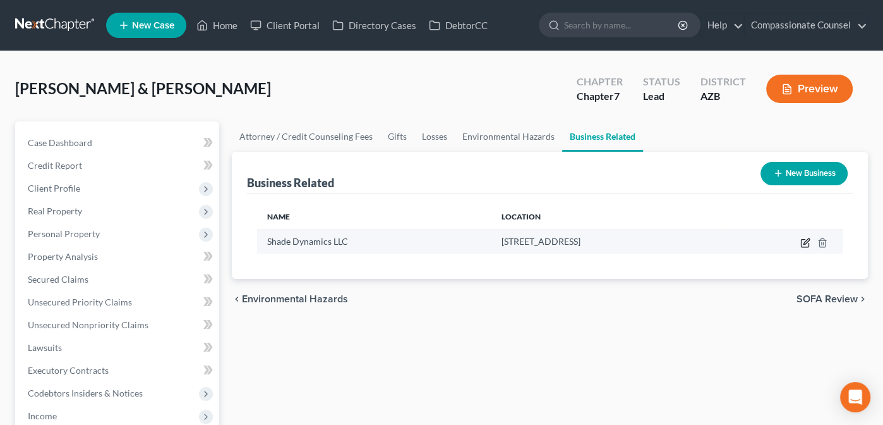
click at [807, 239] on icon "button" at bounding box center [805, 243] width 10 height 10
select select "member"
select select "3"
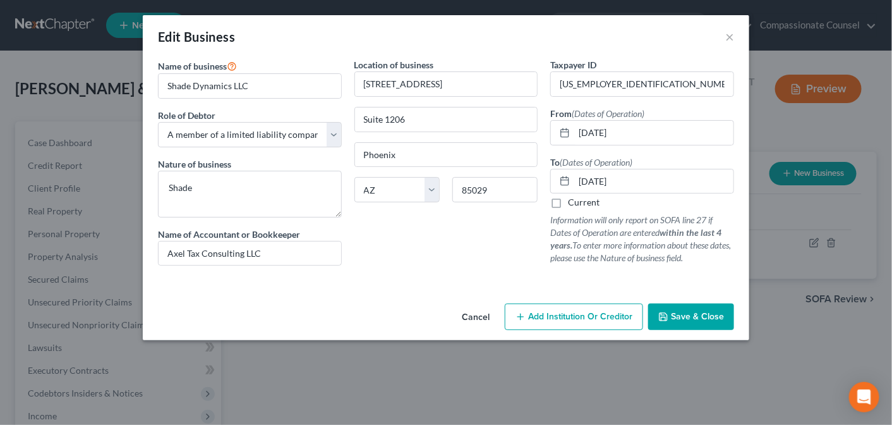
click at [689, 313] on span "Save & Close" at bounding box center [697, 316] width 53 height 11
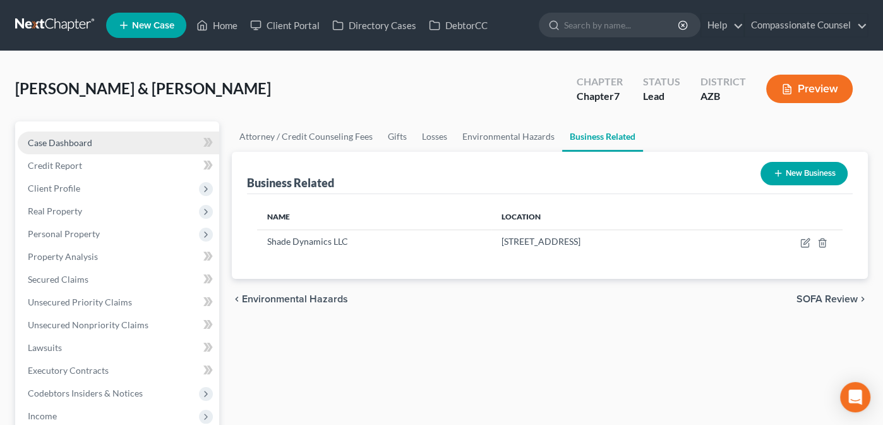
click at [52, 137] on span "Case Dashboard" at bounding box center [60, 142] width 64 height 11
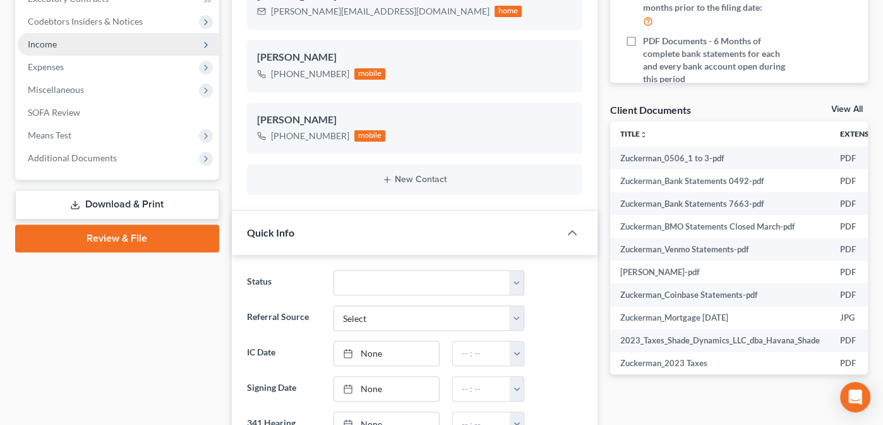
click at [38, 41] on span "Income" at bounding box center [42, 44] width 29 height 11
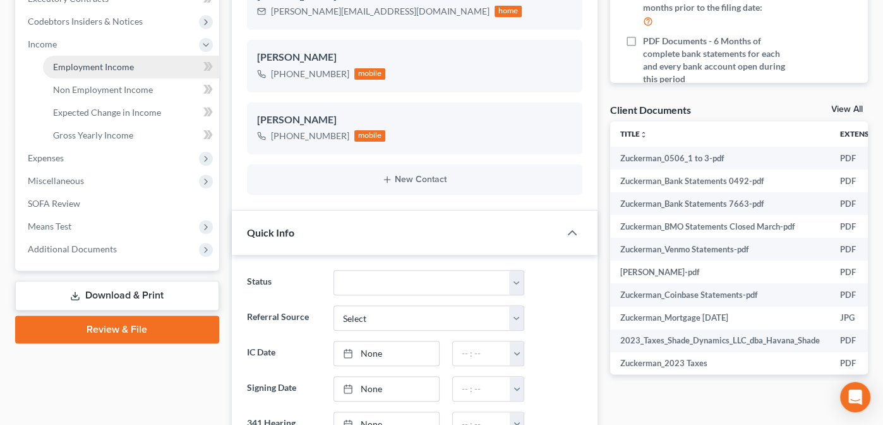
click at [82, 69] on span "Employment Income" at bounding box center [93, 66] width 81 height 11
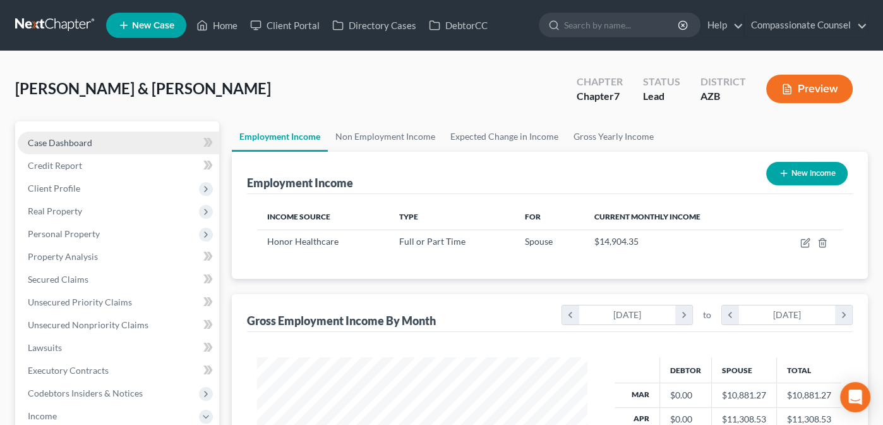
drag, startPoint x: 884, startPoint y: 69, endPoint x: 49, endPoint y: 139, distance: 838.6
click at [49, 139] on span "Case Dashboard" at bounding box center [60, 142] width 64 height 11
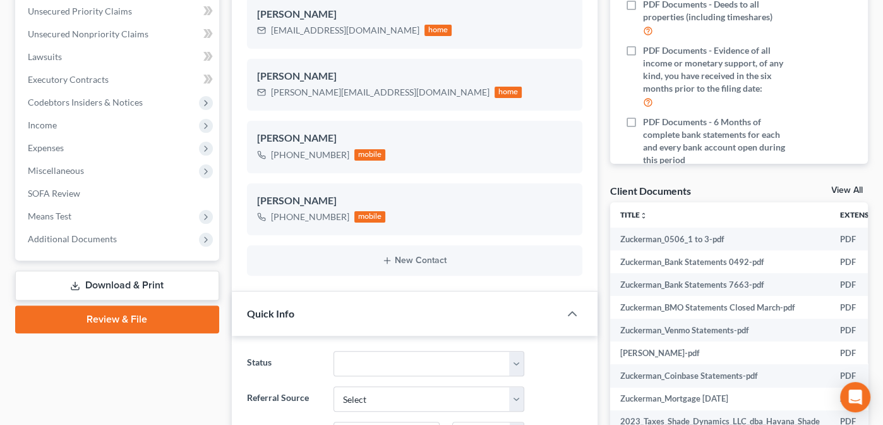
scroll to position [278, 0]
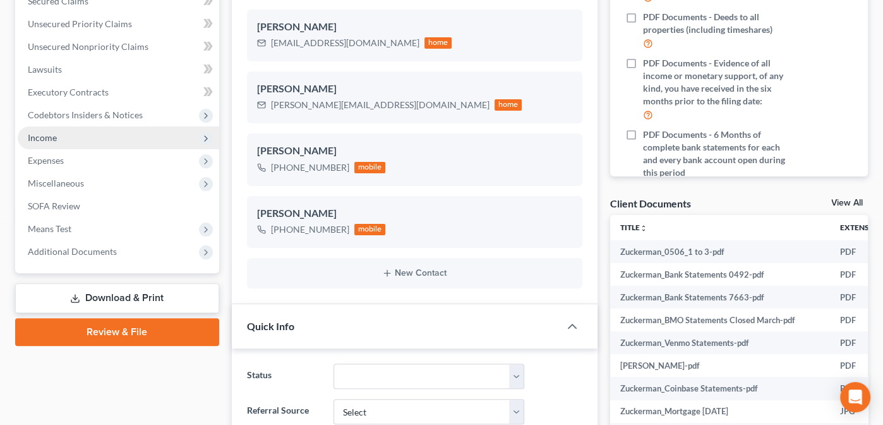
click at [45, 129] on span "Income" at bounding box center [119, 137] width 202 height 23
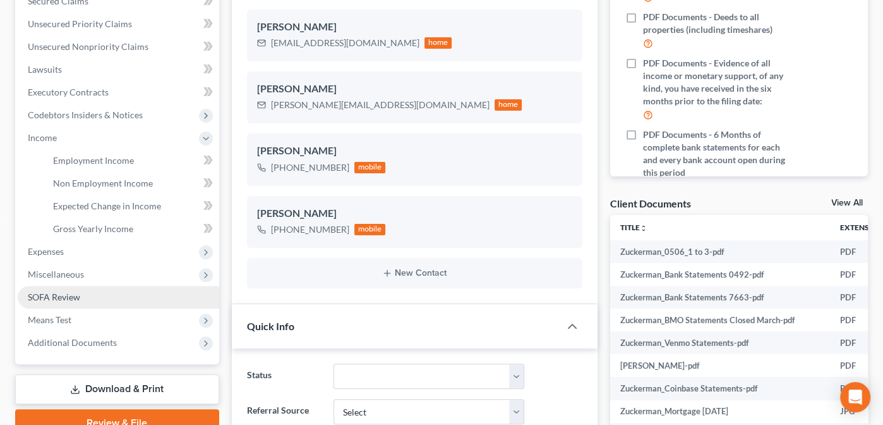
click at [51, 299] on span "SOFA Review" at bounding box center [54, 296] width 52 height 11
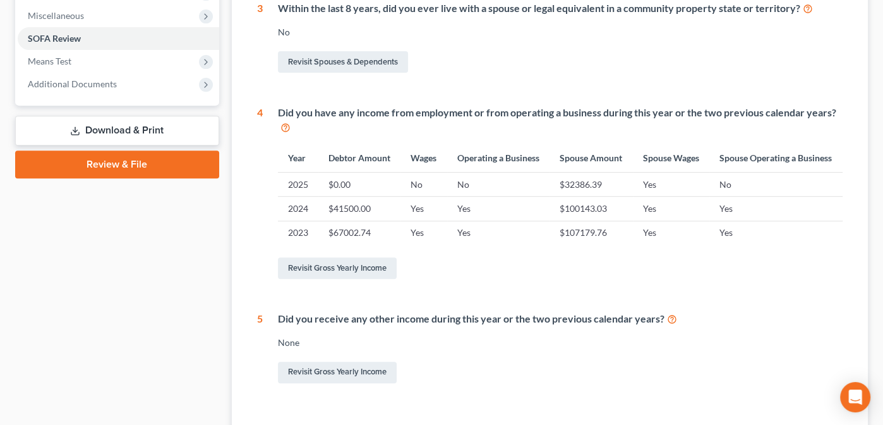
scroll to position [551, 0]
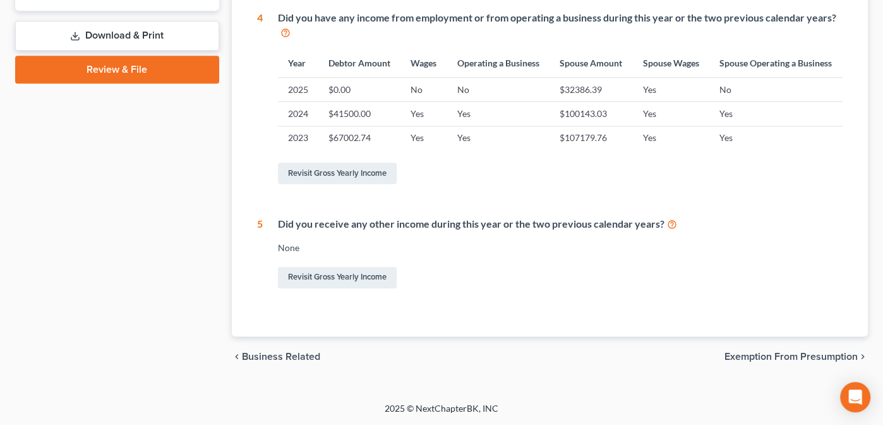
click at [771, 352] on span "Exemption from Presumption" at bounding box center [791, 356] width 133 height 10
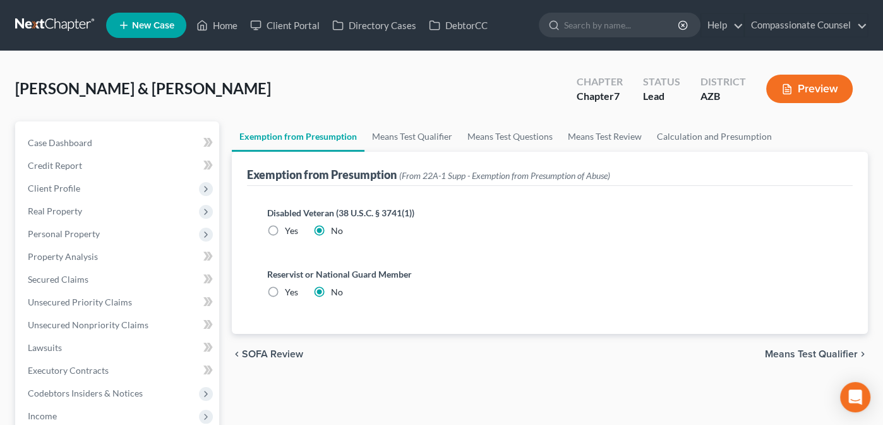
click at [786, 349] on span "Means Test Qualifier" at bounding box center [811, 354] width 93 height 10
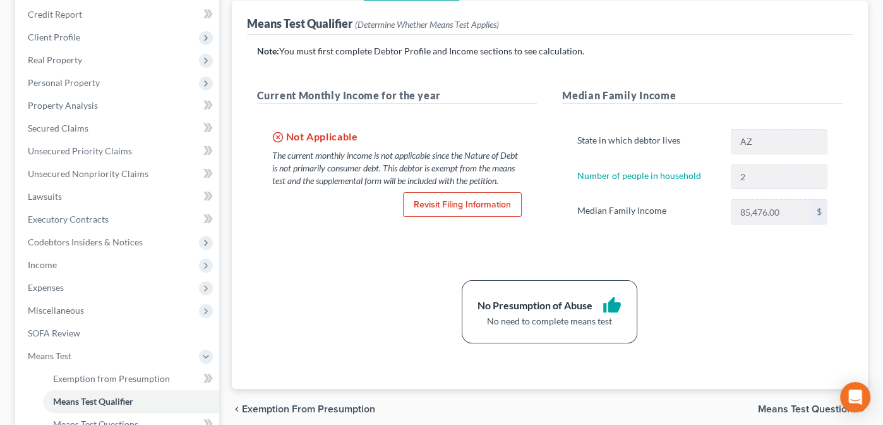
scroll to position [178, 0]
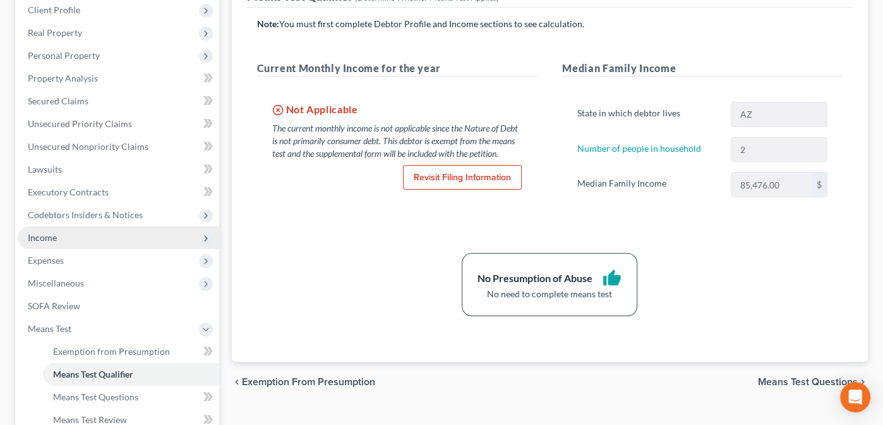
click at [40, 236] on span "Income" at bounding box center [42, 237] width 29 height 11
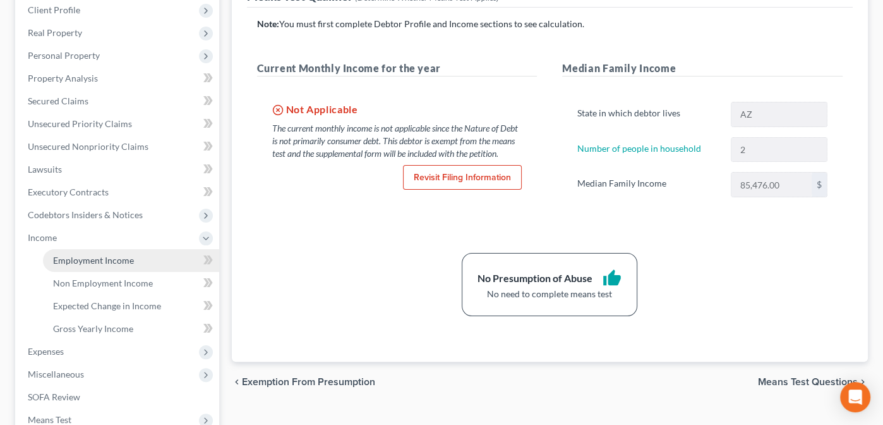
click at [105, 256] on span "Employment Income" at bounding box center [93, 260] width 81 height 11
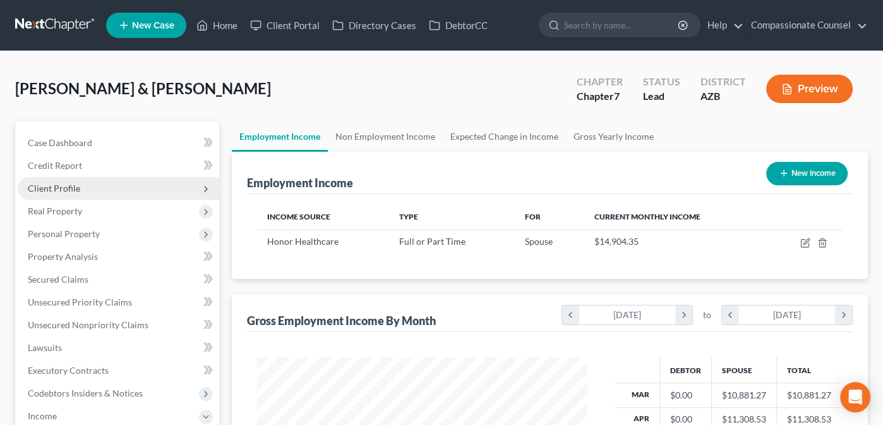
click at [49, 183] on span "Client Profile" at bounding box center [54, 188] width 52 height 11
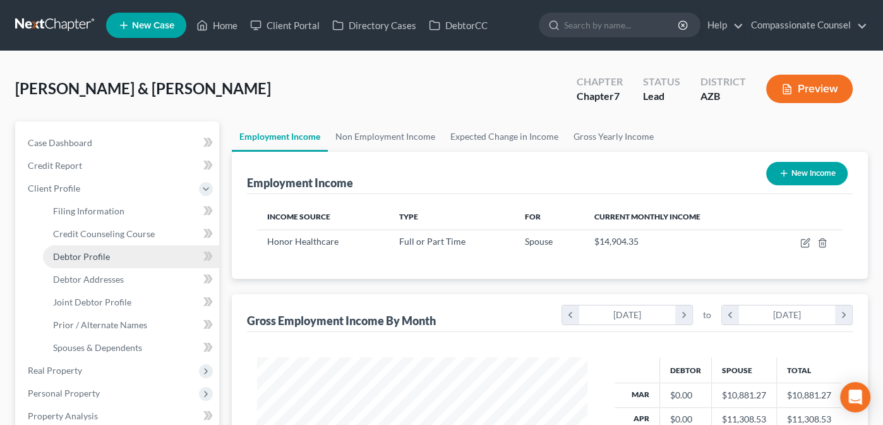
click at [84, 246] on link "Debtor Profile" at bounding box center [131, 256] width 176 height 23
select select "1"
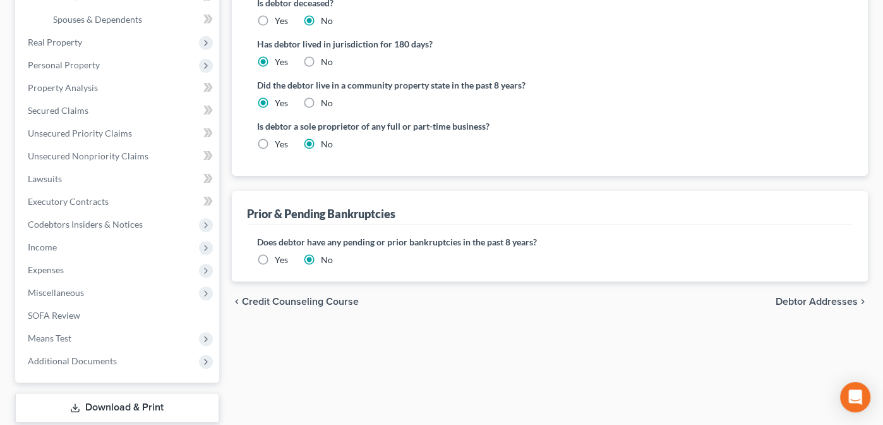
scroll to position [331, 0]
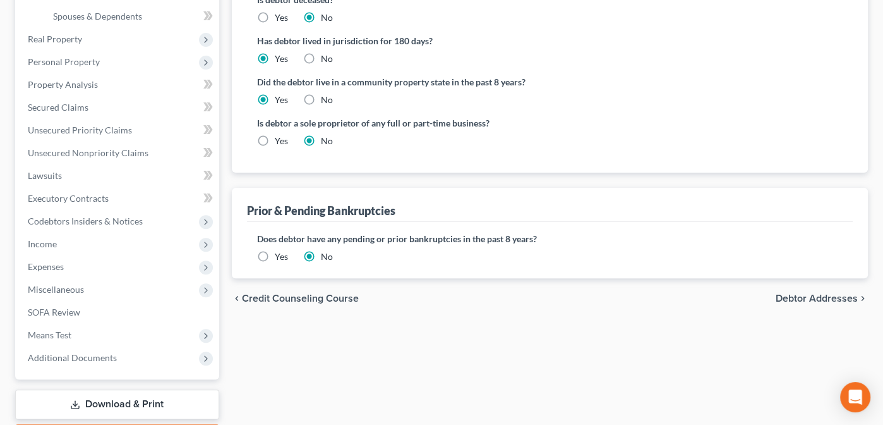
click at [817, 300] on span "Debtor Addresses" at bounding box center [817, 298] width 82 height 10
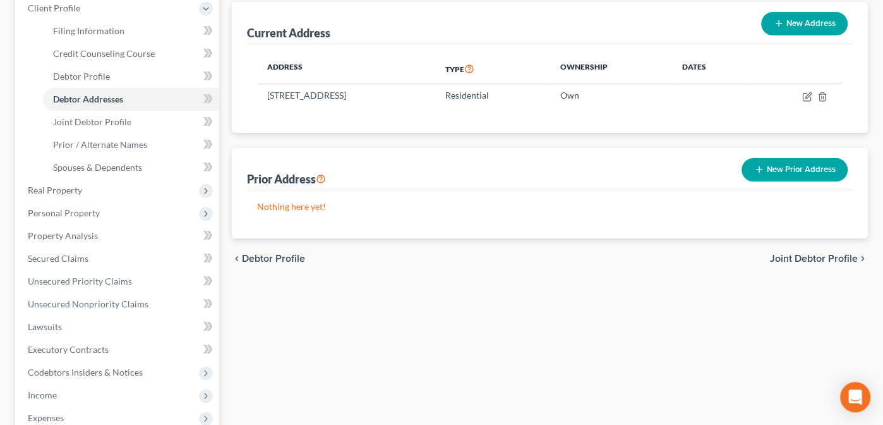
scroll to position [181, 0]
click at [798, 253] on span "Joint Debtor Profile" at bounding box center [814, 258] width 88 height 10
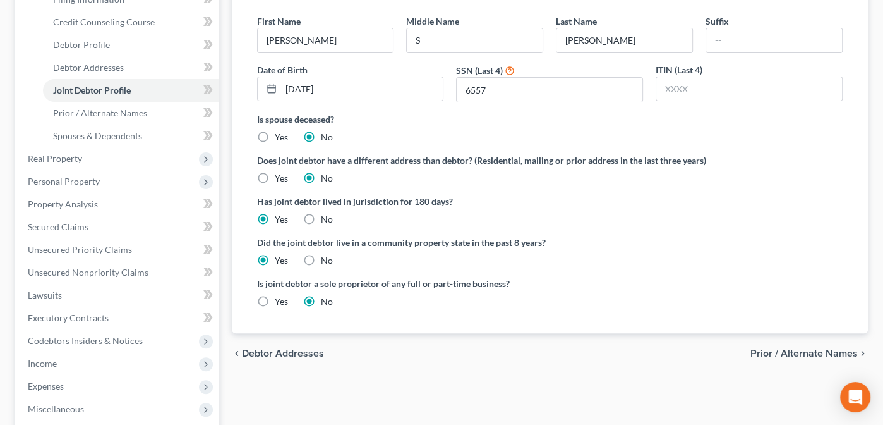
scroll to position [217, 0]
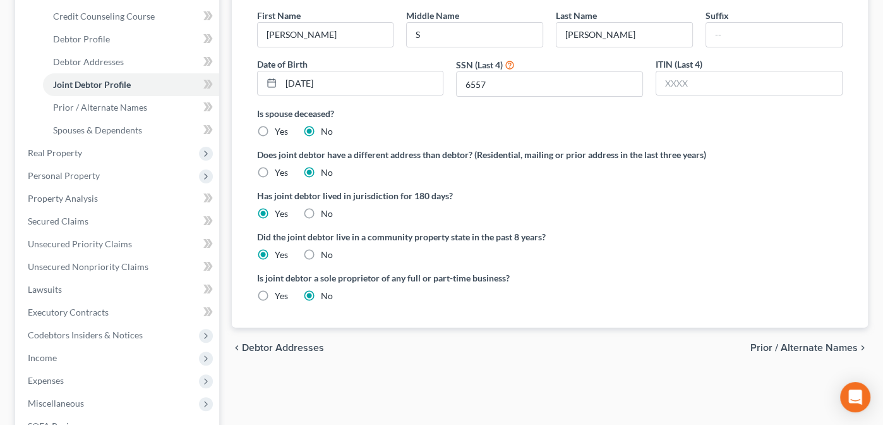
click at [798, 346] on span "Prior / Alternate Names" at bounding box center [803, 347] width 107 height 10
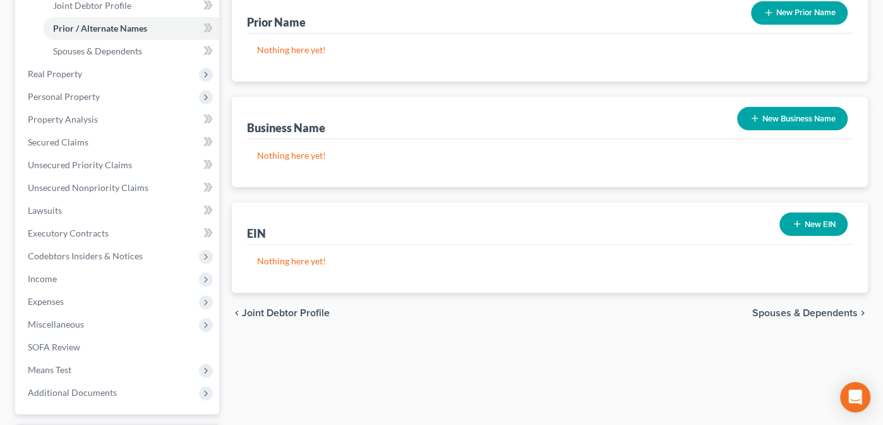
scroll to position [307, 0]
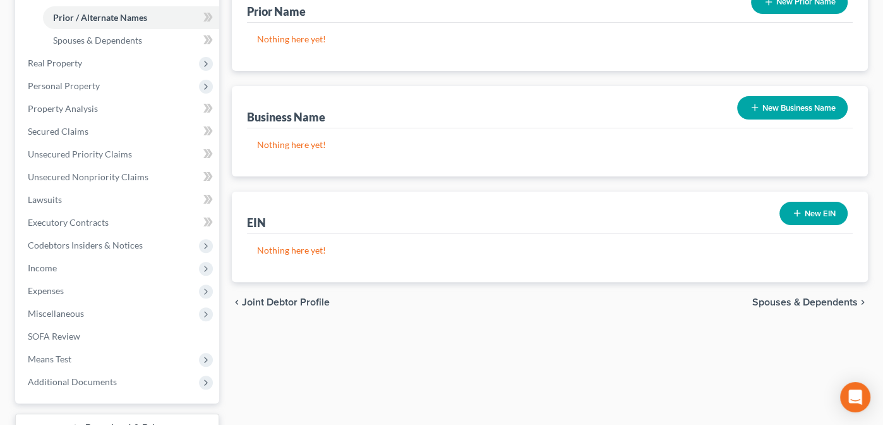
click at [798, 297] on span "Spouses & Dependents" at bounding box center [804, 302] width 105 height 10
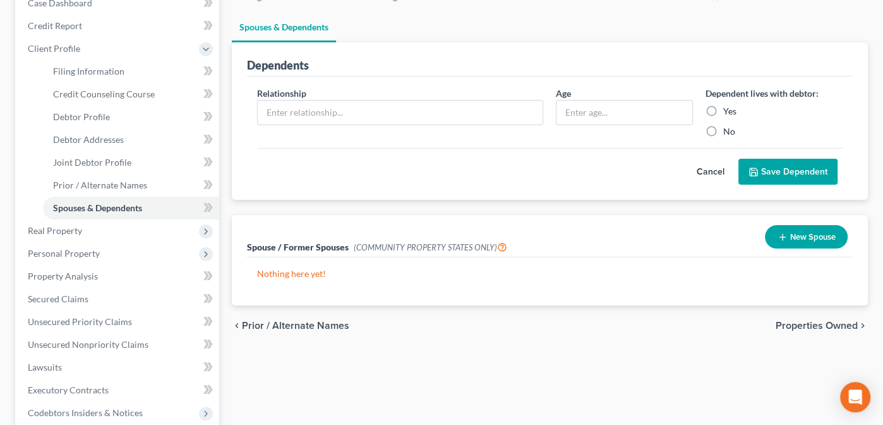
scroll to position [233, 0]
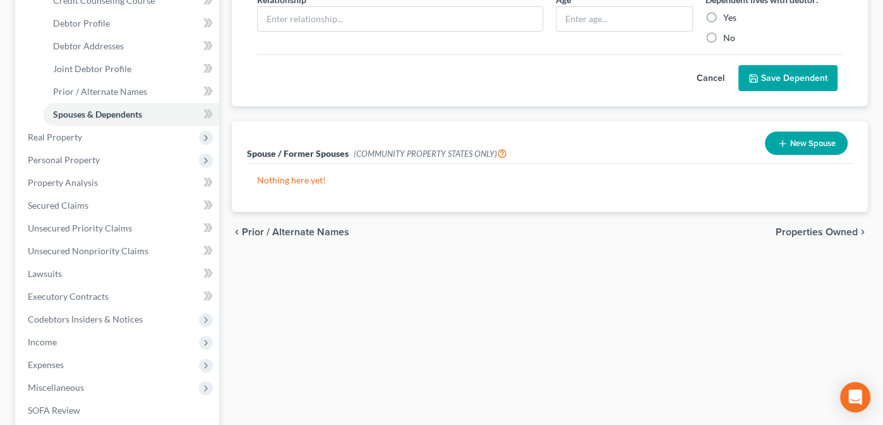
click at [797, 228] on span "Properties Owned" at bounding box center [817, 232] width 82 height 10
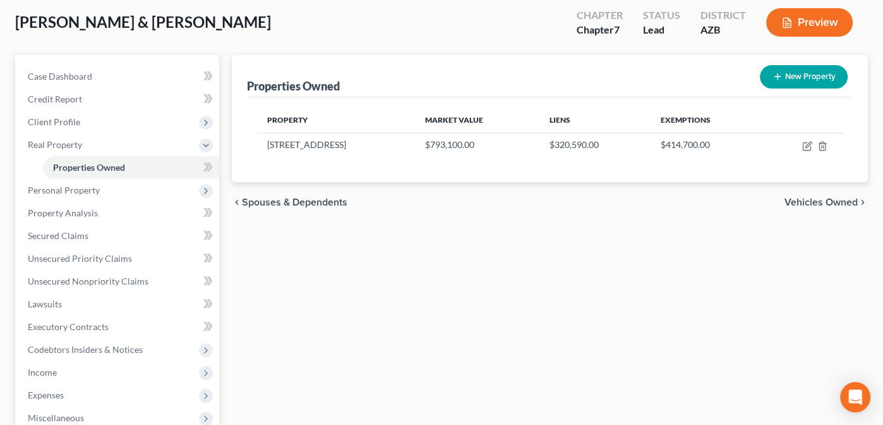
scroll to position [147, 0]
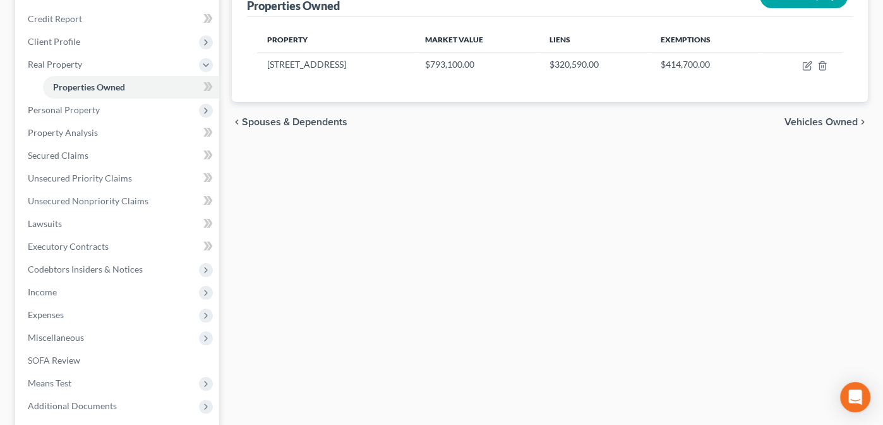
click at [802, 121] on span "Vehicles Owned" at bounding box center [821, 122] width 73 height 10
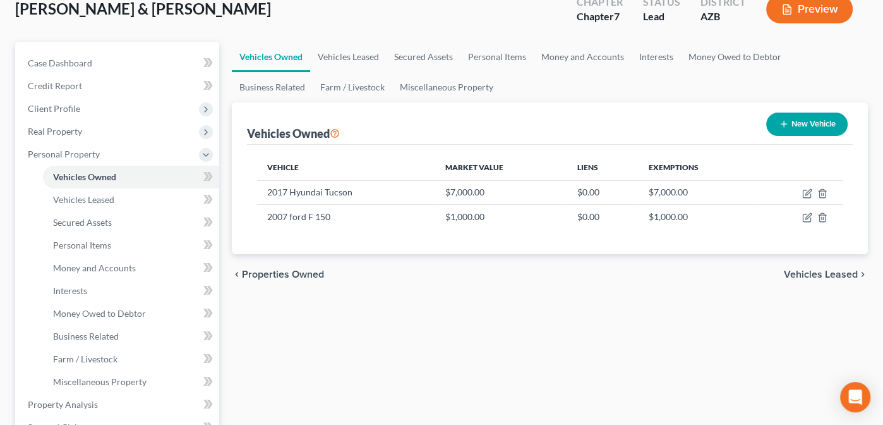
scroll to position [92, 0]
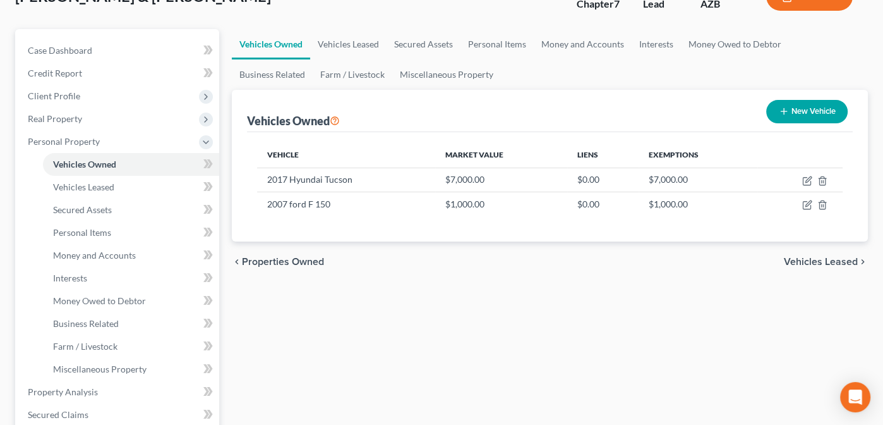
click at [833, 258] on span "Vehicles Leased" at bounding box center [821, 261] width 74 height 10
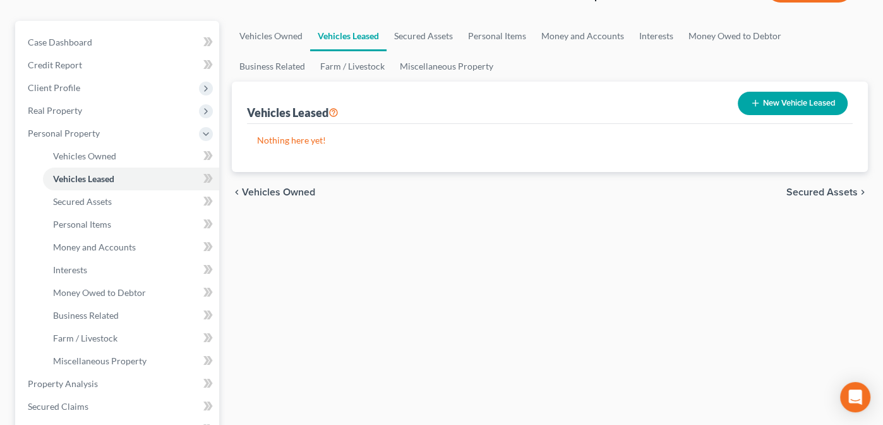
scroll to position [105, 0]
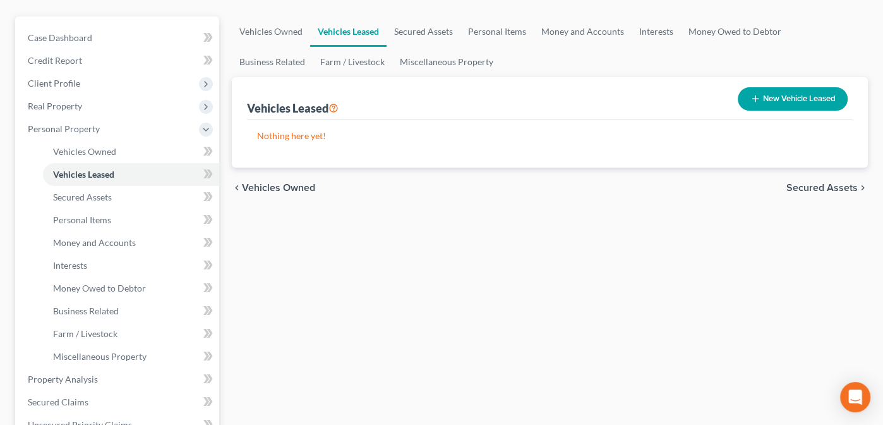
click at [816, 183] on span "Secured Assets" at bounding box center [821, 188] width 71 height 10
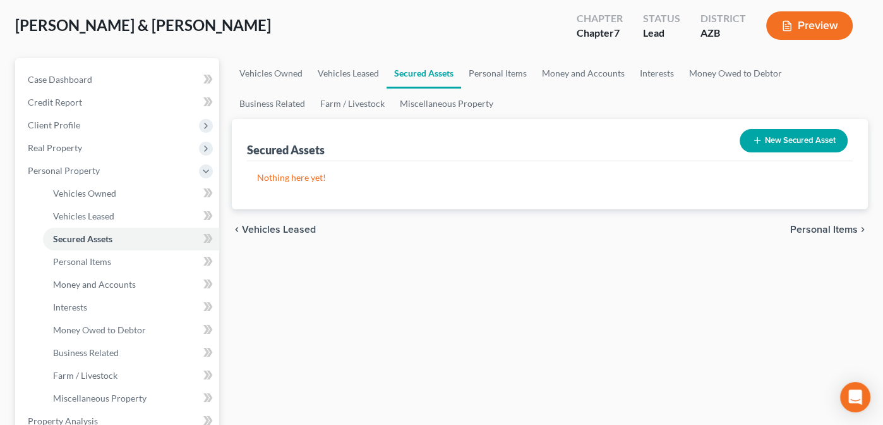
scroll to position [65, 0]
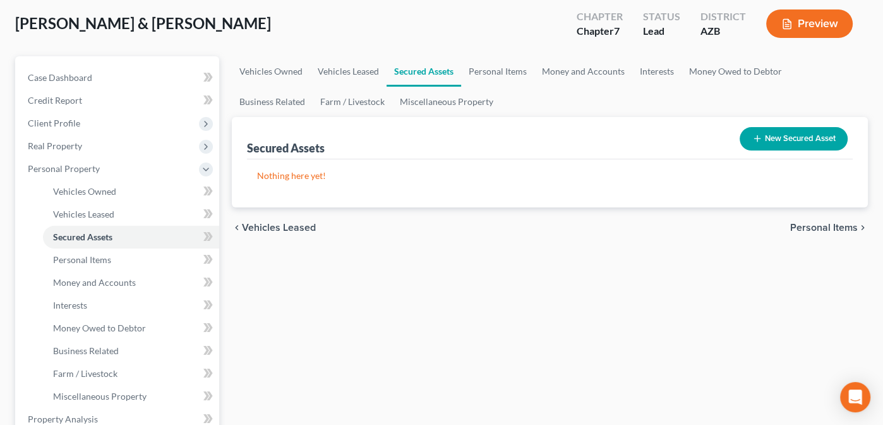
click at [817, 227] on span "Personal Items" at bounding box center [824, 227] width 68 height 10
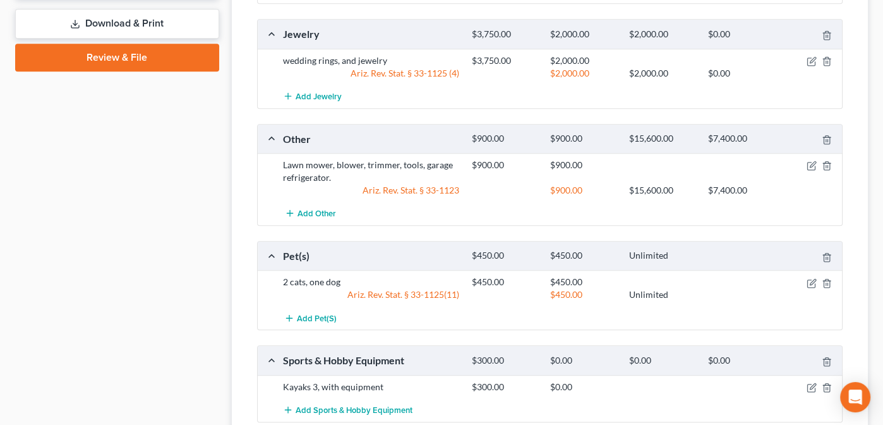
scroll to position [876, 0]
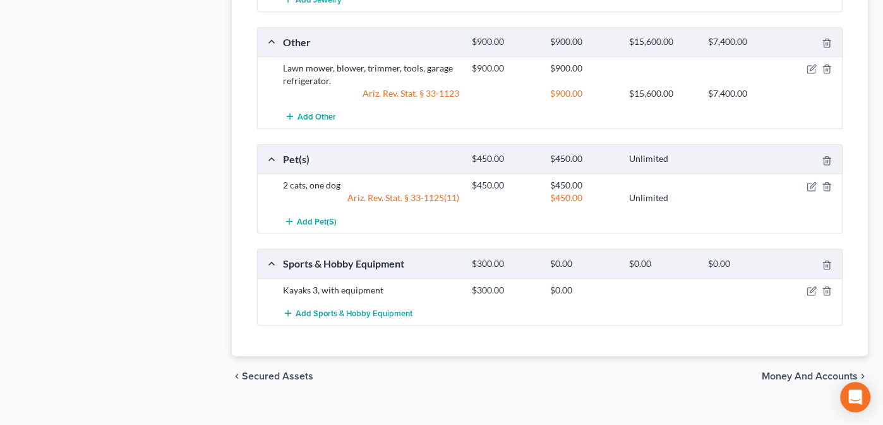
click at [798, 371] on span "Money and Accounts" at bounding box center [810, 376] width 96 height 10
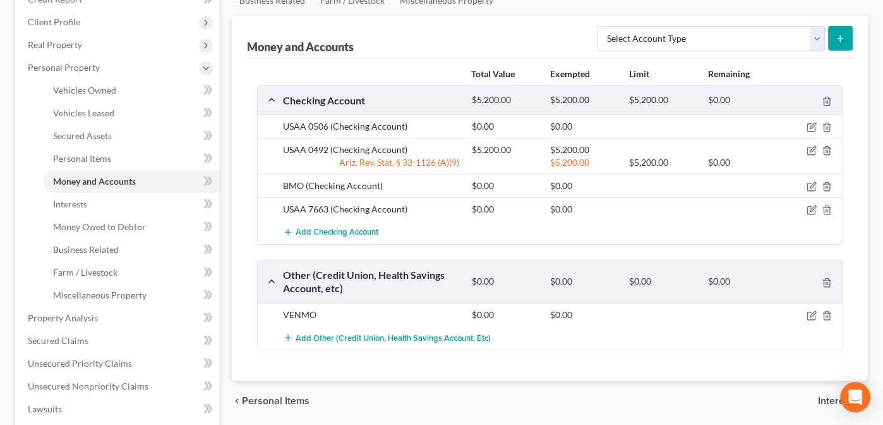
scroll to position [167, 0]
click at [827, 395] on span "Interests" at bounding box center [838, 400] width 40 height 10
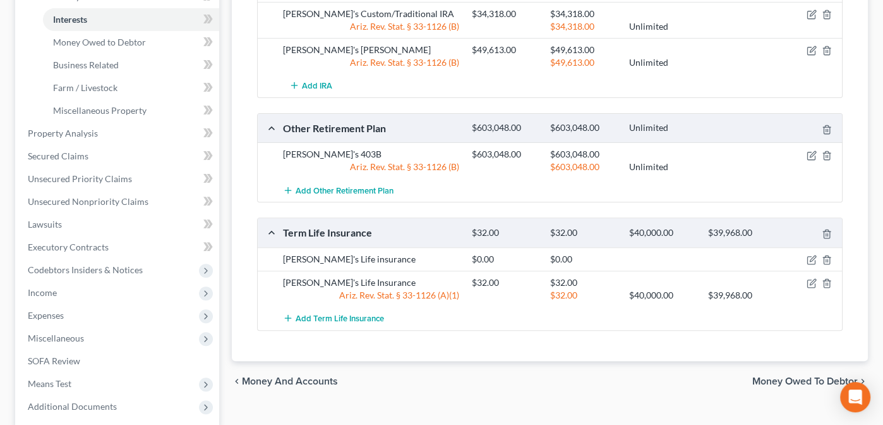
scroll to position [393, 0]
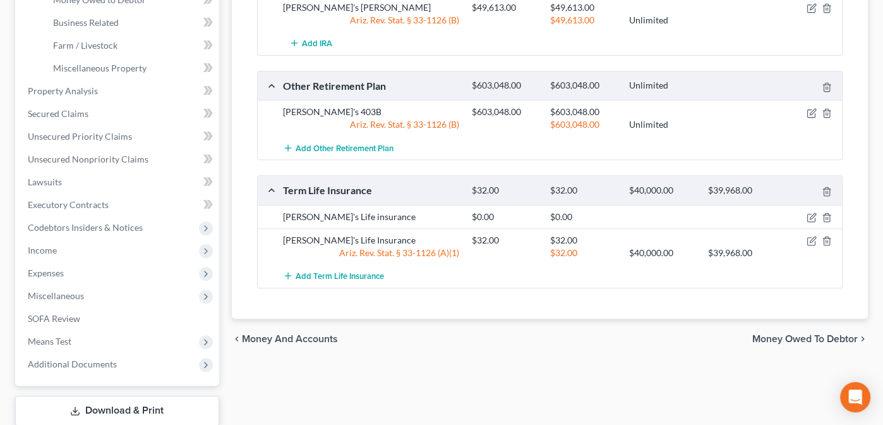
click at [806, 334] on span "Money Owed to Debtor" at bounding box center [804, 339] width 105 height 10
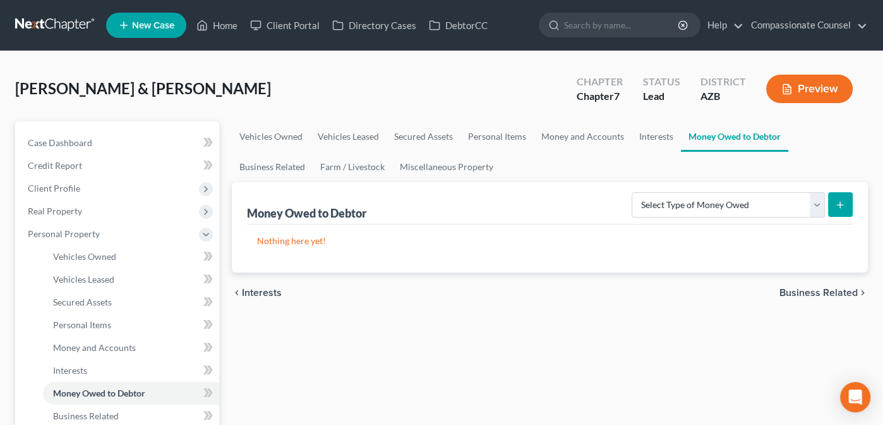
click at [803, 289] on span "Business Related" at bounding box center [819, 292] width 78 height 10
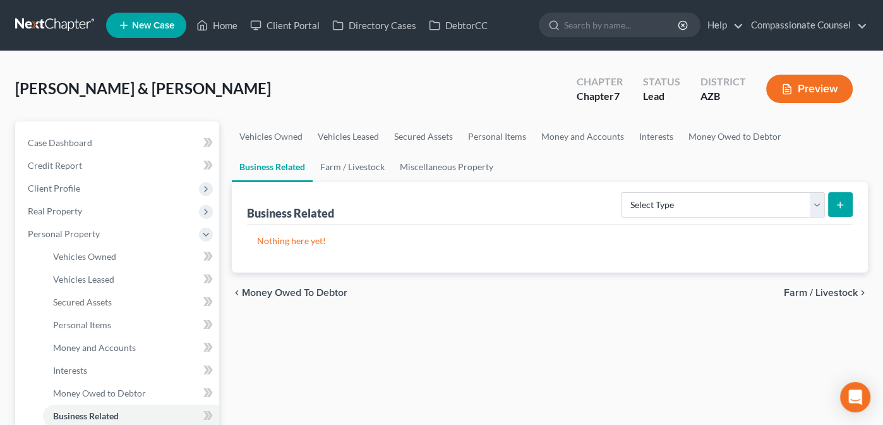
click at [803, 289] on span "Farm / Livestock" at bounding box center [821, 292] width 74 height 10
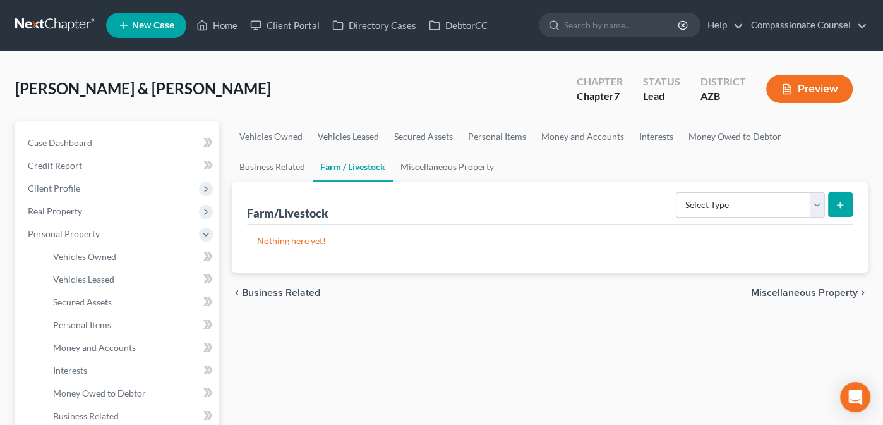
click at [803, 289] on span "Miscellaneous Property" at bounding box center [804, 292] width 107 height 10
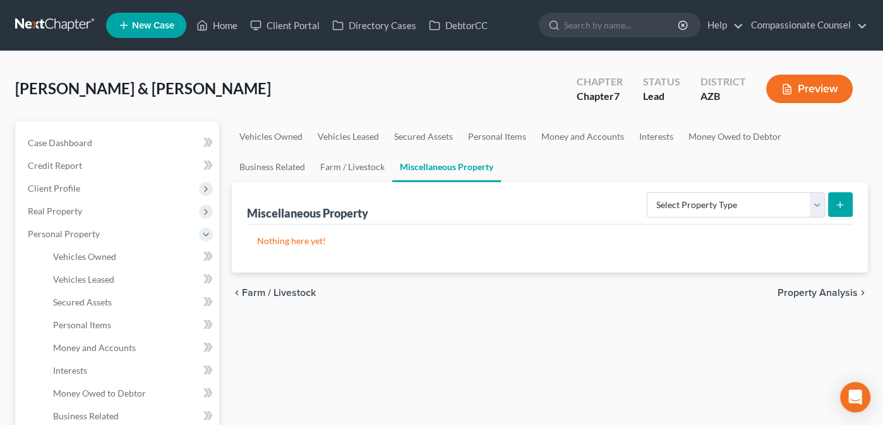
click at [803, 289] on span "Property Analysis" at bounding box center [818, 292] width 80 height 10
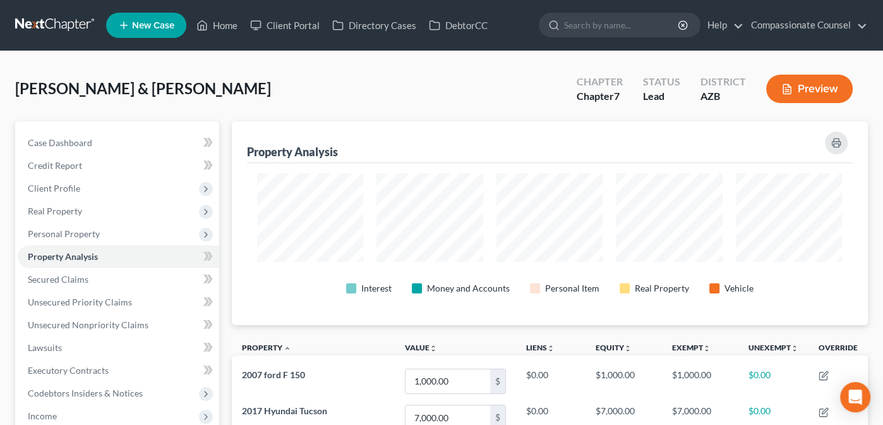
scroll to position [631513, 631080]
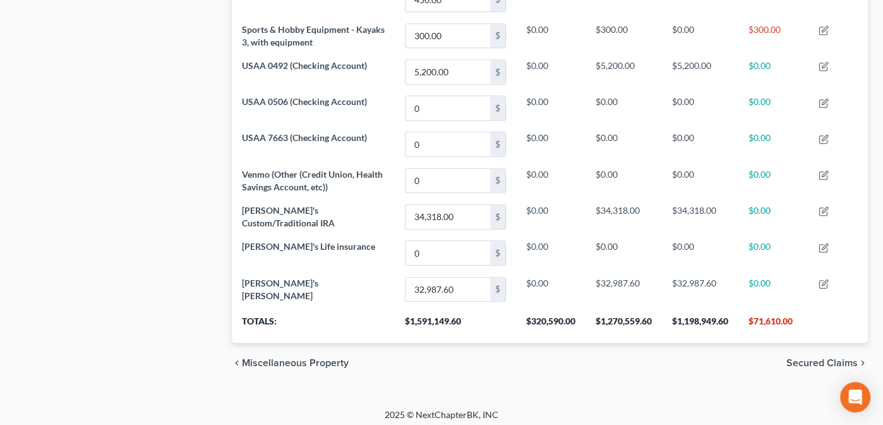
click at [816, 358] on span "Secured Claims" at bounding box center [821, 363] width 71 height 10
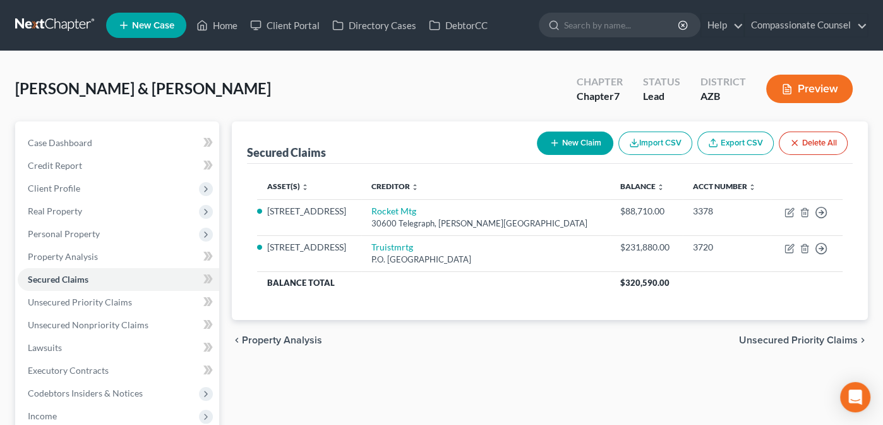
click at [790, 342] on span "Unsecured Priority Claims" at bounding box center [798, 340] width 119 height 10
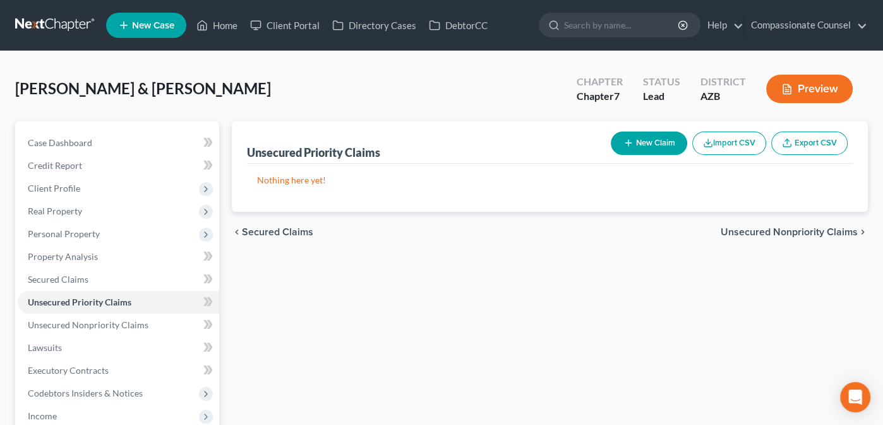
click at [768, 231] on span "Unsecured Nonpriority Claims" at bounding box center [789, 232] width 137 height 10
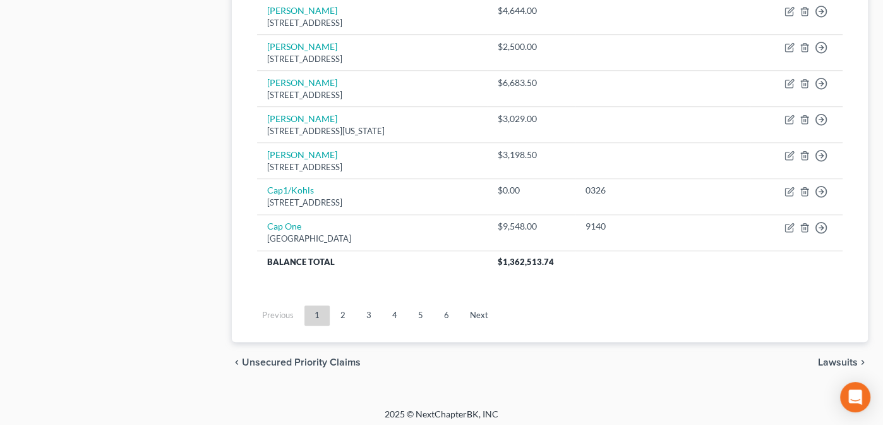
click at [835, 357] on span "Lawsuits" at bounding box center [838, 362] width 40 height 10
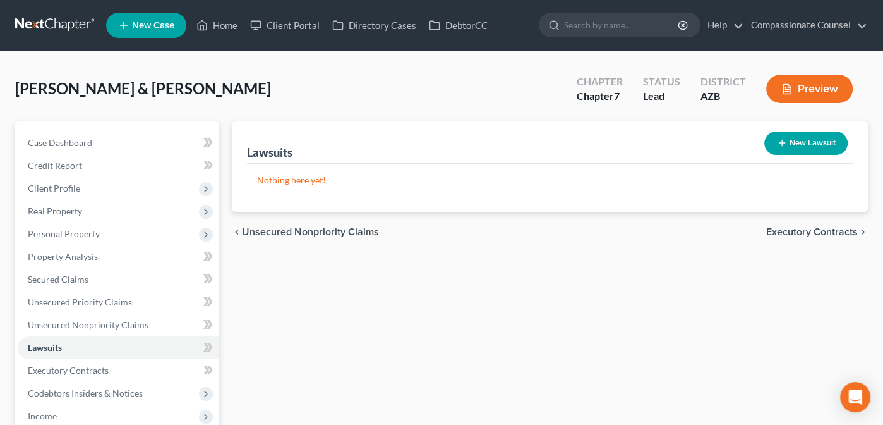
click at [804, 227] on span "Executory Contracts" at bounding box center [812, 232] width 92 height 10
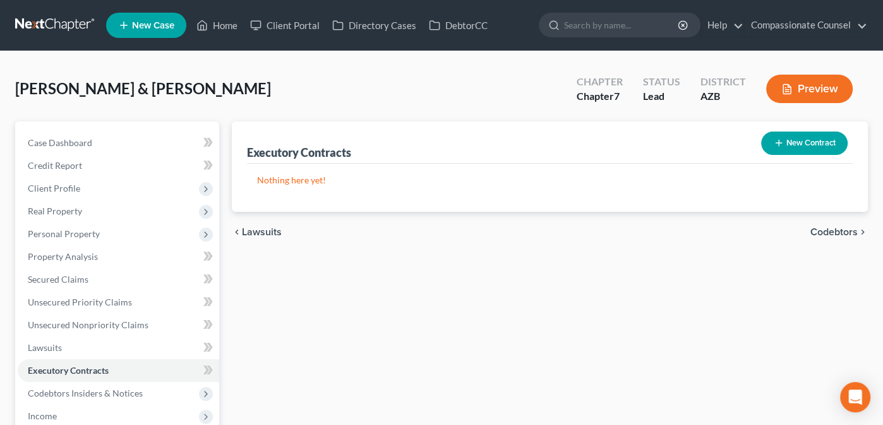
click at [817, 227] on span "Codebtors" at bounding box center [833, 232] width 47 height 10
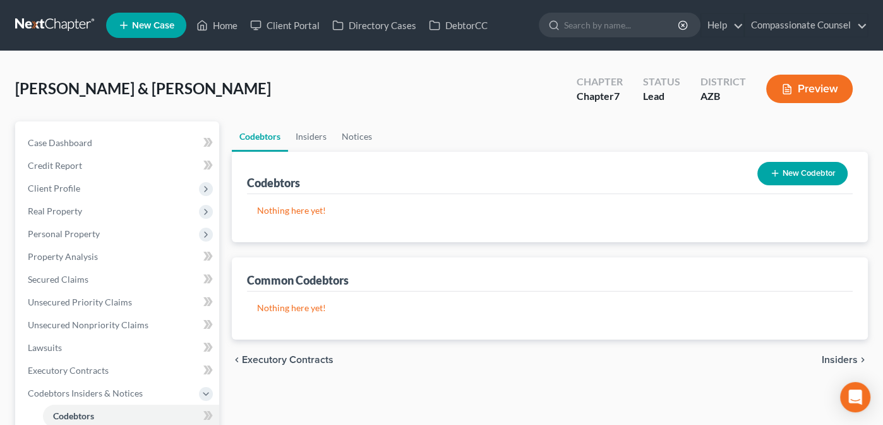
click at [845, 358] on span "Insiders" at bounding box center [840, 359] width 36 height 10
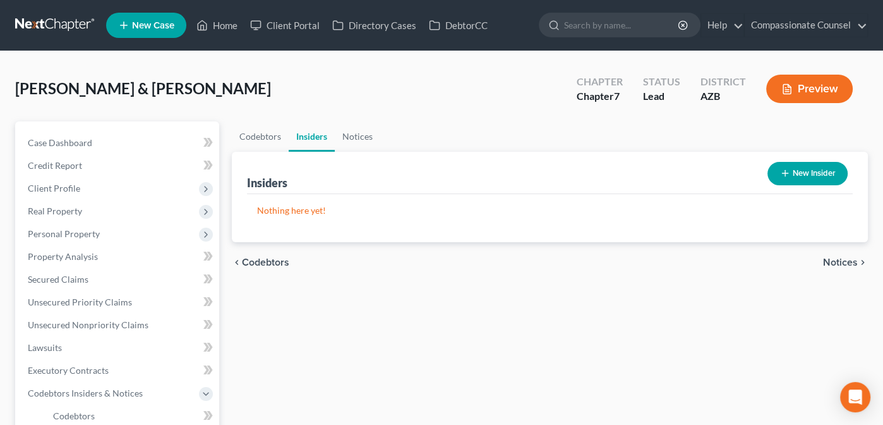
click at [837, 266] on span "Notices" at bounding box center [840, 262] width 35 height 10
click at [834, 260] on span "Employment Income" at bounding box center [812, 262] width 91 height 10
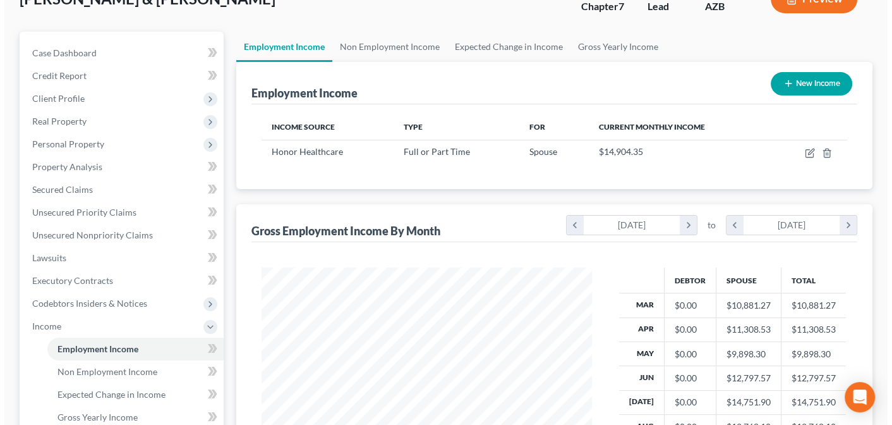
scroll to position [84, 0]
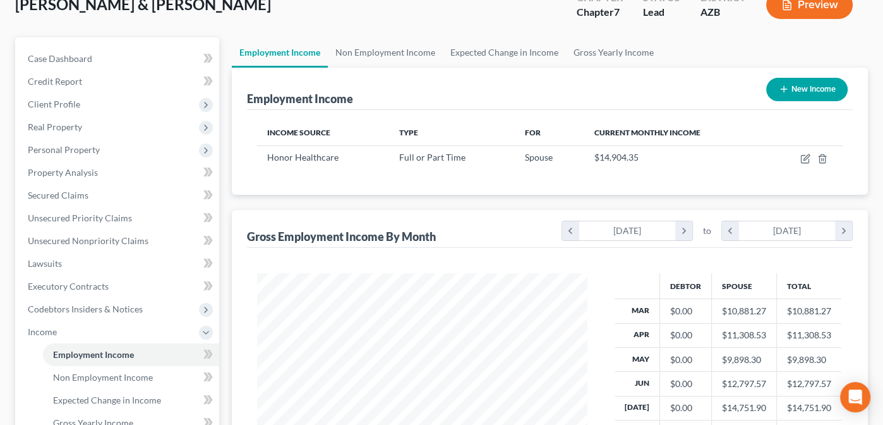
click at [777, 80] on button "New Income" at bounding box center [806, 89] width 81 height 23
select select "0"
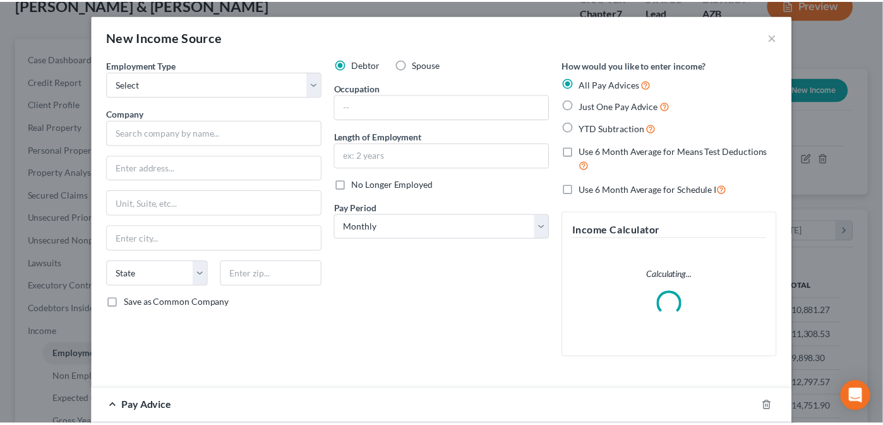
scroll to position [225, 360]
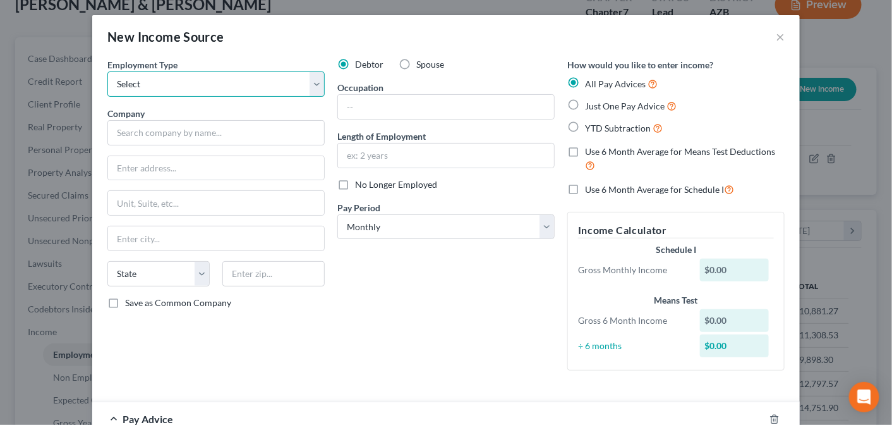
click at [312, 77] on select "Select Full or [DEMOGRAPHIC_DATA] Employment Self Employment" at bounding box center [215, 83] width 217 height 25
click at [777, 35] on button "×" at bounding box center [780, 36] width 9 height 15
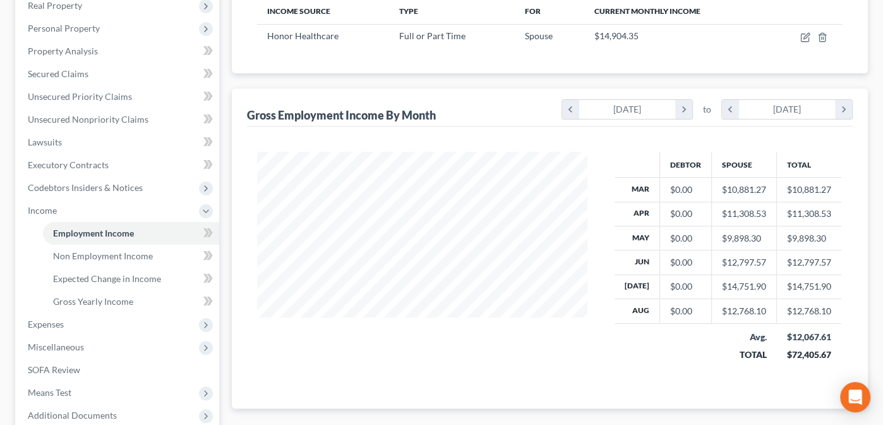
scroll to position [236, 0]
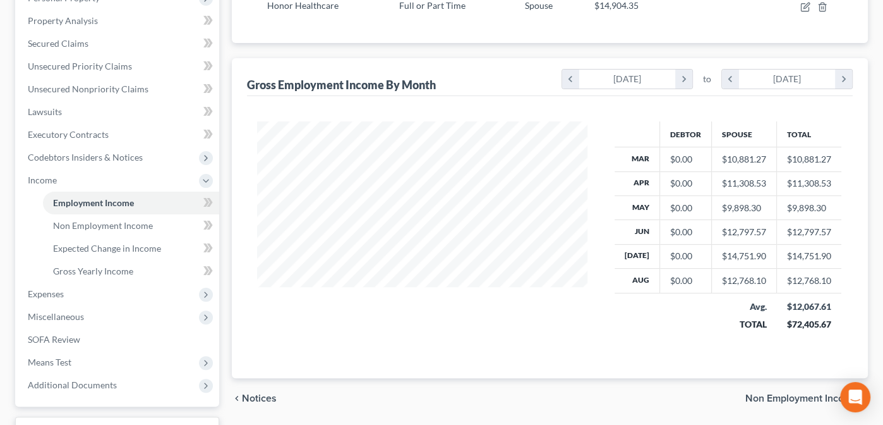
click at [790, 395] on span "Non Employment Income" at bounding box center [801, 398] width 112 height 10
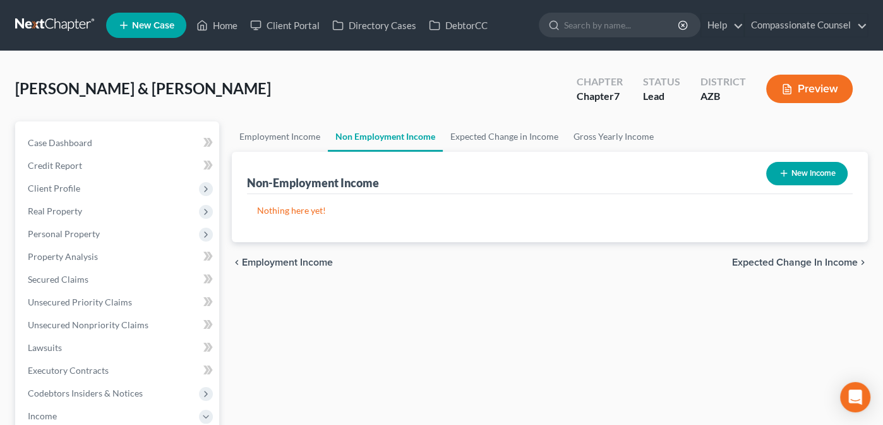
click at [779, 258] on span "Expected Change in Income" at bounding box center [795, 262] width 126 height 10
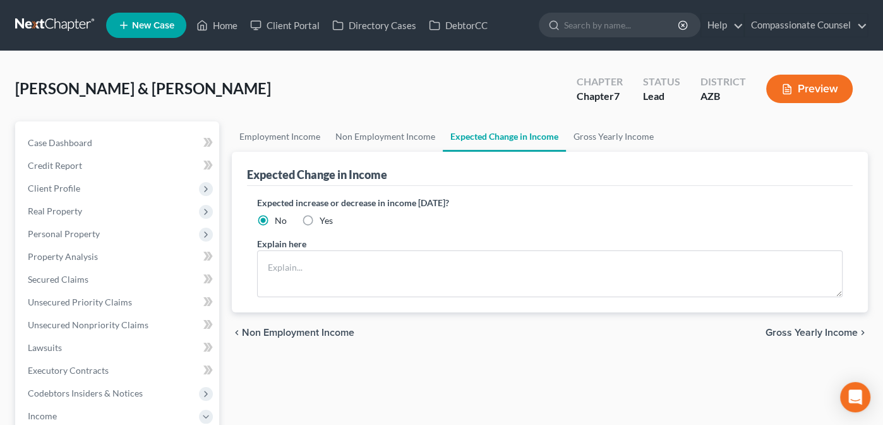
click at [807, 329] on span "Gross Yearly Income" at bounding box center [812, 332] width 92 height 10
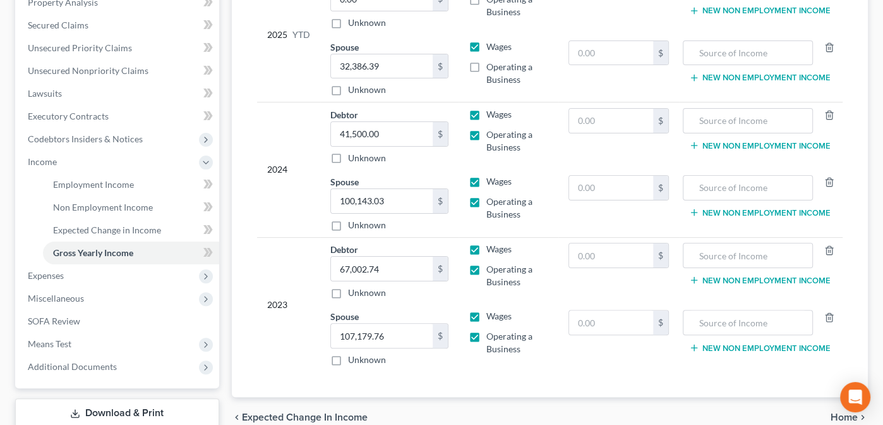
scroll to position [336, 0]
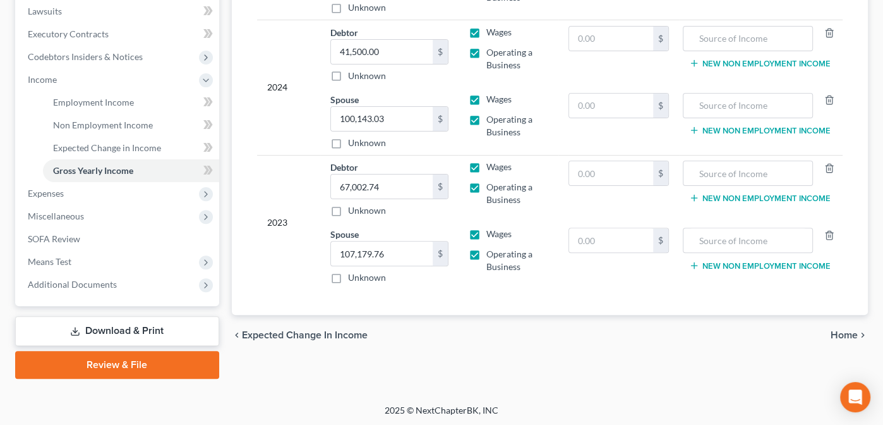
click at [840, 330] on span "Home" at bounding box center [844, 335] width 27 height 10
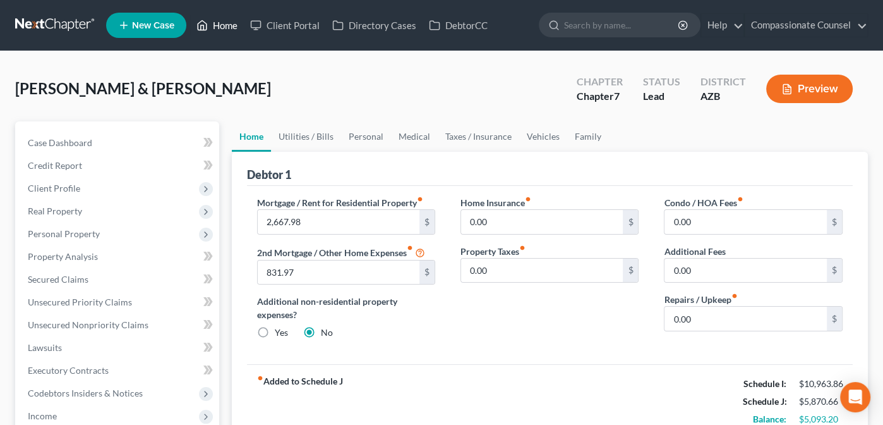
click at [228, 24] on link "Home" at bounding box center [217, 25] width 54 height 23
